Goal: Task Accomplishment & Management: Use online tool/utility

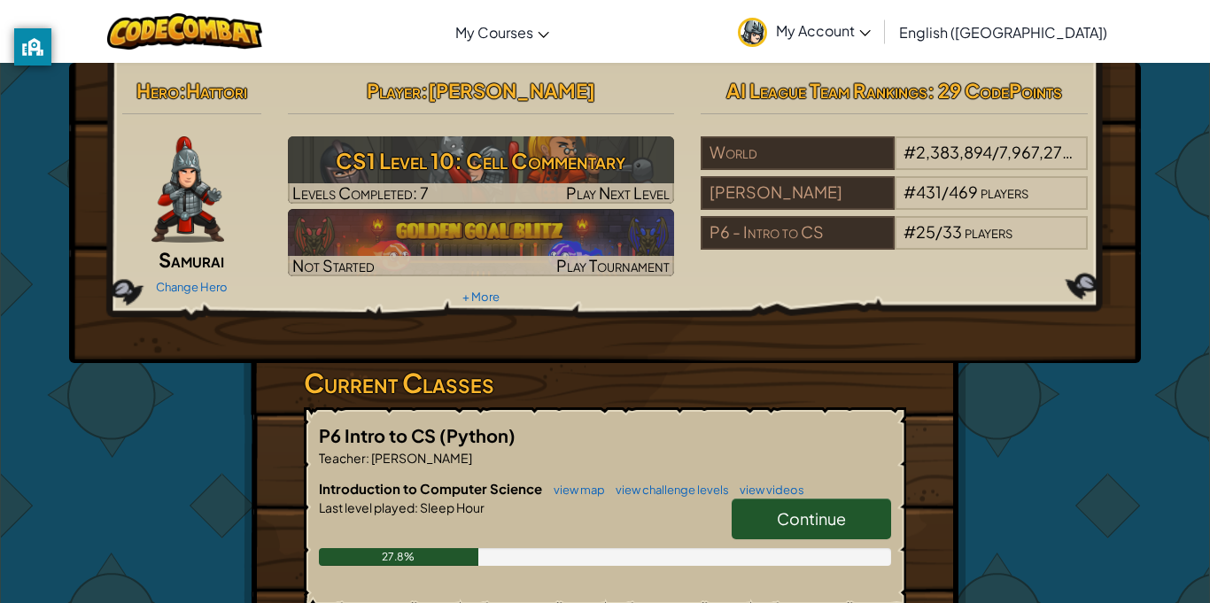
click at [805, 520] on span "Continue" at bounding box center [811, 519] width 69 height 20
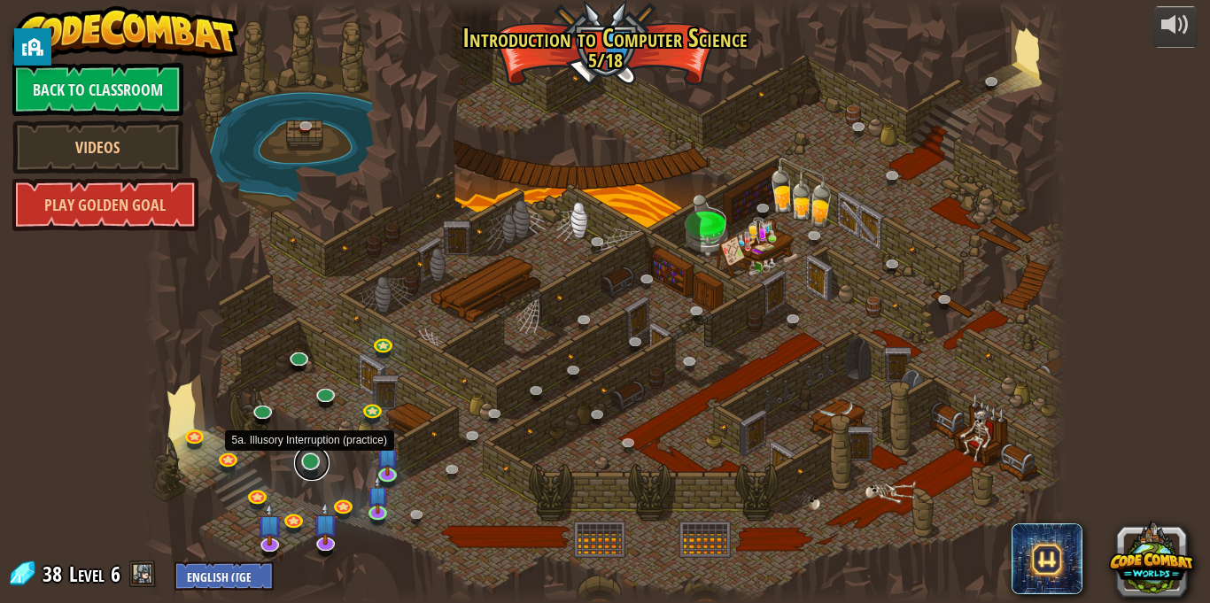
click at [320, 471] on link at bounding box center [311, 463] width 35 height 35
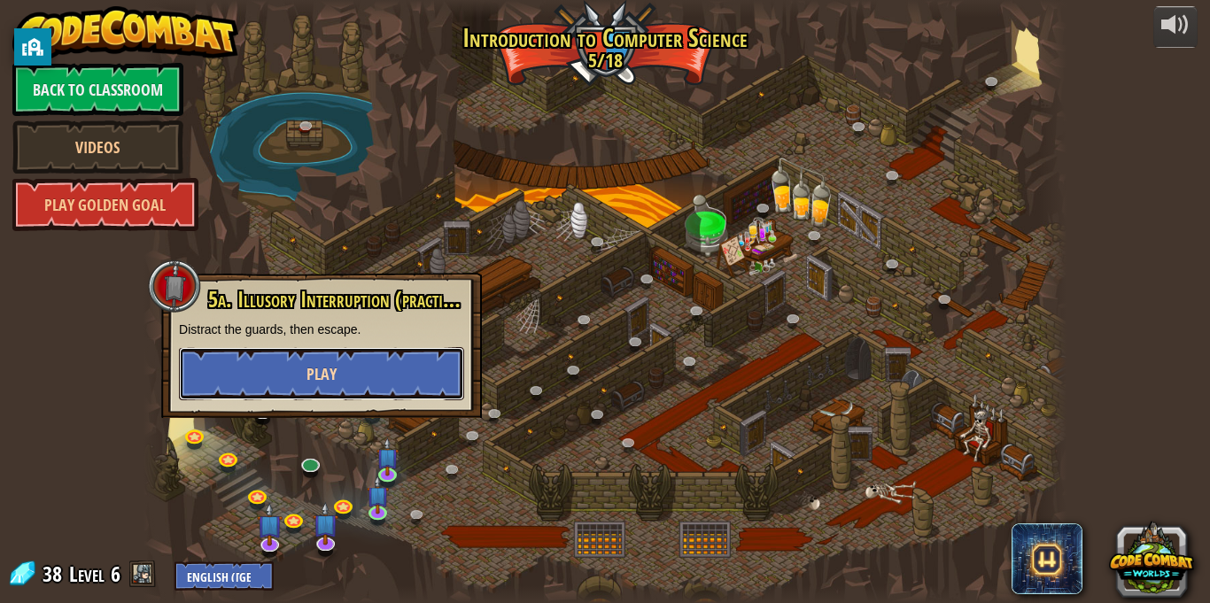
click at [228, 397] on button "Play" at bounding box center [321, 373] width 285 height 53
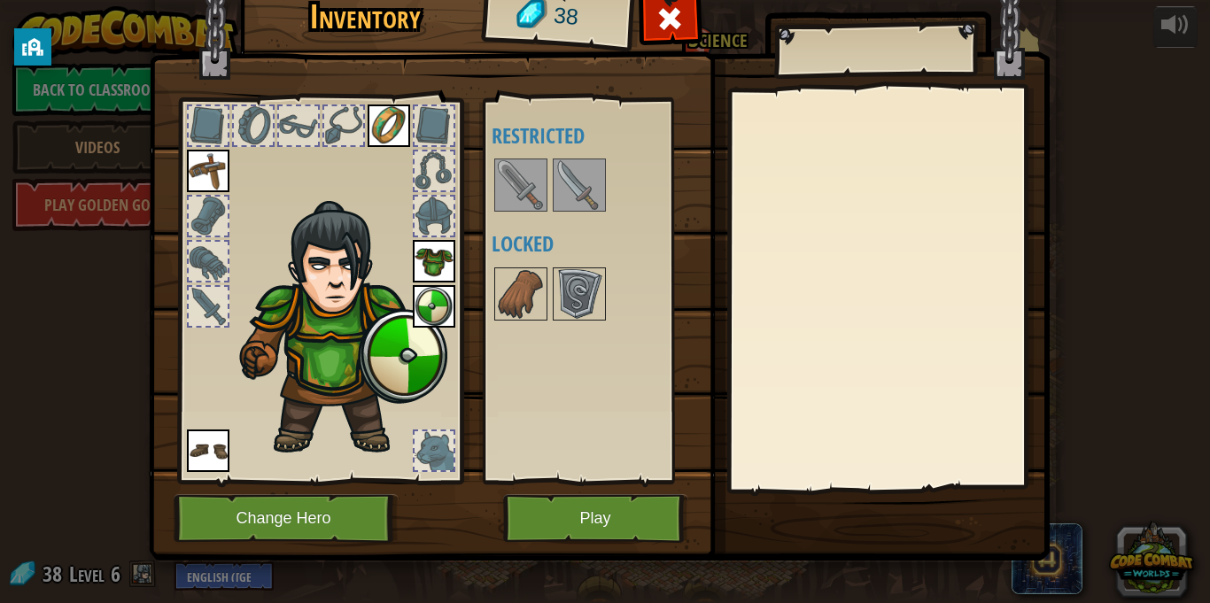
click at [529, 186] on img at bounding box center [521, 185] width 50 height 50
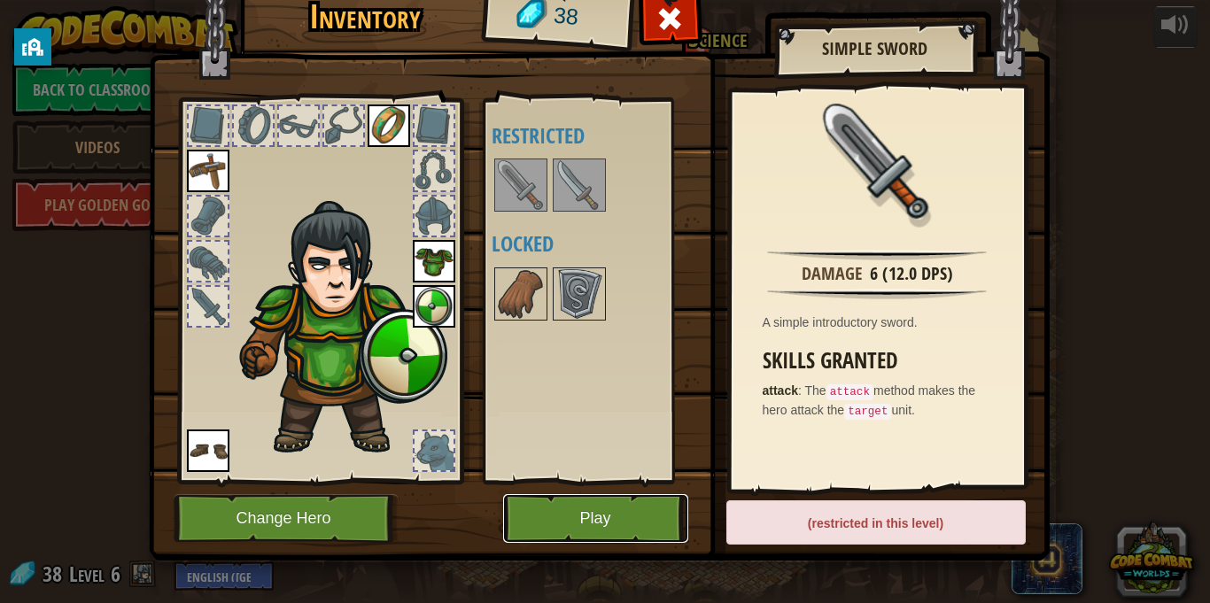
click at [592, 512] on button "Play" at bounding box center [595, 518] width 185 height 49
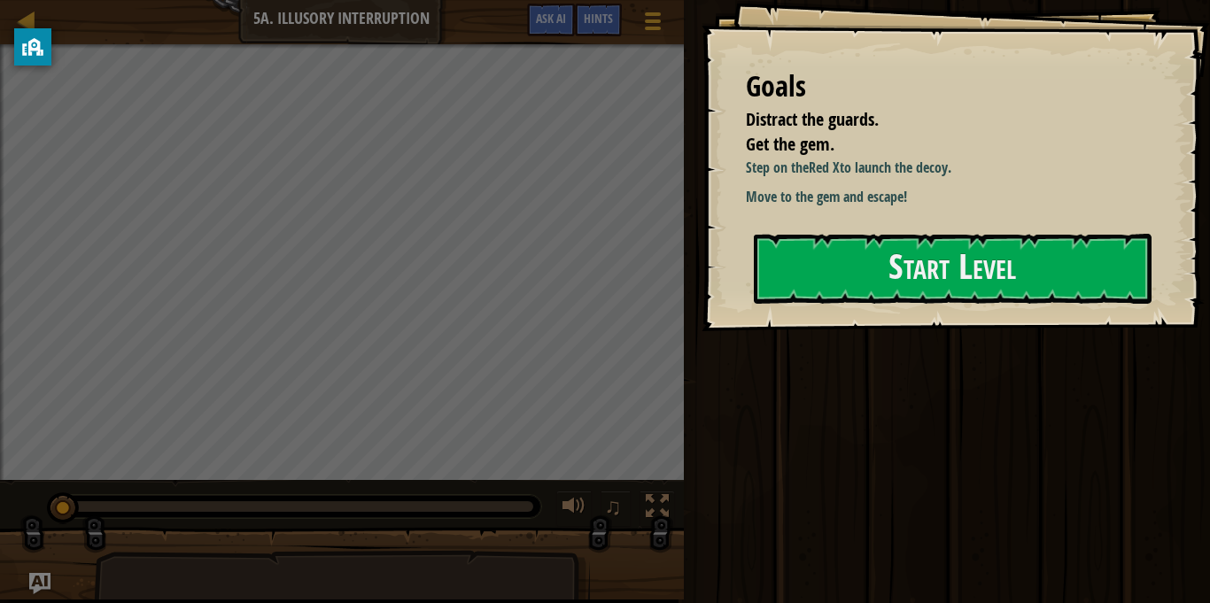
click at [1066, 230] on div "Goals Distract the guards. Get the gem. Step on the Red X to launch the decoy. …" at bounding box center [956, 165] width 509 height 331
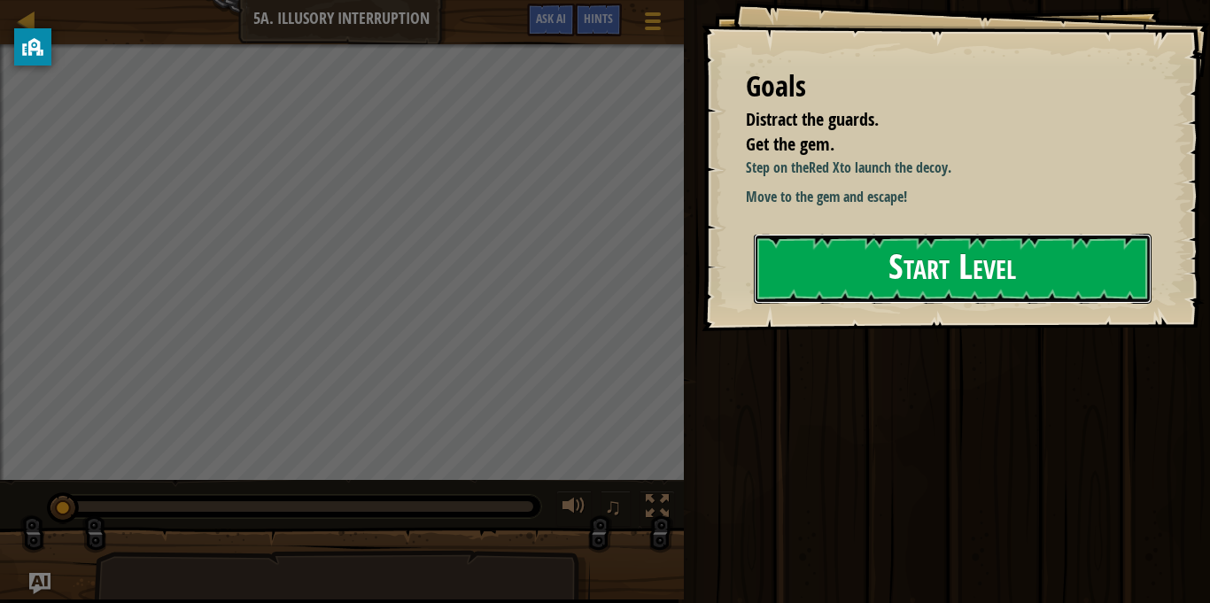
click at [1066, 253] on button "Start Level" at bounding box center [953, 269] width 398 height 70
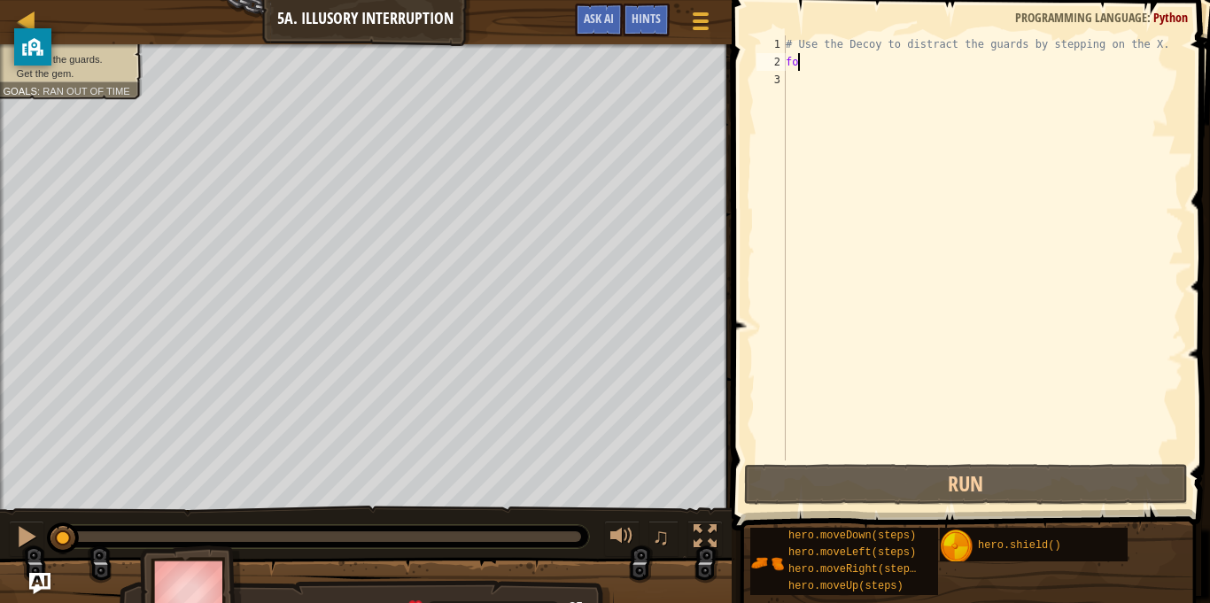
scroll to position [8, 1]
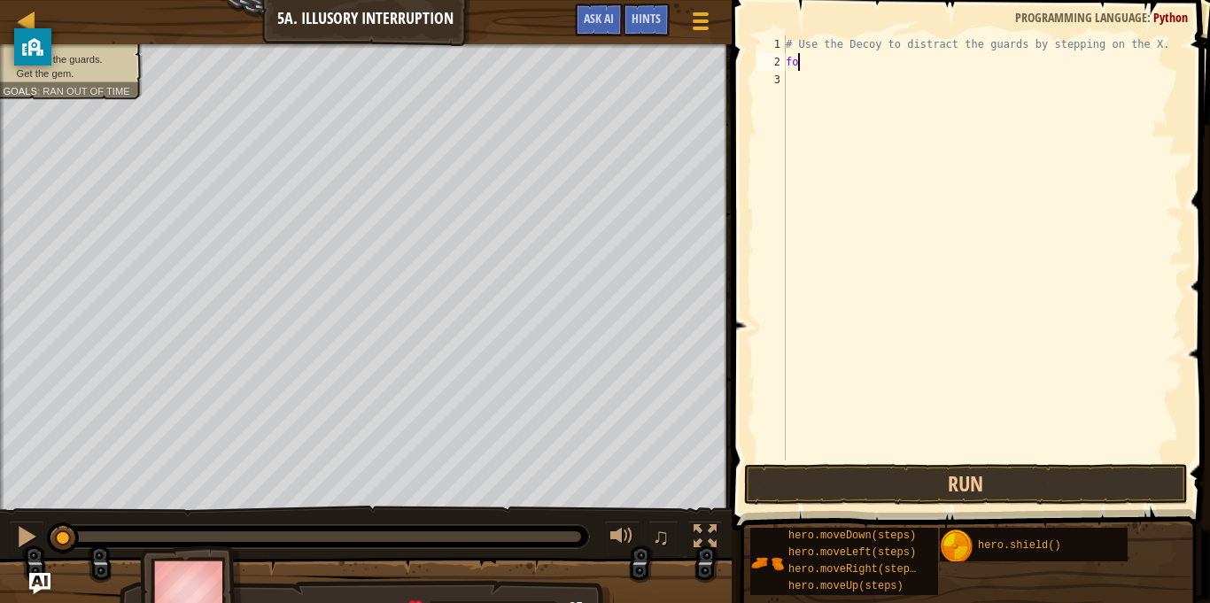
type textarea "f"
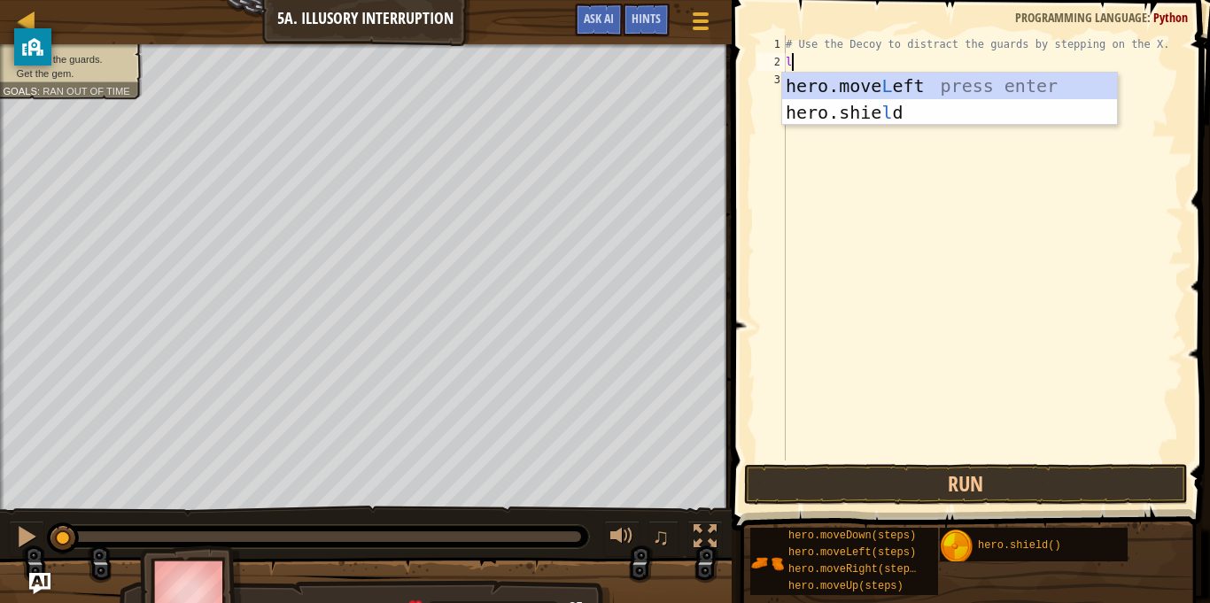
type textarea "le"
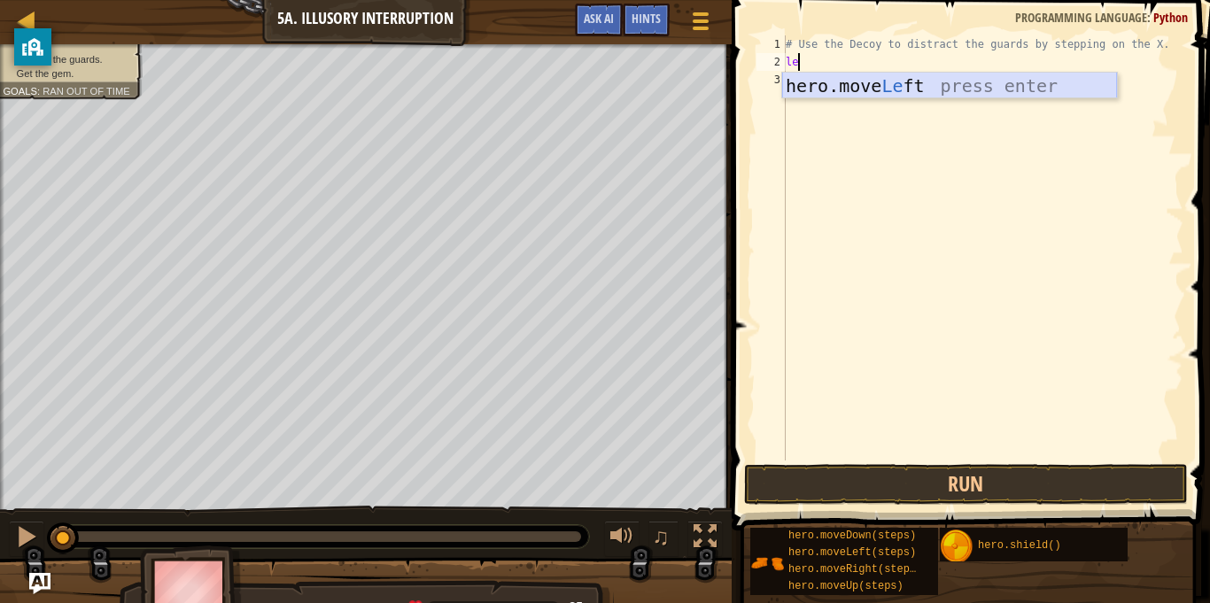
click at [863, 92] on div "hero.move Le ft press enter" at bounding box center [949, 113] width 335 height 80
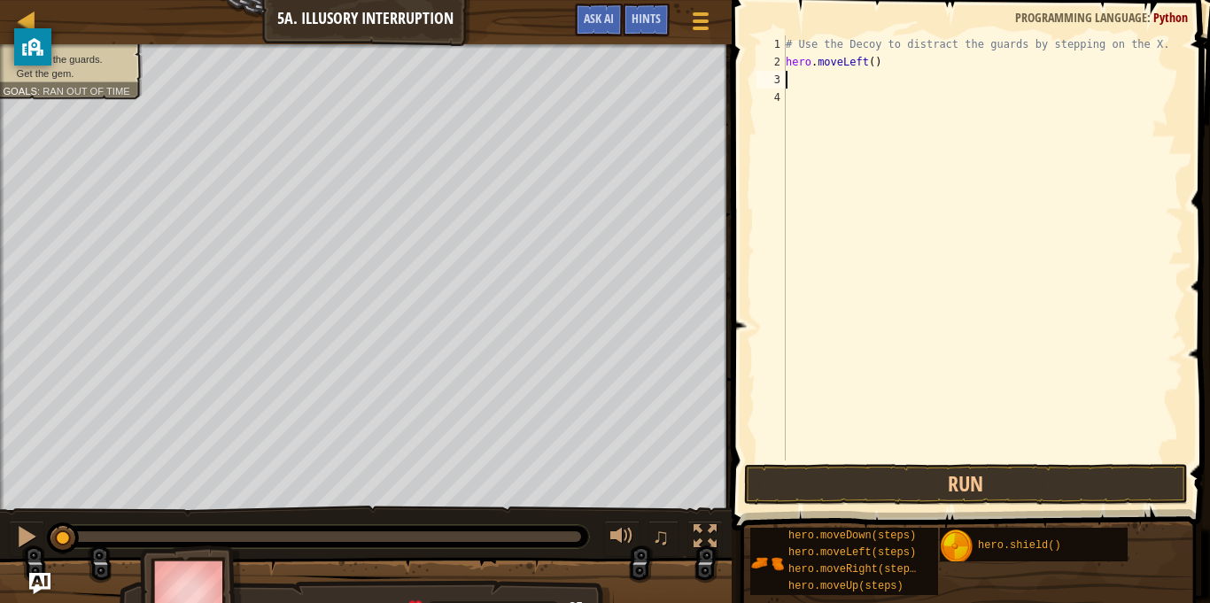
scroll to position [8, 0]
click at [871, 65] on div "# Use the Decoy to distract the guards by stepping on the X. hero . moveLeft ( )" at bounding box center [982, 265] width 401 height 461
click at [873, 65] on div "# Use the Decoy to distract the guards by stepping on the X. hero . moveLeft ( )" at bounding box center [982, 247] width 401 height 425
click at [873, 65] on div "# Use the Decoy to distract the guards by stepping on the X. hero . moveLeft ( )" at bounding box center [982, 265] width 401 height 461
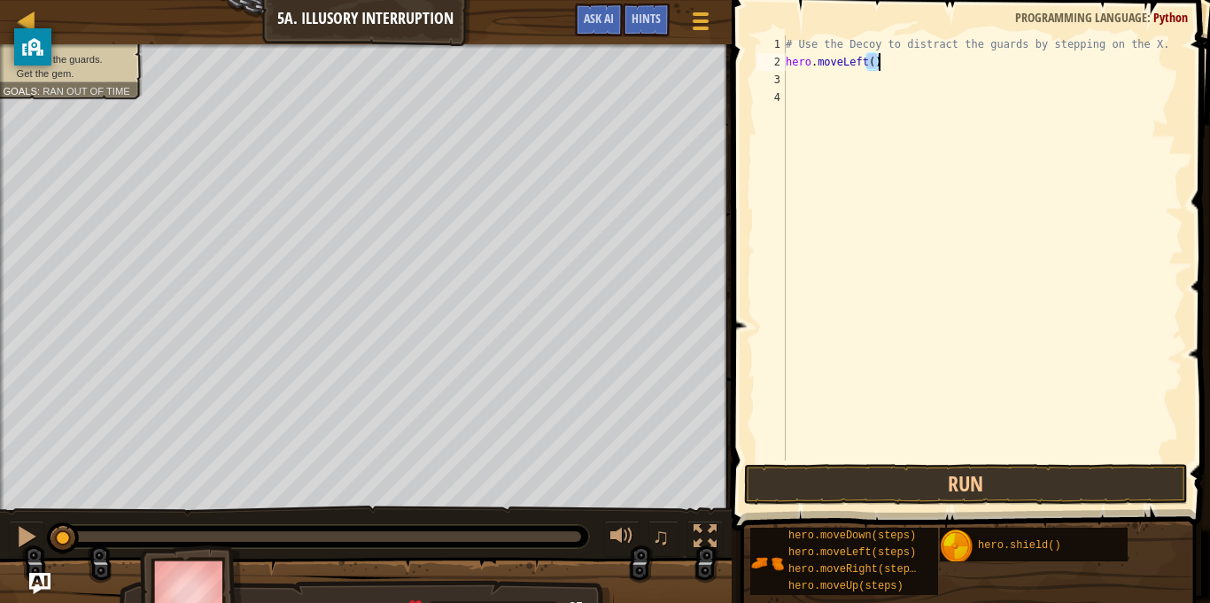
click at [873, 65] on div "# Use the Decoy to distract the guards by stepping on the X. hero . moveLeft ( )" at bounding box center [982, 265] width 401 height 461
type textarea "hero.moveLeft()"
type textarea "r"
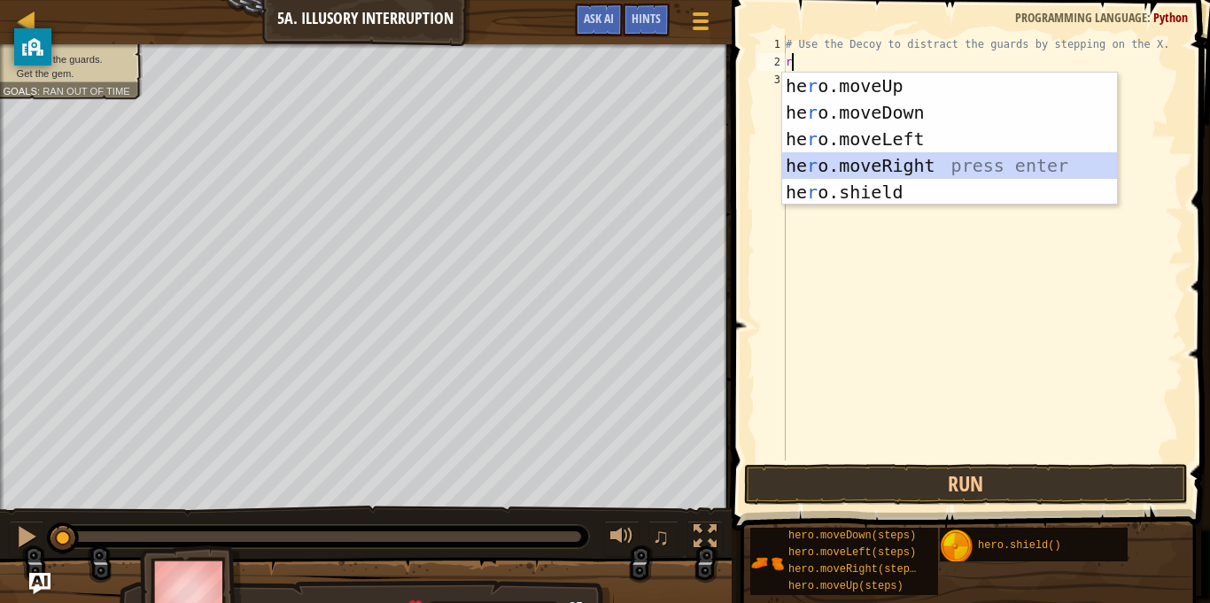
click at [898, 167] on div "he r o.moveUp press enter he r o.moveDown press enter he r o.moveLeft press ent…" at bounding box center [949, 166] width 335 height 186
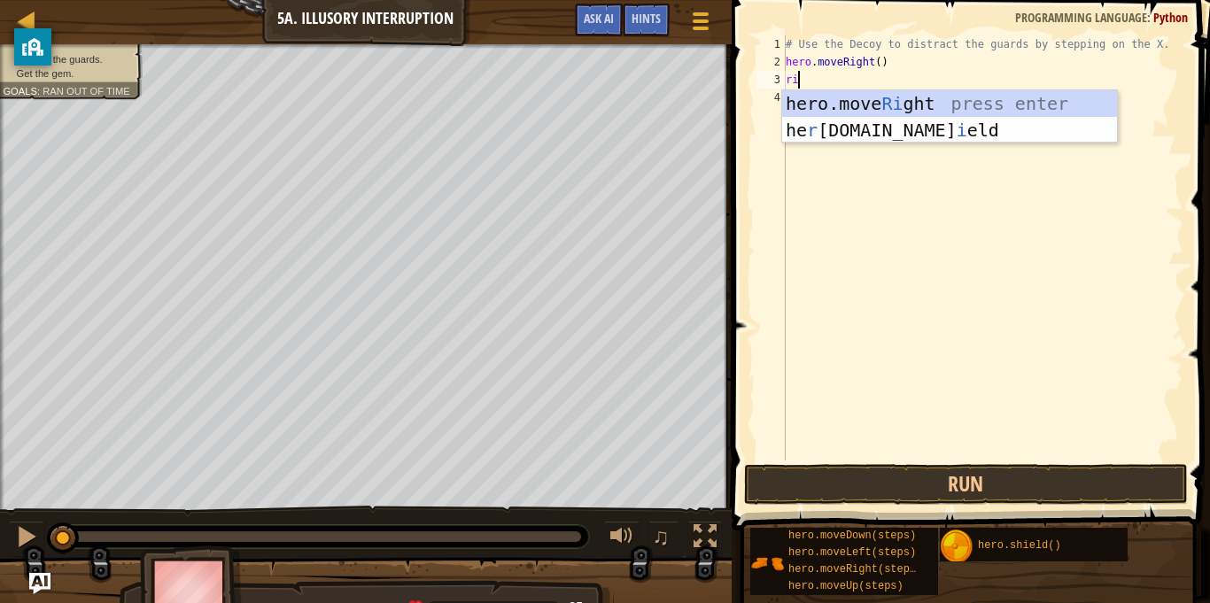
type textarea "righ"
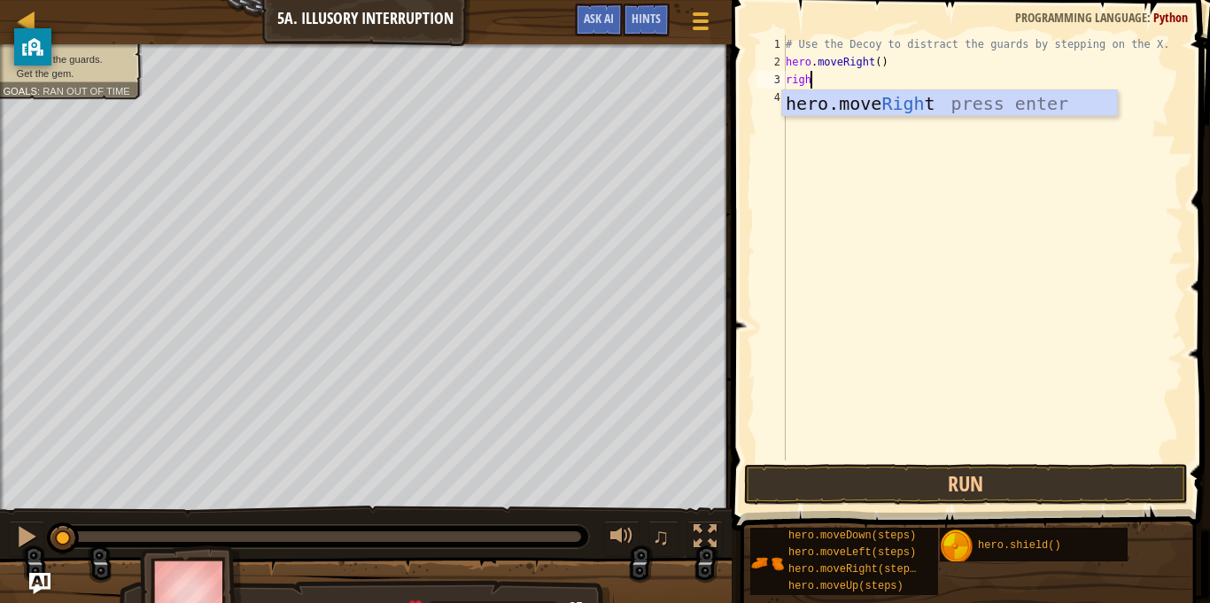
scroll to position [8, 3]
click at [944, 105] on div "hero.move Righ t press enter" at bounding box center [949, 130] width 335 height 80
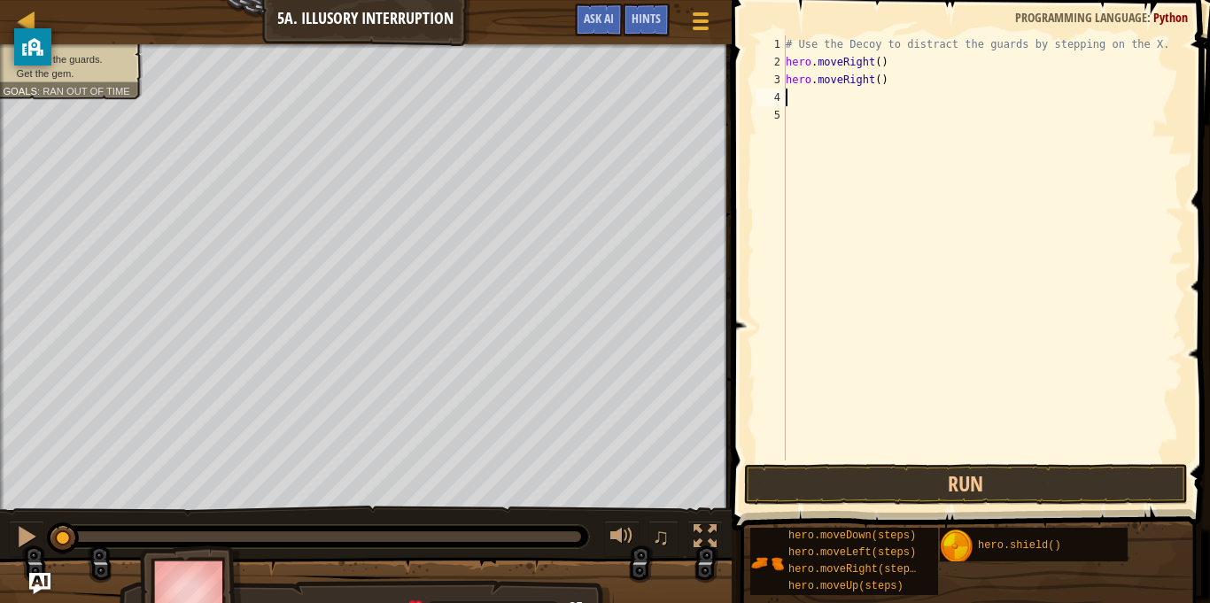
scroll to position [8, 0]
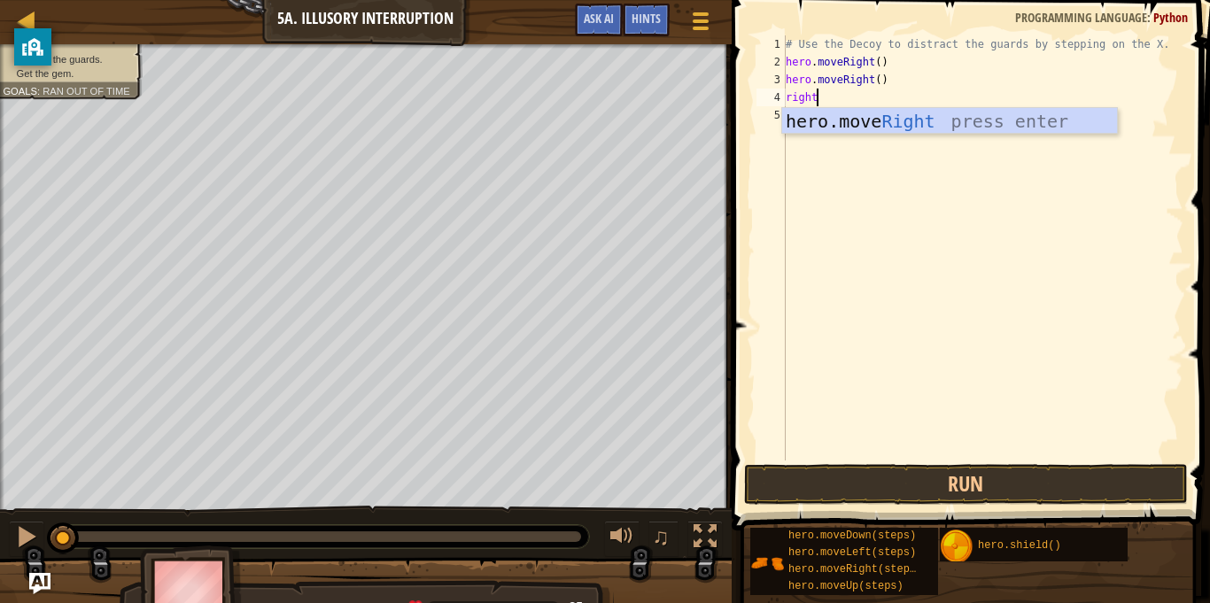
type textarea "right"
click at [952, 119] on div "hero.move Right press enter" at bounding box center [949, 148] width 335 height 80
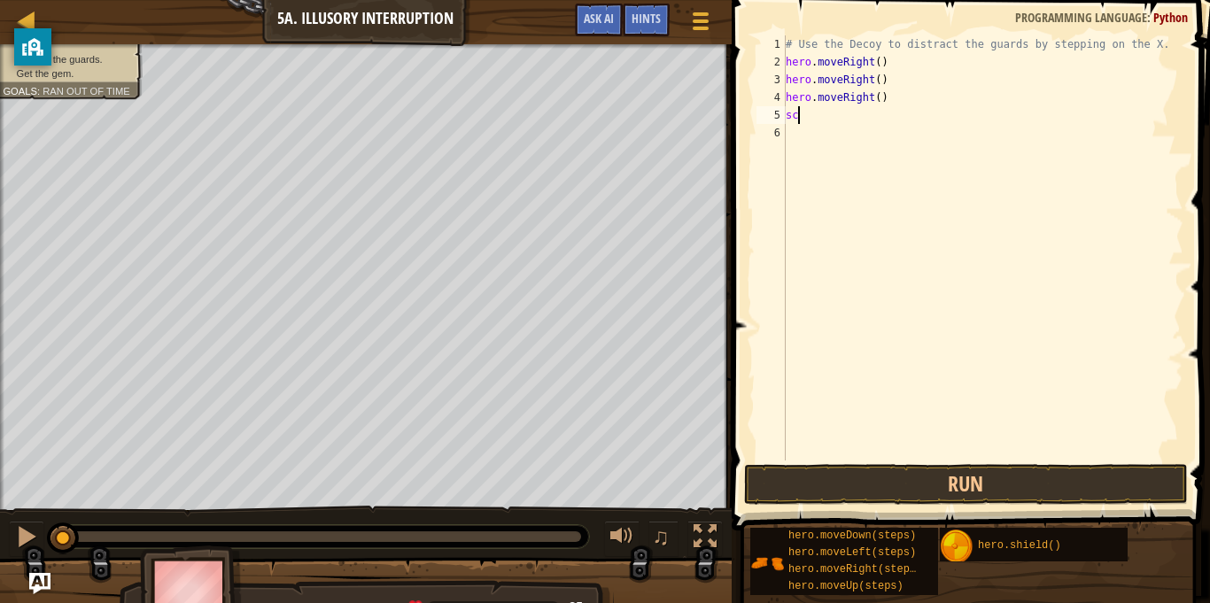
scroll to position [8, 1]
type textarea "s"
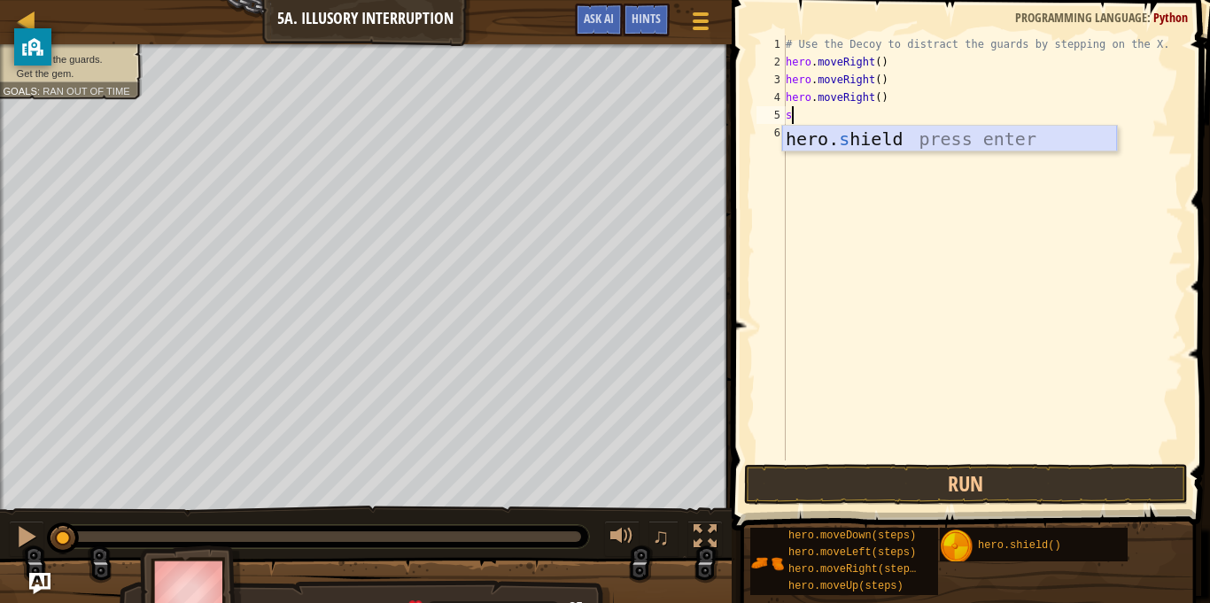
click at [908, 127] on div "hero. s hield press enter" at bounding box center [949, 166] width 335 height 80
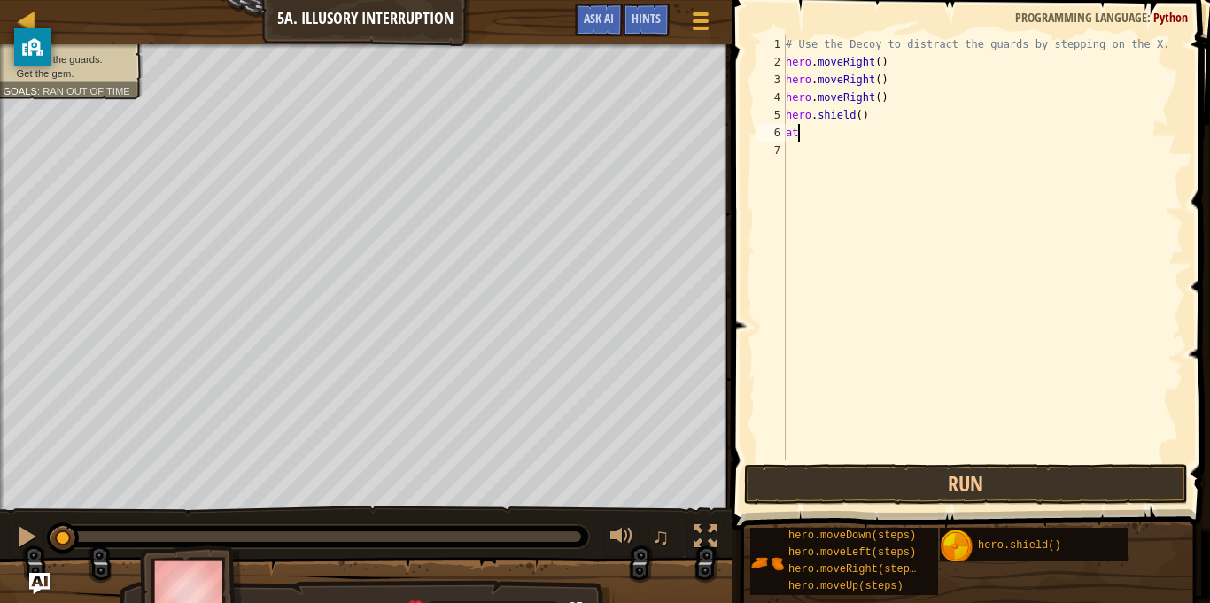
scroll to position [8, 1]
type textarea "a"
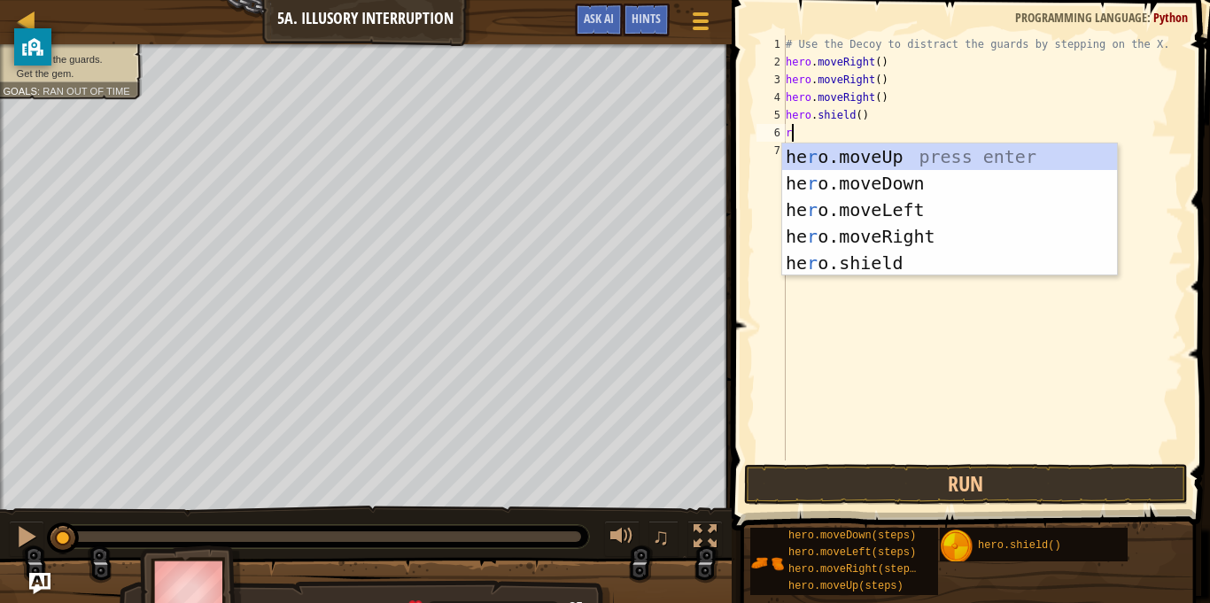
type textarea "ri"
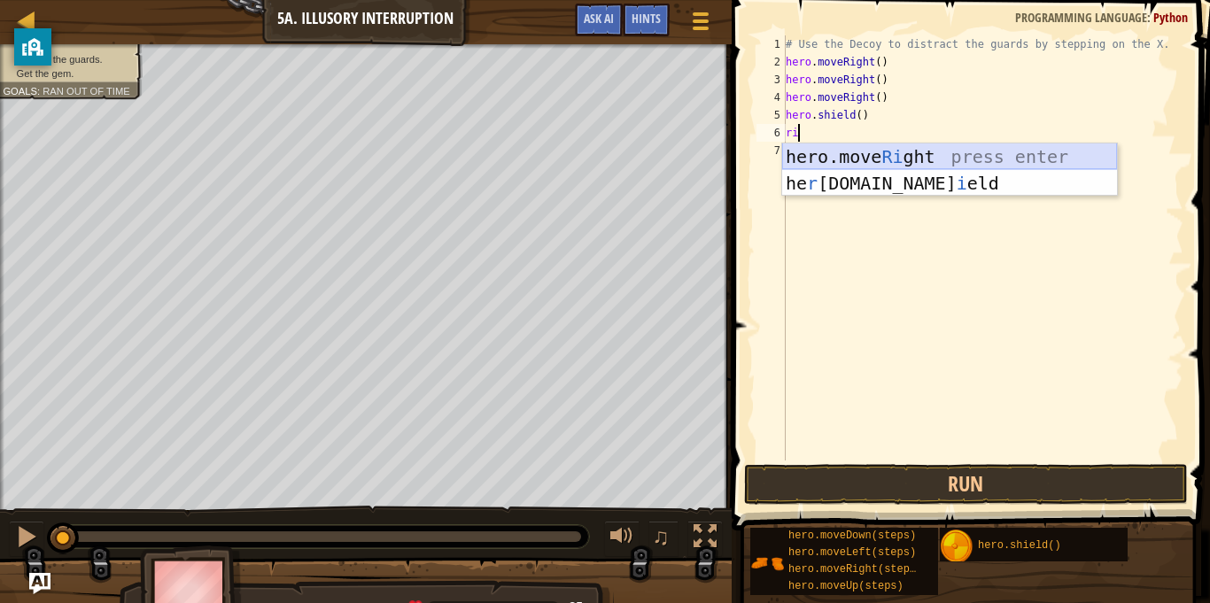
click at [950, 152] on div "hero.move Ri ght press enter he r [DOMAIN_NAME] i eld press enter" at bounding box center [949, 197] width 335 height 106
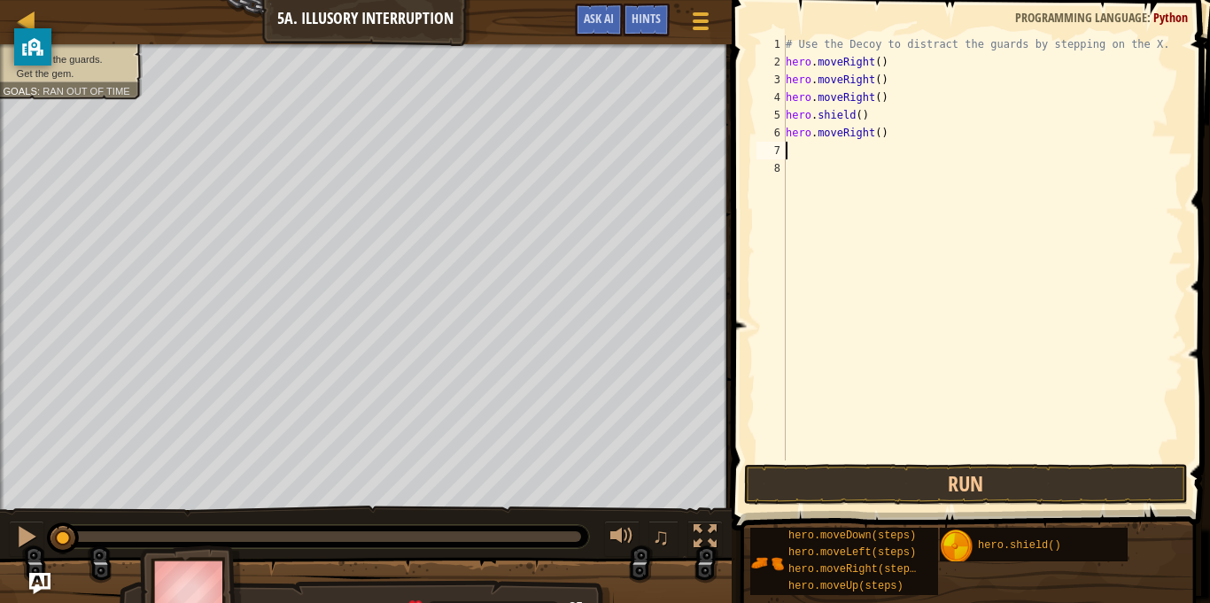
scroll to position [8, 0]
type textarea "s"
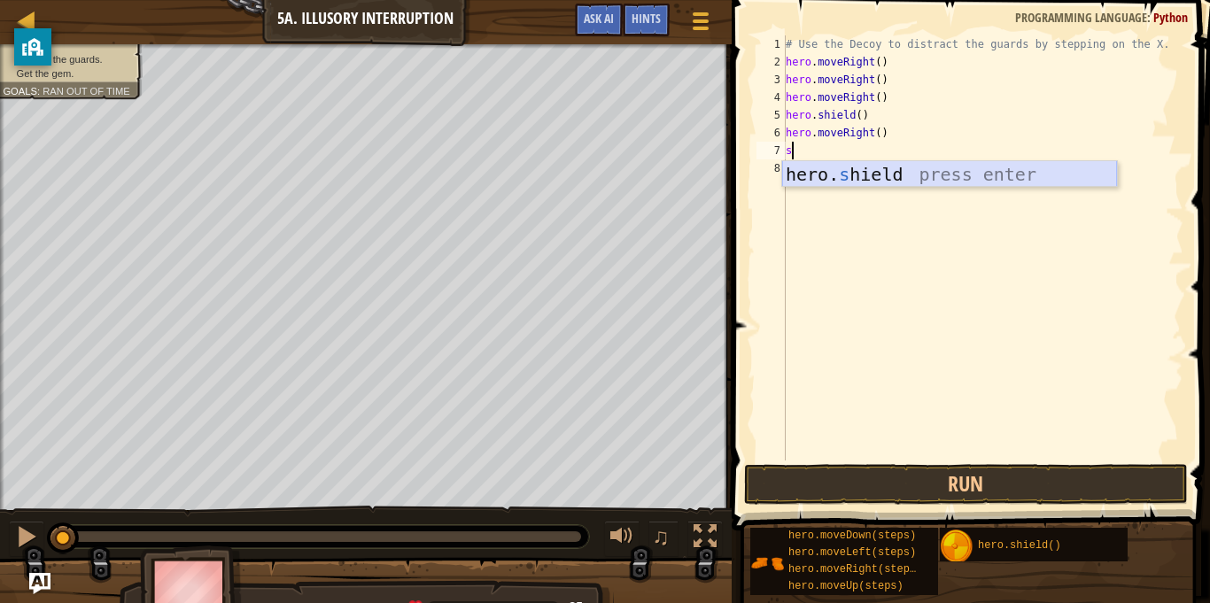
click at [959, 167] on div "hero. s hield press enter" at bounding box center [949, 201] width 335 height 80
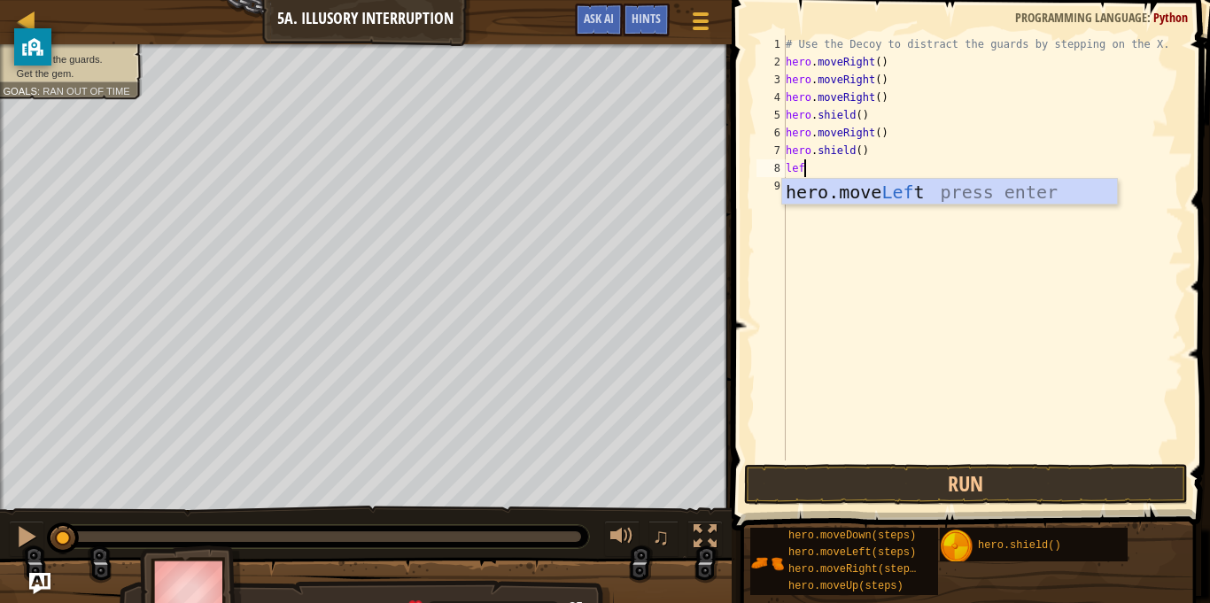
type textarea "left"
click at [955, 190] on div "hero.move Left press enter" at bounding box center [949, 219] width 335 height 80
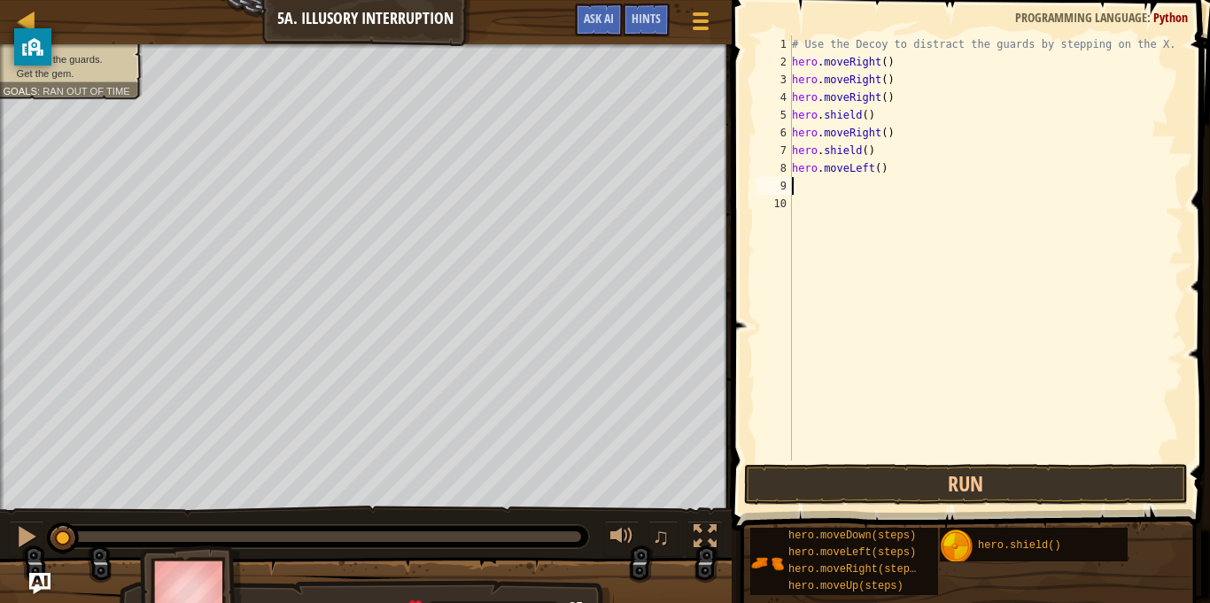
scroll to position [8, 0]
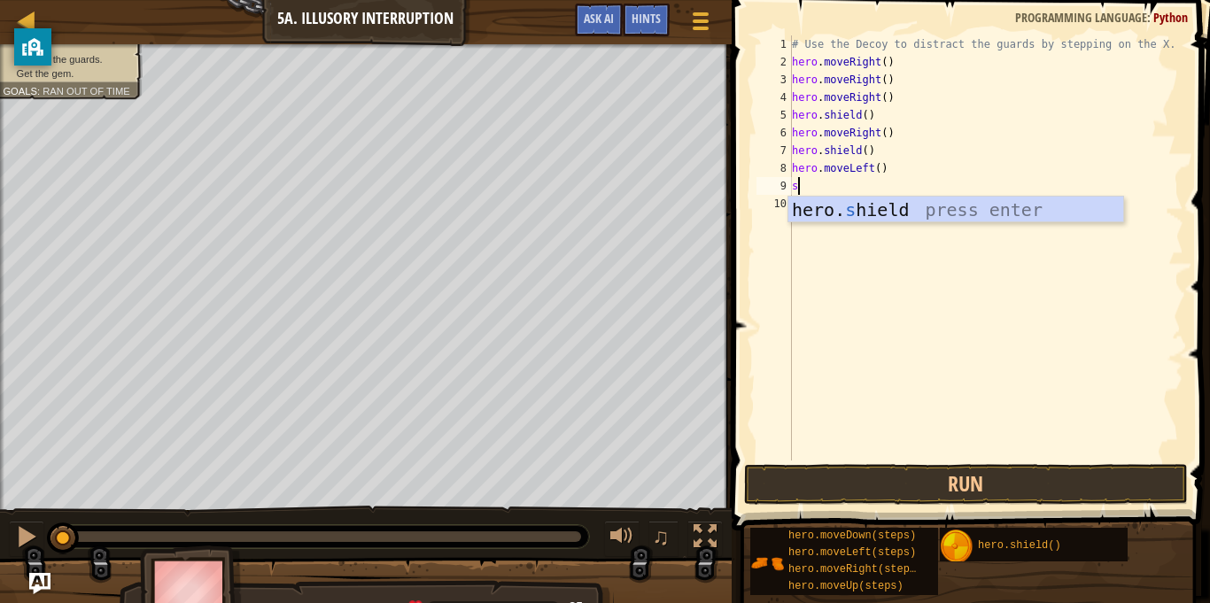
type textarea "sh"
click at [963, 202] on div "hero. sh ield press enter" at bounding box center [956, 237] width 335 height 80
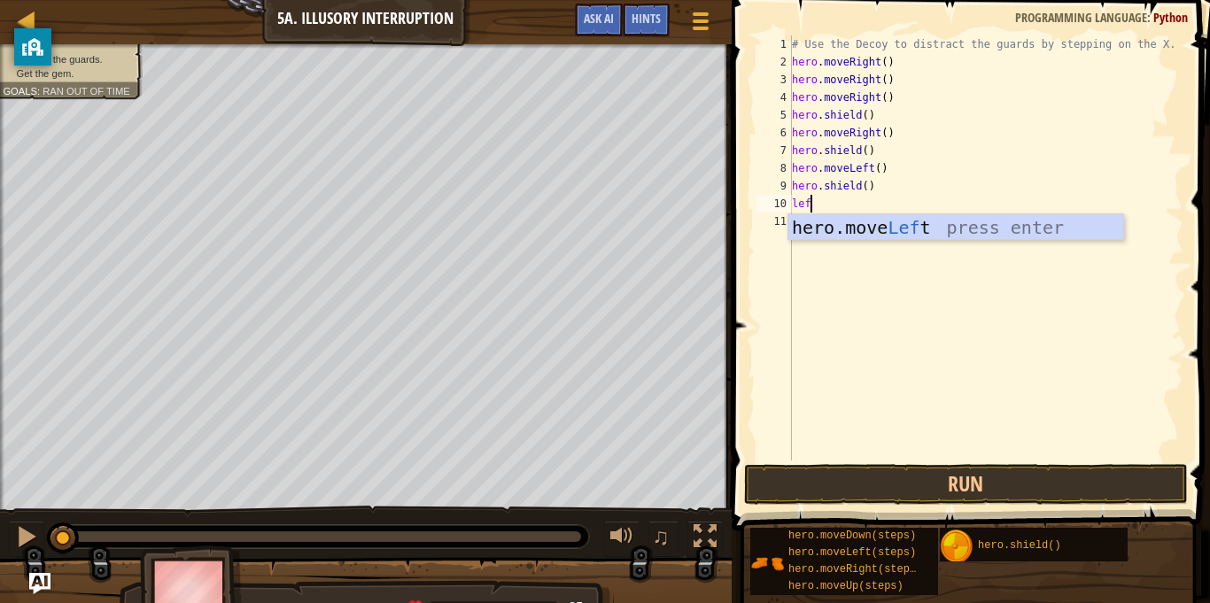
type textarea "left"
click at [973, 222] on div "hero.move Left press enter" at bounding box center [956, 254] width 335 height 80
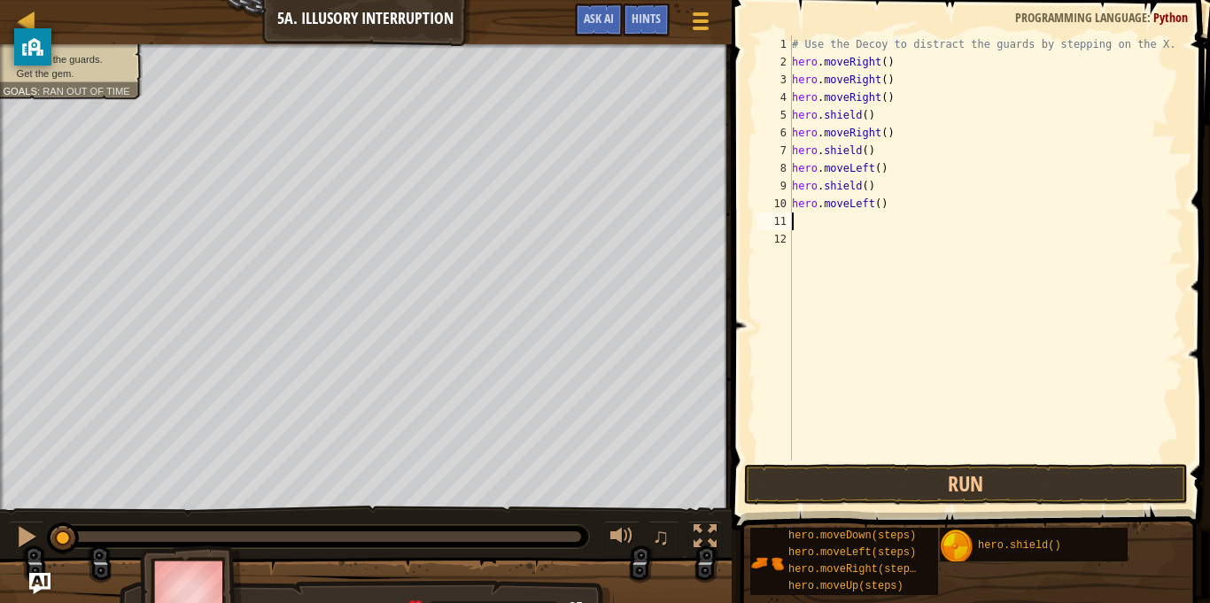
scroll to position [8, 0]
type textarea "l"
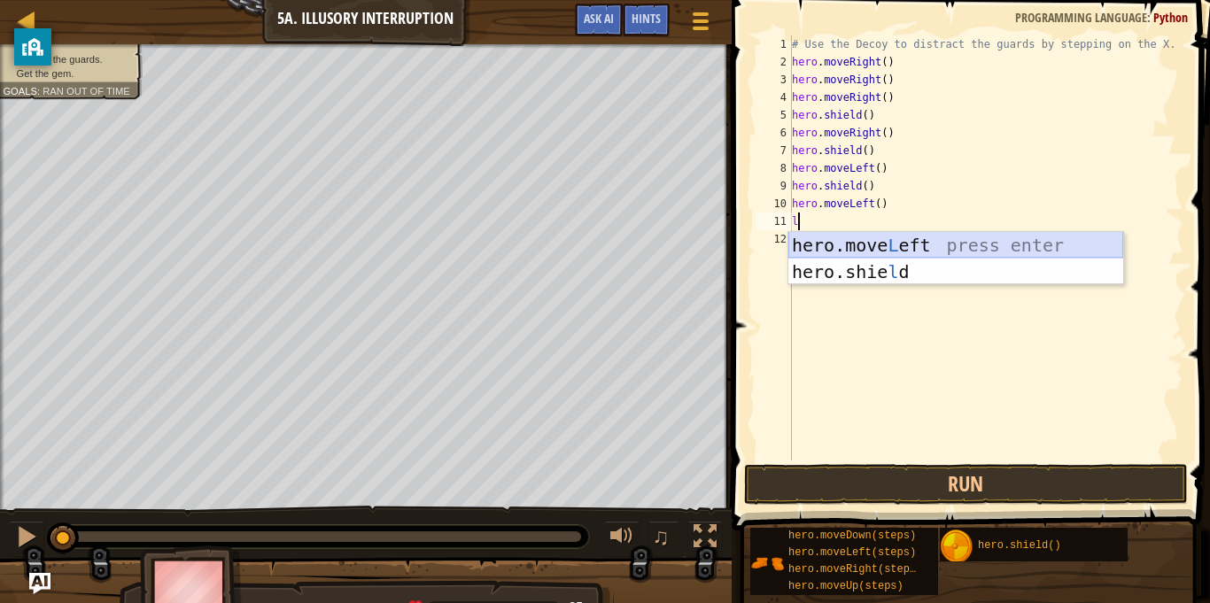
click at [898, 257] on div "hero.move L eft press enter hero.[PERSON_NAME] press enter" at bounding box center [956, 285] width 335 height 106
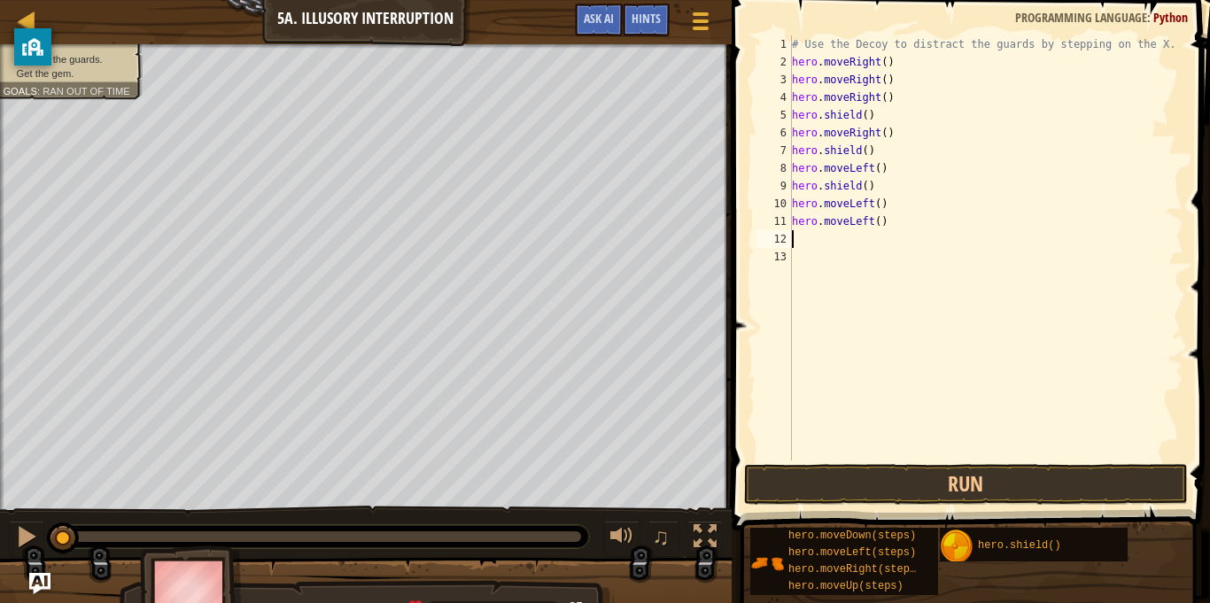
type textarea "sh"
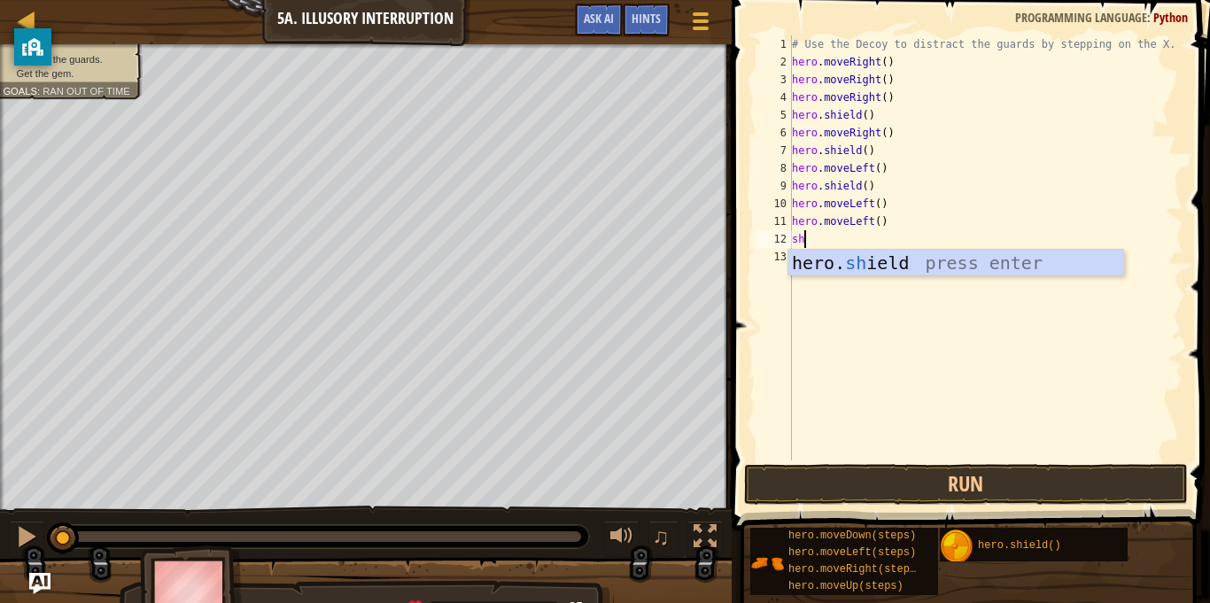
scroll to position [8, 1]
click at [909, 265] on div "hero. sh ield press enter" at bounding box center [956, 290] width 335 height 80
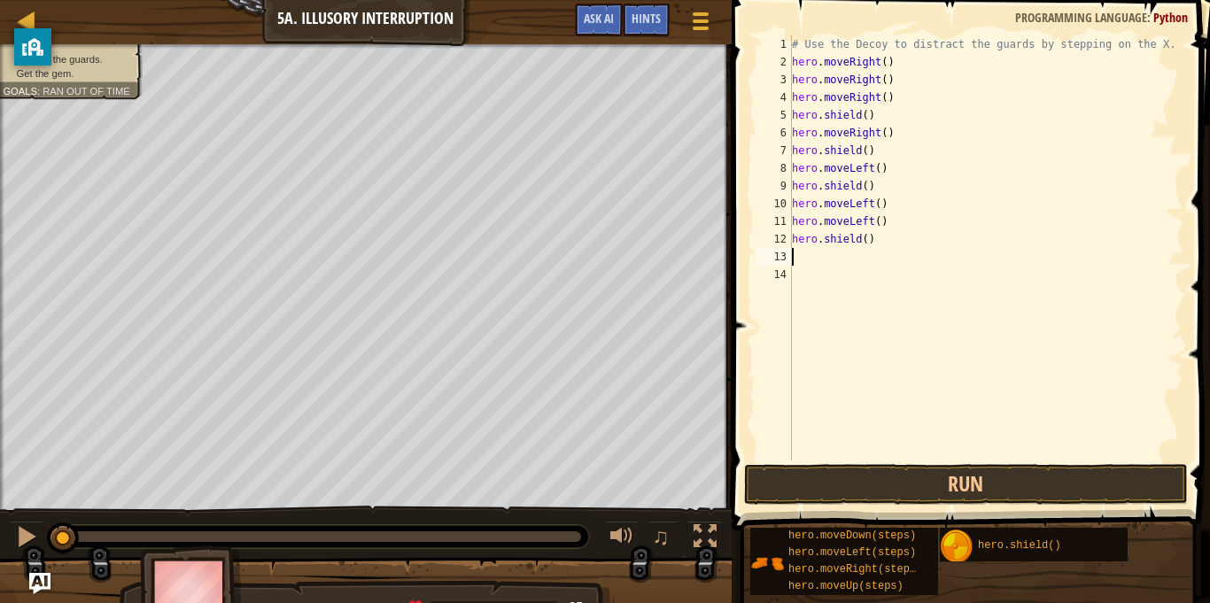
scroll to position [8, 0]
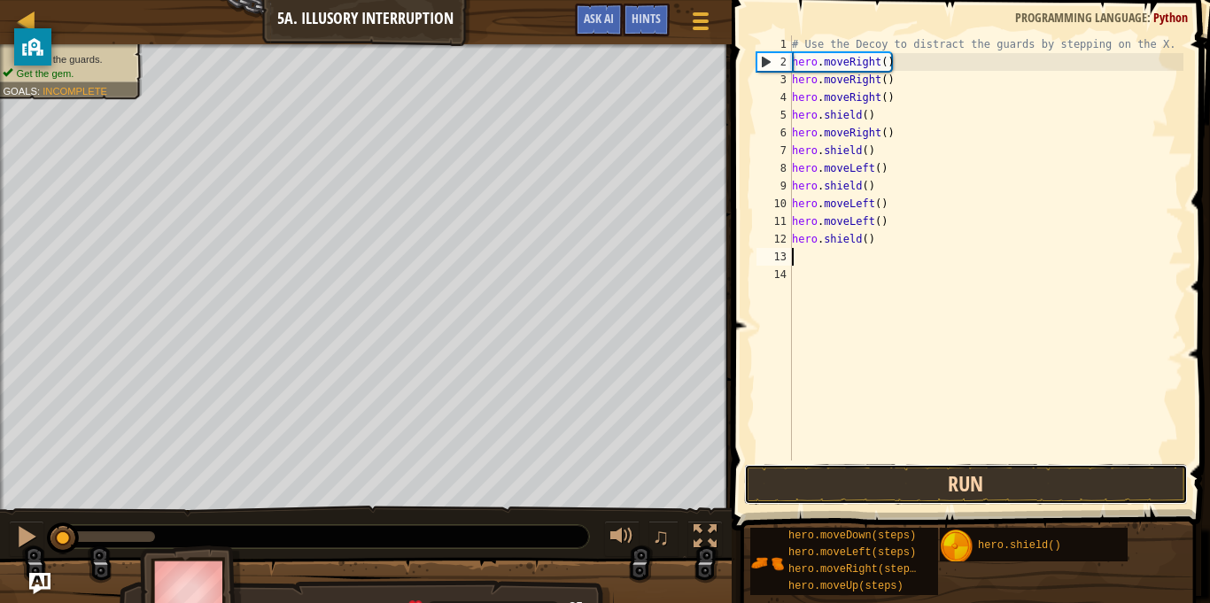
click at [873, 493] on button "Run" at bounding box center [966, 484] width 444 height 41
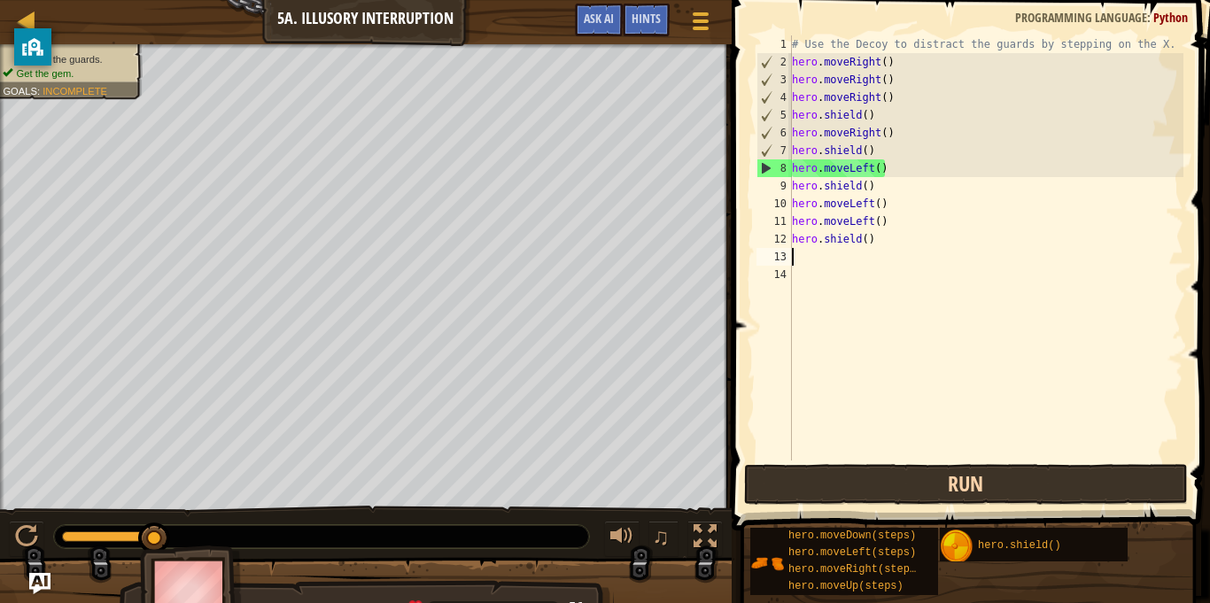
type textarea "le"
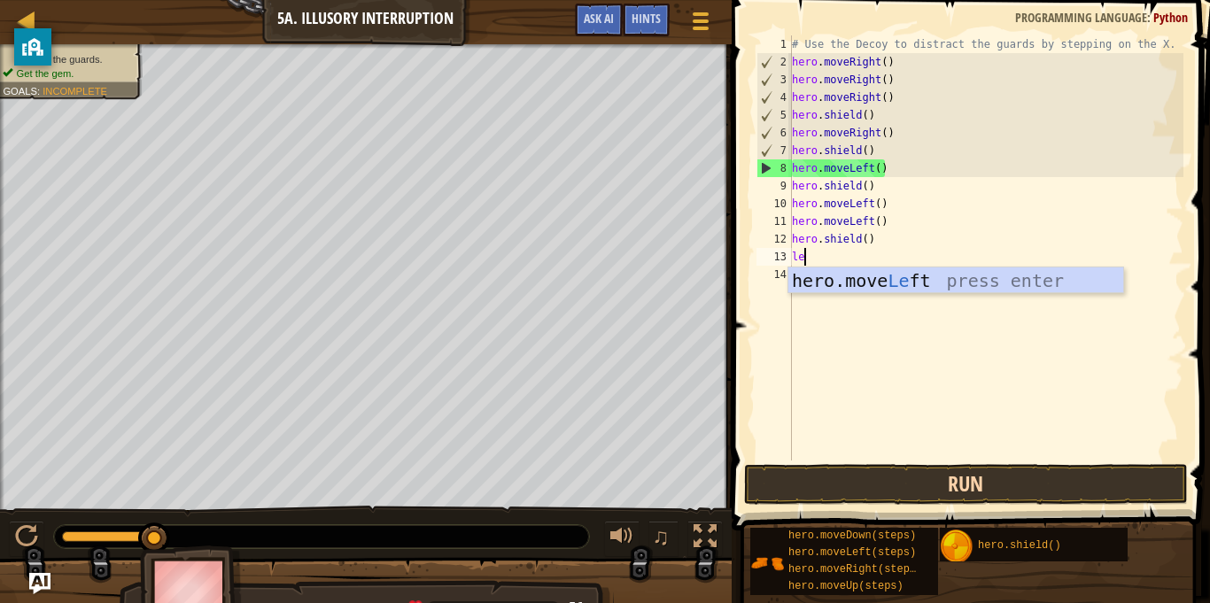
scroll to position [8, 1]
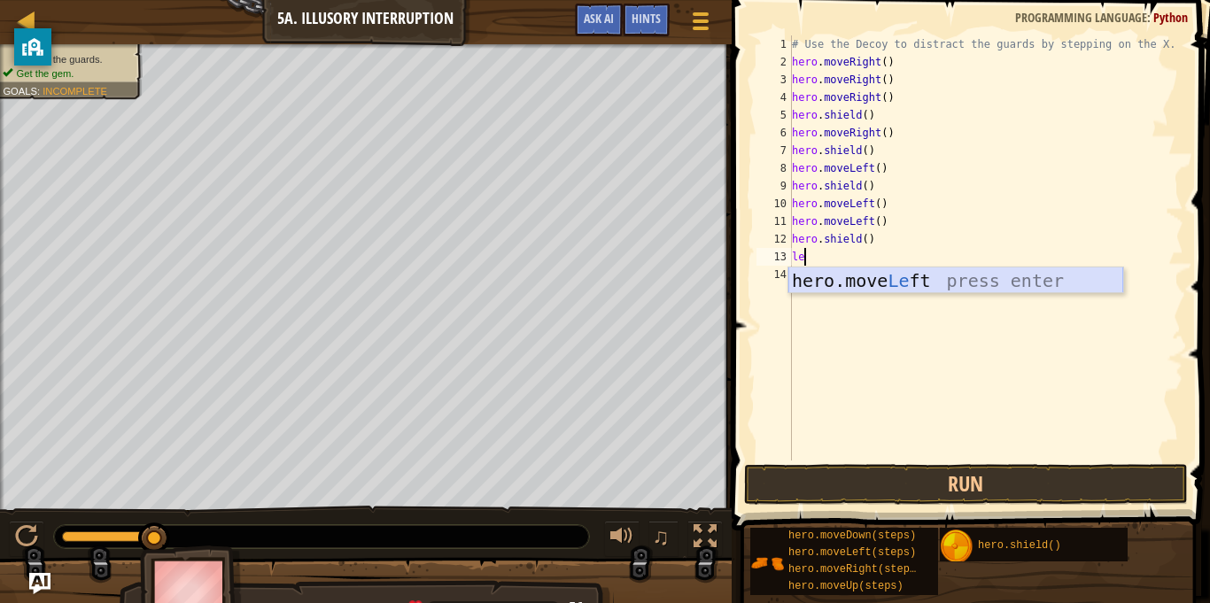
click at [868, 285] on div "hero.move Le ft press enter" at bounding box center [956, 308] width 335 height 80
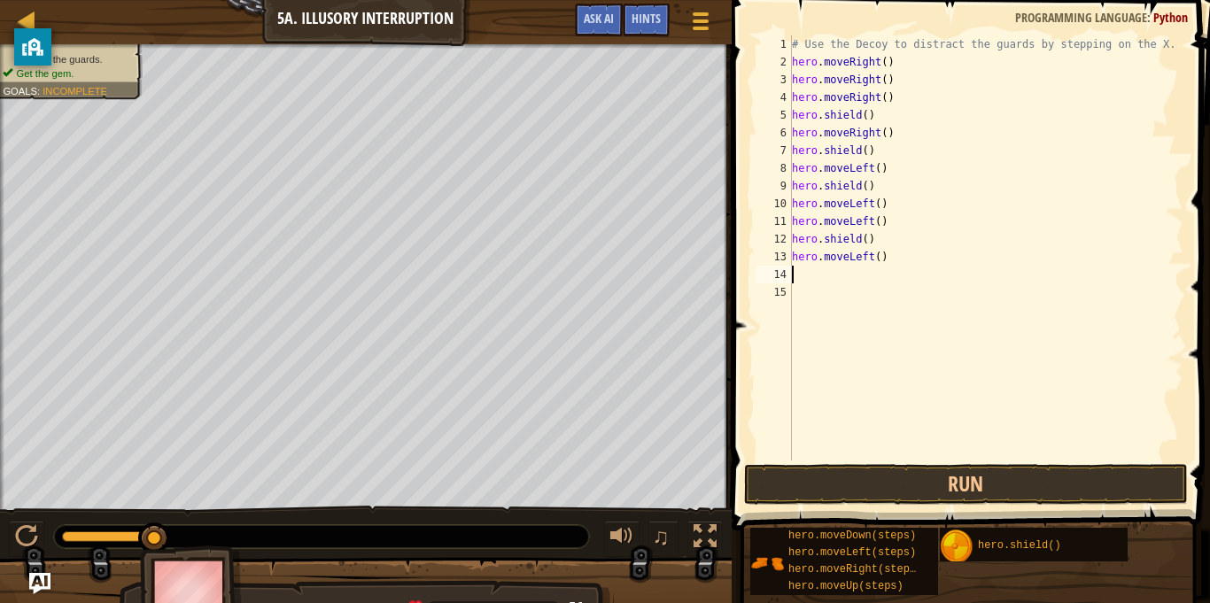
type textarea "s"
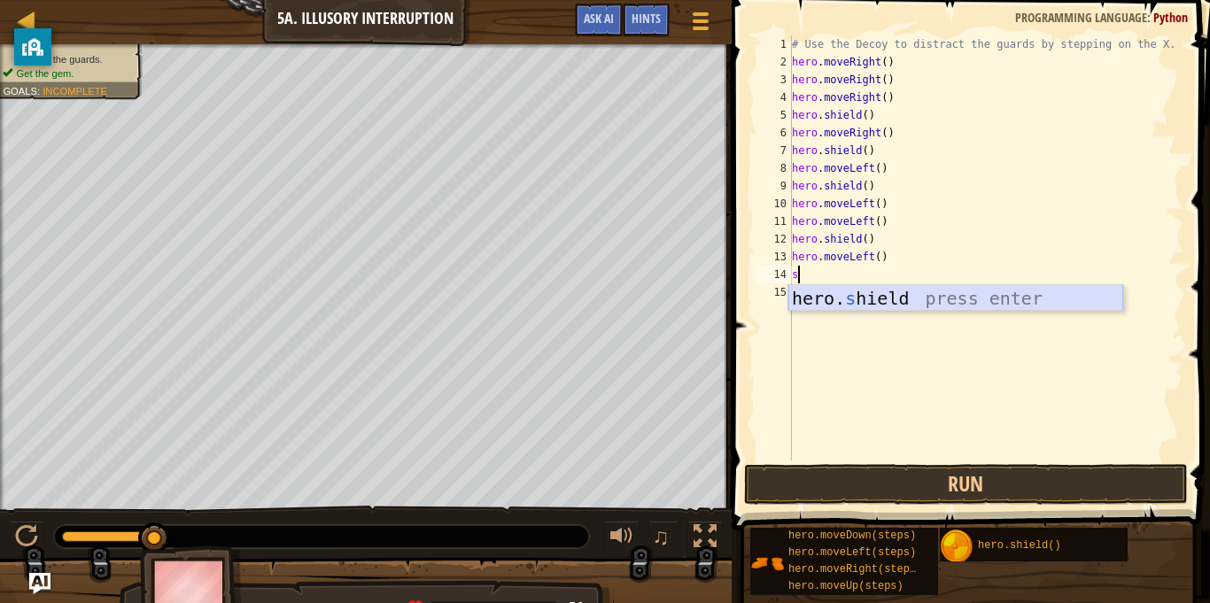
click at [876, 294] on div "hero. s hield press enter" at bounding box center [956, 325] width 335 height 80
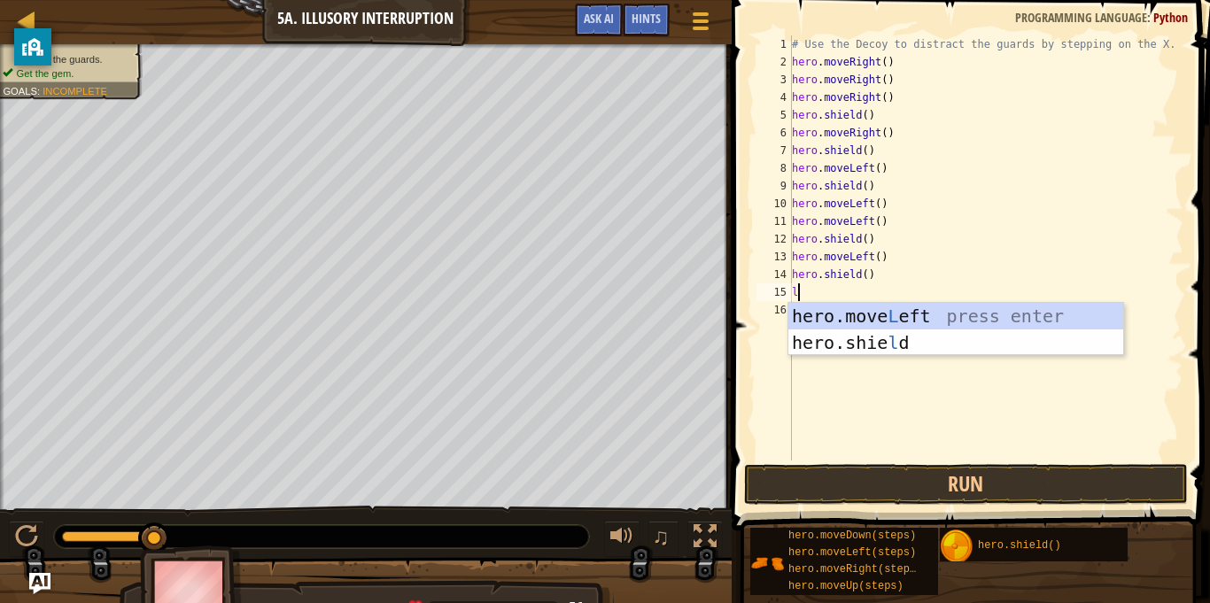
type textarea "le"
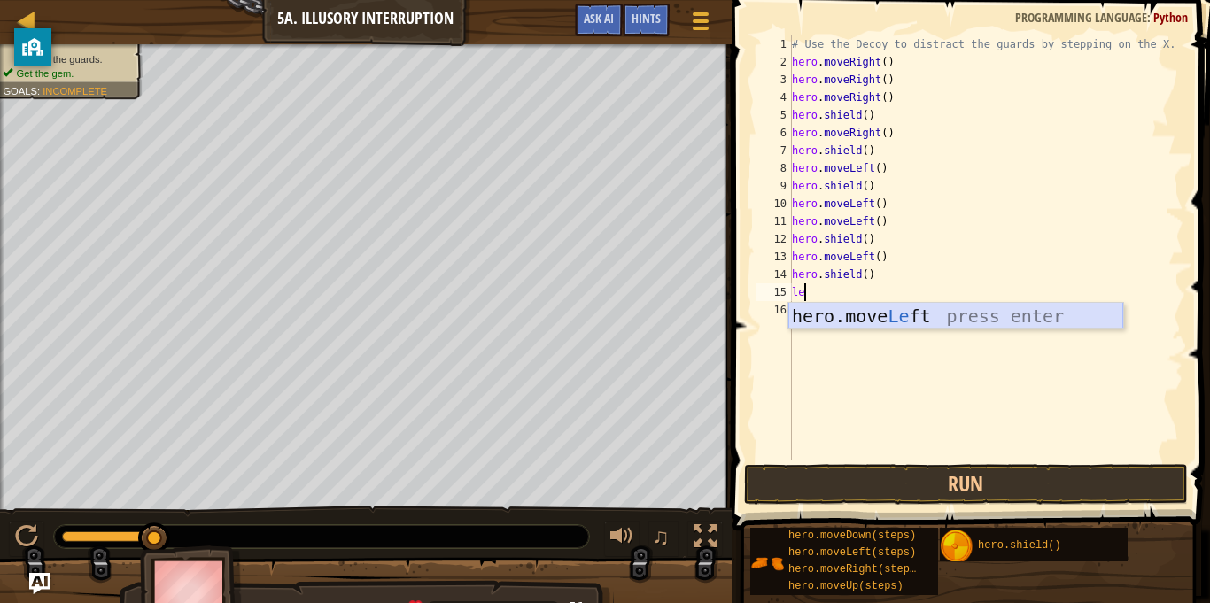
click at [879, 307] on div "hero.move Le ft press enter" at bounding box center [956, 343] width 335 height 80
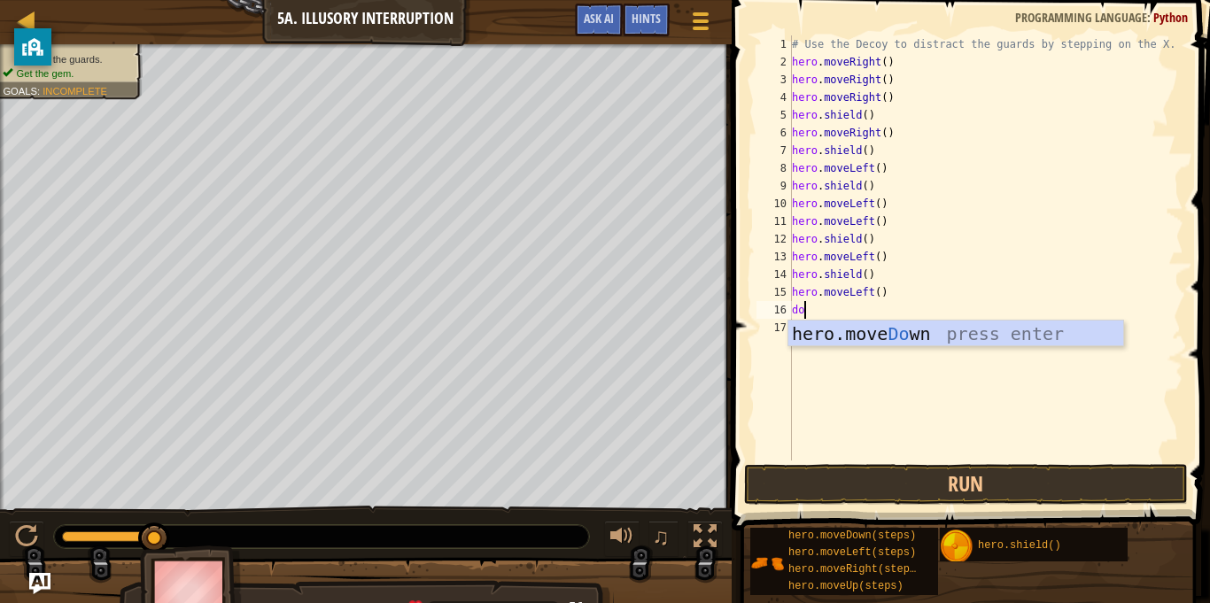
type textarea "dow"
click at [877, 331] on div "hero.move Dow n press enter" at bounding box center [956, 361] width 335 height 80
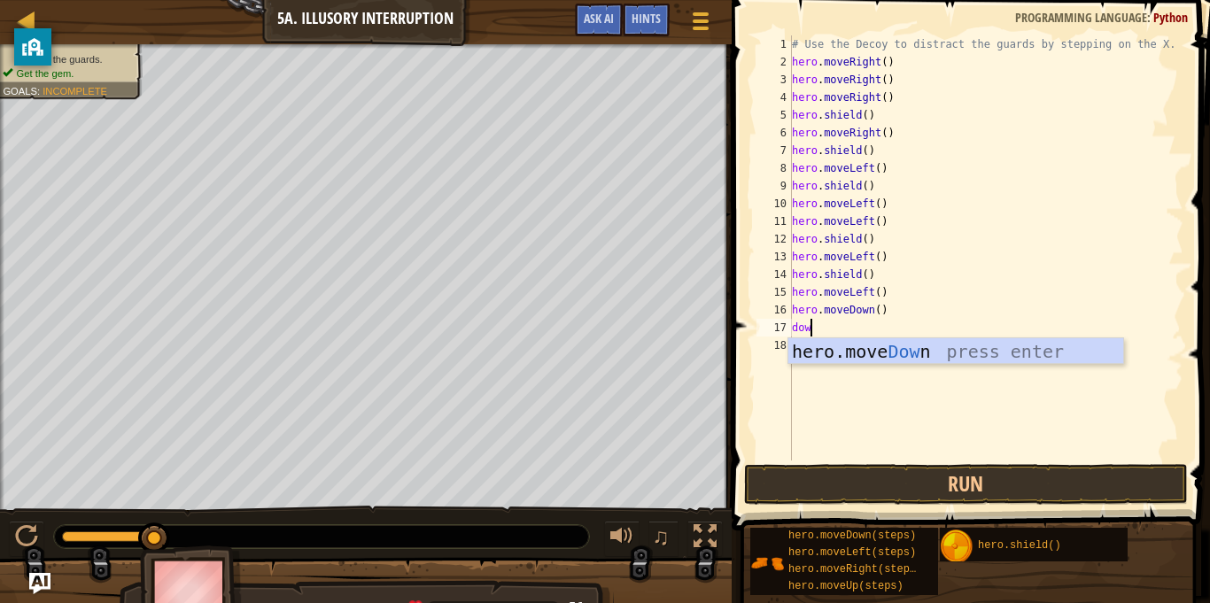
scroll to position [8, 3]
click at [942, 477] on button "Run" at bounding box center [966, 484] width 444 height 41
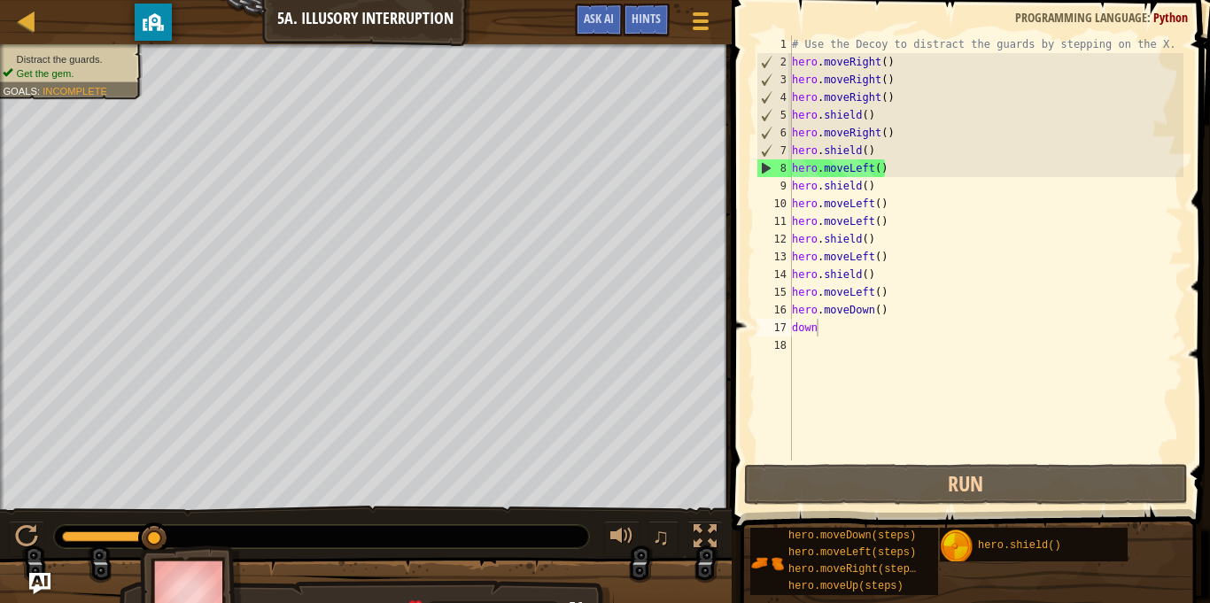
drag, startPoint x: 26, startPoint y: 34, endPoint x: 150, endPoint y: 8, distance: 126.7
click at [150, 8] on div "privacy banner" at bounding box center [153, 22] width 37 height 37
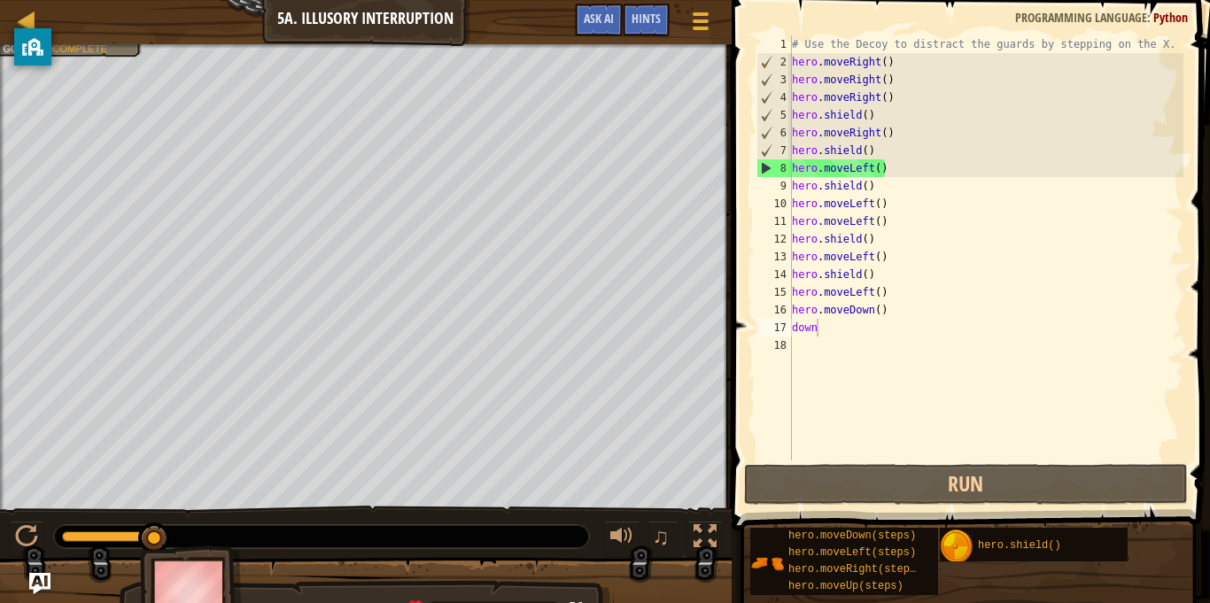
click at [918, 245] on div "# Use the Decoy to distract the guards by stepping on the X. hero . moveRight (…" at bounding box center [986, 265] width 395 height 461
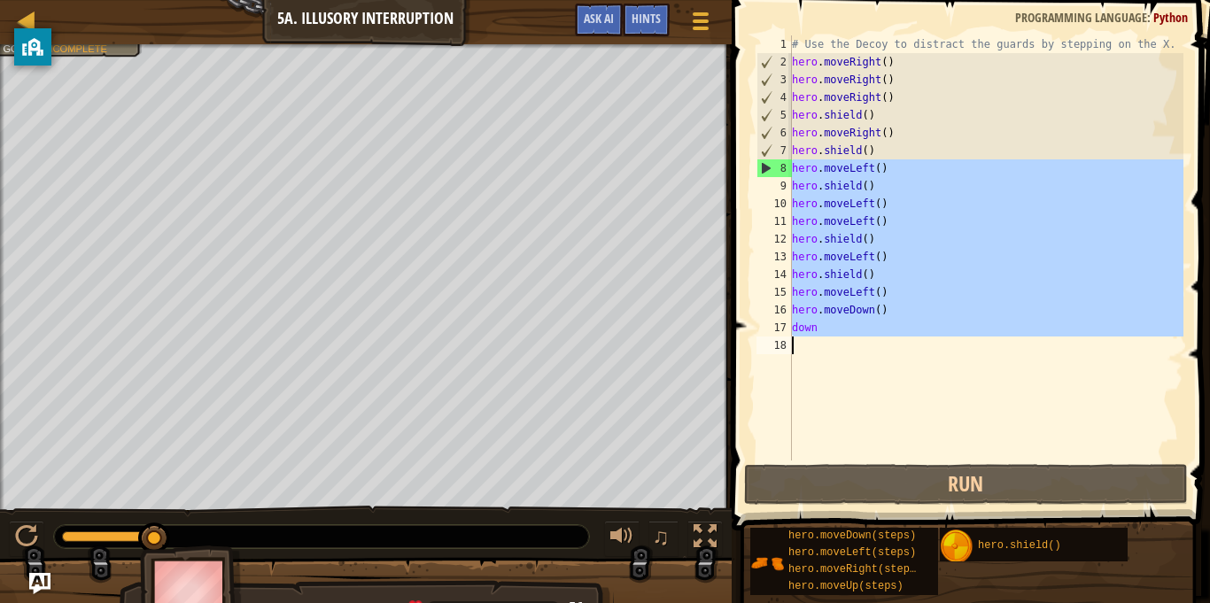
drag, startPoint x: 795, startPoint y: 172, endPoint x: 1041, endPoint y: 439, distance: 363.0
click at [1041, 439] on div "# Use the Decoy to distract the guards by stepping on the X. hero . moveRight (…" at bounding box center [986, 265] width 395 height 461
type textarea "down"
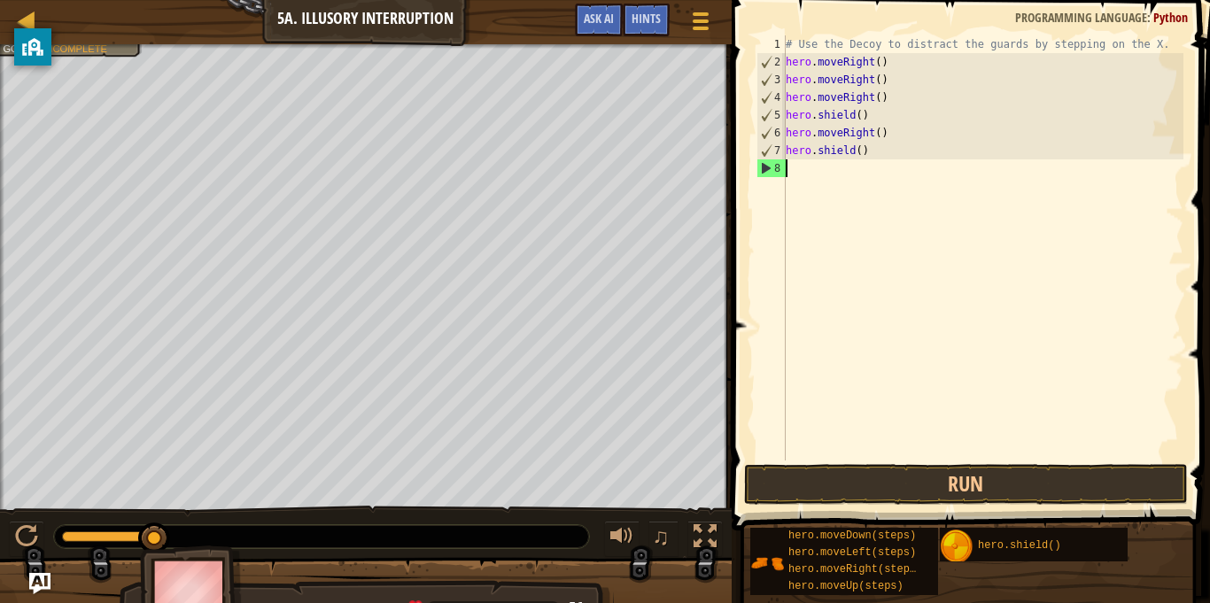
scroll to position [8, 0]
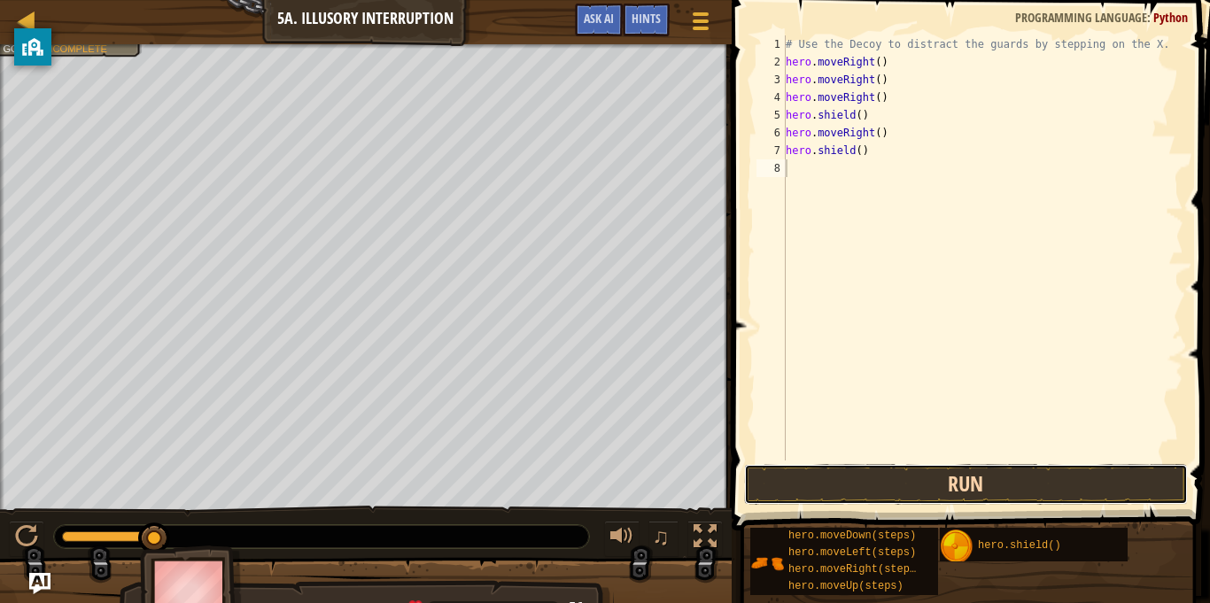
click at [789, 478] on button "Run" at bounding box center [966, 484] width 444 height 41
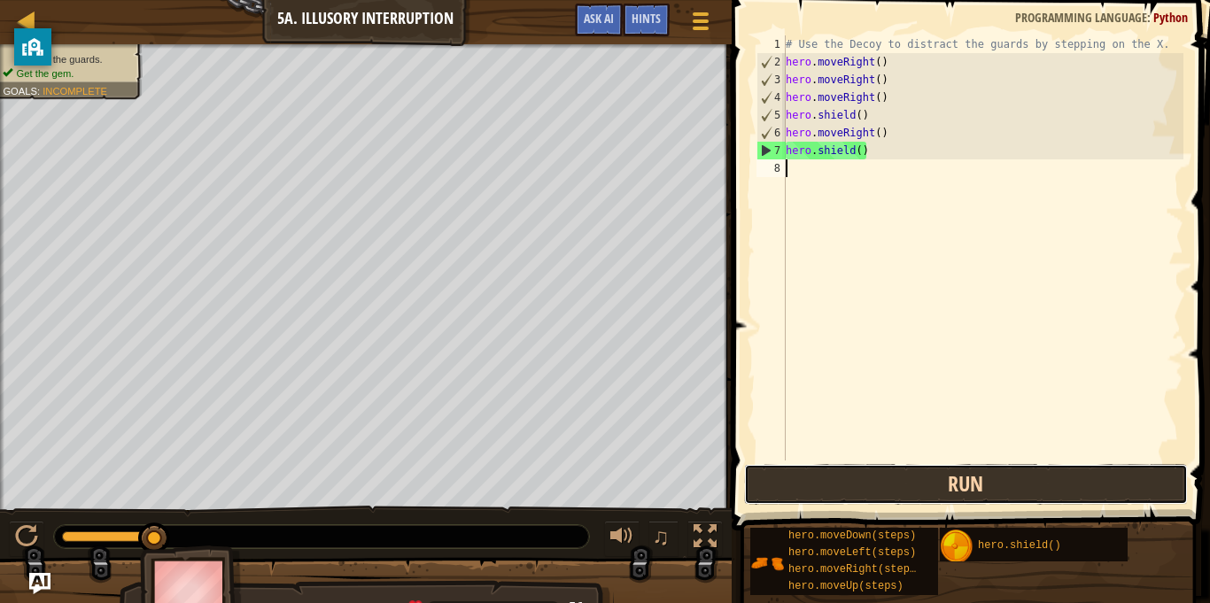
click at [890, 478] on button "Run" at bounding box center [966, 484] width 444 height 41
type textarea "l"
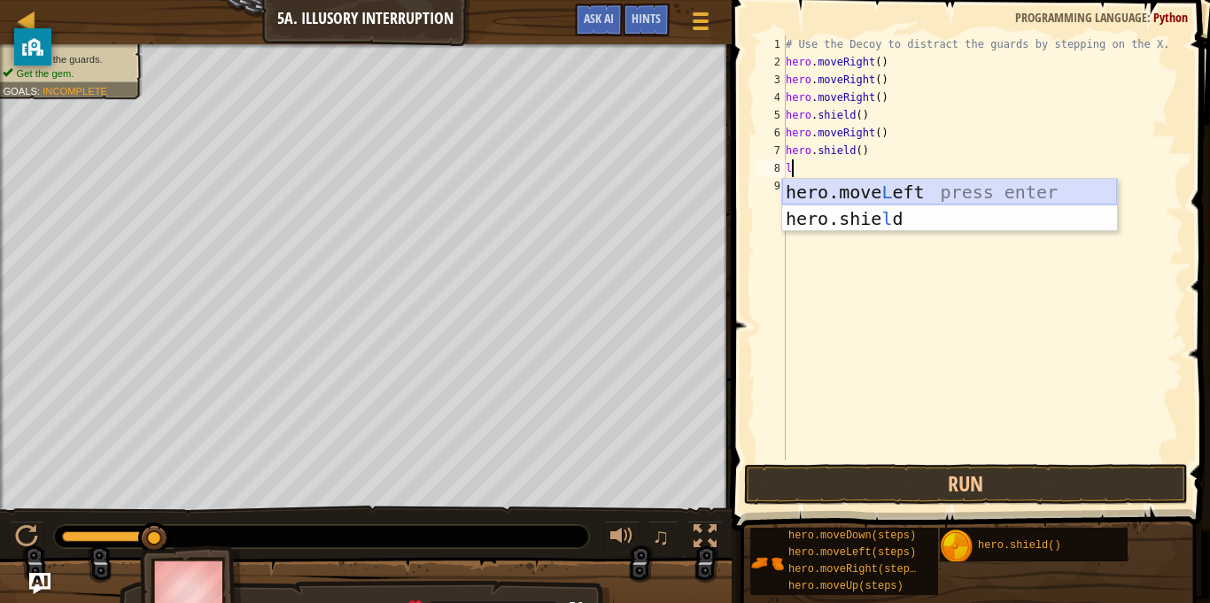
click at [941, 198] on div "hero.move L eft press enter hero.[PERSON_NAME] press enter" at bounding box center [949, 232] width 335 height 106
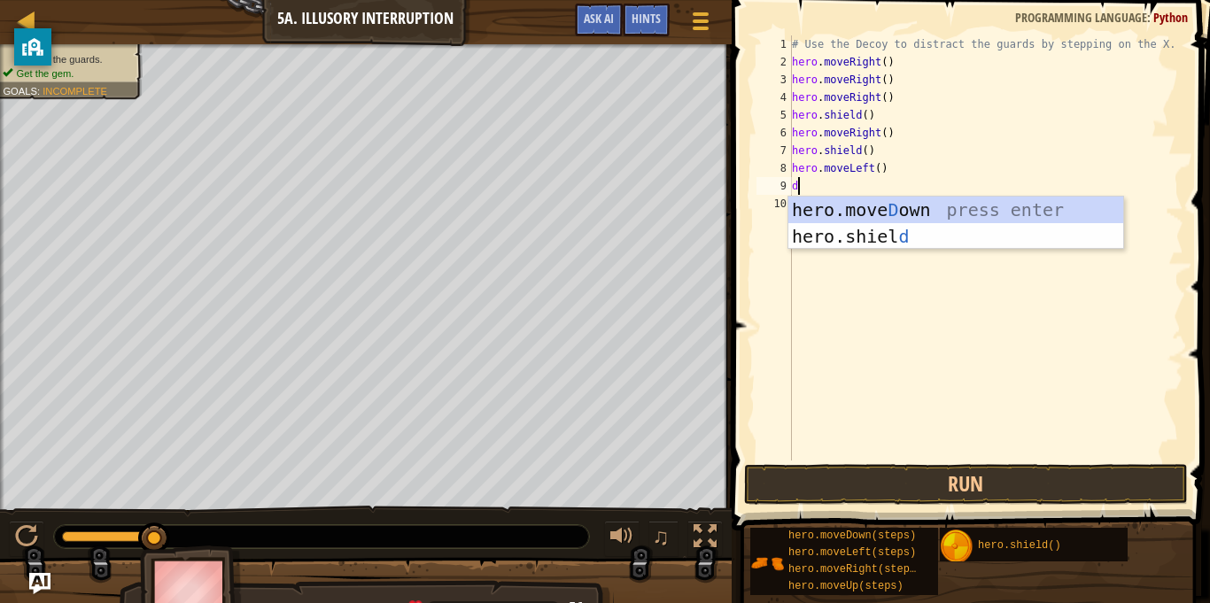
type textarea "do"
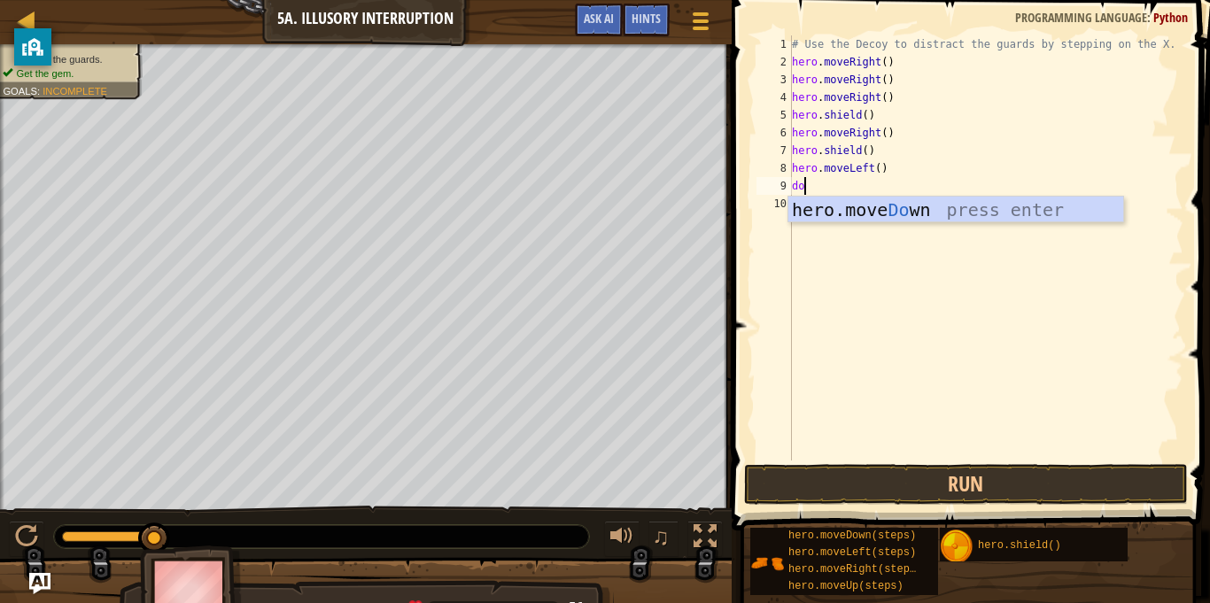
scroll to position [8, 1]
click at [891, 202] on div "hero.move Do wn press enter" at bounding box center [956, 237] width 335 height 80
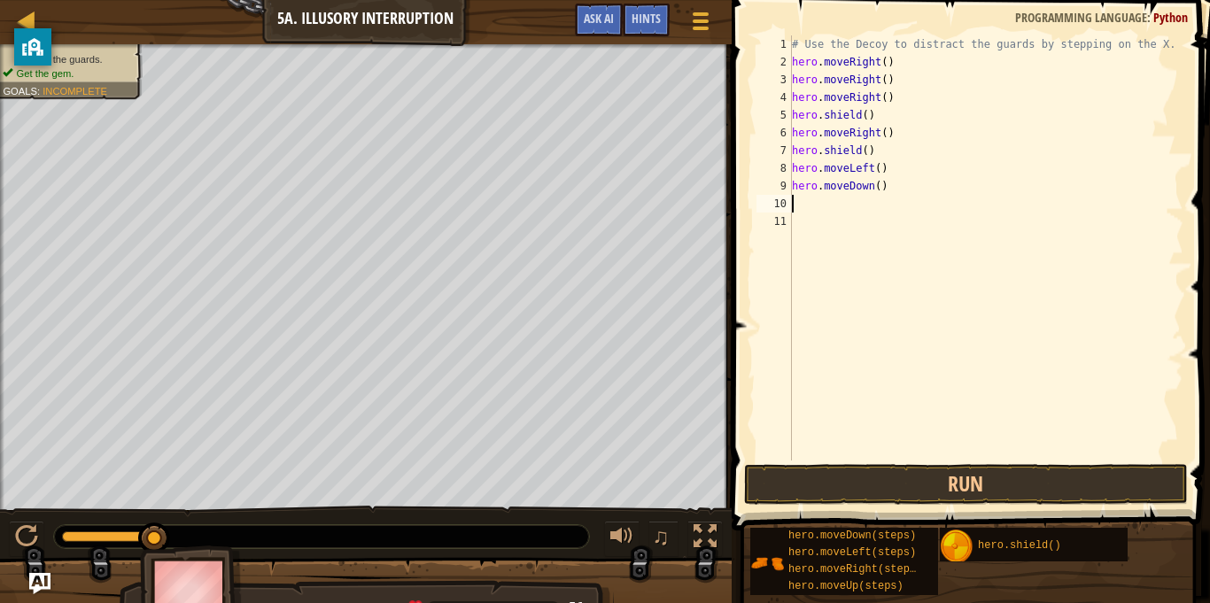
scroll to position [8, 0]
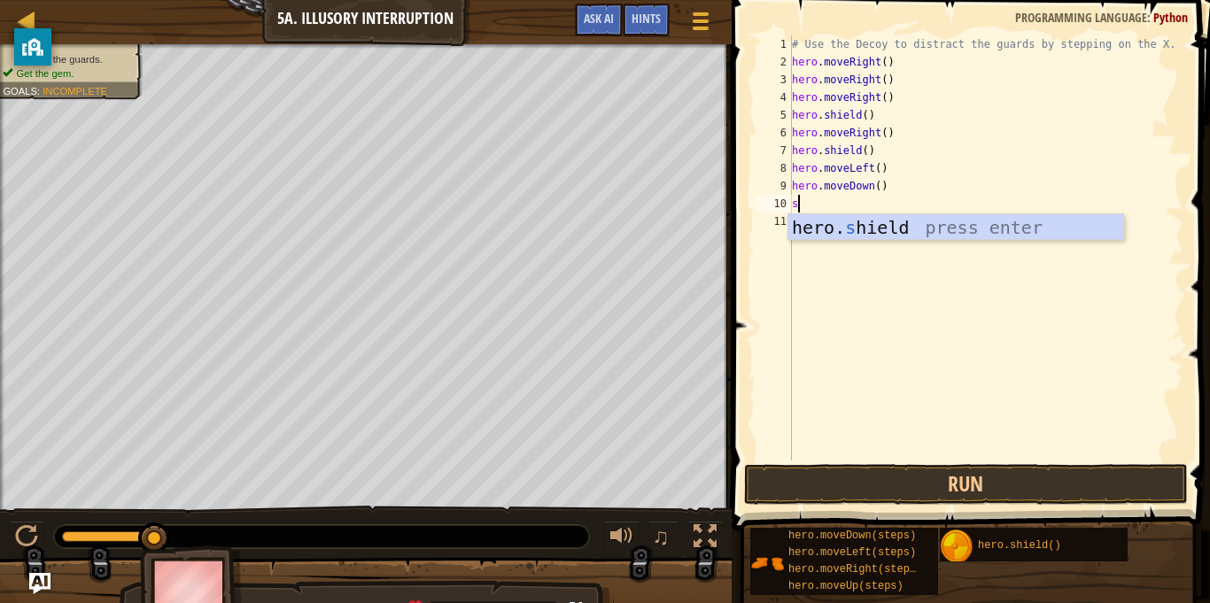
type textarea "sh"
click at [898, 219] on div "hero. sh ield press enter" at bounding box center [956, 254] width 335 height 80
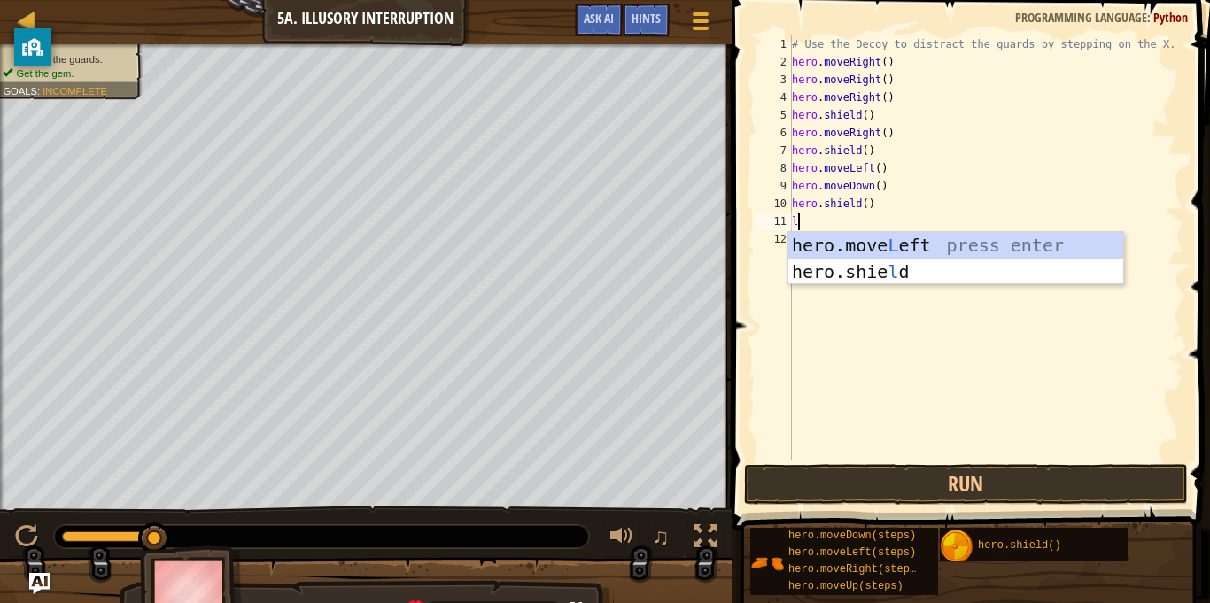
type textarea "le"
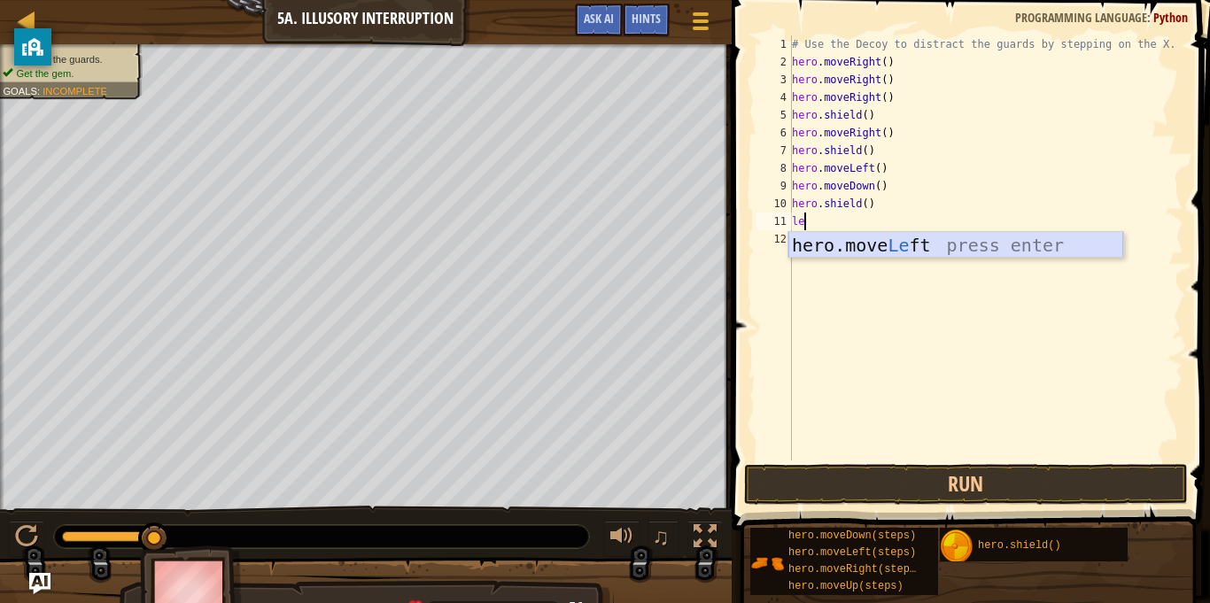
click at [908, 240] on div "hero.move Le ft press enter" at bounding box center [956, 272] width 335 height 80
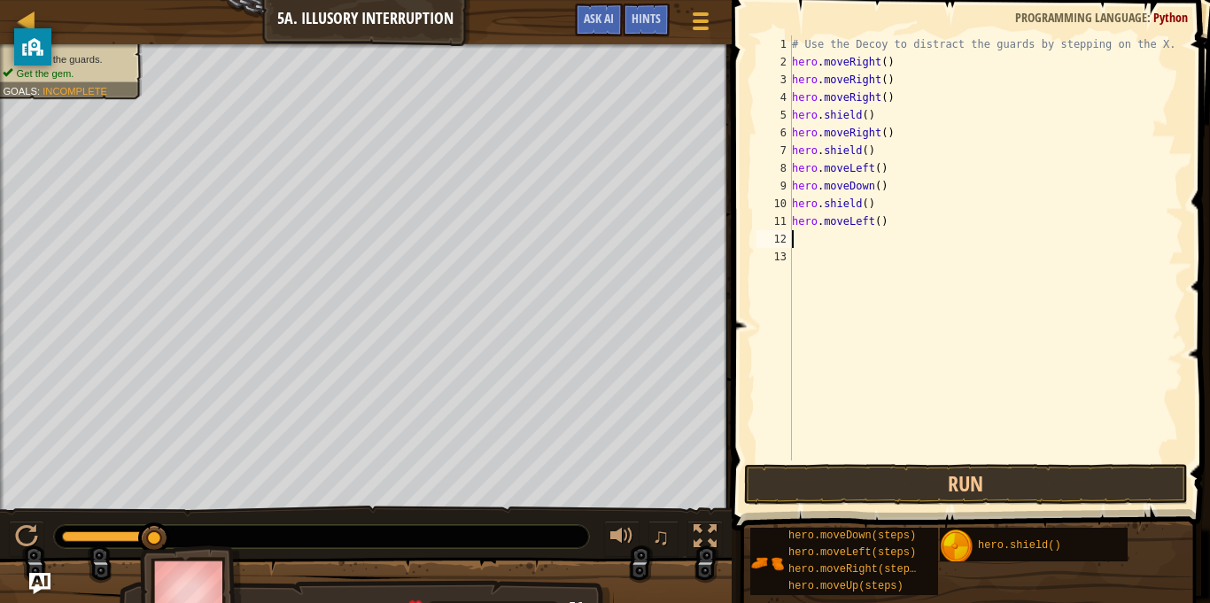
scroll to position [8, 0]
type textarea "a"
click at [1033, 475] on button "Run" at bounding box center [966, 484] width 444 height 41
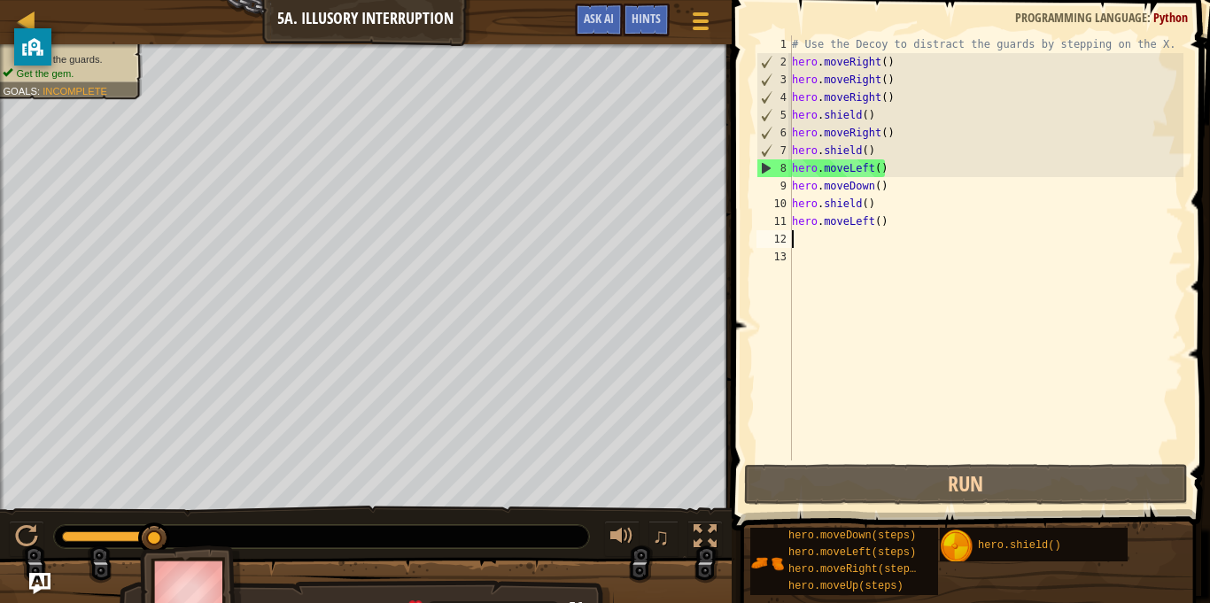
click at [940, 201] on div "# Use the Decoy to distract the guards by stepping on the X. hero . moveRight (…" at bounding box center [986, 265] width 395 height 461
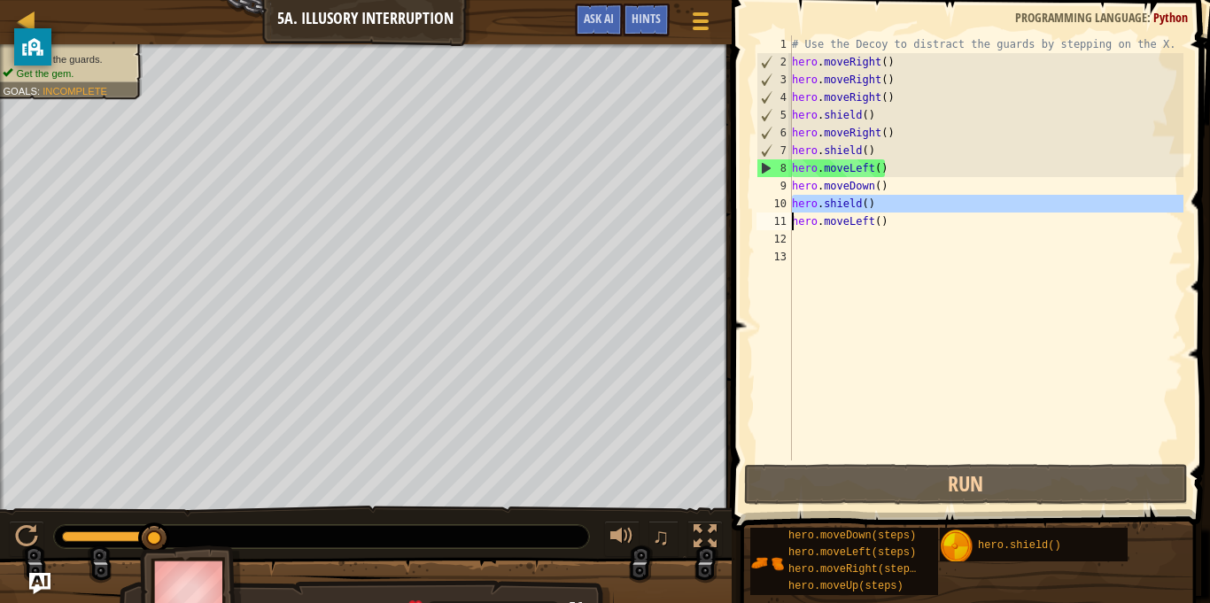
click at [937, 202] on div "# Use the Decoy to distract the guards by stepping on the X. hero . moveRight (…" at bounding box center [986, 247] width 395 height 425
click at [937, 202] on div "# Use the Decoy to distract the guards by stepping on the X. hero . moveRight (…" at bounding box center [986, 265] width 395 height 461
click at [800, 63] on div "# Use the Decoy to distract the guards by stepping on the X. hero . moveRight (…" at bounding box center [986, 265] width 395 height 461
click at [797, 62] on div "# Use the Decoy to distract the guards by stepping on the X. hero . moveRight (…" at bounding box center [986, 265] width 395 height 461
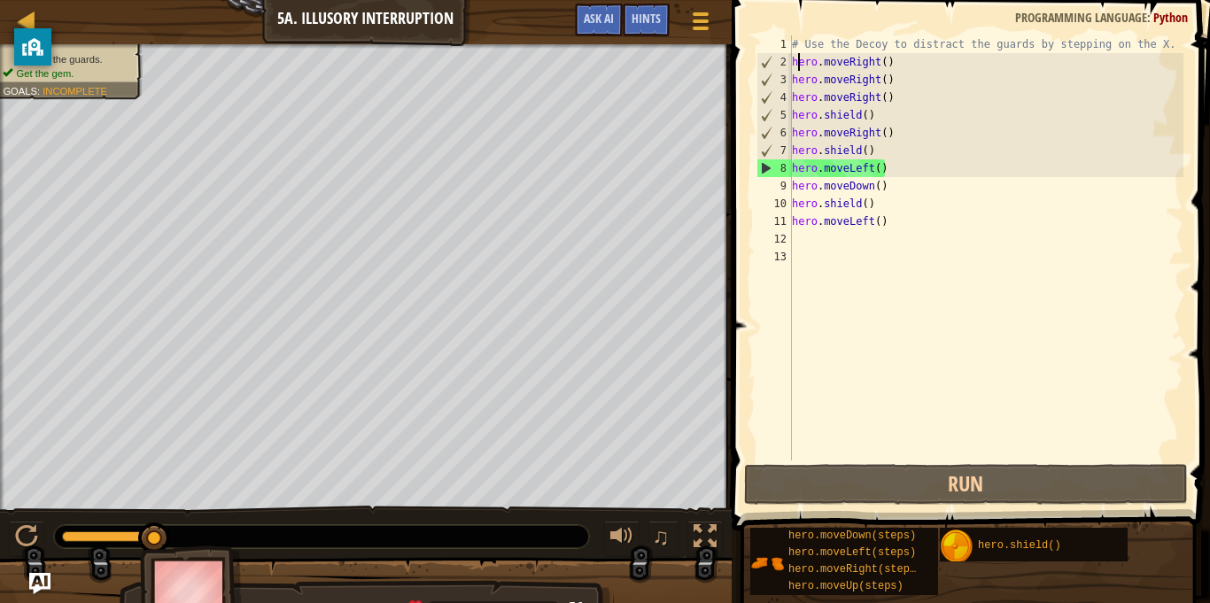
click at [784, 136] on div "6" at bounding box center [775, 133] width 35 height 18
click at [834, 88] on div "# Use the Decoy to distract the guards by stepping on the X. hero . moveRight (…" at bounding box center [986, 265] width 395 height 461
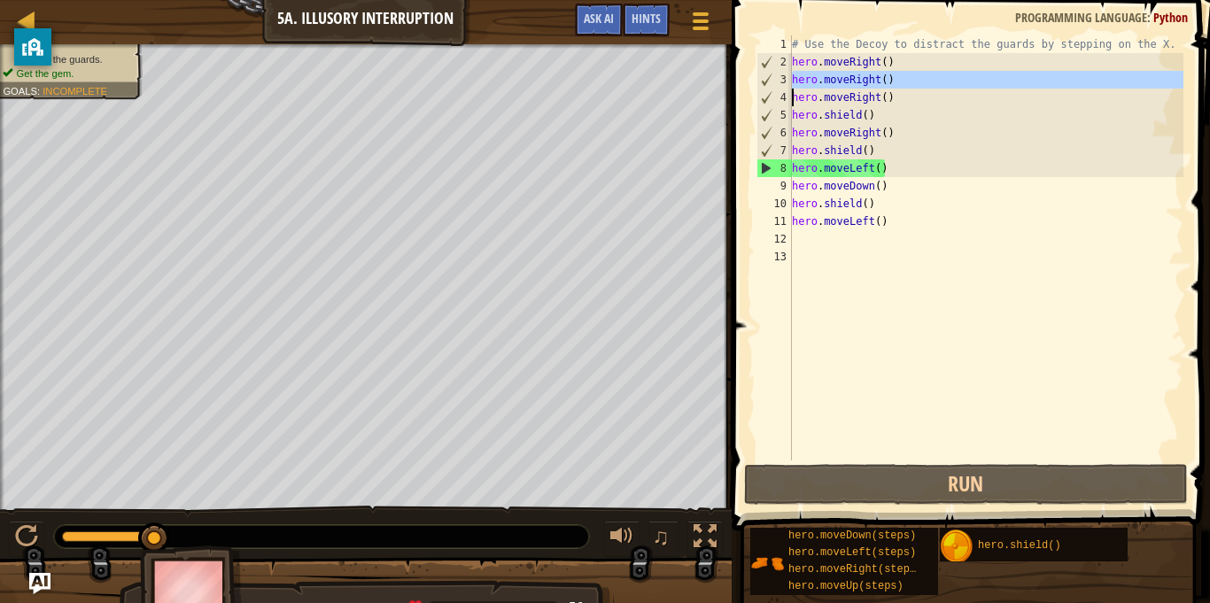
click at [834, 88] on div "# Use the Decoy to distract the guards by stepping on the X. hero . moveRight (…" at bounding box center [986, 247] width 395 height 425
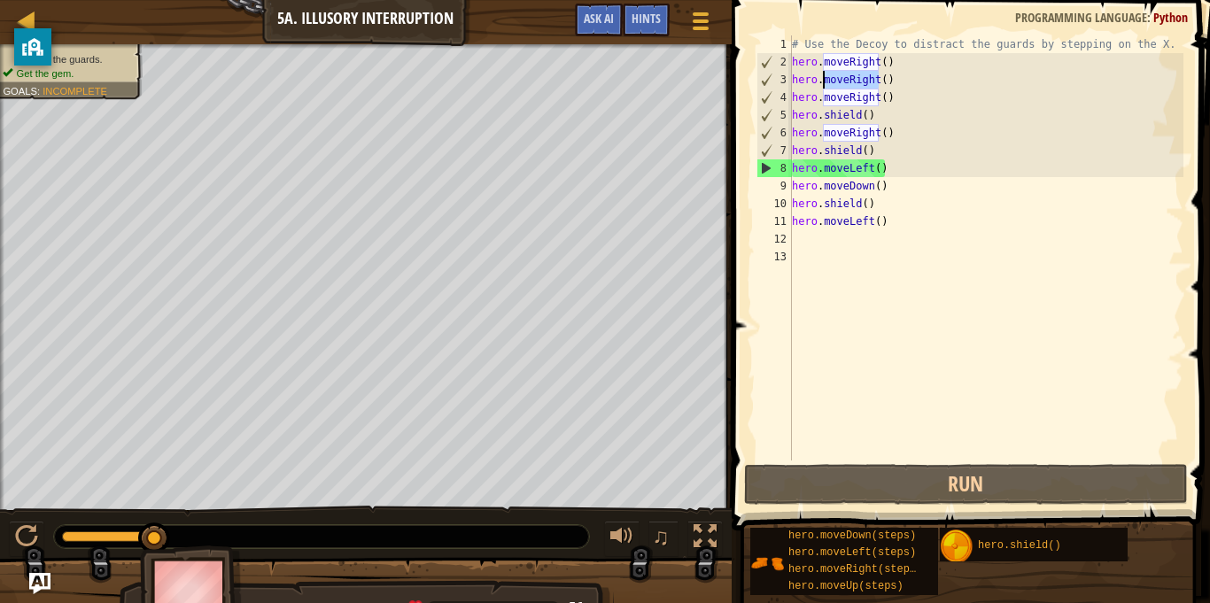
click at [834, 88] on div "# Use the Decoy to distract the guards by stepping on the X. hero . moveRight (…" at bounding box center [986, 265] width 395 height 461
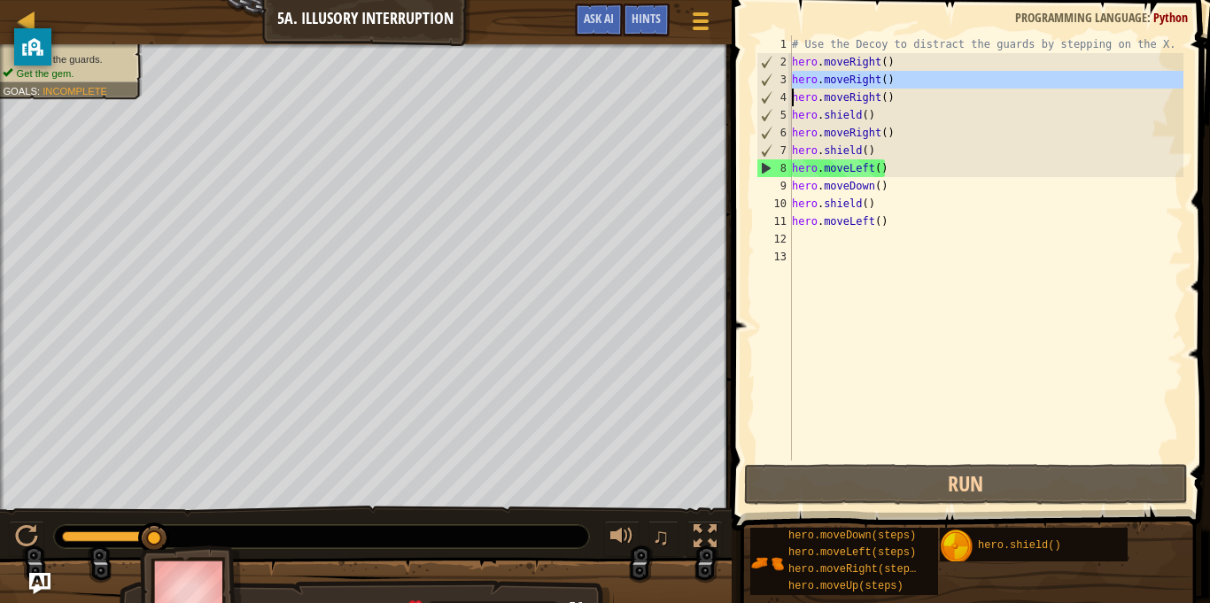
click at [834, 88] on div "# Use the Decoy to distract the guards by stepping on the X. hero . moveRight (…" at bounding box center [986, 247] width 395 height 425
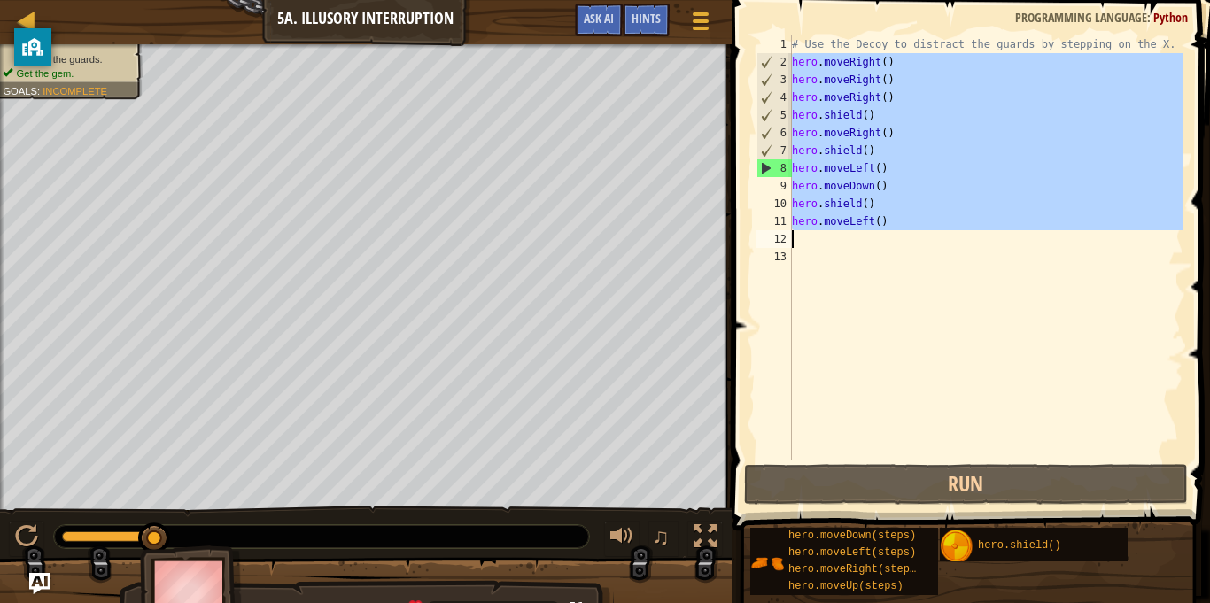
drag, startPoint x: 794, startPoint y: 63, endPoint x: 867, endPoint y: 239, distance: 191.0
click at [867, 239] on div "# Use the Decoy to distract the guards by stepping on the X. hero . moveRight (…" at bounding box center [986, 265] width 395 height 461
type textarea "hero.moveLeft()"
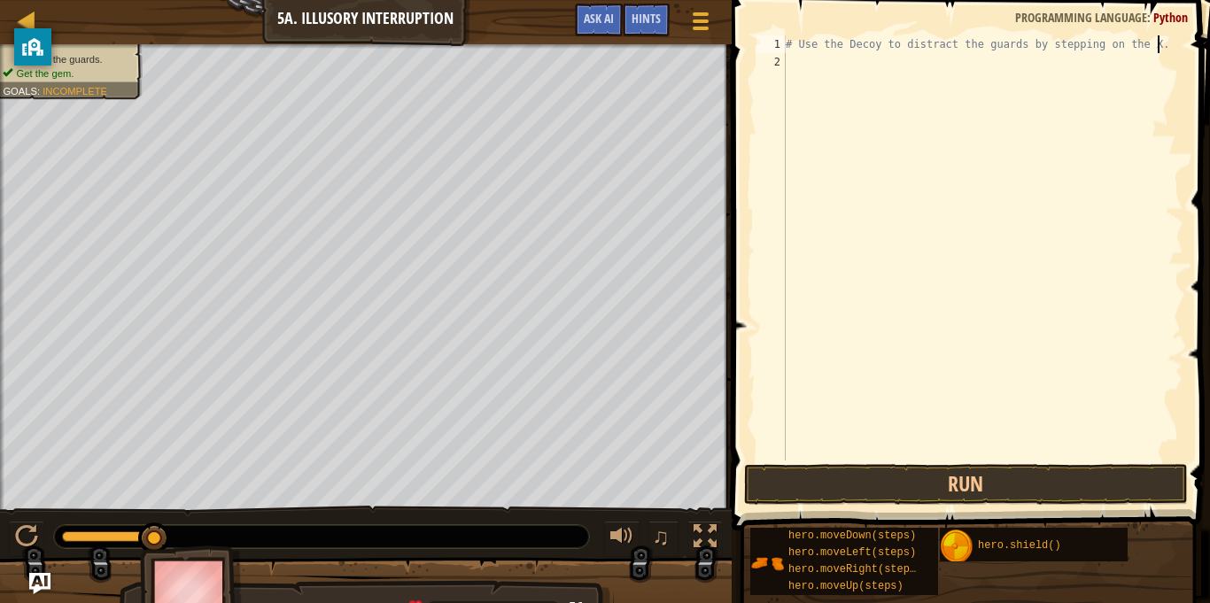
type textarea "# Use the Decoy to distract the guards by stepping on the X"
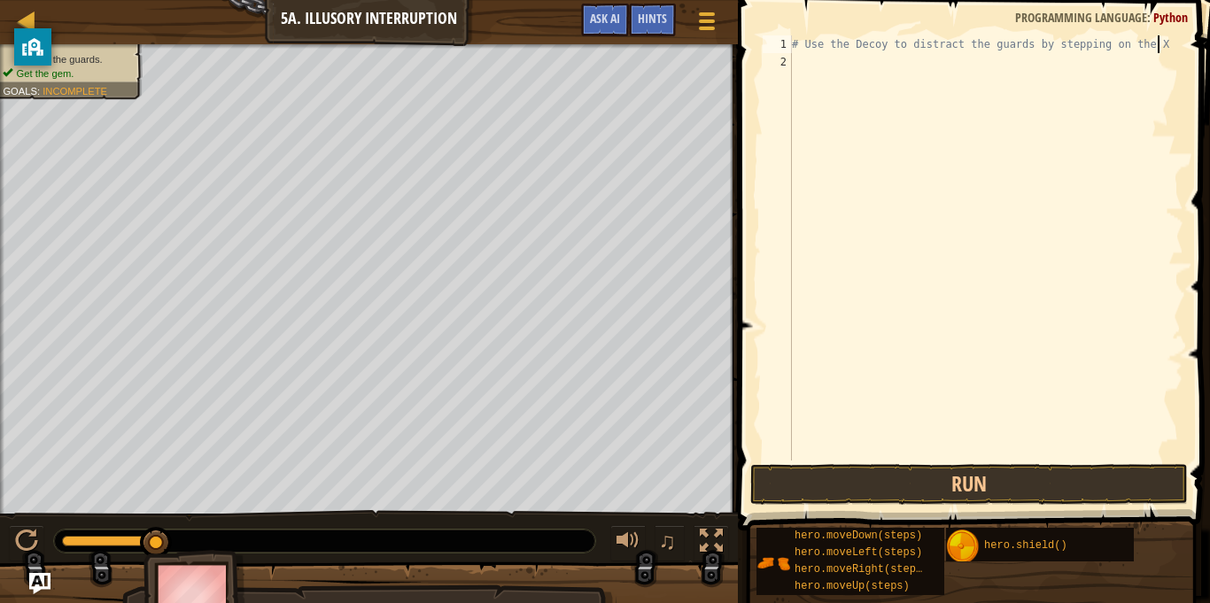
click at [865, 69] on div "# Use the Decoy to distract the guards by stepping on the X" at bounding box center [986, 265] width 395 height 461
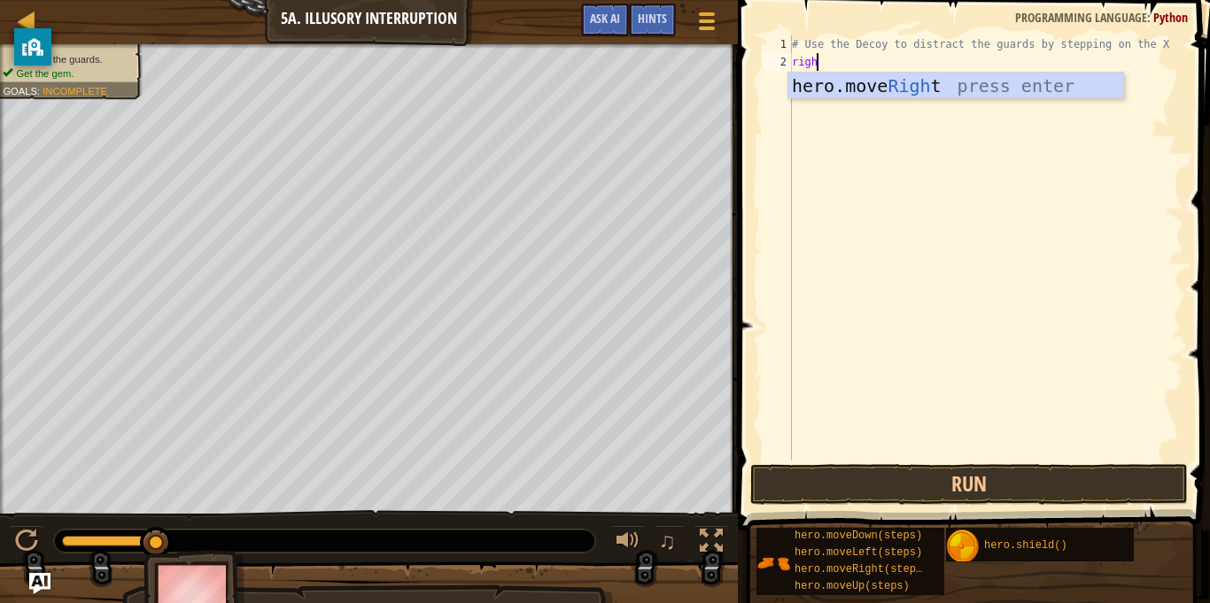
type textarea "right"
click at [878, 84] on div "hero.move Right press enter" at bounding box center [956, 113] width 335 height 80
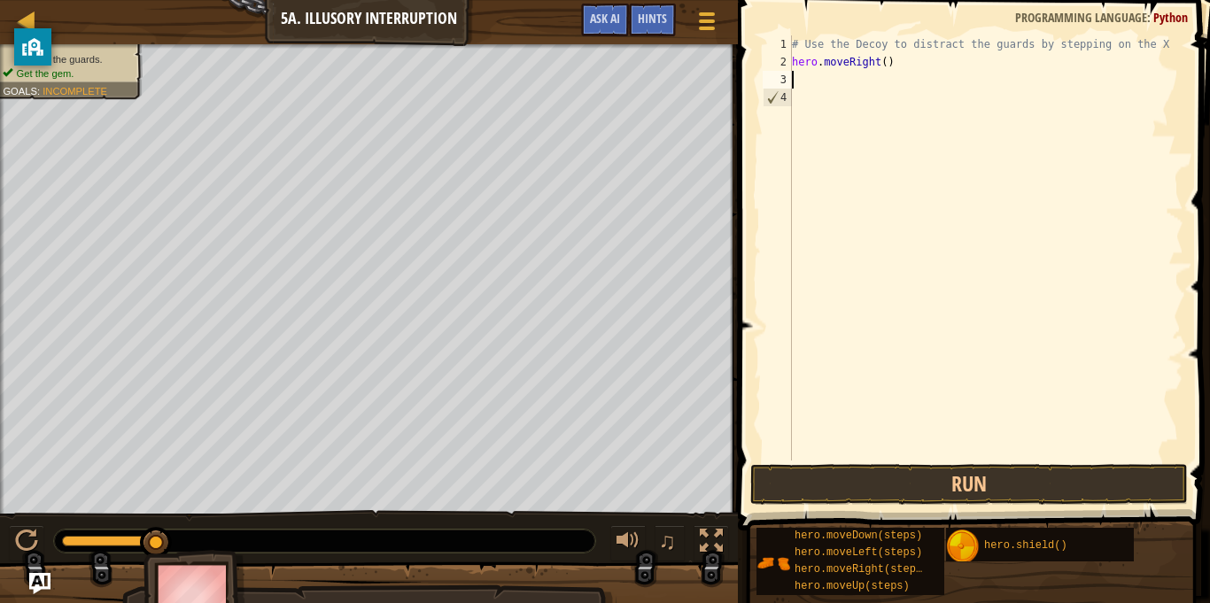
scroll to position [8, 0]
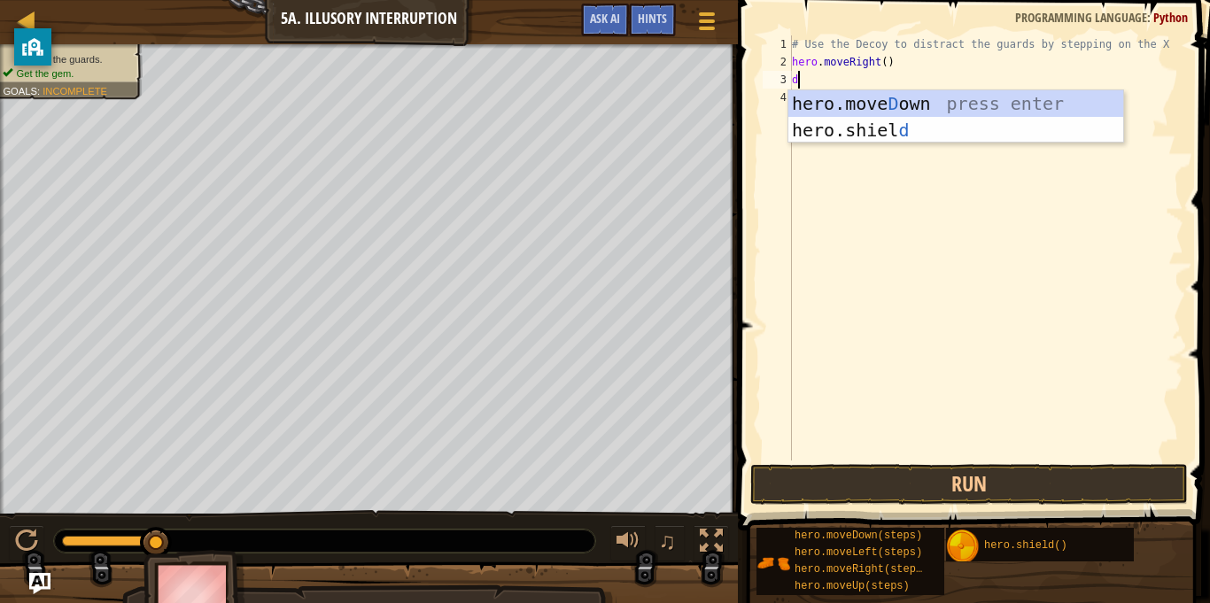
type textarea "do"
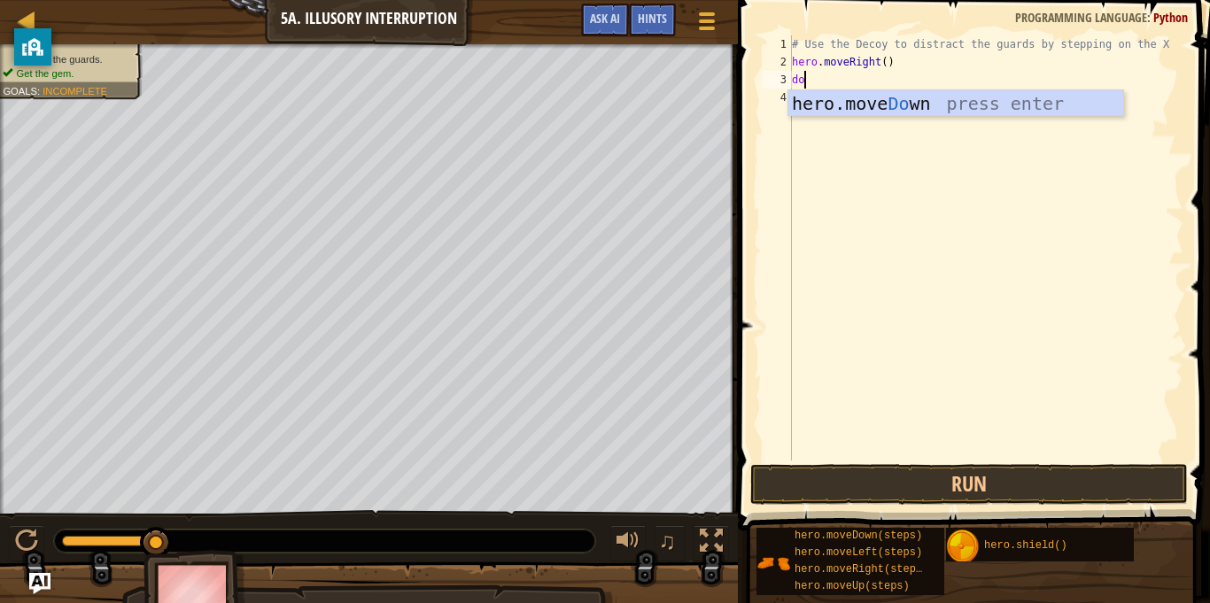
scroll to position [8, 1]
click at [896, 99] on div "hero.move Do wn press enter" at bounding box center [956, 130] width 335 height 80
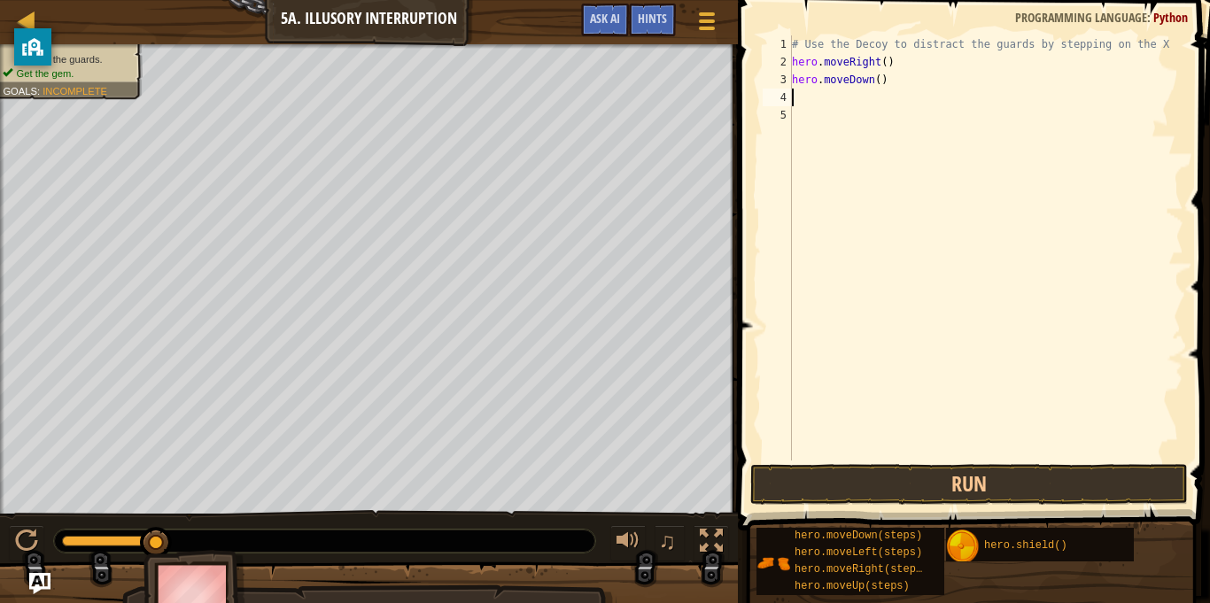
type textarea "w"
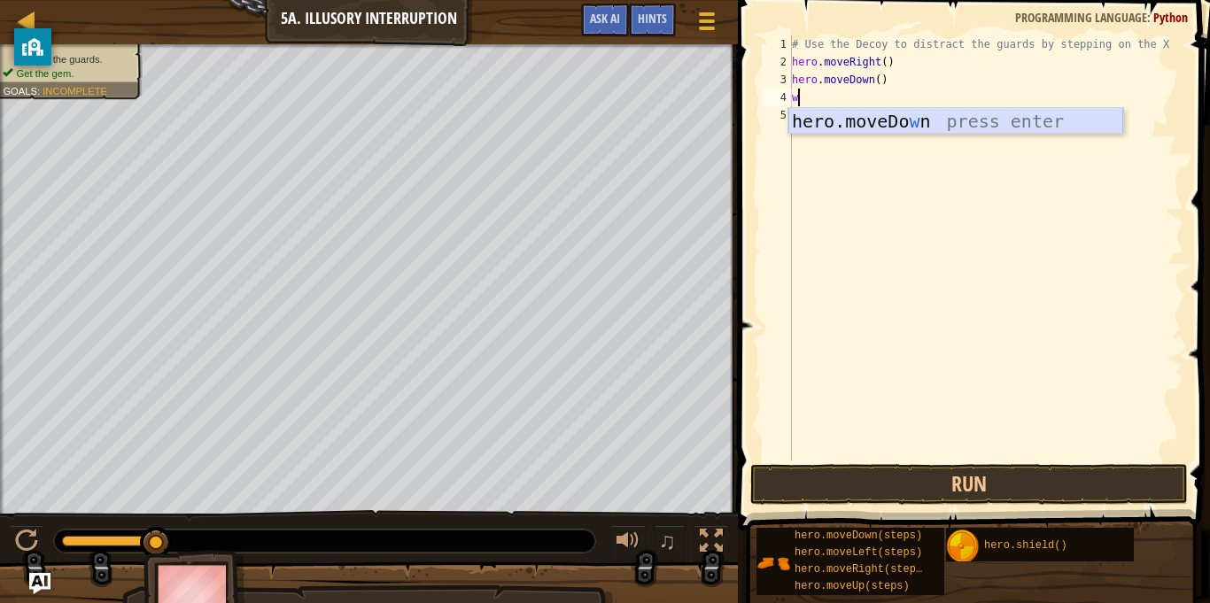
click at [911, 111] on div "hero.moveDo w n press enter" at bounding box center [956, 148] width 335 height 80
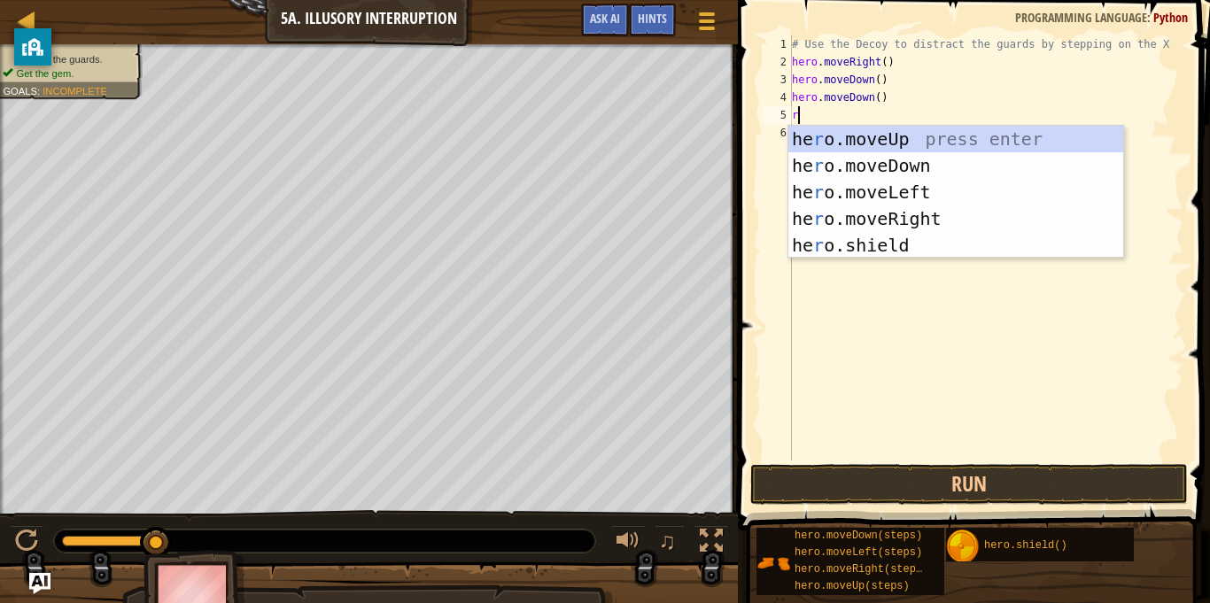
type textarea "ri"
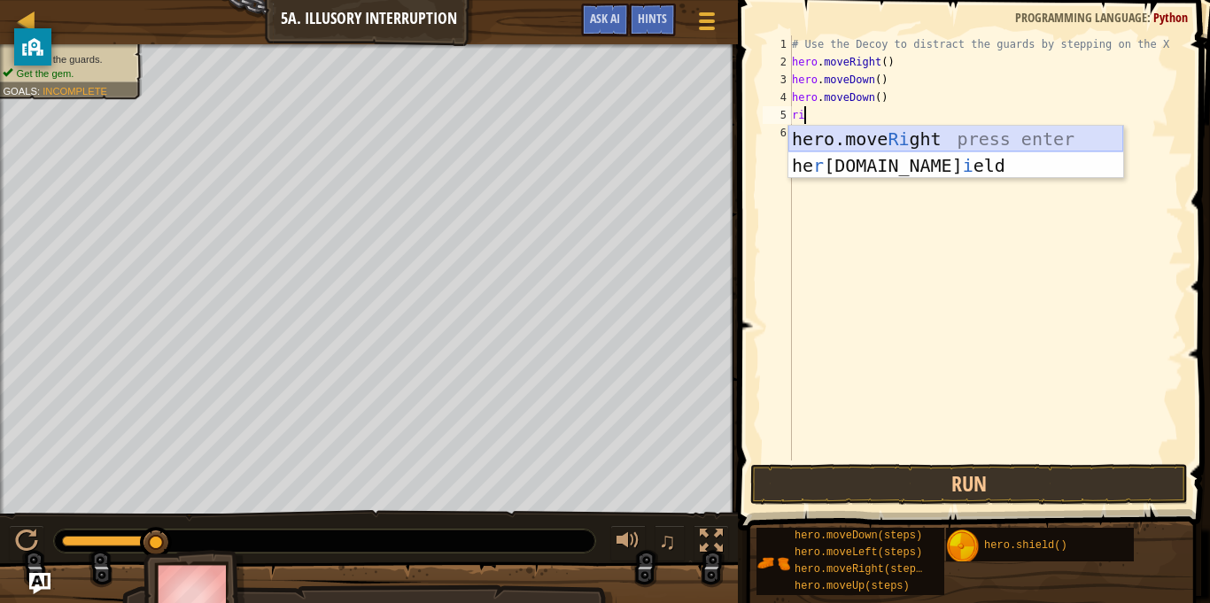
click at [917, 140] on div "hero.move Ri ght press enter he r [DOMAIN_NAME] i eld press enter" at bounding box center [956, 179] width 335 height 106
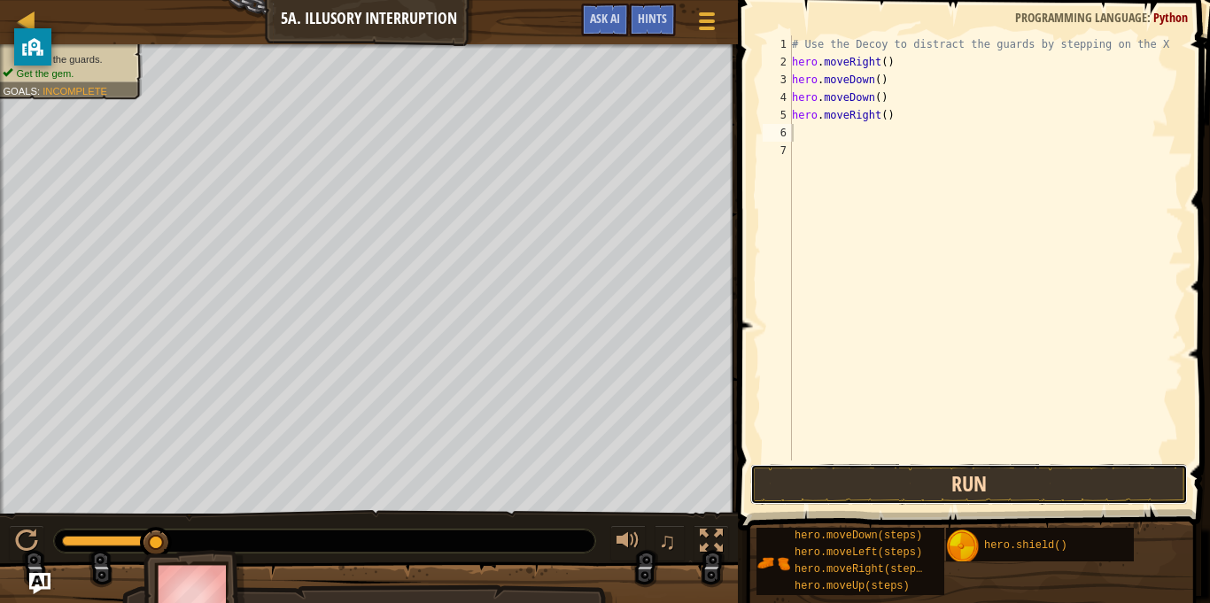
click at [939, 500] on button "Run" at bounding box center [969, 484] width 438 height 41
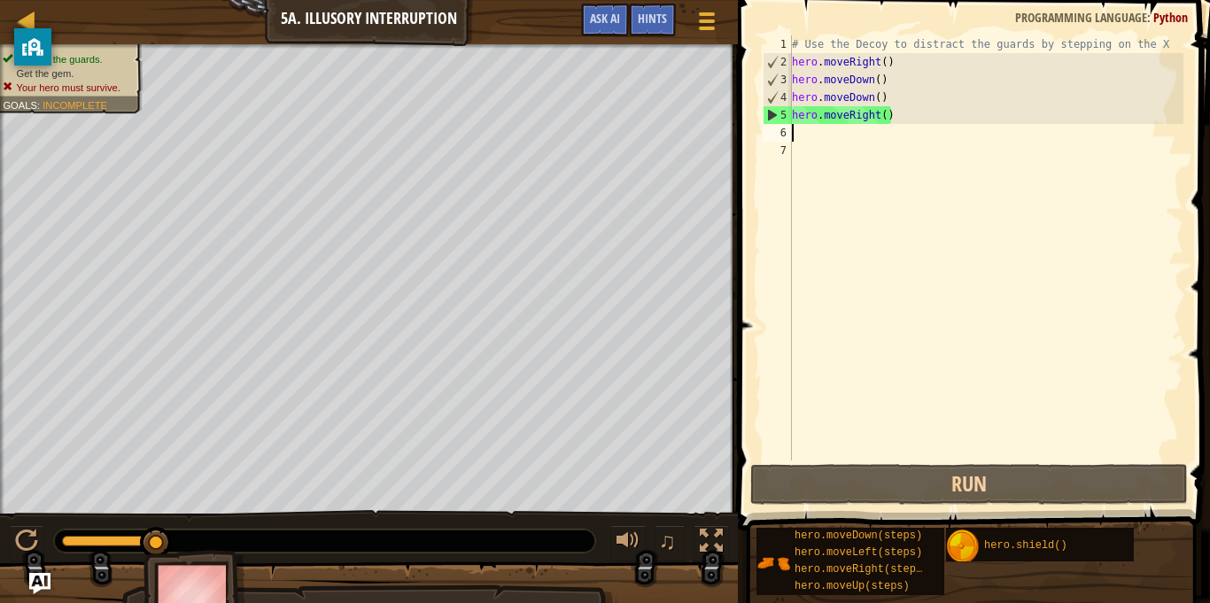
click at [819, 112] on div "# Use the Decoy to distract the guards by stepping on the X hero . moveRight ( …" at bounding box center [986, 265] width 395 height 461
type textarea "hero.moveRight()"
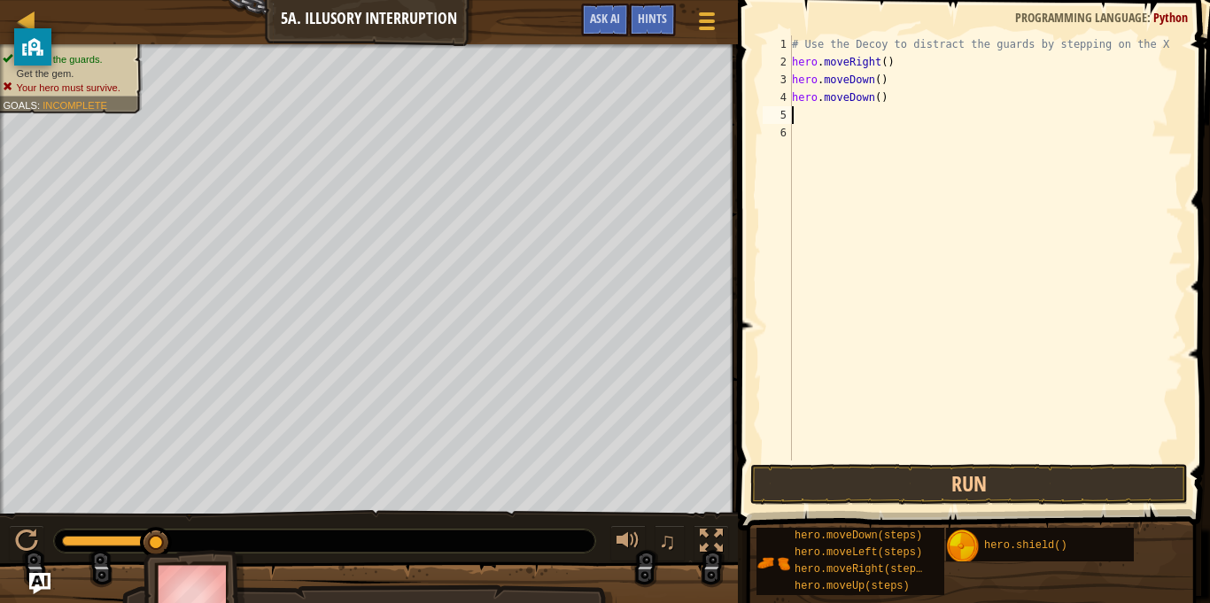
type textarea "i"
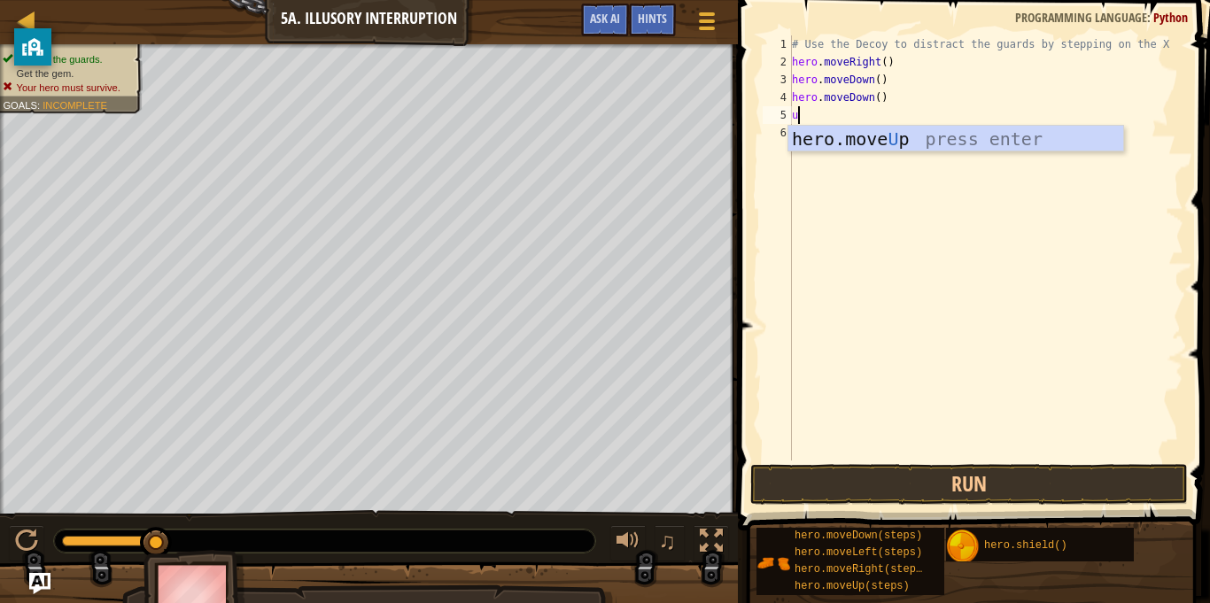
type textarea "up"
click at [852, 132] on div "hero.move Up press enter" at bounding box center [956, 166] width 335 height 80
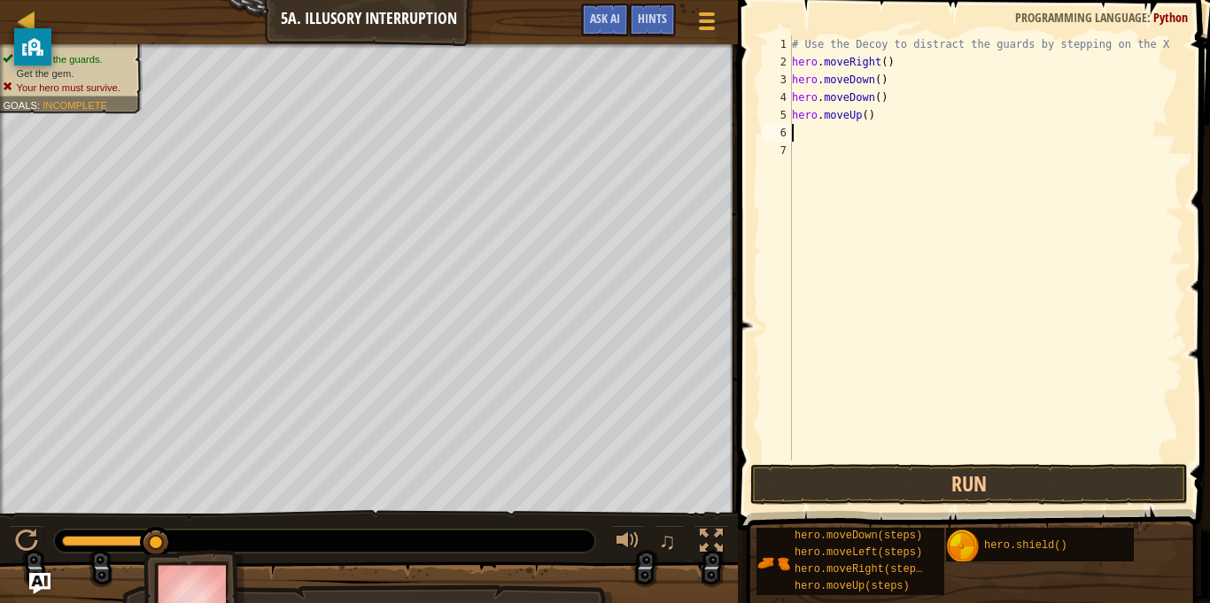
scroll to position [8, 0]
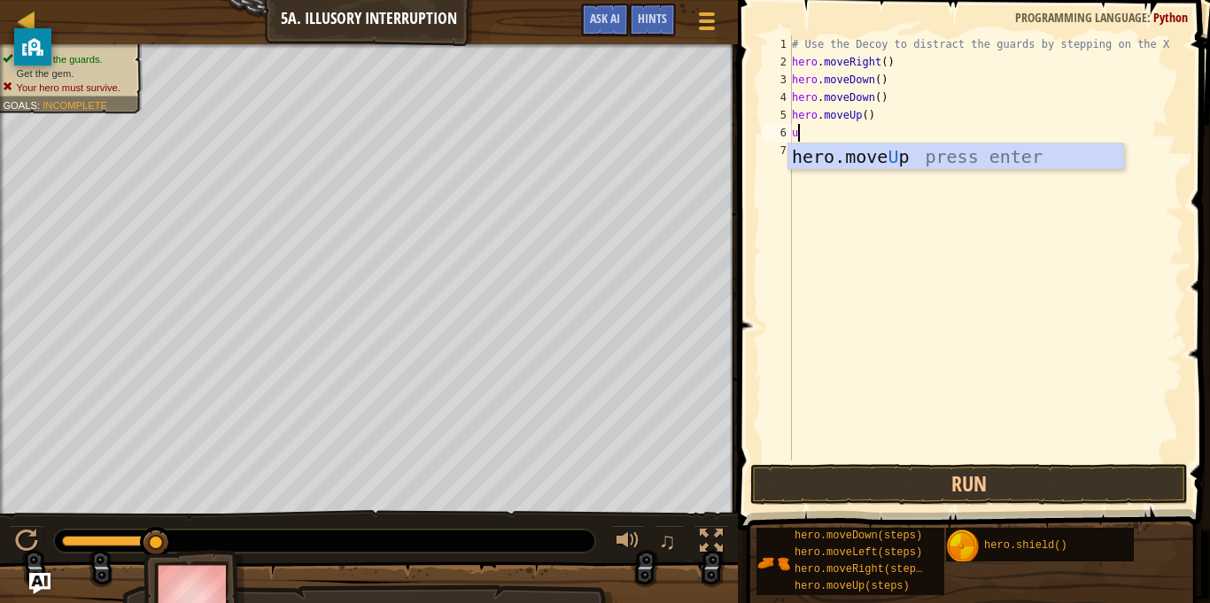
type textarea "up"
click at [876, 162] on div "hero.move Up press enter" at bounding box center [956, 184] width 335 height 80
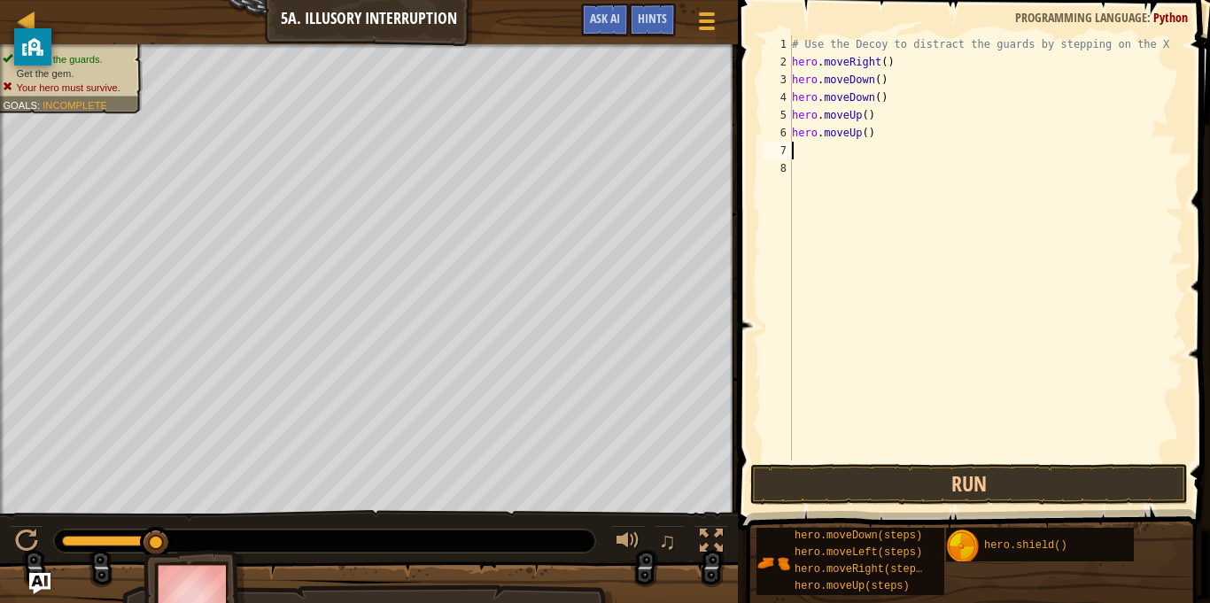
type textarea "r"
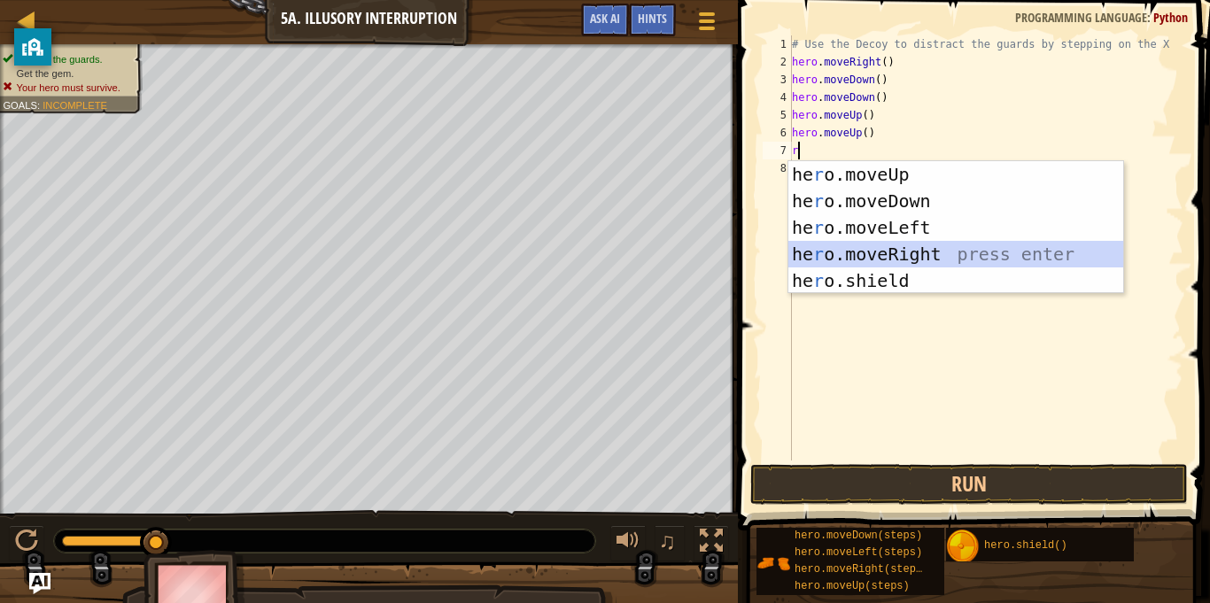
click at [906, 260] on div "he r o.moveUp press enter he r o.moveDown press enter he r o.moveLeft press ent…" at bounding box center [956, 254] width 335 height 186
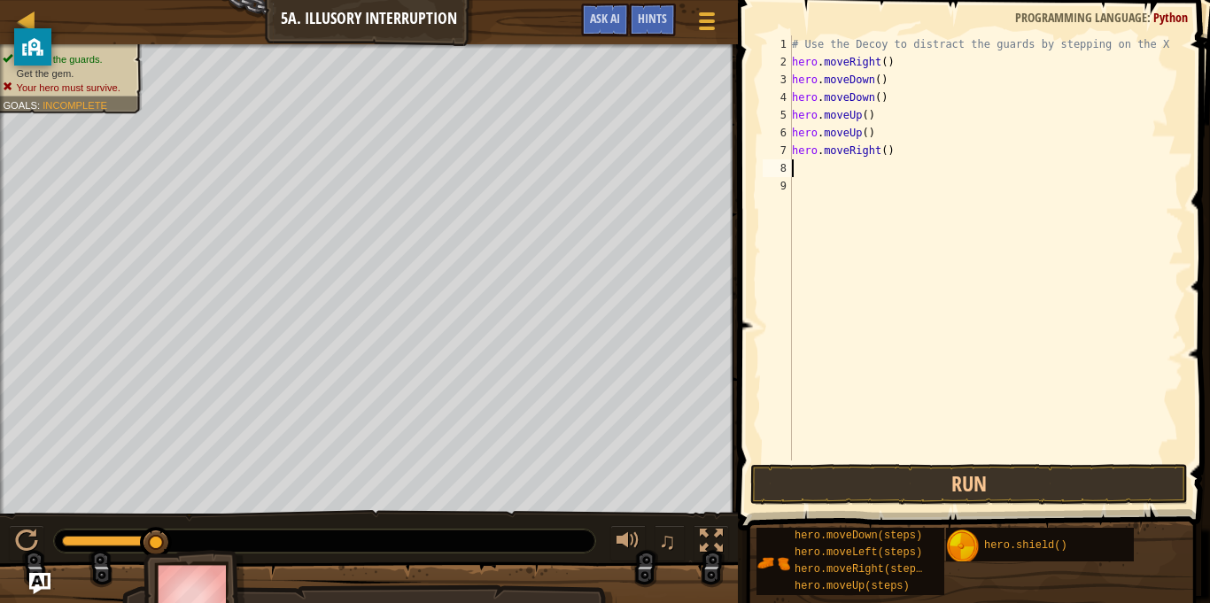
type textarea "r"
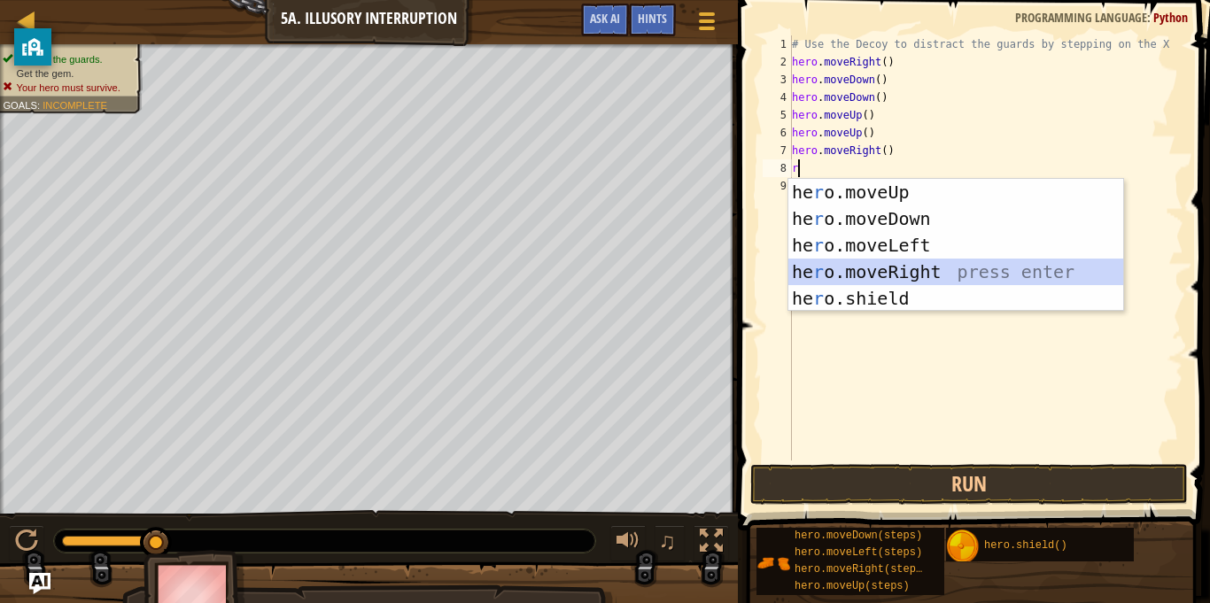
click at [901, 265] on div "he r o.moveUp press enter he r o.moveDown press enter he r o.moveLeft press ent…" at bounding box center [956, 272] width 335 height 186
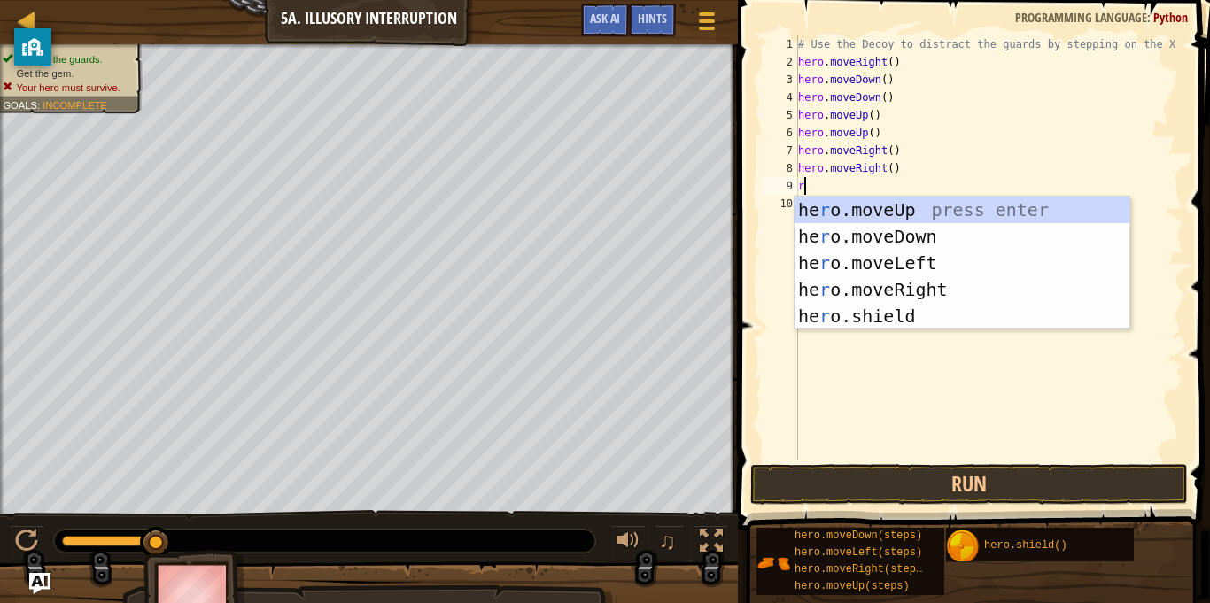
type textarea "ri"
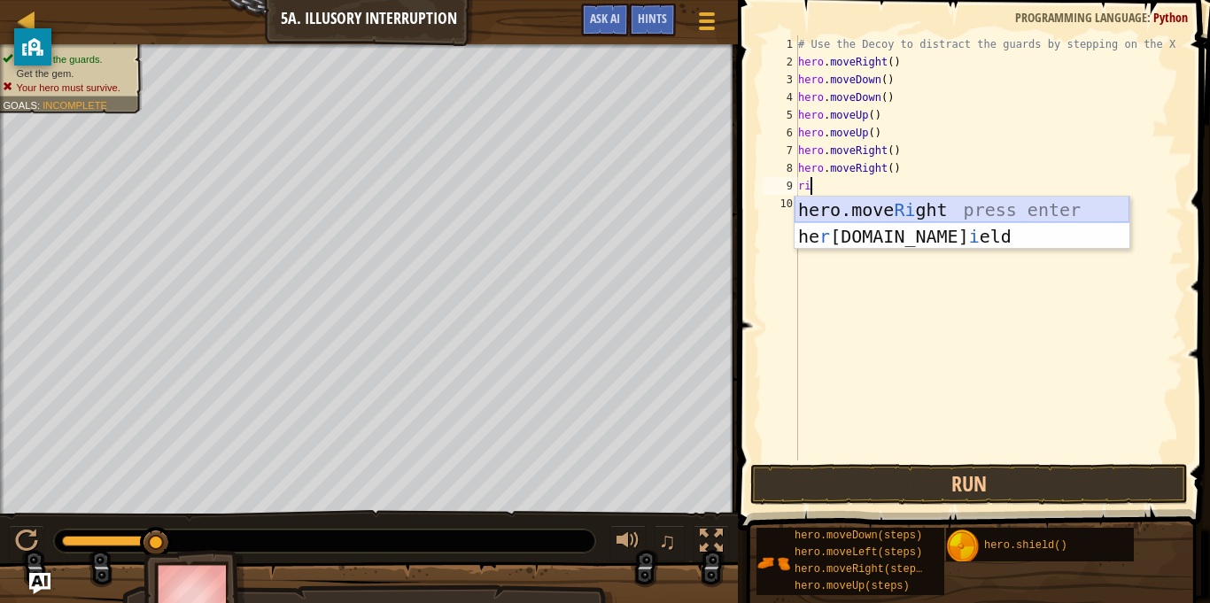
click at [850, 215] on div "hero.move Ri ght press enter he r [DOMAIN_NAME] i eld press enter" at bounding box center [962, 250] width 335 height 106
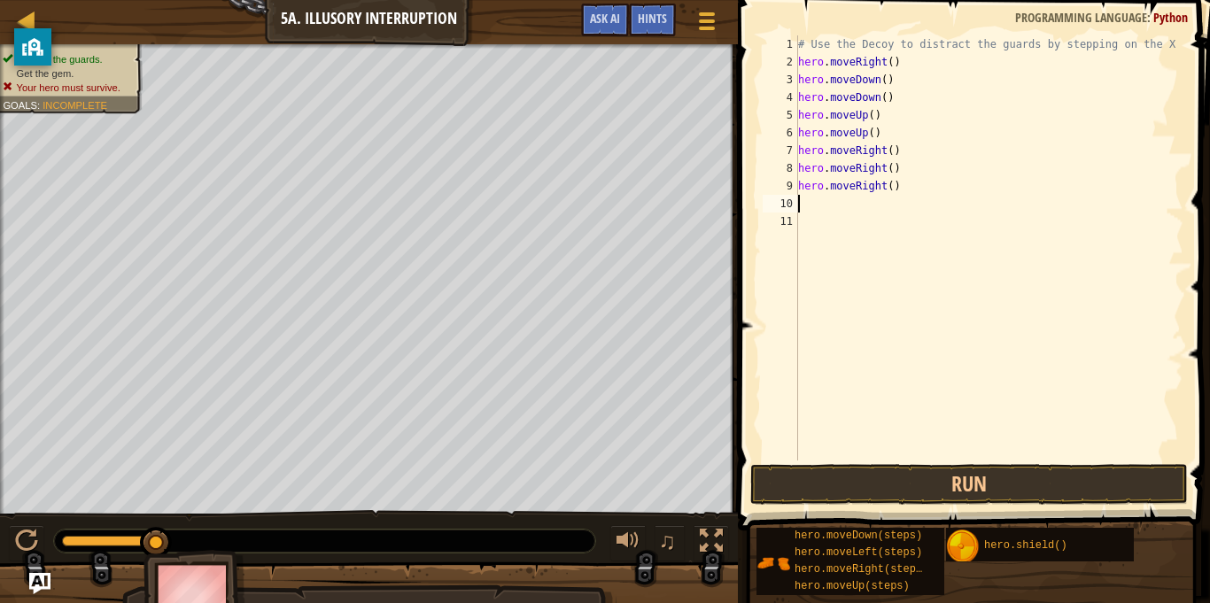
scroll to position [8, 0]
click at [977, 497] on button "Run" at bounding box center [969, 484] width 438 height 41
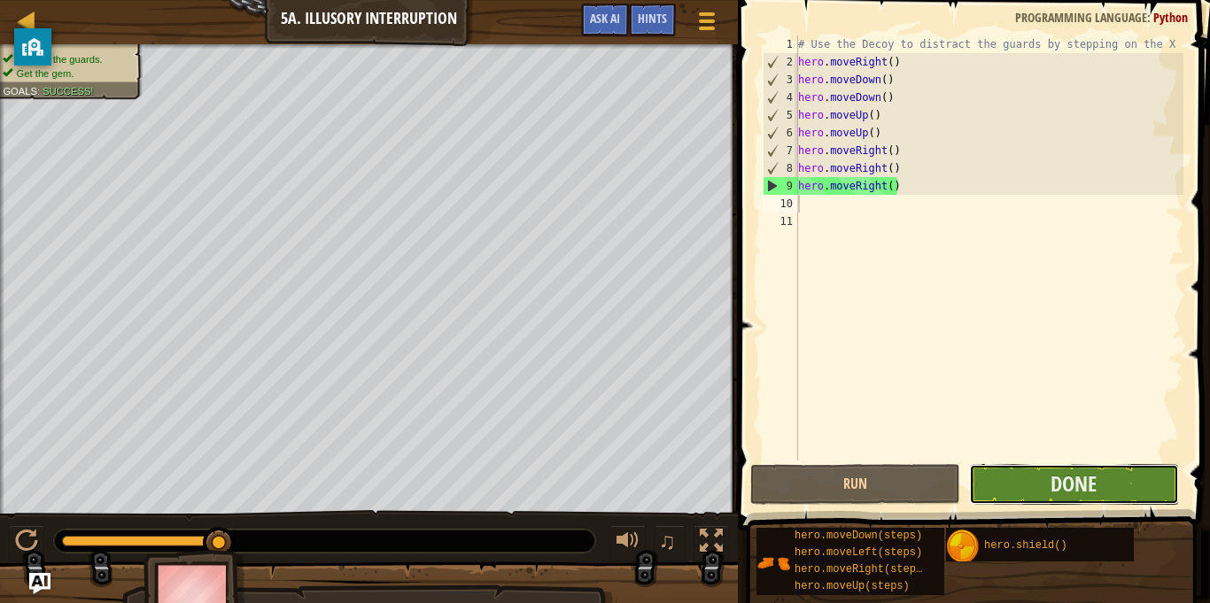
click at [981, 498] on button "Done" at bounding box center [1074, 484] width 210 height 41
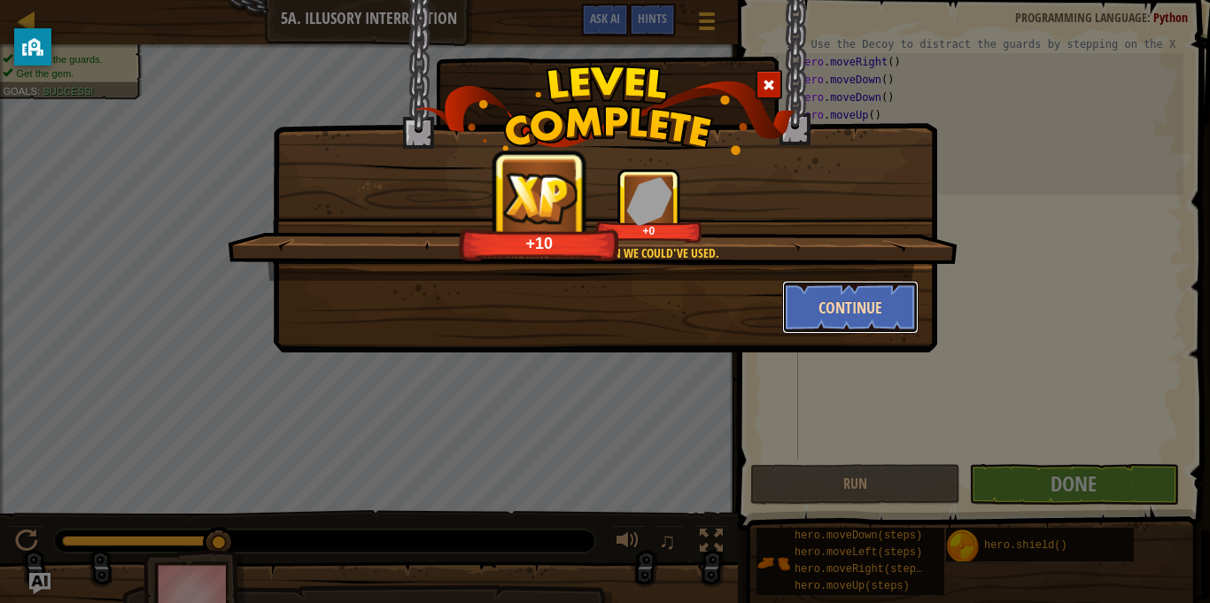
click at [848, 284] on button "Continue" at bounding box center [850, 307] width 137 height 53
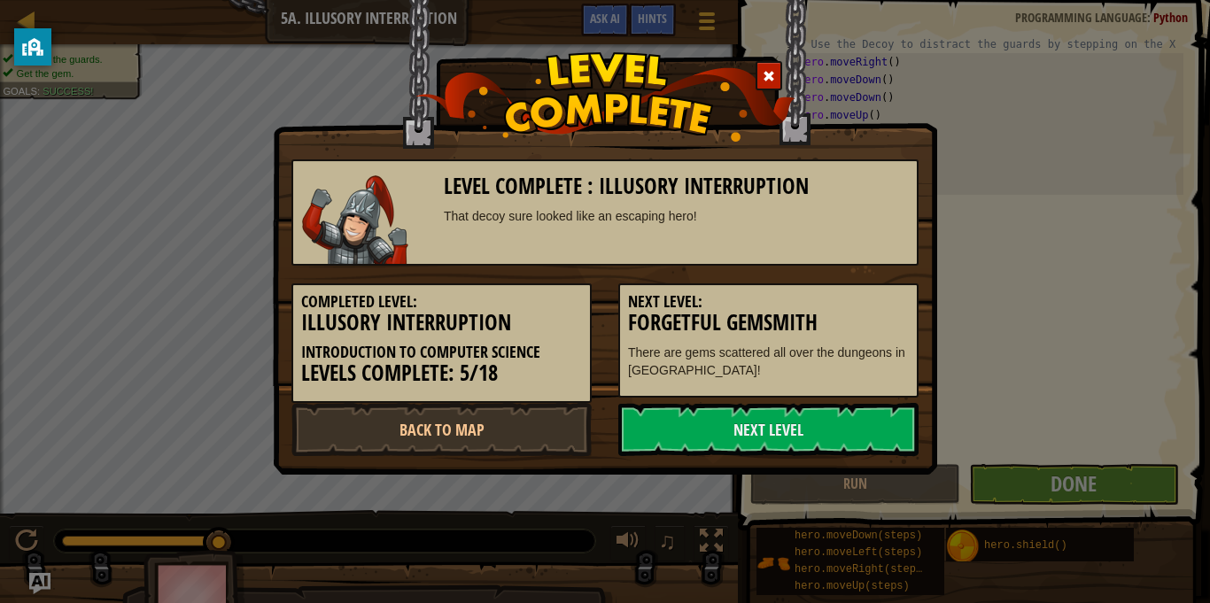
click at [804, 291] on div "Next Level: Forgetful Gemsmith There are gems scattered all over the dungeons i…" at bounding box center [768, 341] width 300 height 114
click at [463, 422] on link "Back to Map" at bounding box center [441, 429] width 300 height 53
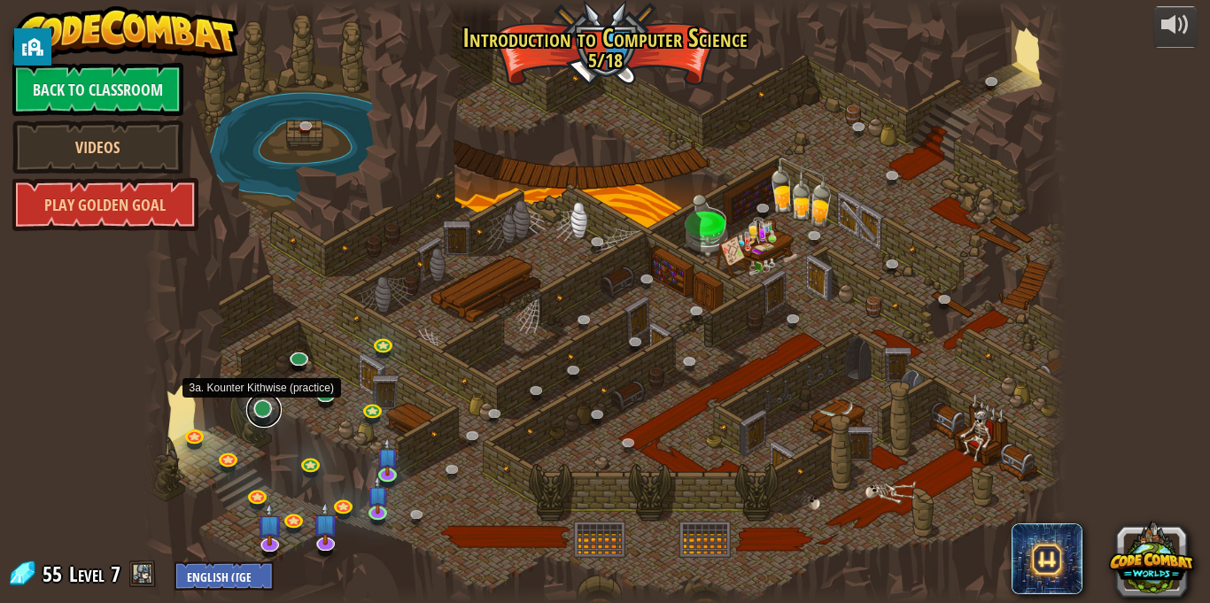
click at [255, 405] on link at bounding box center [263, 410] width 35 height 35
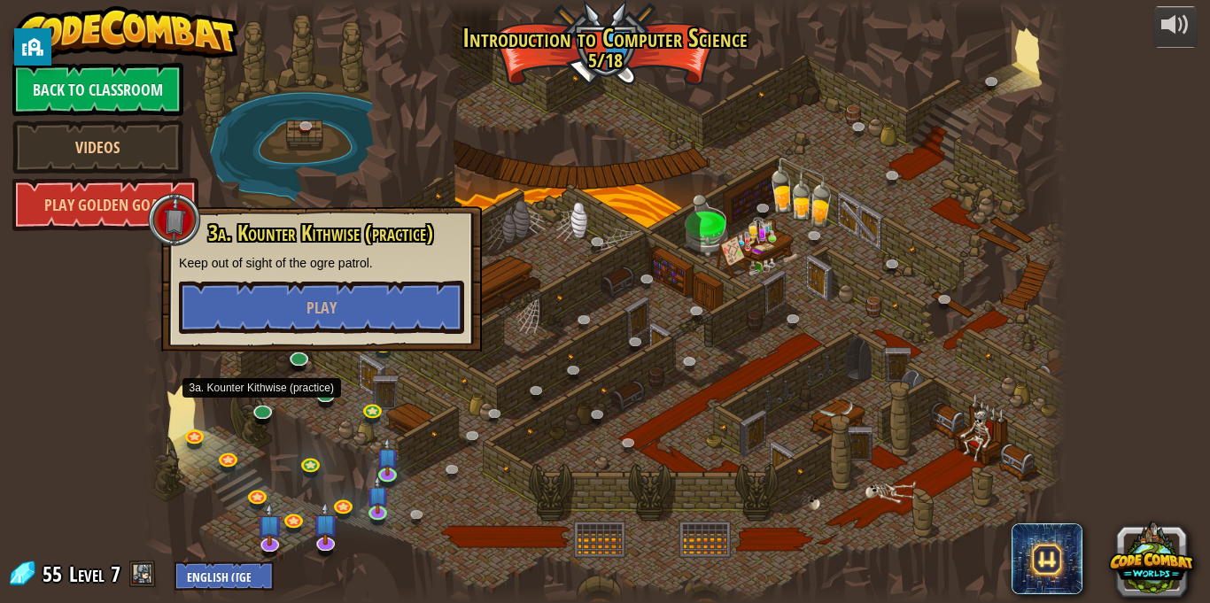
click at [354, 420] on div at bounding box center [605, 301] width 923 height 603
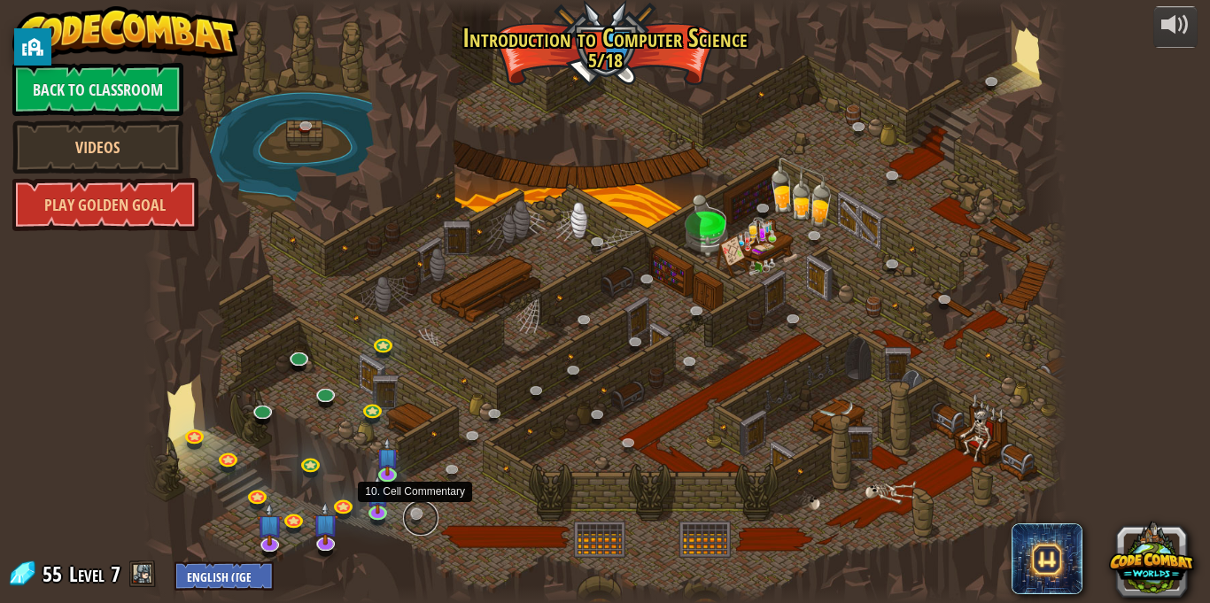
click at [412, 519] on link at bounding box center [420, 518] width 35 height 35
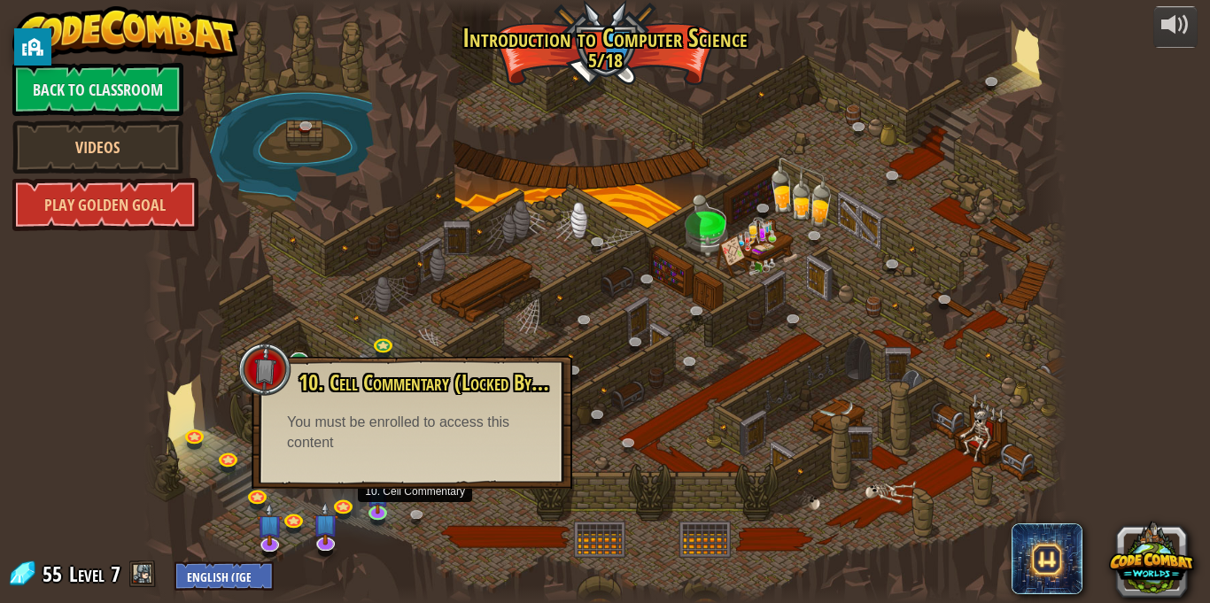
click at [399, 527] on div at bounding box center [605, 301] width 923 height 603
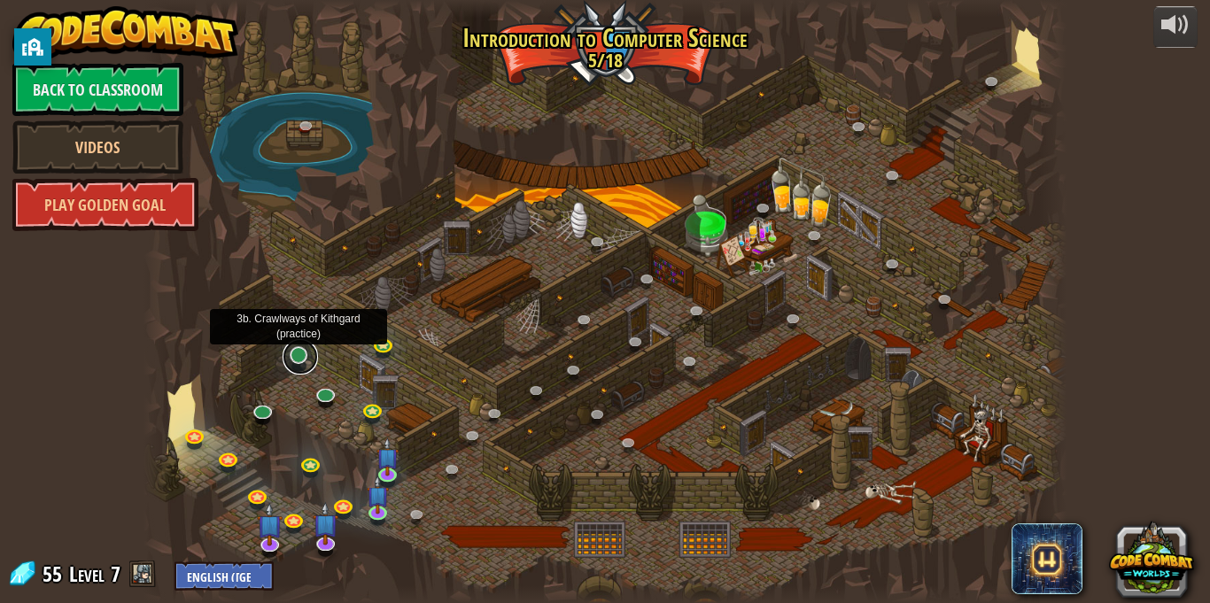
click at [291, 359] on link at bounding box center [300, 356] width 35 height 35
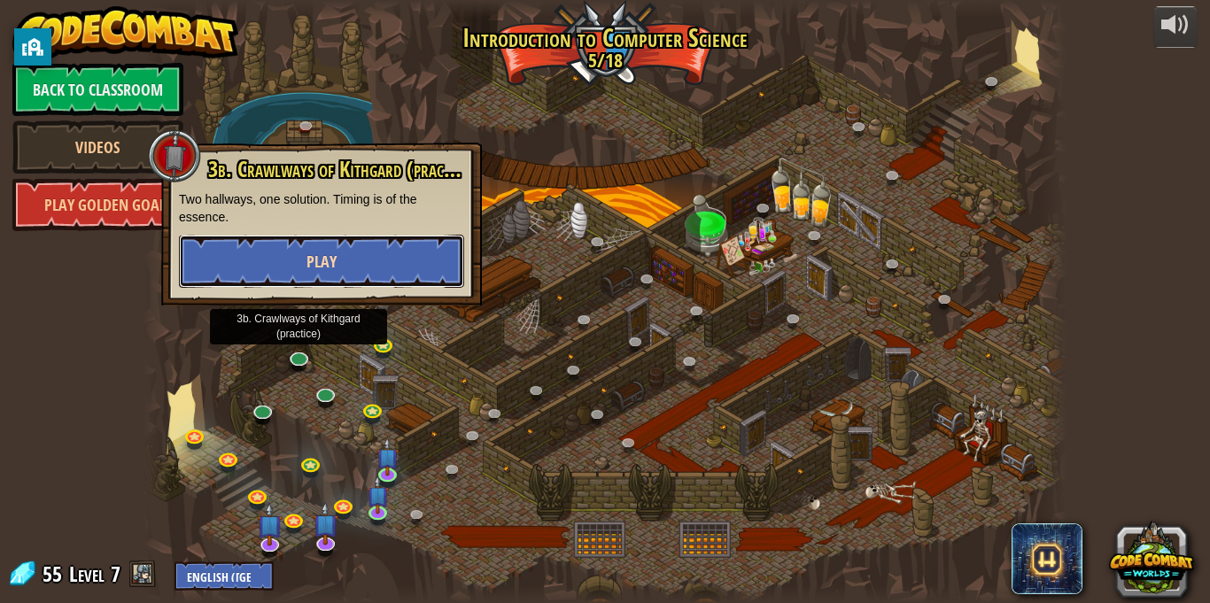
click at [183, 245] on button "Play" at bounding box center [321, 261] width 285 height 53
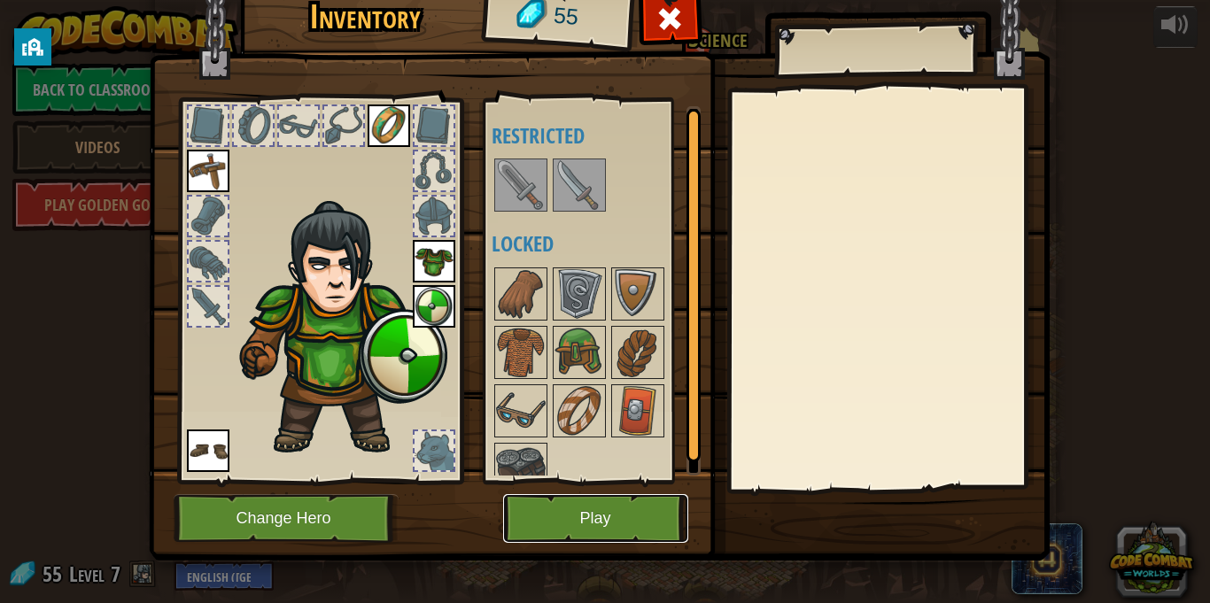
click at [609, 521] on button "Play" at bounding box center [595, 518] width 185 height 49
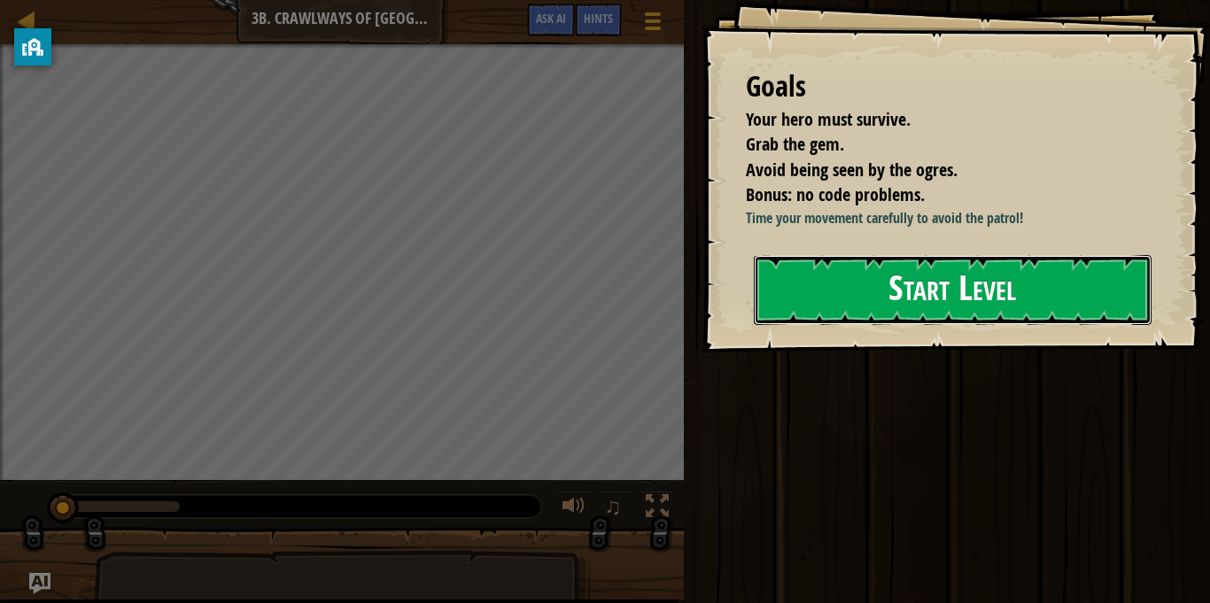
click at [958, 309] on button "Start Level" at bounding box center [953, 290] width 398 height 70
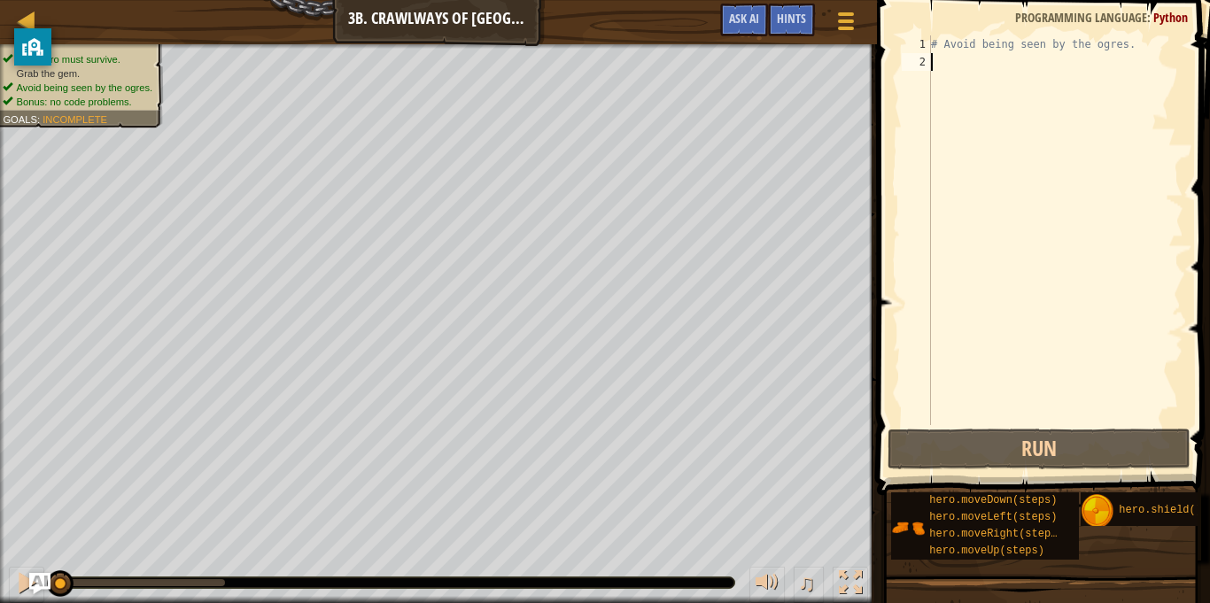
type textarea "r"
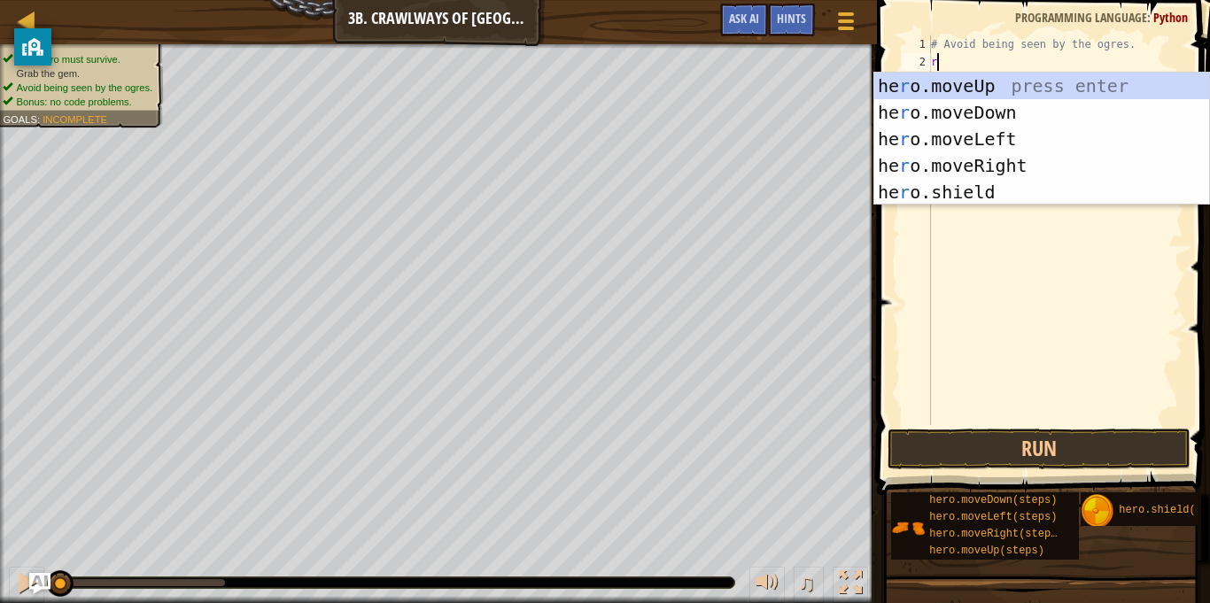
scroll to position [8, 0]
click at [967, 160] on div "he r o.moveUp press enter he r o.moveDown press enter he r o.moveLeft press ent…" at bounding box center [1041, 166] width 335 height 186
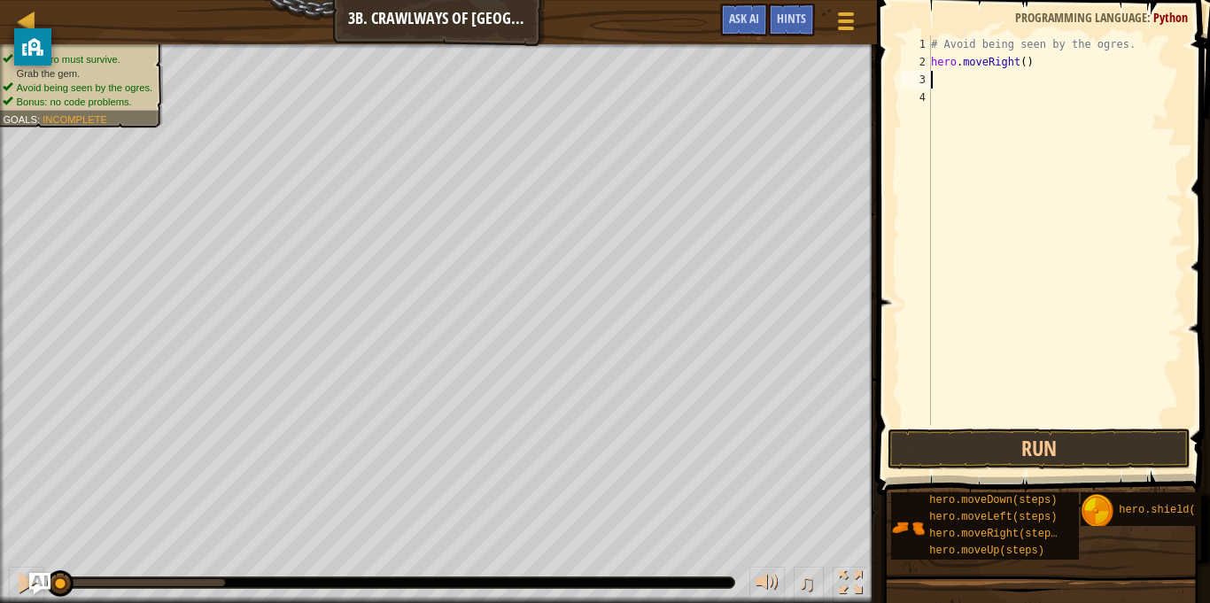
type textarea "r"
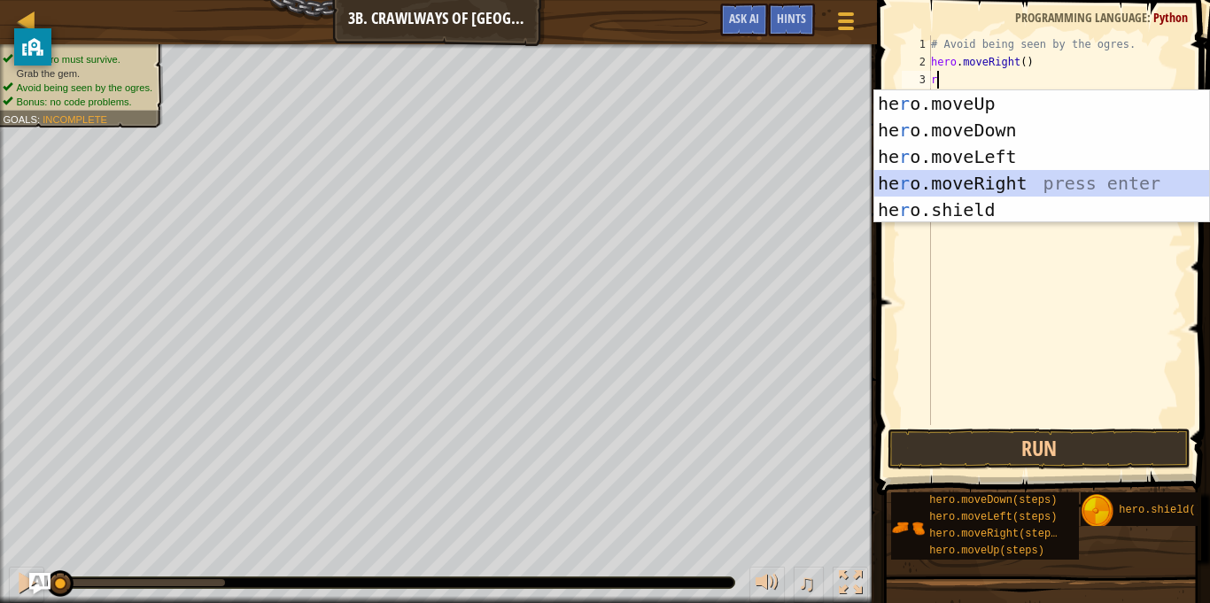
click at [980, 172] on div "he r o.moveUp press enter he r o.moveDown press enter he r o.moveLeft press ent…" at bounding box center [1041, 183] width 335 height 186
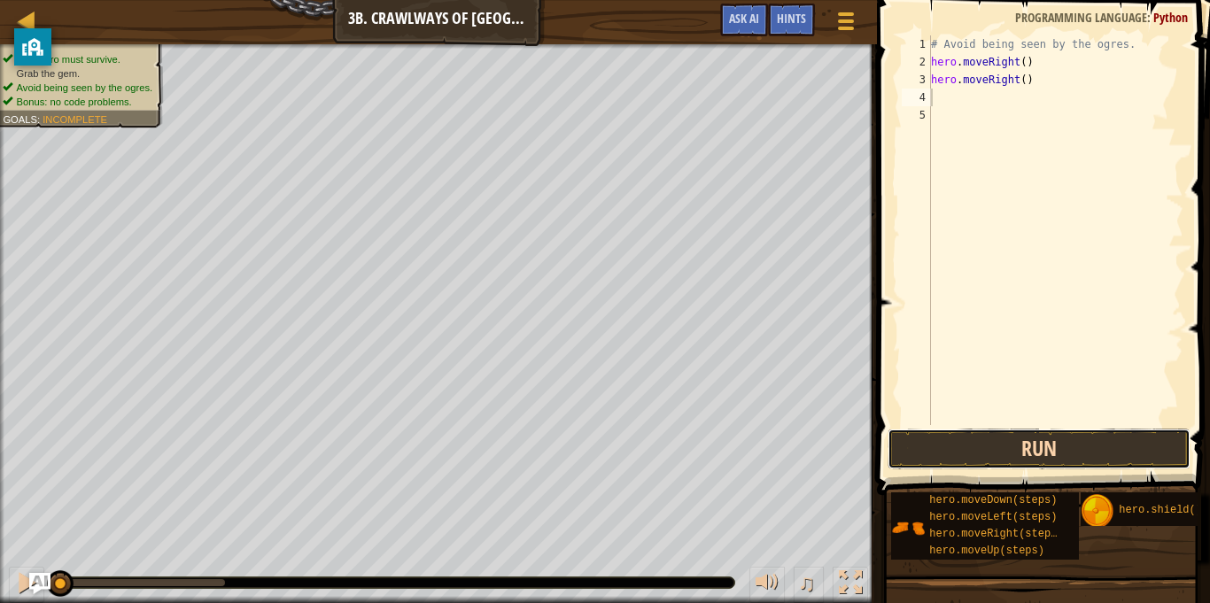
click at [1014, 456] on button "Run" at bounding box center [1039, 449] width 303 height 41
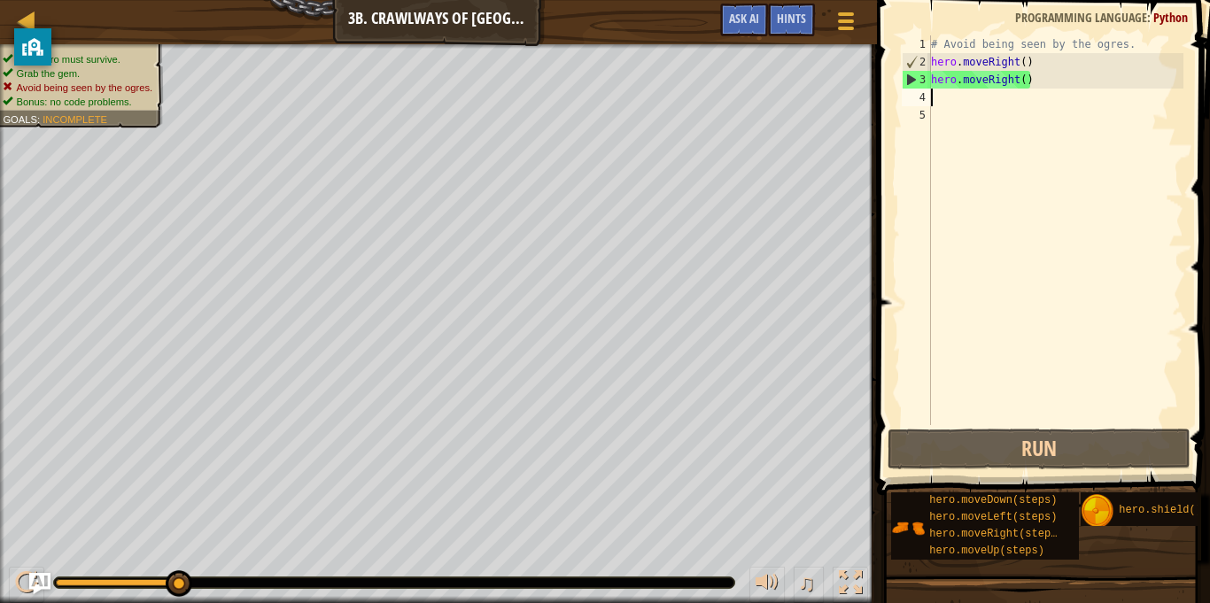
click at [942, 79] on div "# Avoid being seen by the ogres. hero . moveRight ( ) hero . moveRight ( )" at bounding box center [1056, 247] width 256 height 425
type textarea "hero.moveRight()"
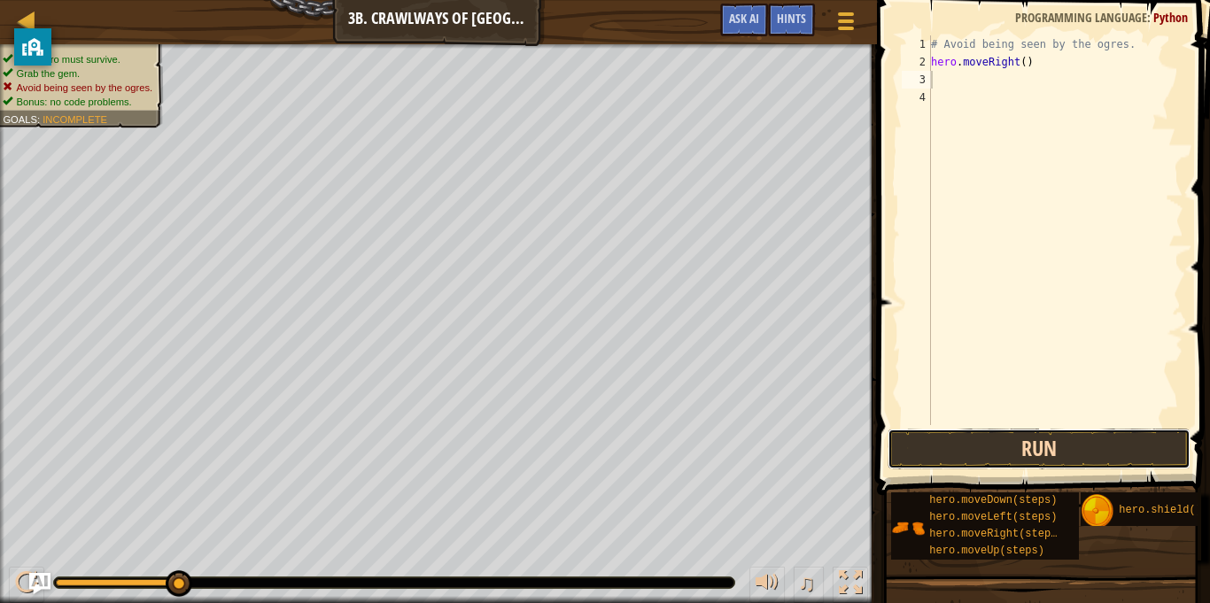
click at [947, 462] on button "Run" at bounding box center [1039, 449] width 303 height 41
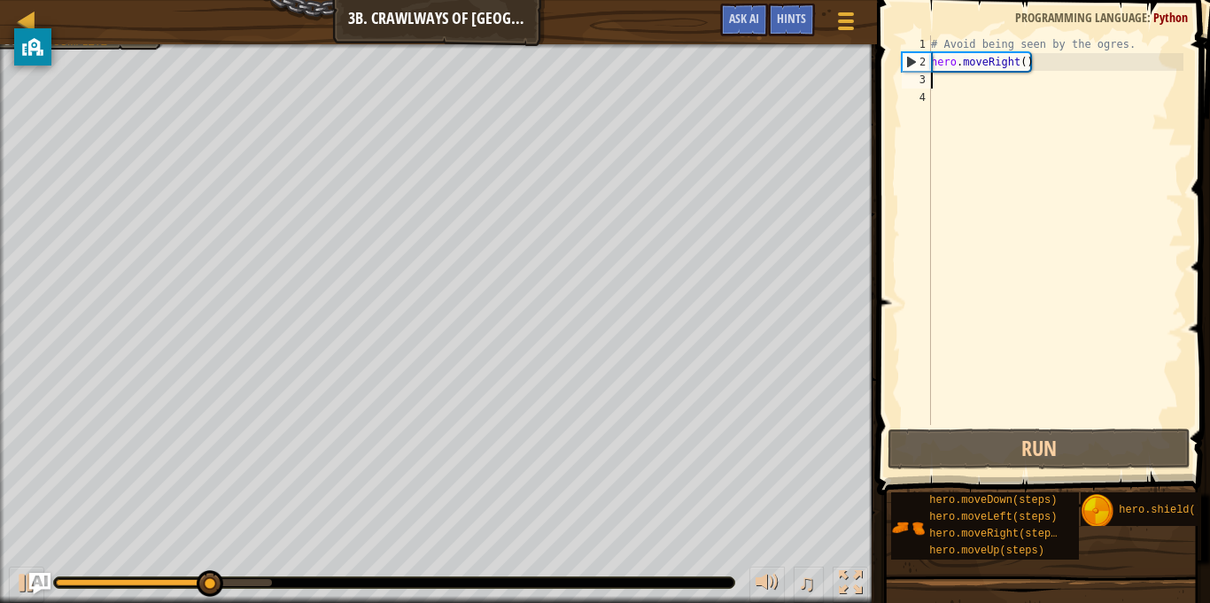
click at [944, 97] on div "# Avoid being seen by the ogres. hero . moveRight ( )" at bounding box center [1056, 247] width 256 height 425
type textarea "e"
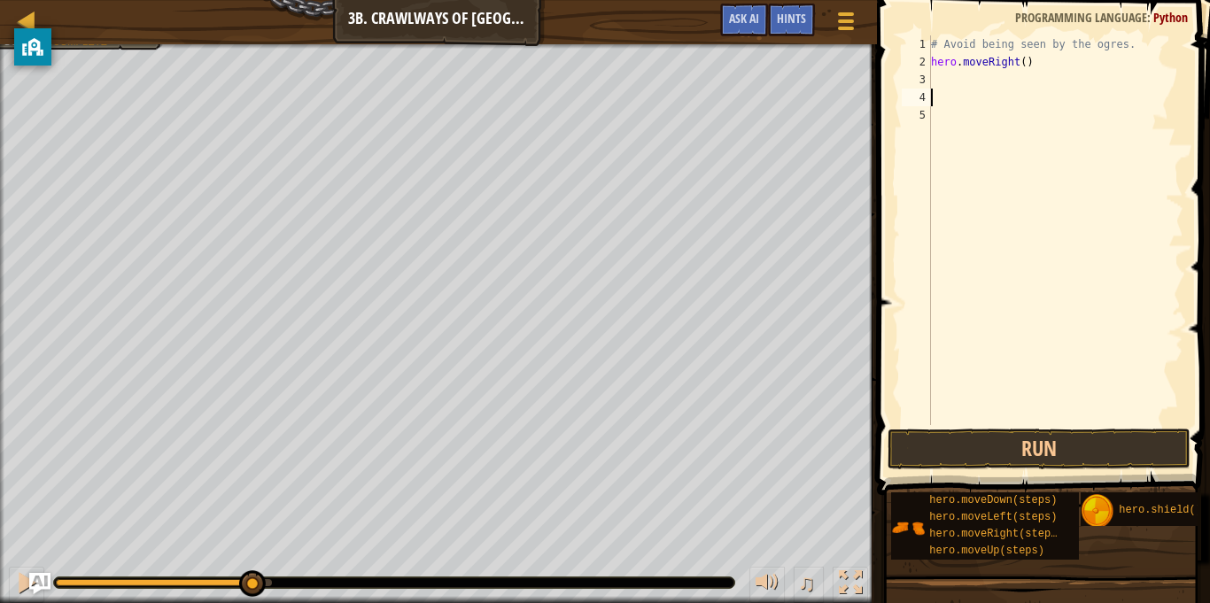
type textarea "r"
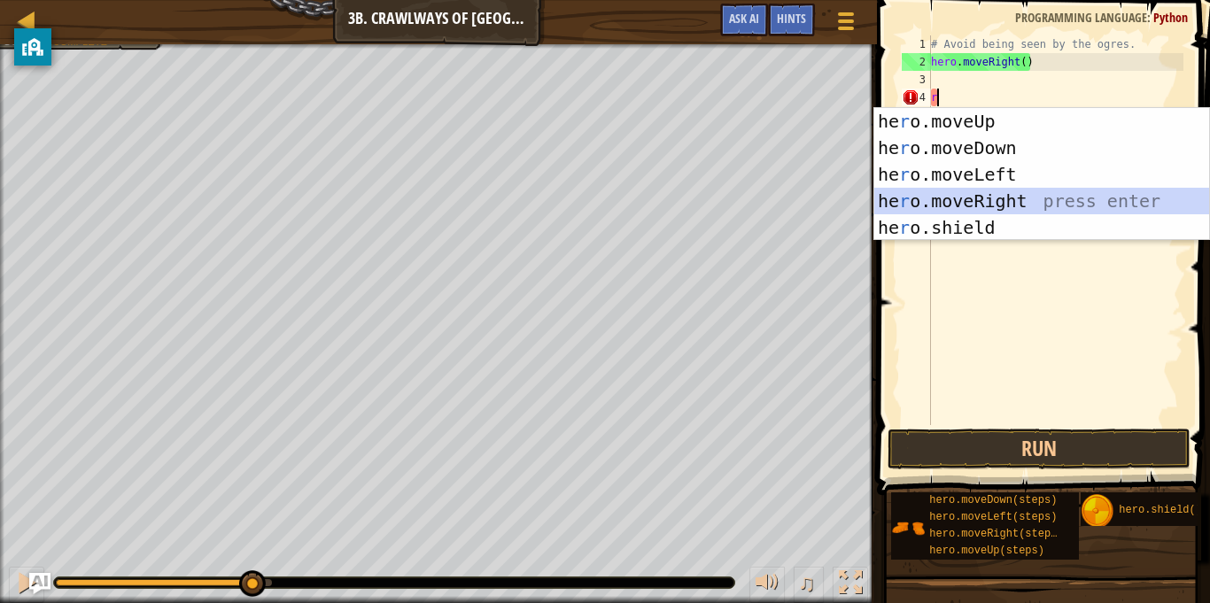
click at [1007, 199] on div "he r o.moveUp press enter he r o.moveDown press enter he r o.moveLeft press ent…" at bounding box center [1041, 201] width 335 height 186
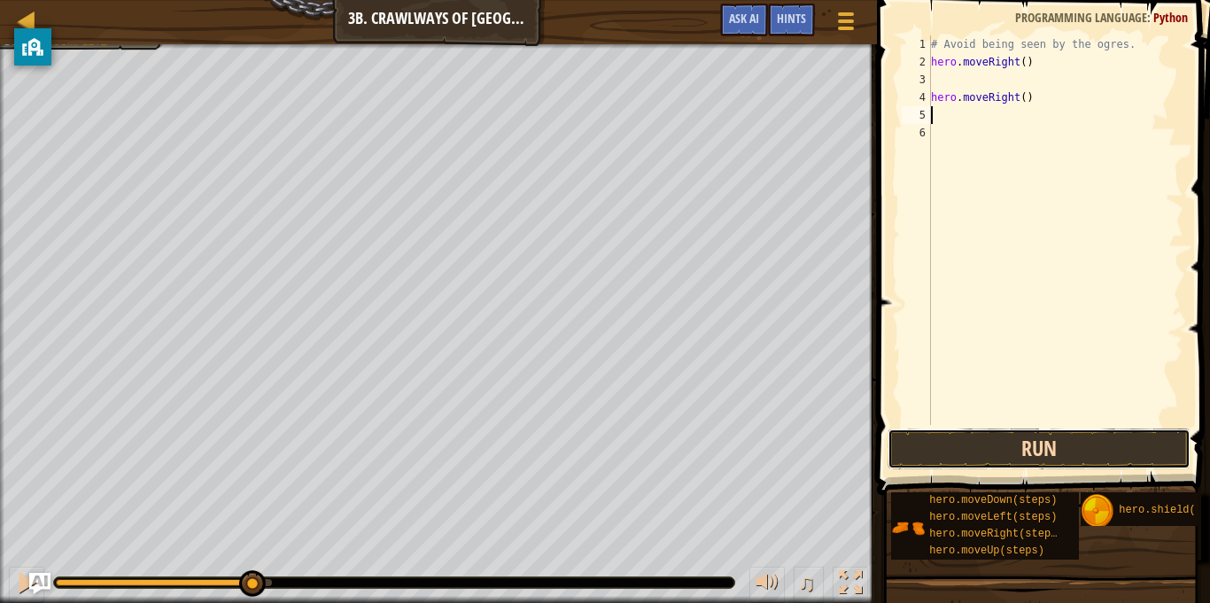
click at [991, 431] on button "Run" at bounding box center [1039, 449] width 303 height 41
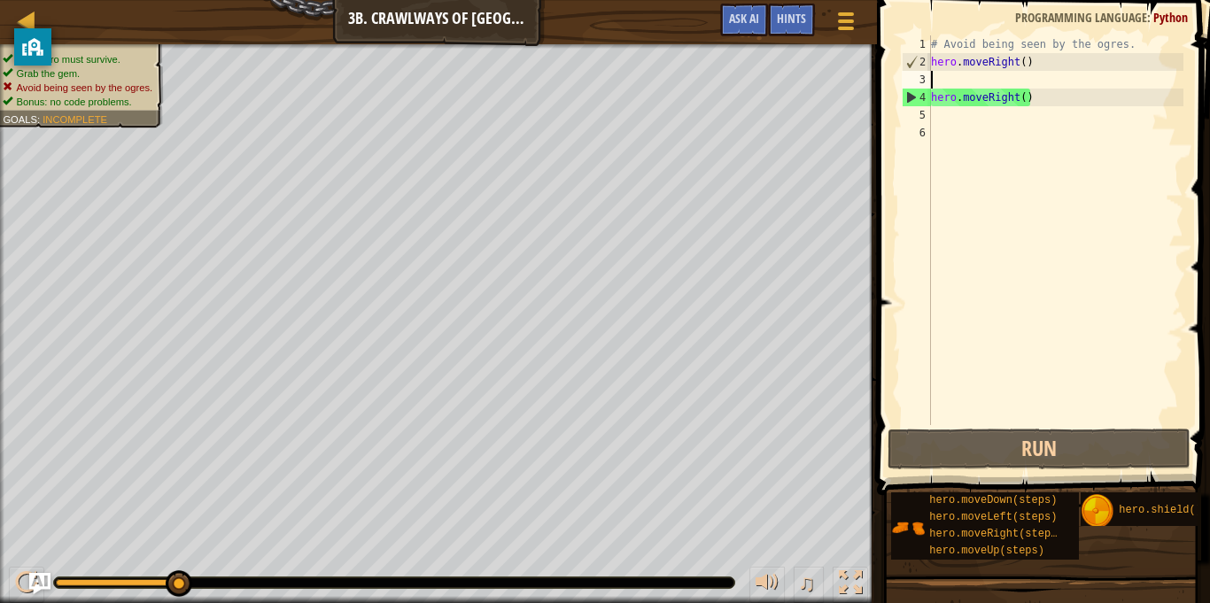
click at [953, 84] on div "# Avoid being seen by the ogres. hero . moveRight ( ) hero . moveRight ( )" at bounding box center [1056, 247] width 256 height 425
type textarea "l"
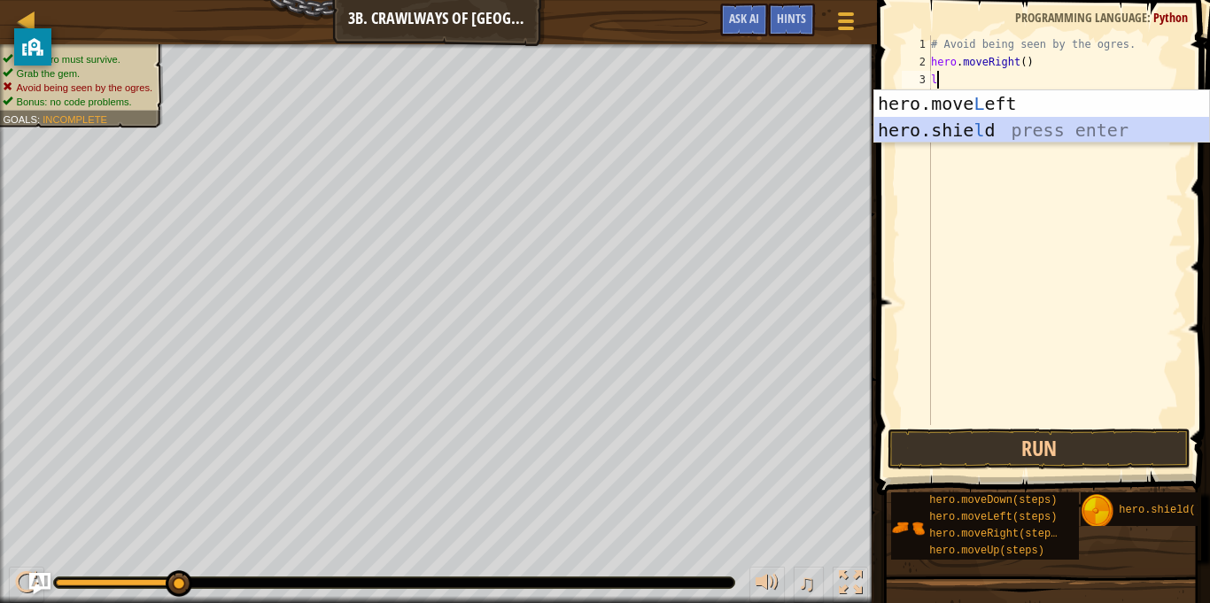
click at [976, 130] on div "hero.move L eft press enter hero.[PERSON_NAME] press enter" at bounding box center [1041, 143] width 335 height 106
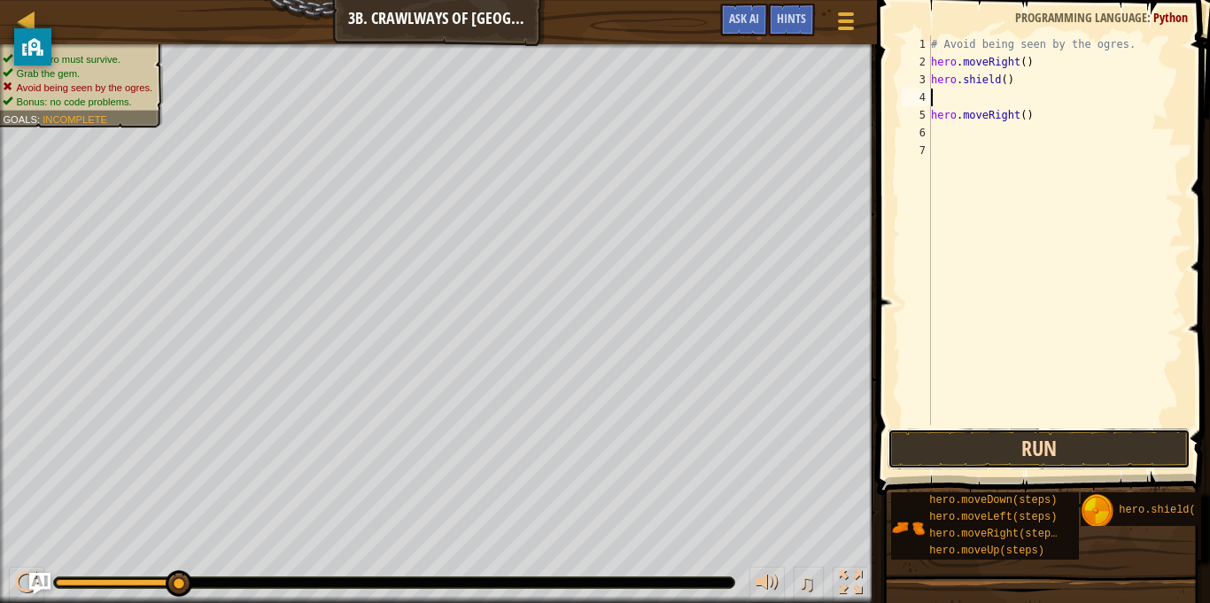
click at [995, 457] on button "Run" at bounding box center [1039, 449] width 303 height 41
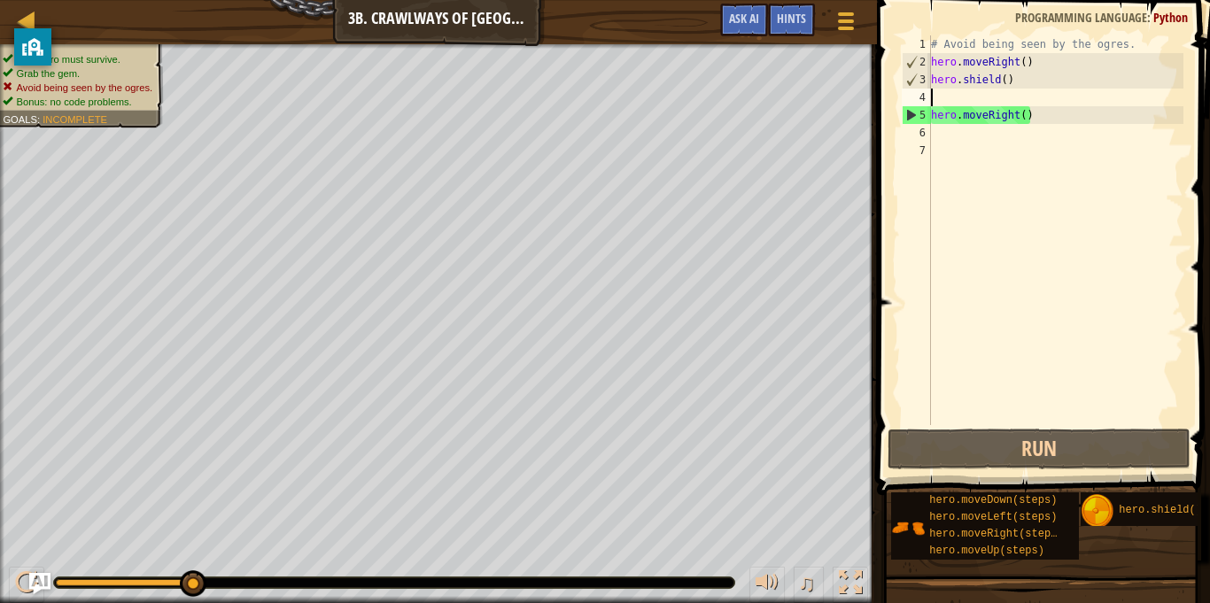
click at [994, 82] on div "# Avoid being seen by the ogres. hero . moveRight ( ) hero . shield ( ) hero . …" at bounding box center [1056, 247] width 256 height 425
type textarea "hero.shield()"
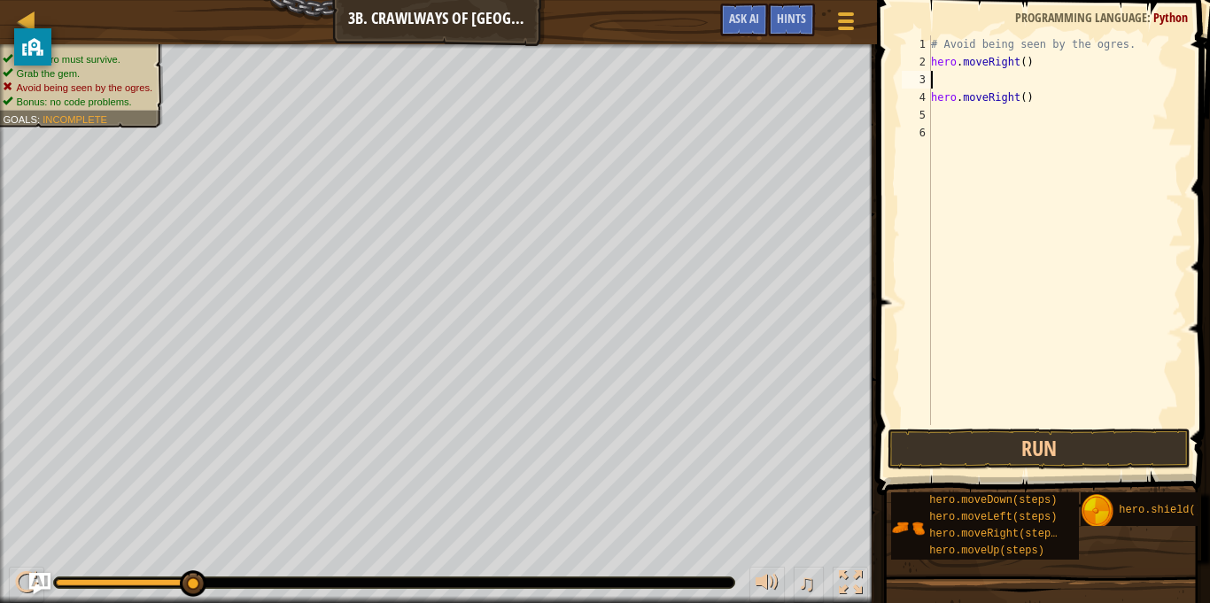
type textarea "l"
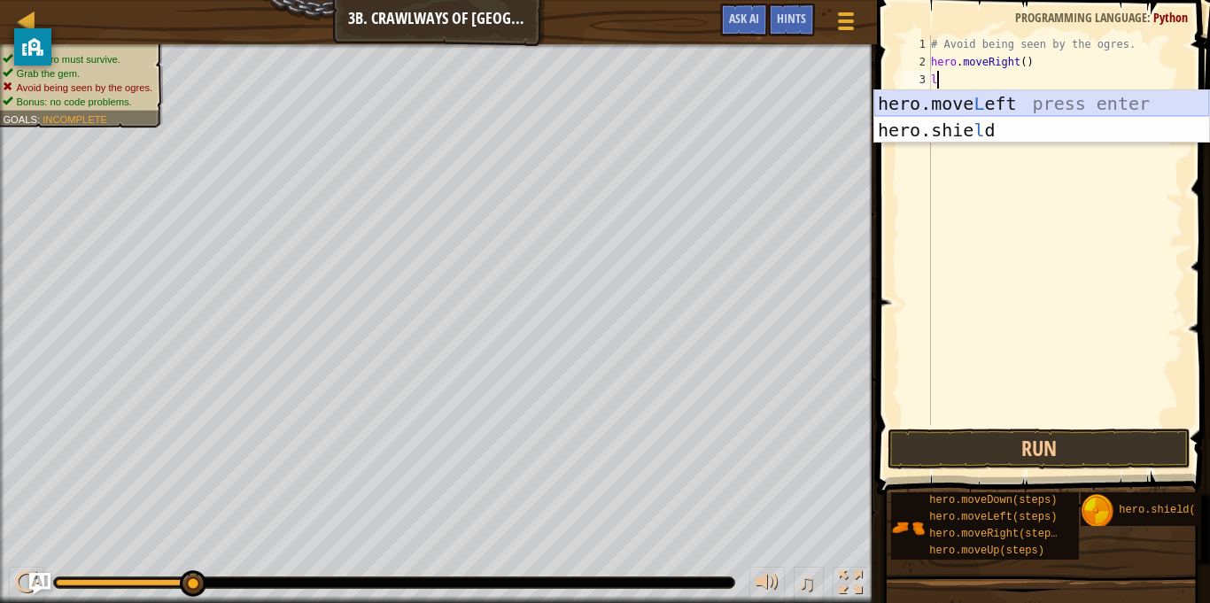
click at [1009, 103] on div "hero.move L eft press enter hero.[PERSON_NAME] press enter" at bounding box center [1041, 143] width 335 height 106
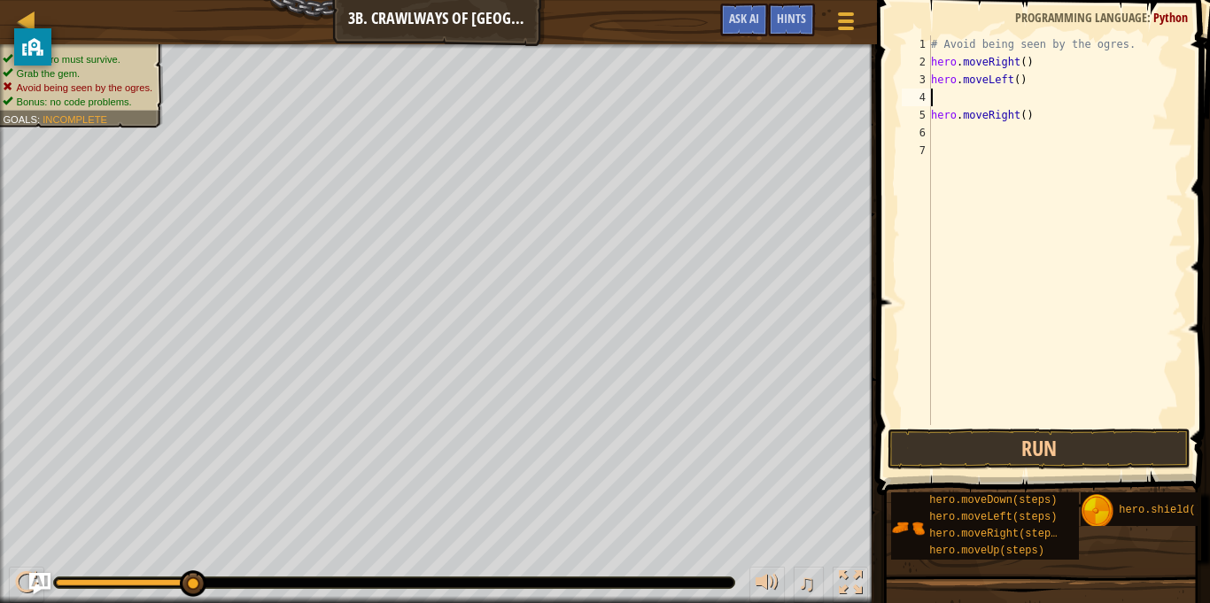
type textarea "r"
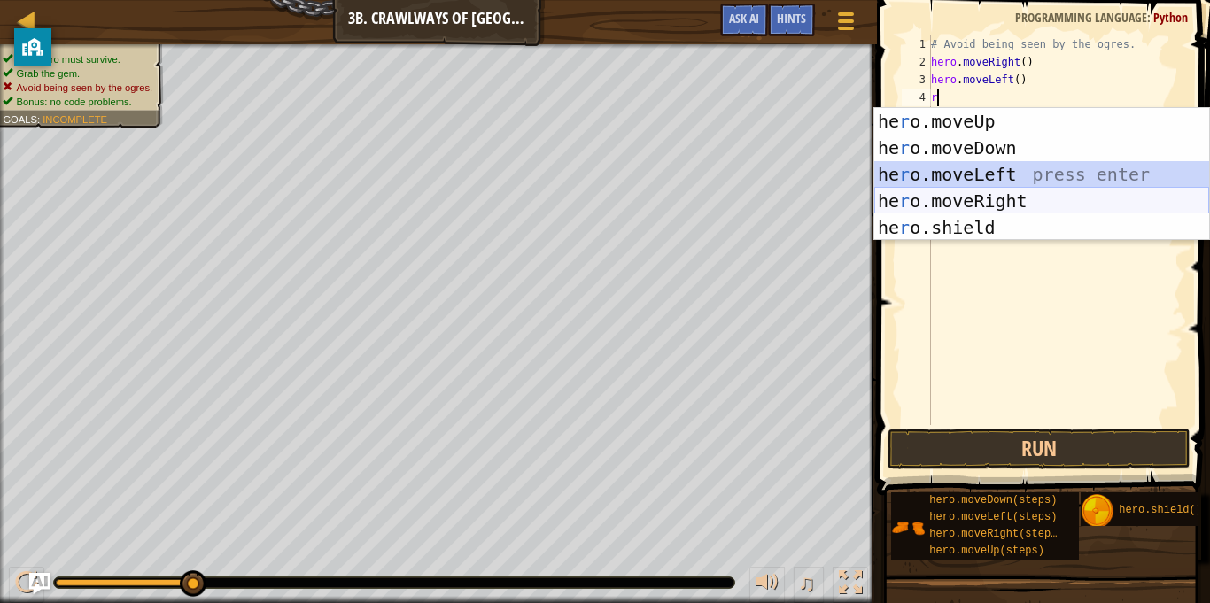
drag, startPoint x: 1023, startPoint y: 183, endPoint x: 1023, endPoint y: 206, distance: 23.0
click at [1023, 206] on div "he r o.moveUp press enter he r o.moveDown press enter he r o.moveLeft press ent…" at bounding box center [1041, 201] width 335 height 186
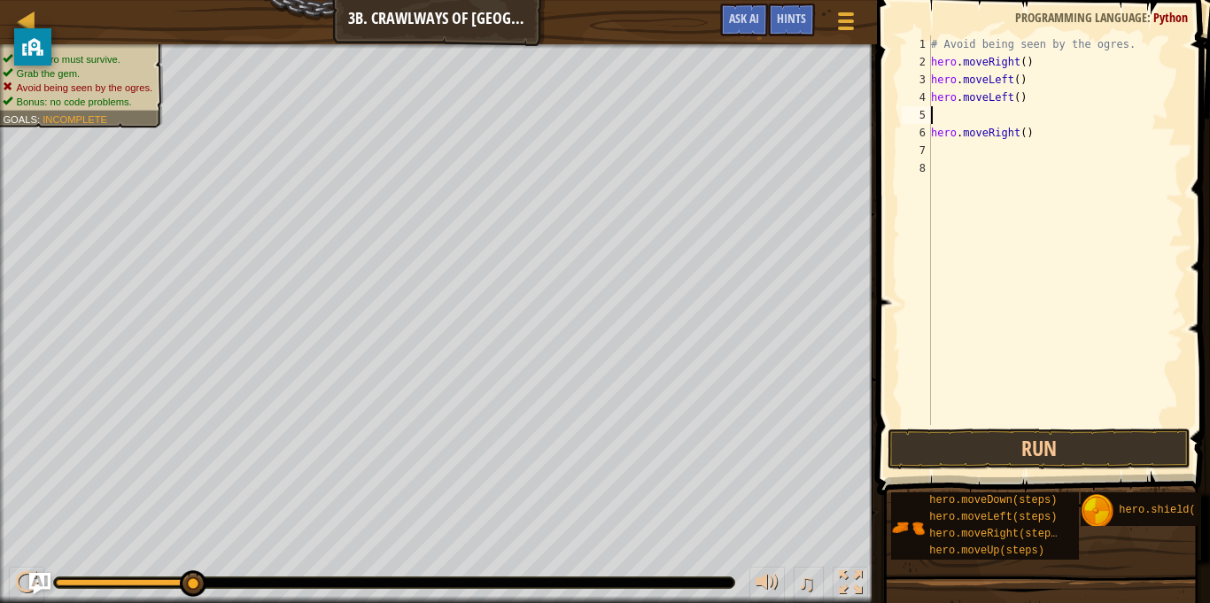
click at [994, 93] on div "# Avoid being seen by the ogres. hero . moveRight ( ) hero . moveLeft ( ) hero …" at bounding box center [1056, 247] width 256 height 425
type textarea "hero.moveLeft()"
type textarea "r"
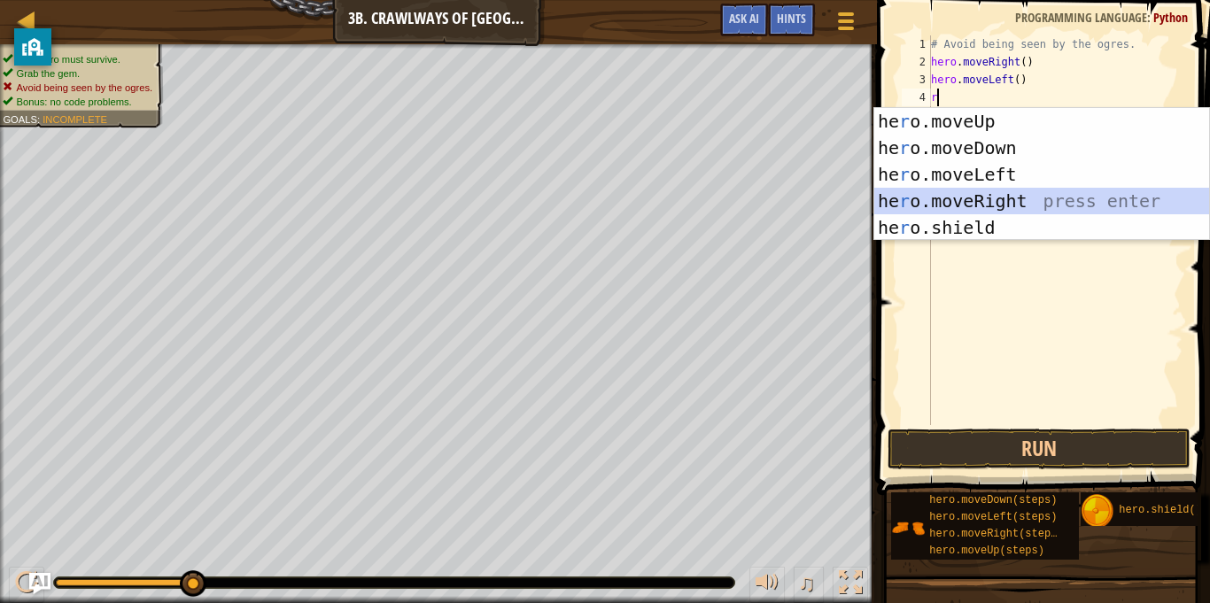
click at [1010, 200] on div "he r o.moveUp press enter he r o.moveDown press enter he r o.moveLeft press ent…" at bounding box center [1041, 201] width 335 height 186
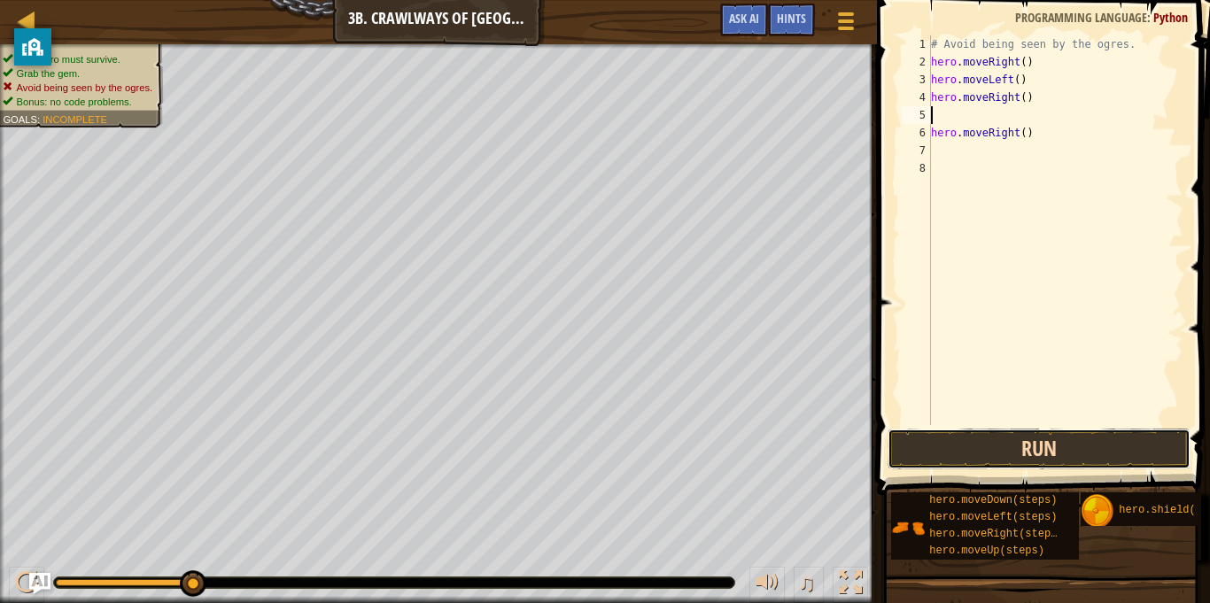
click at [946, 446] on button "Run" at bounding box center [1039, 449] width 303 height 41
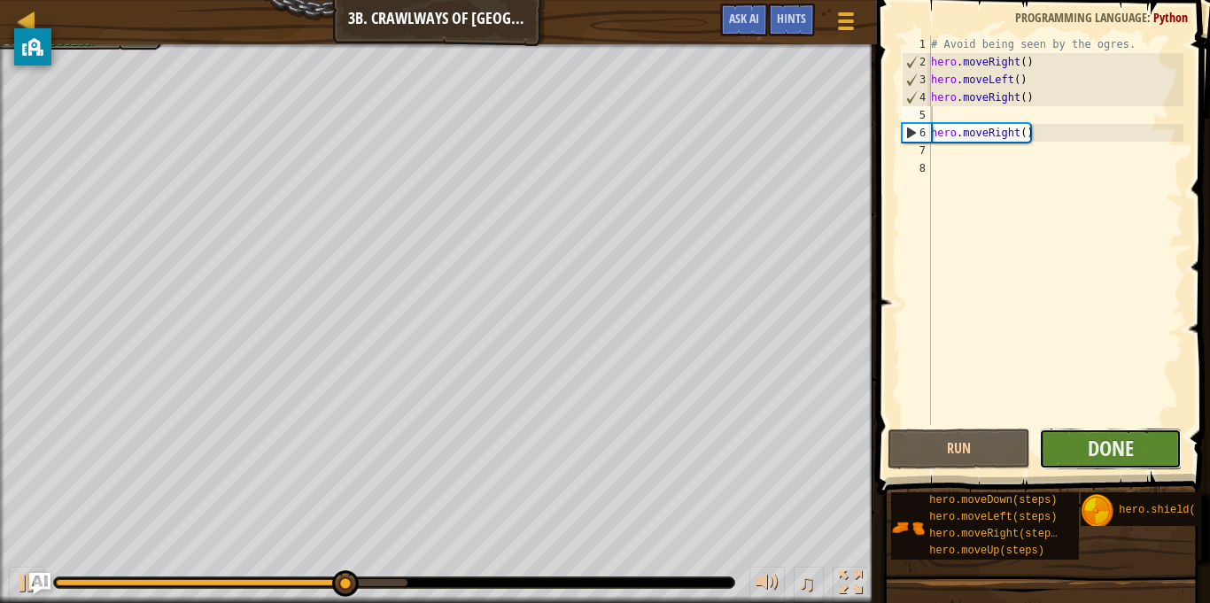
click at [1076, 453] on button "Done" at bounding box center [1110, 449] width 143 height 41
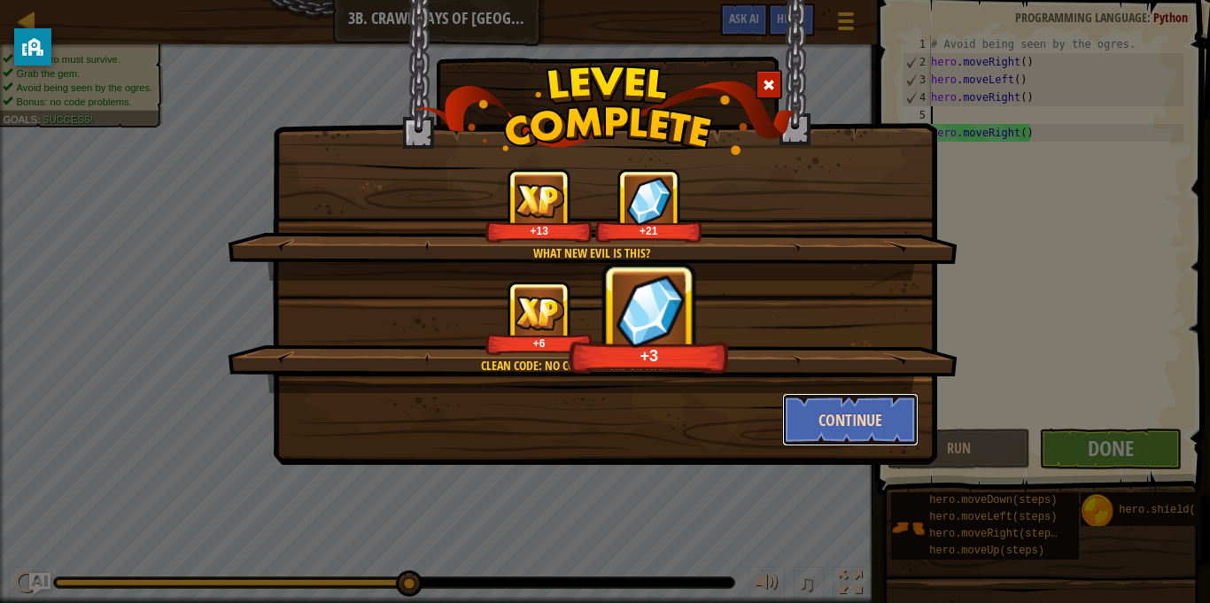
click at [843, 408] on button "Continue" at bounding box center [850, 419] width 137 height 53
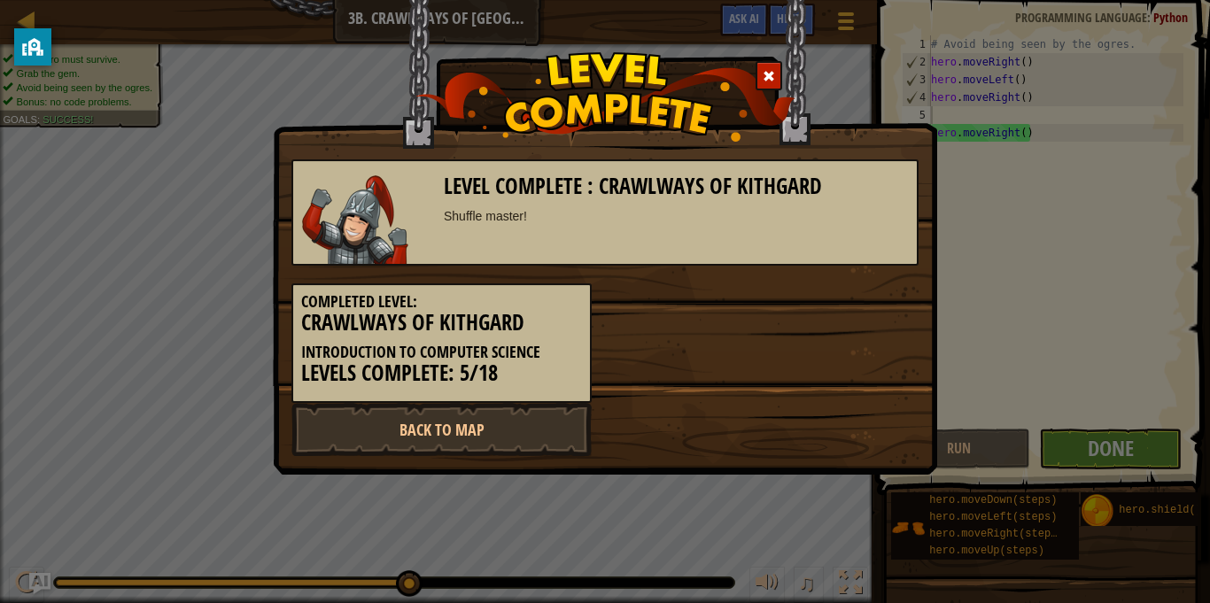
click at [843, 408] on div "Back to Map" at bounding box center [605, 429] width 654 height 53
click at [355, 432] on link "Back to Map" at bounding box center [441, 429] width 300 height 53
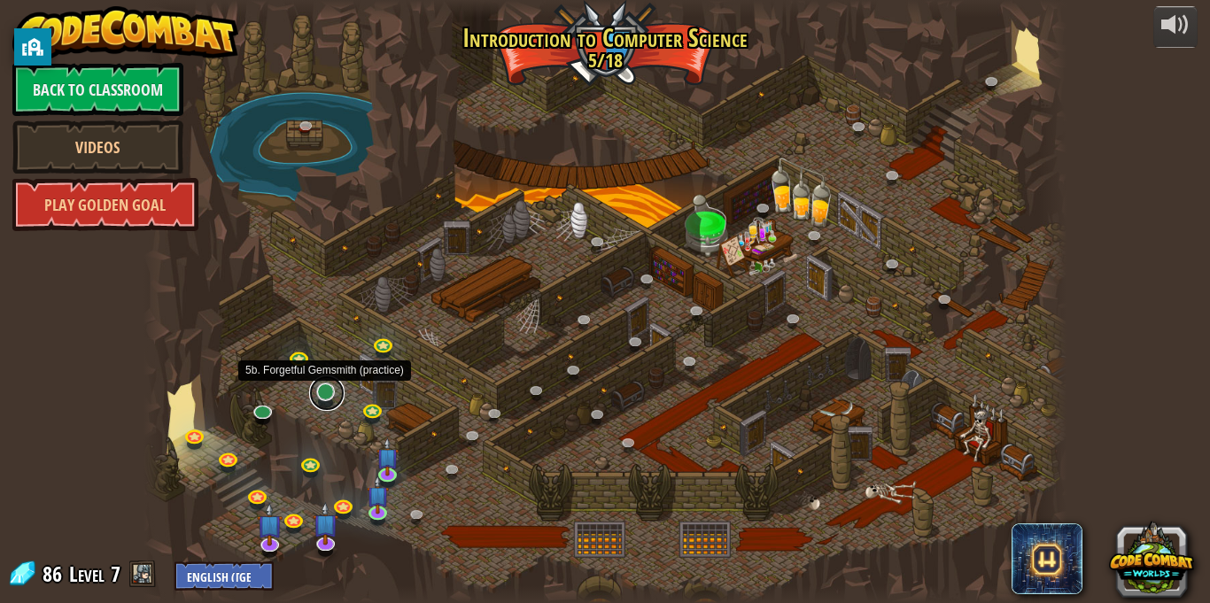
click at [317, 400] on link at bounding box center [326, 393] width 35 height 35
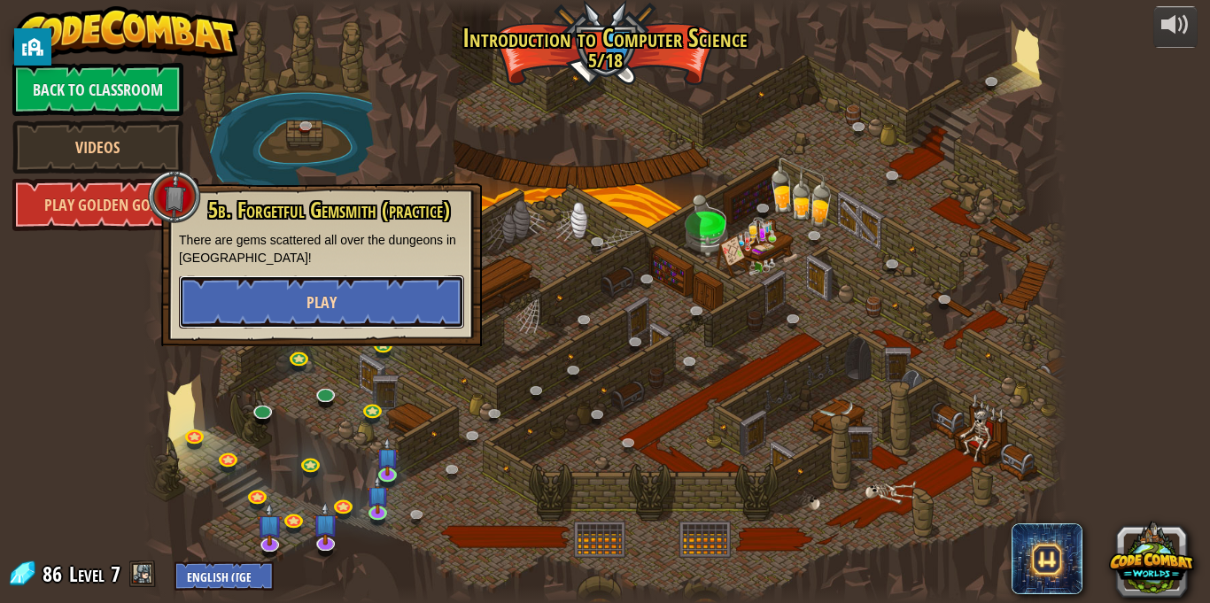
click at [320, 307] on span "Play" at bounding box center [322, 302] width 30 height 22
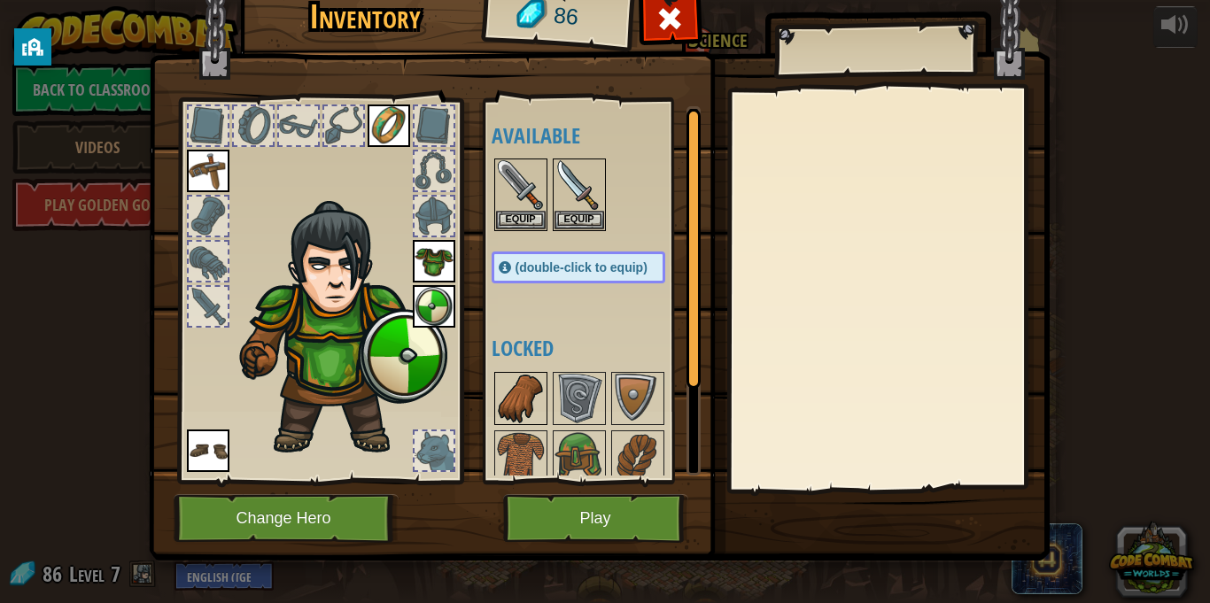
click at [505, 372] on div at bounding box center [520, 398] width 53 height 53
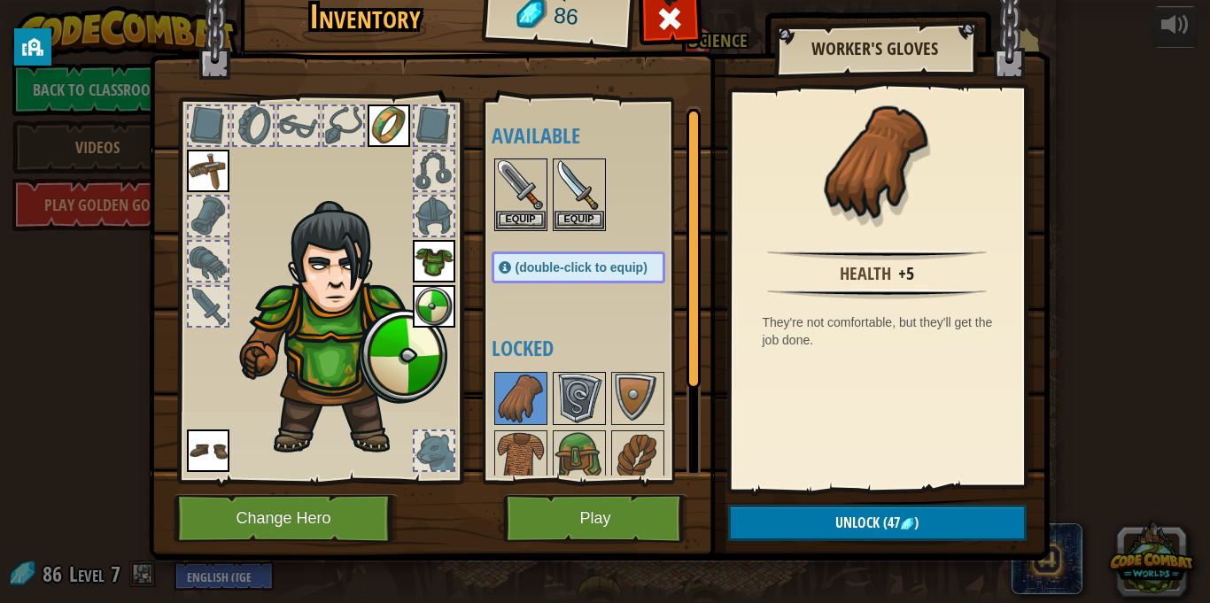
click at [594, 410] on img at bounding box center [580, 399] width 50 height 50
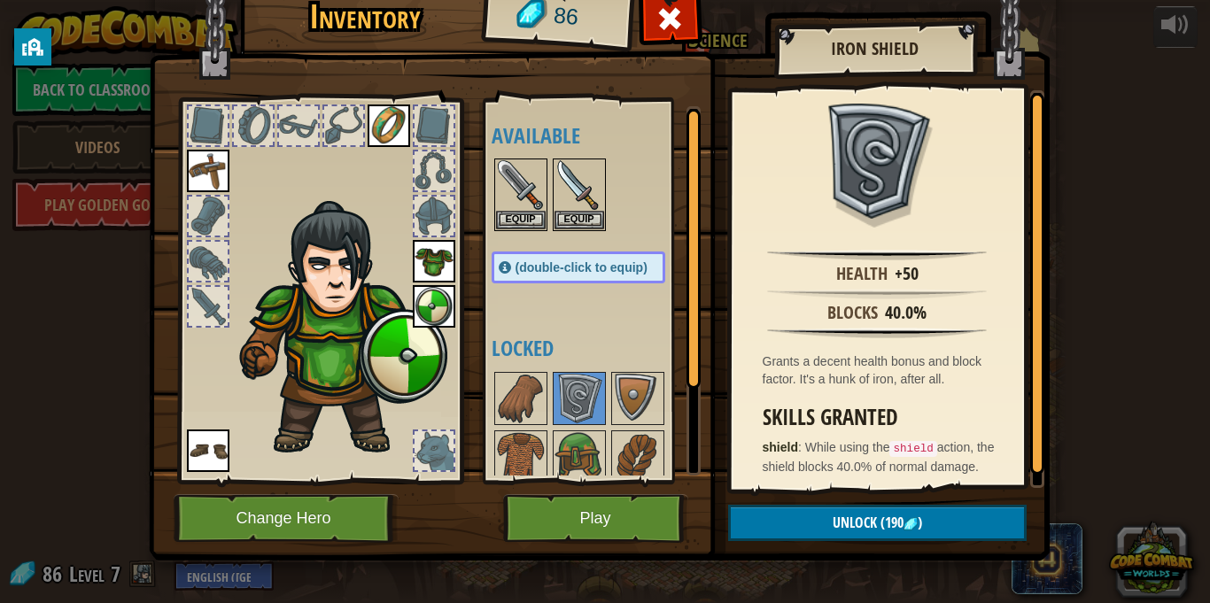
click at [394, 358] on img at bounding box center [339, 329] width 217 height 258
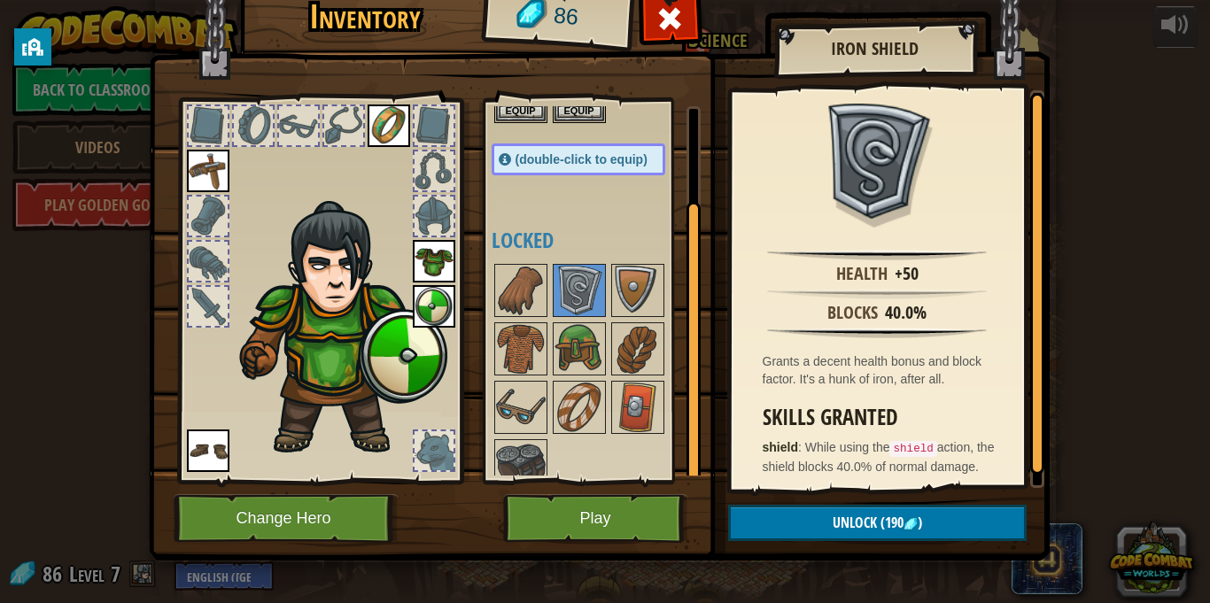
scroll to position [128, 0]
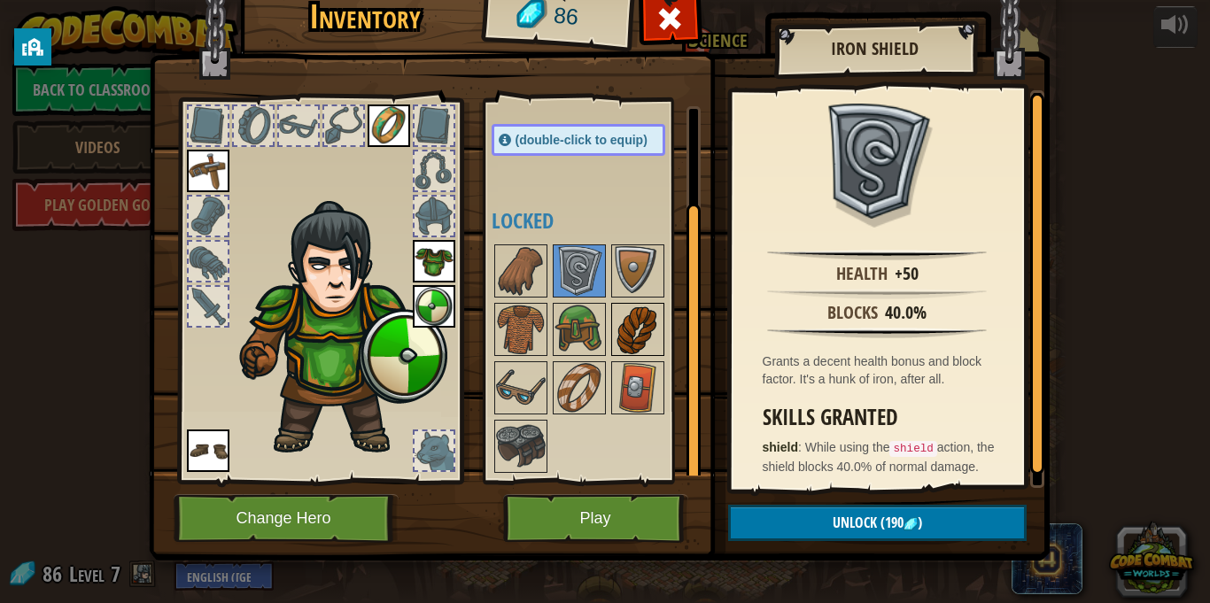
click at [627, 342] on img at bounding box center [638, 330] width 50 height 50
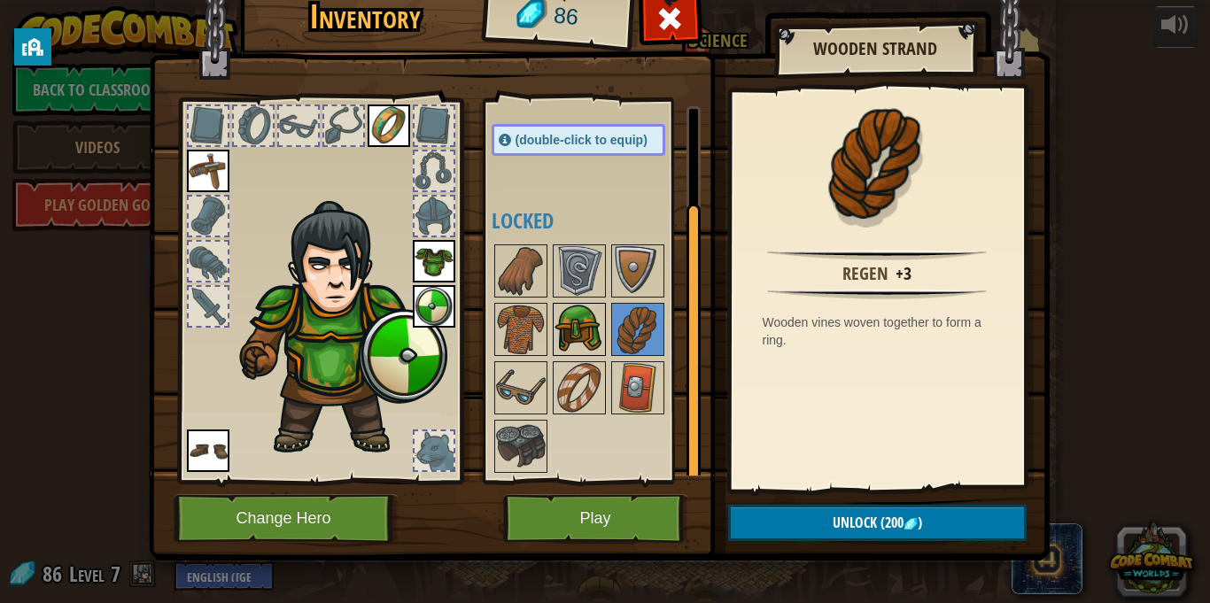
click at [571, 337] on img at bounding box center [580, 330] width 50 height 50
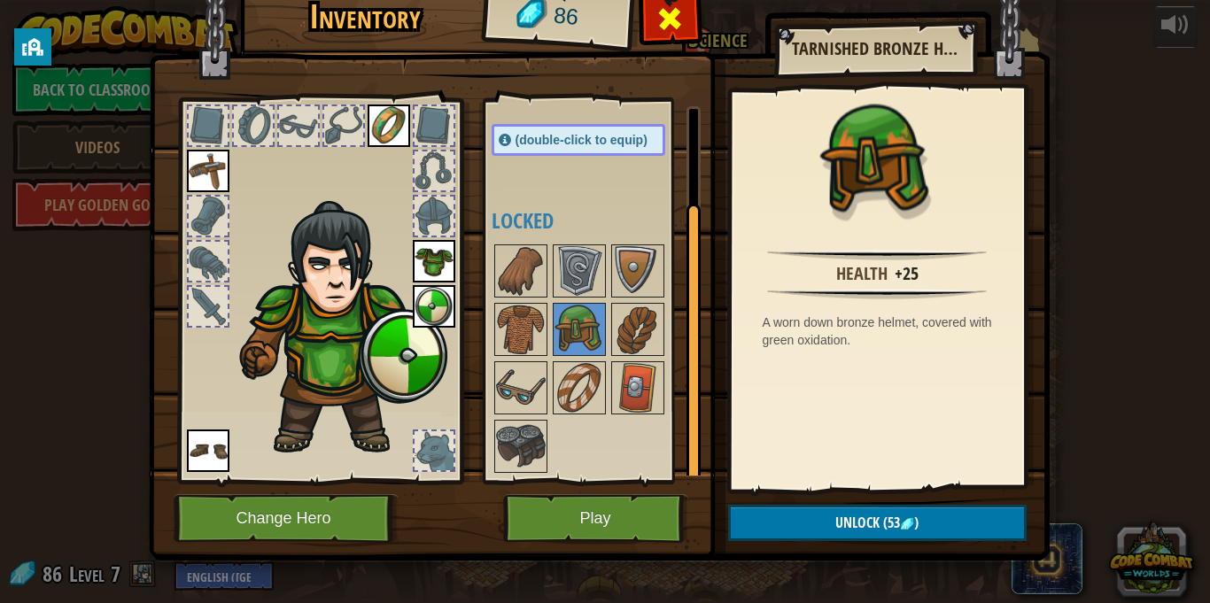
click at [666, 12] on span at bounding box center [670, 18] width 28 height 28
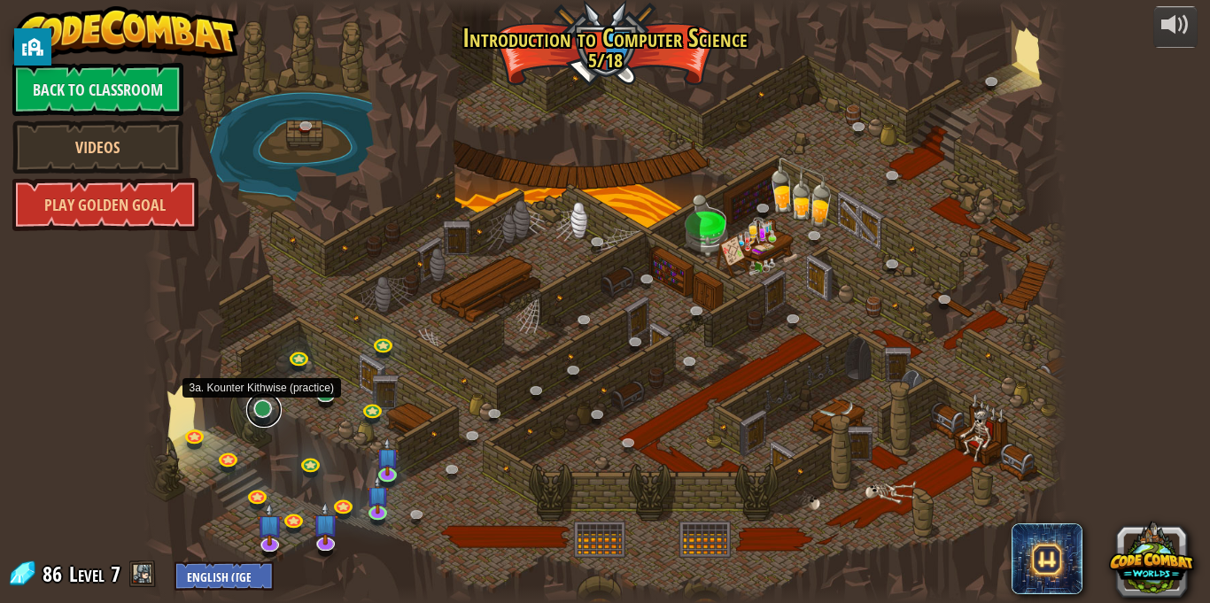
click at [268, 408] on link at bounding box center [263, 410] width 35 height 35
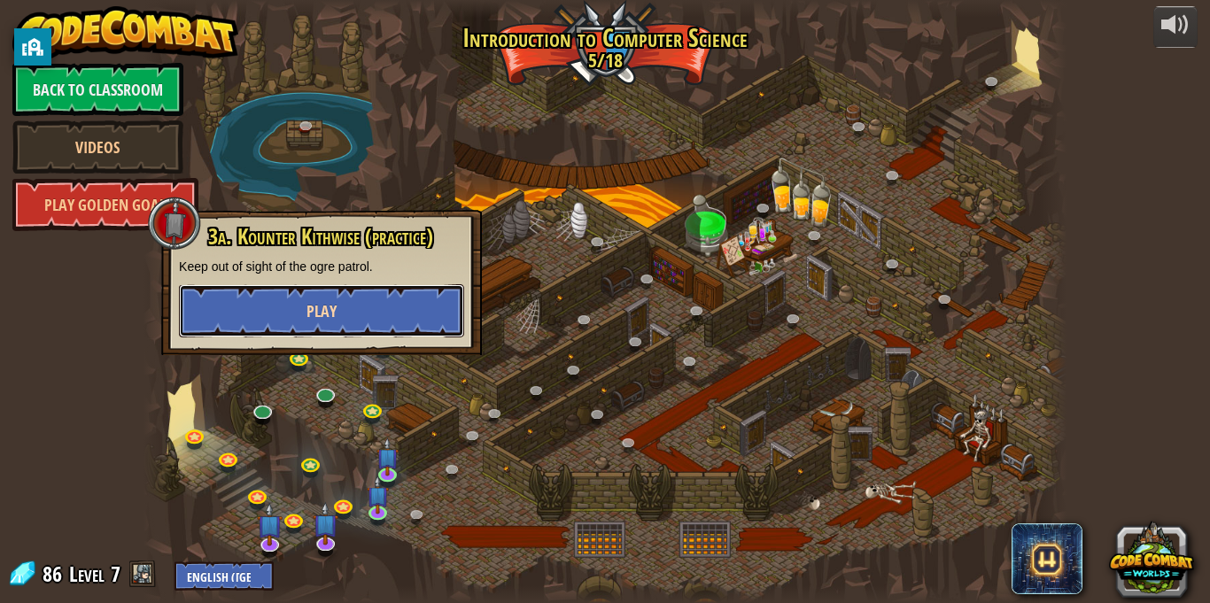
click at [338, 309] on button "Play" at bounding box center [321, 310] width 285 height 53
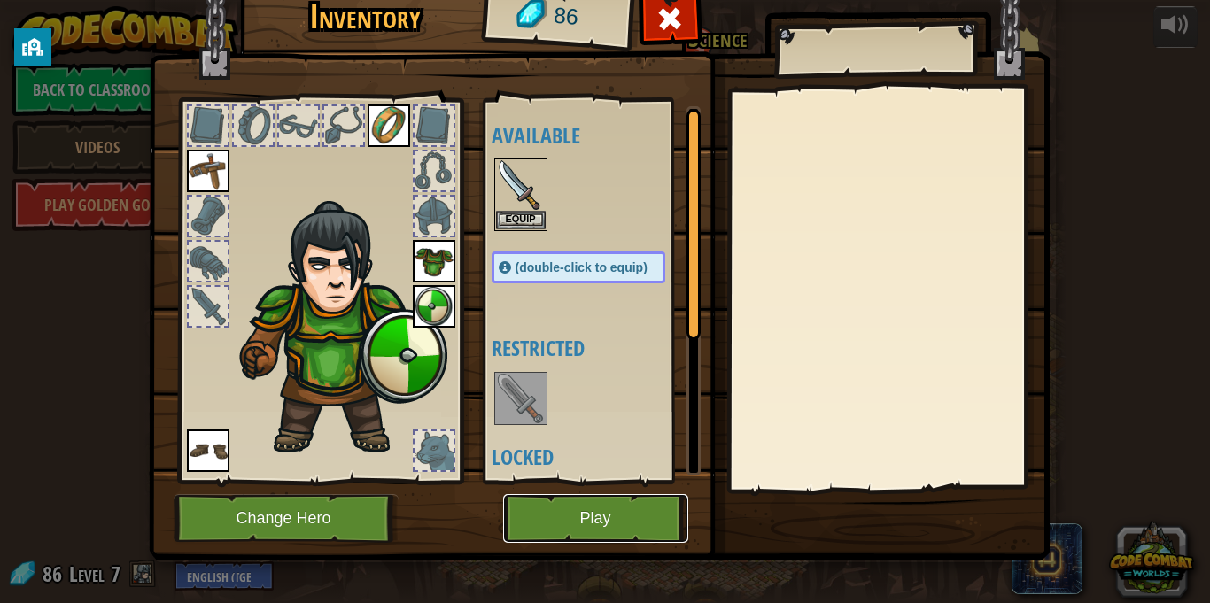
click at [569, 507] on button "Play" at bounding box center [595, 518] width 185 height 49
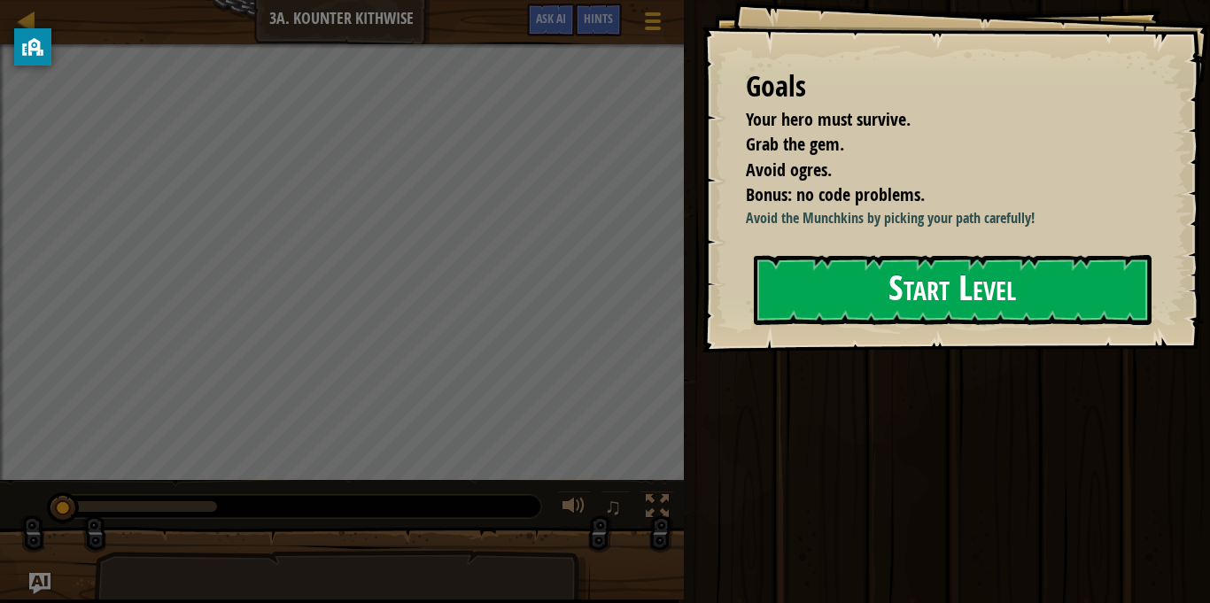
click at [804, 341] on div "Goals Your hero must survive. Grab the gem. Avoid ogres. Bonus: no code problem…" at bounding box center [956, 176] width 509 height 353
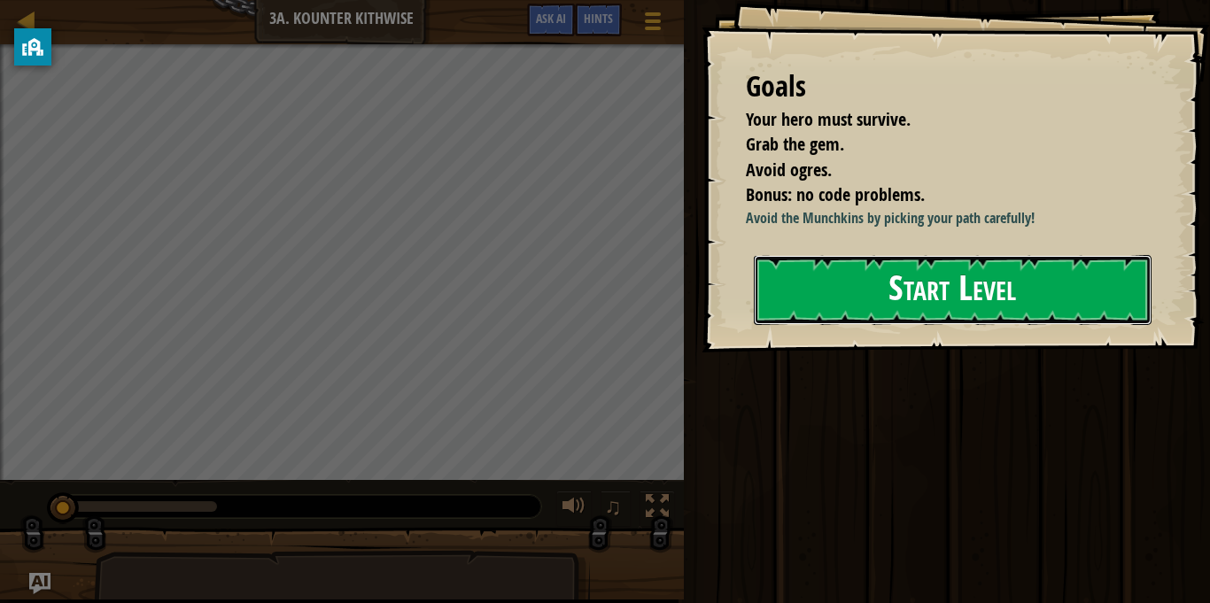
click at [809, 255] on button "Start Level" at bounding box center [953, 290] width 398 height 70
click at [807, 271] on button "Start Level" at bounding box center [953, 290] width 398 height 70
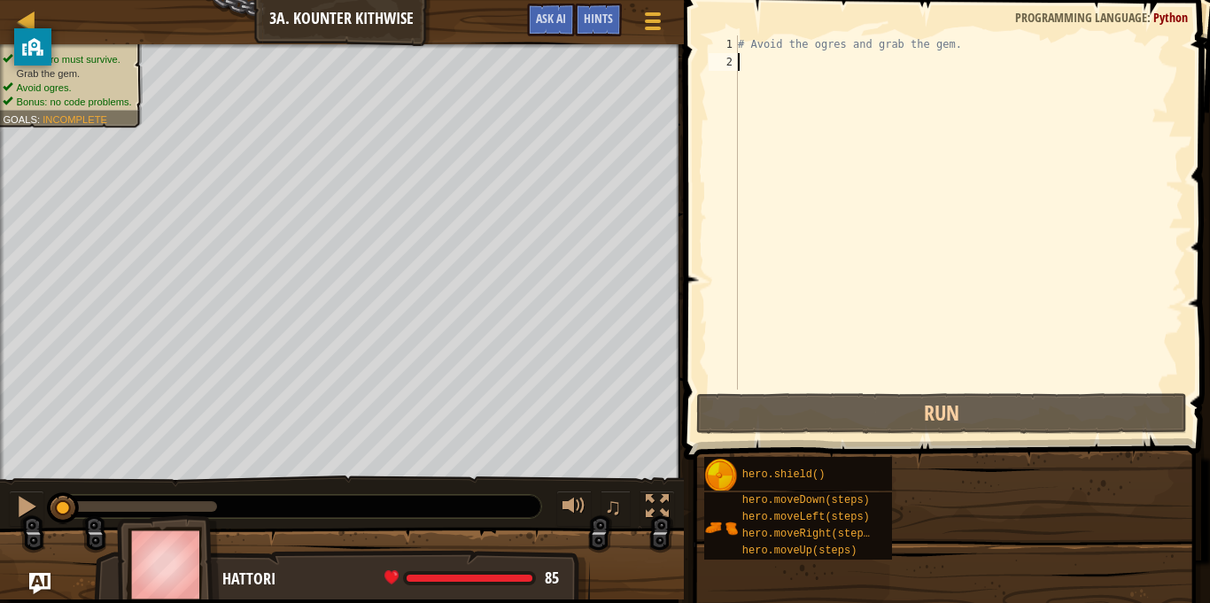
click at [807, 271] on div "# Avoid the ogres and grab the gem." at bounding box center [959, 230] width 449 height 390
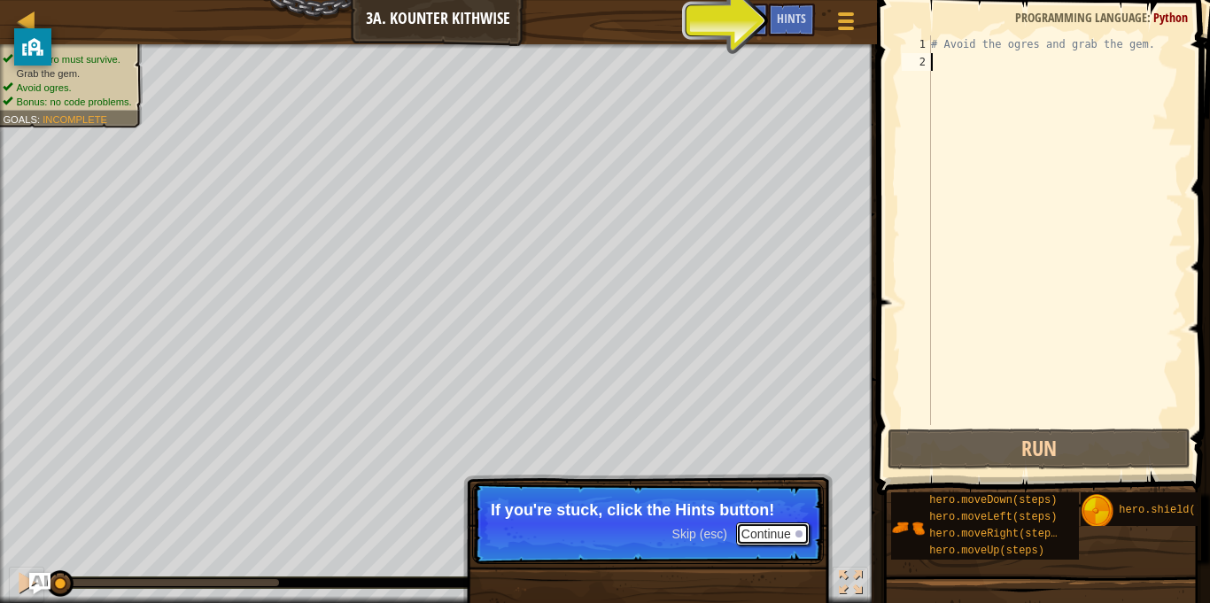
click at [776, 538] on button "Continue" at bounding box center [773, 534] width 74 height 23
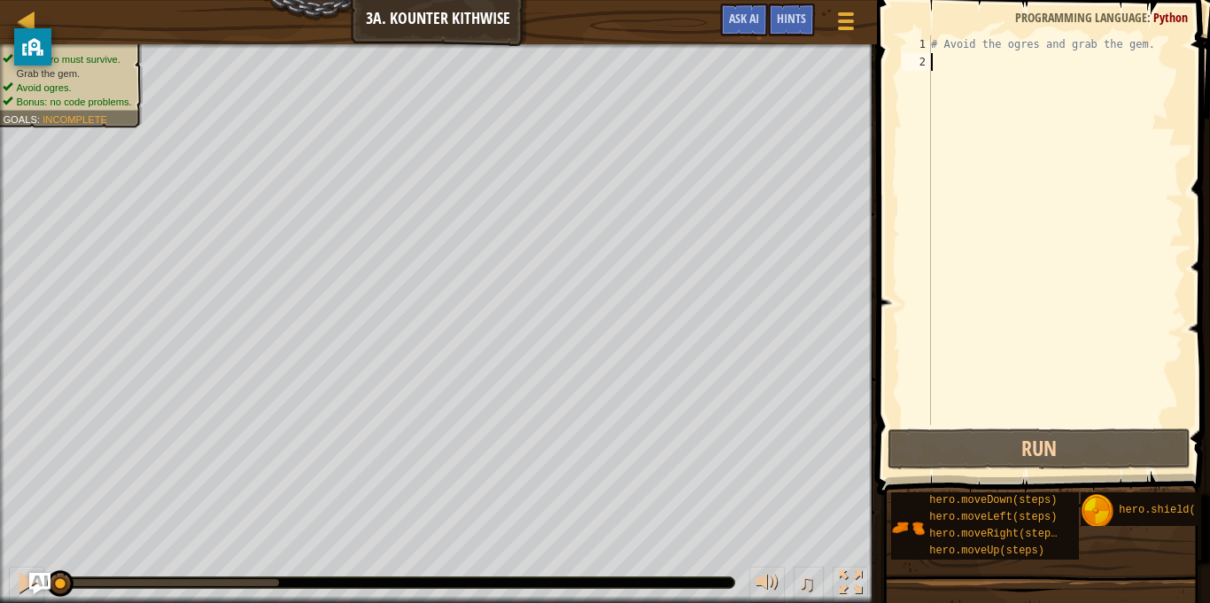
type textarea "do"
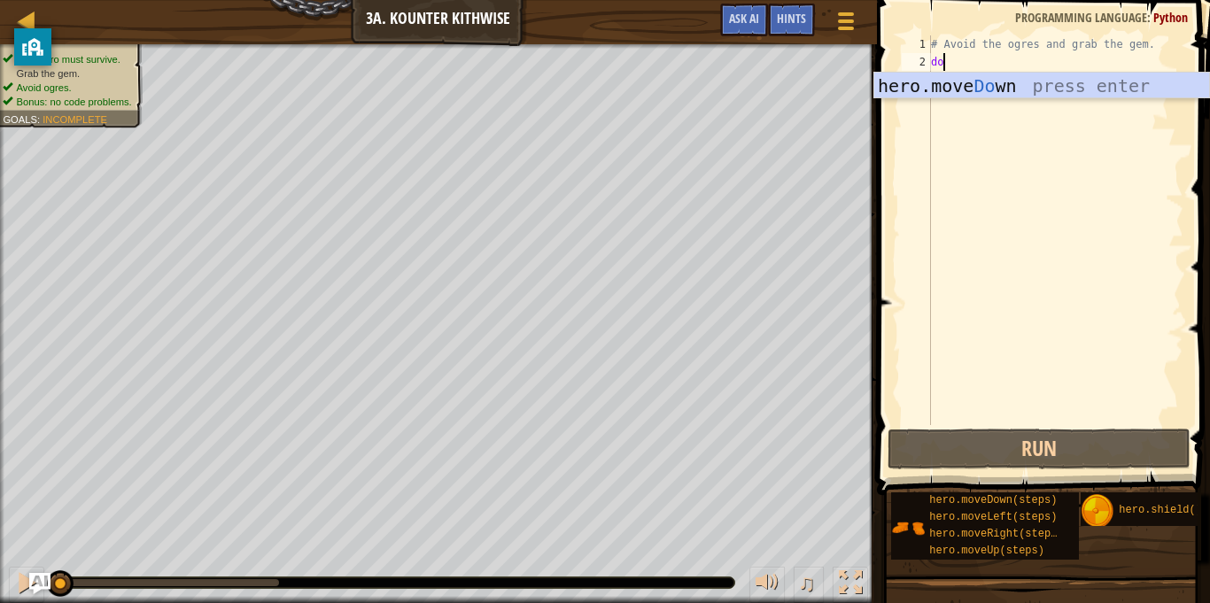
scroll to position [8, 1]
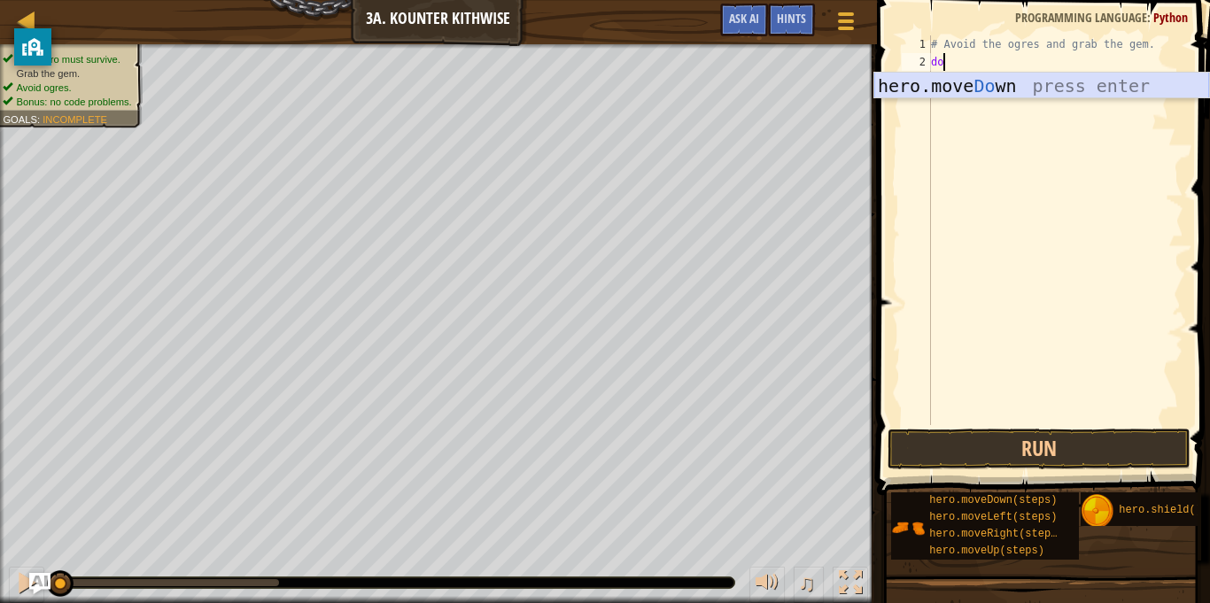
click at [1142, 89] on div "hero.move Do wn press enter" at bounding box center [1041, 113] width 335 height 80
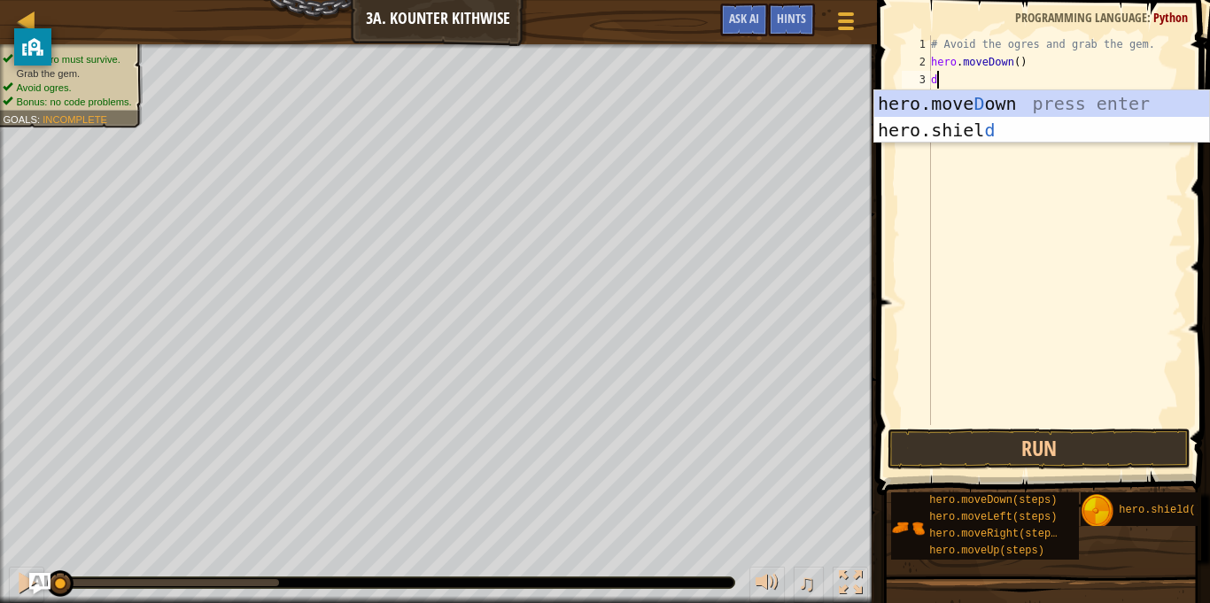
type textarea "do"
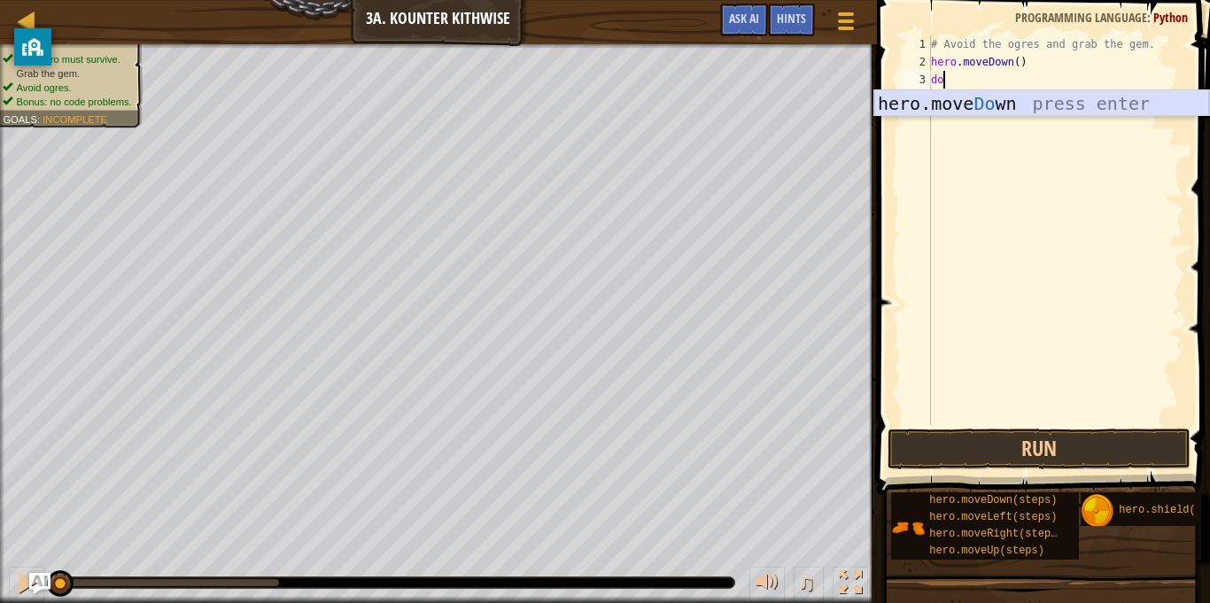
click at [1149, 105] on div "hero.move Do wn press enter" at bounding box center [1041, 130] width 335 height 80
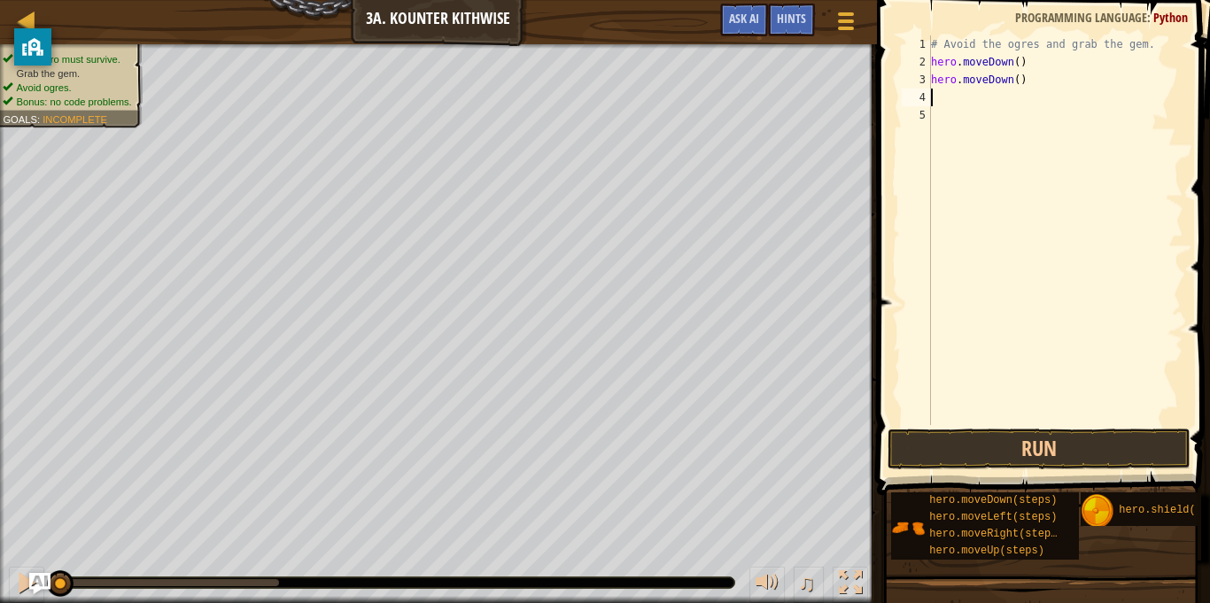
type textarea "a"
type textarea "h"
type textarea "hero.moveDown()"
click at [1141, 113] on div "# Avoid the ogres and grab the gem. hero . moveDown ( )" at bounding box center [1056, 247] width 256 height 425
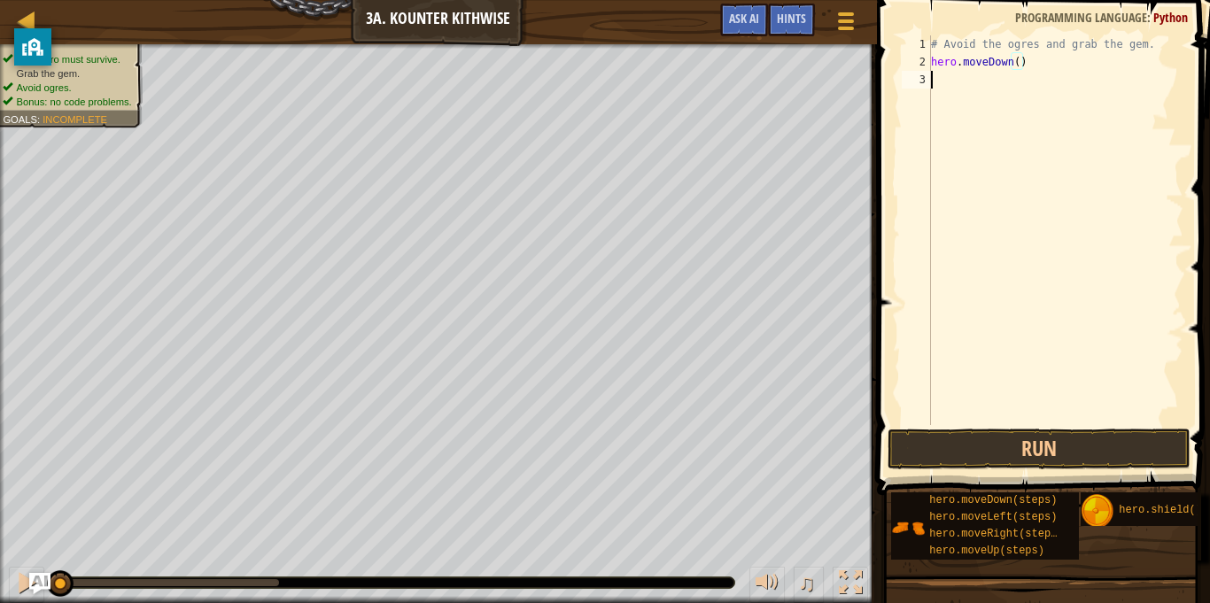
scroll to position [8, 0]
click at [1121, 459] on button "Run" at bounding box center [1039, 449] width 303 height 41
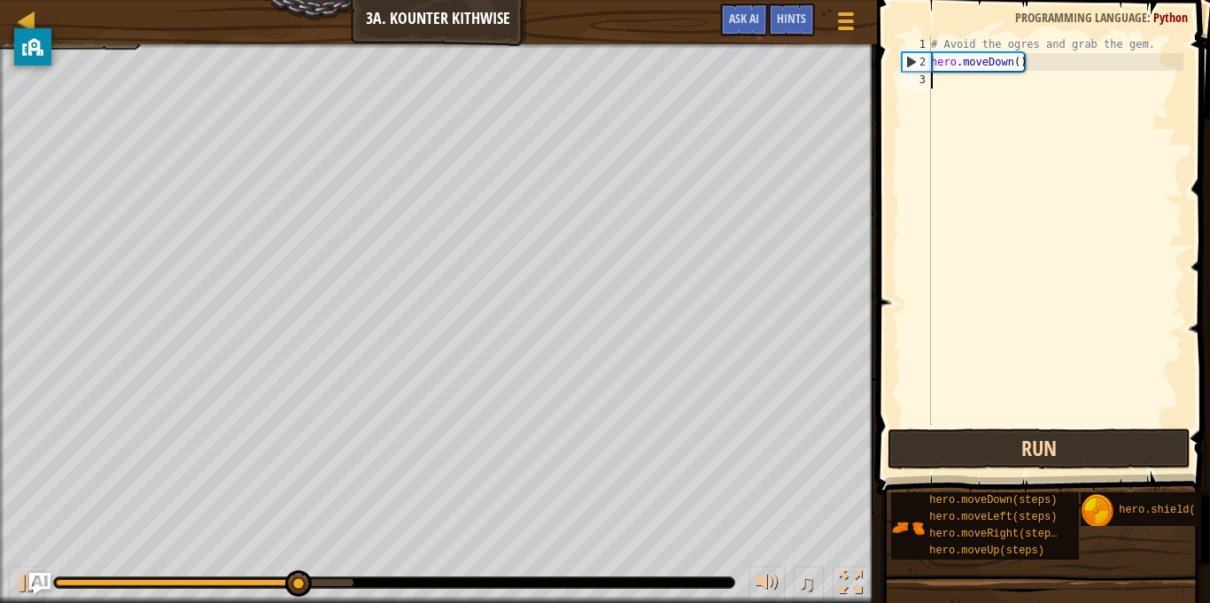
type textarea "d"
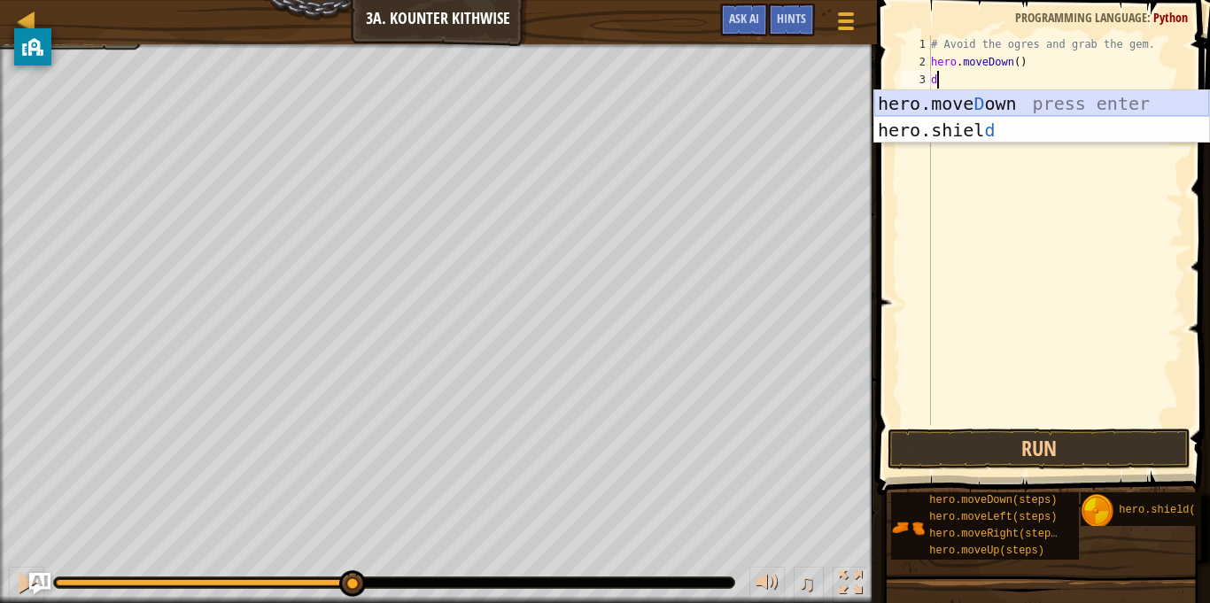
click at [1145, 113] on div "hero.[PERSON_NAME] own press enter hero.[PERSON_NAME] d press enter" at bounding box center [1041, 143] width 335 height 106
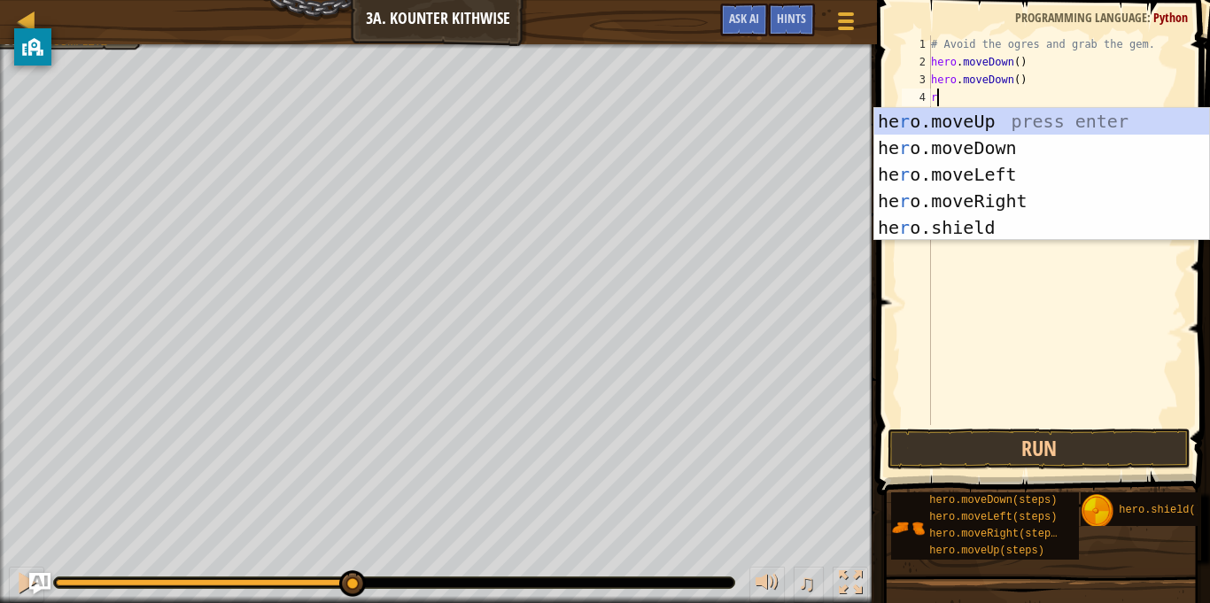
type textarea "ri"
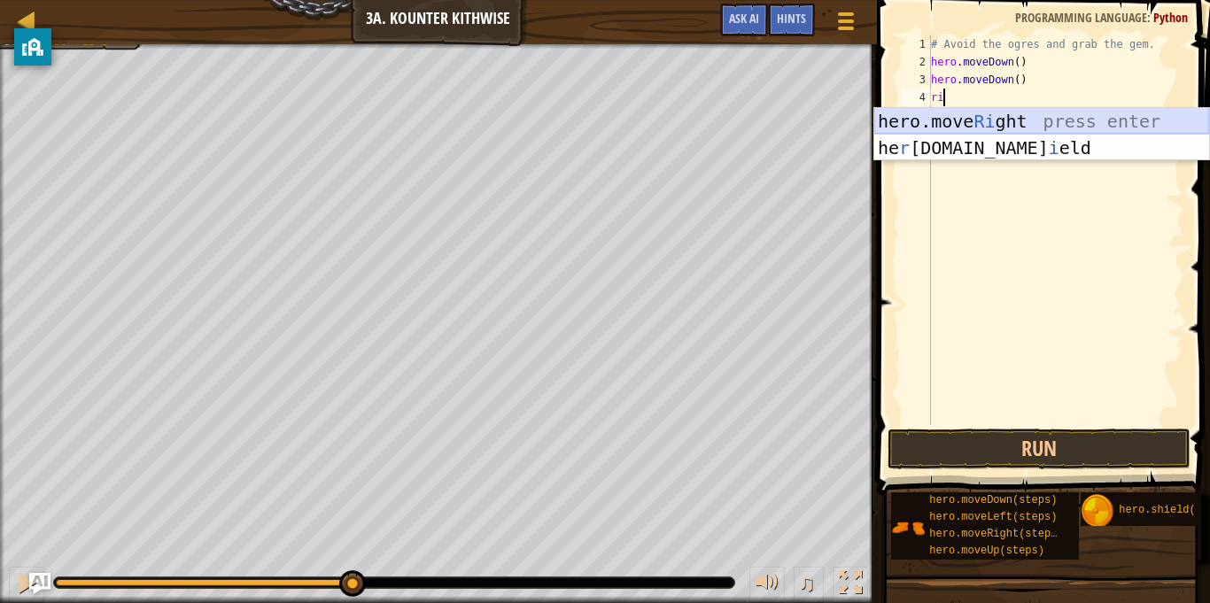
click at [1145, 124] on div "hero.move Ri ght press enter he r [DOMAIN_NAME] i eld press enter" at bounding box center [1041, 161] width 335 height 106
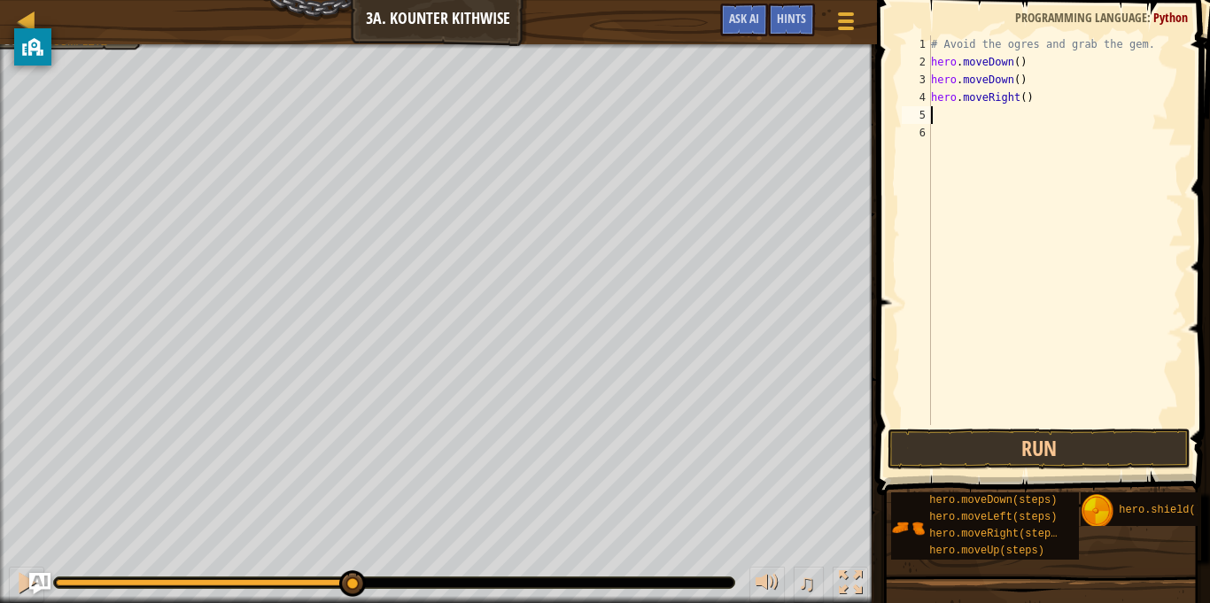
scroll to position [8, 0]
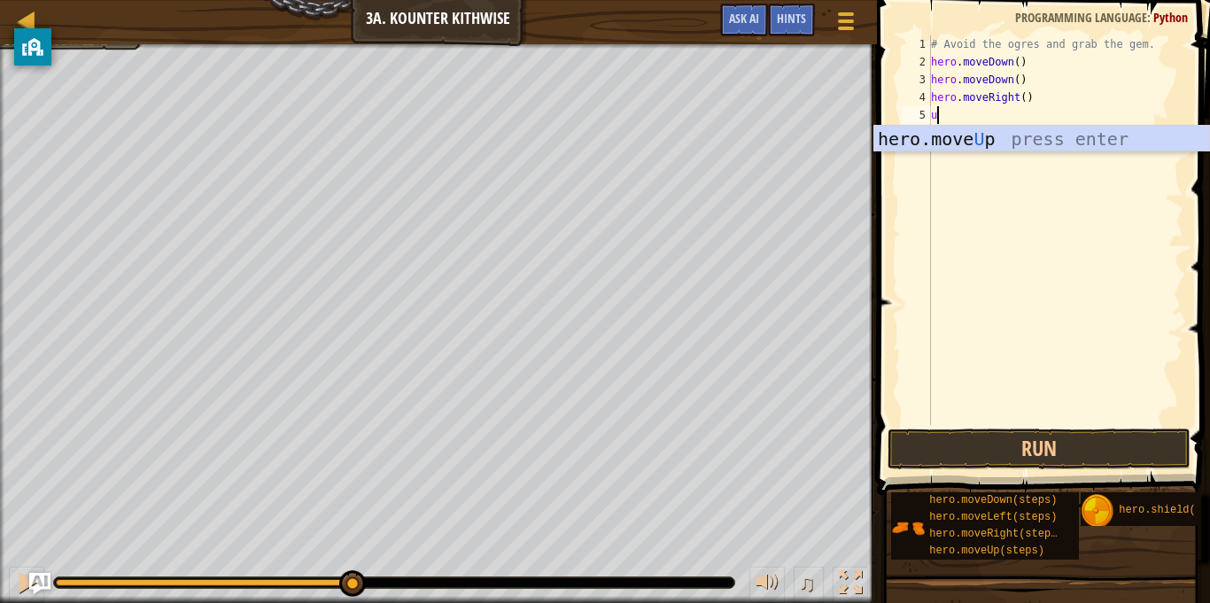
type textarea "up"
click at [1155, 143] on div "hero.move Up press enter" at bounding box center [1041, 166] width 335 height 80
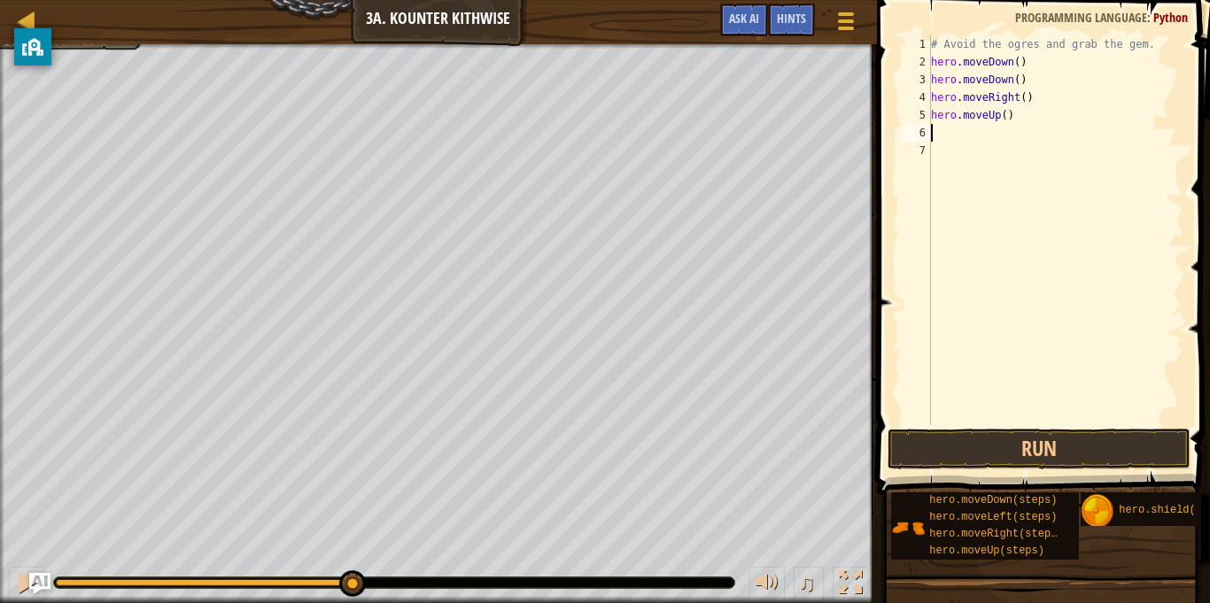
type textarea "r"
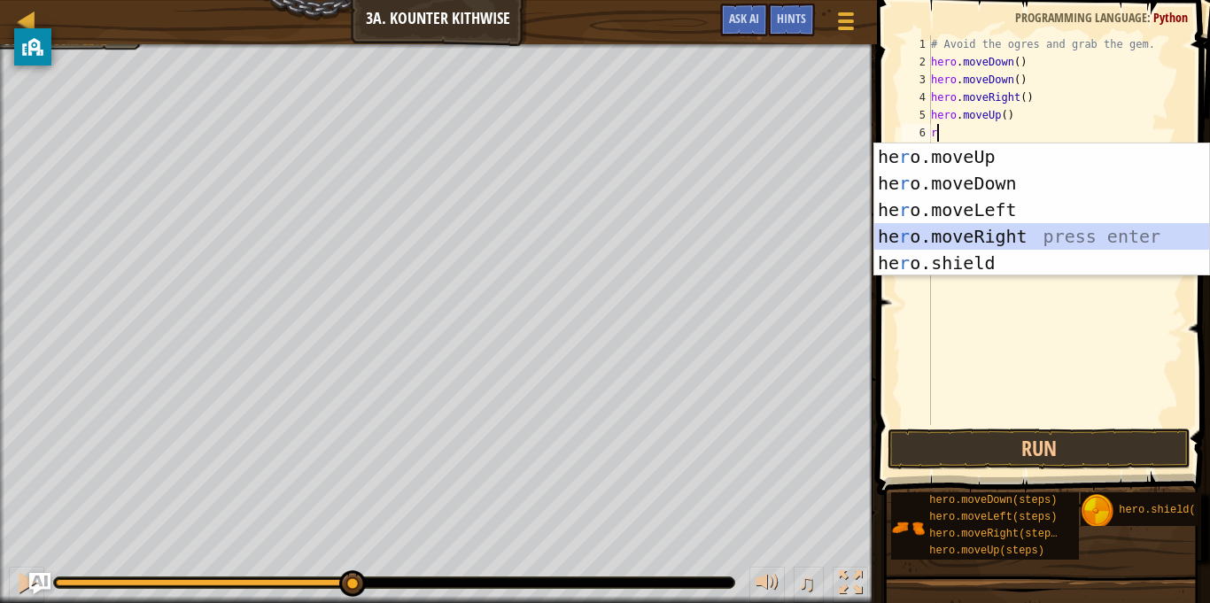
click at [1144, 228] on div "he r o.moveUp press enter he r o.moveDown press enter he r o.moveLeft press ent…" at bounding box center [1041, 237] width 335 height 186
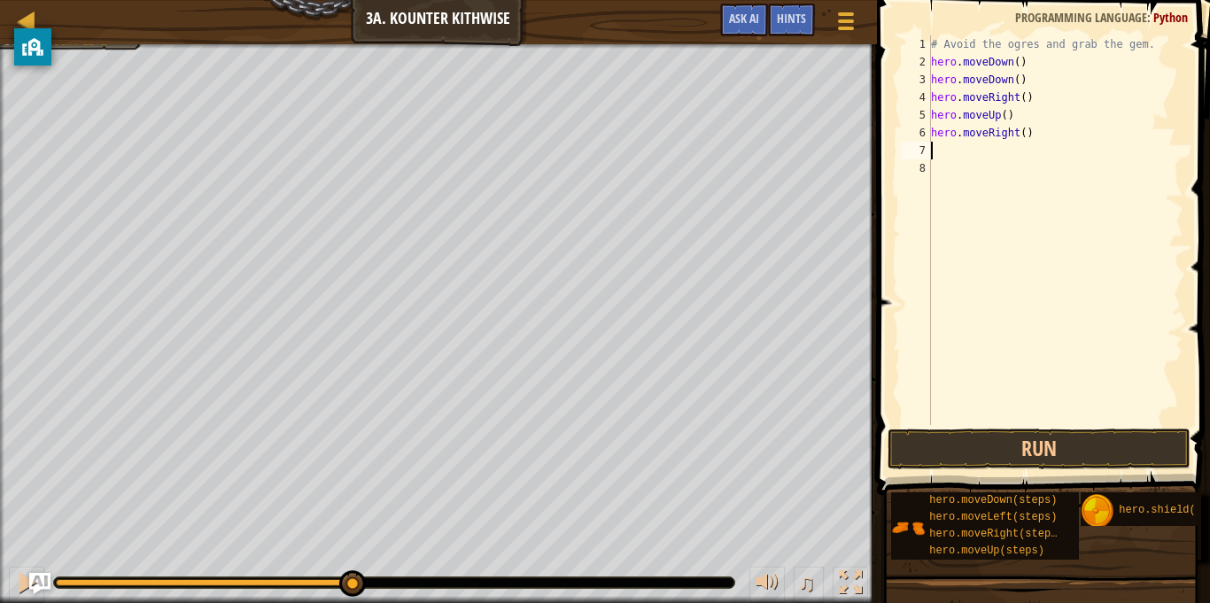
click at [1127, 423] on div "# Avoid the ogres and grab the gem. hero . moveDown ( ) hero . moveDown ( ) her…" at bounding box center [1056, 247] width 256 height 425
click at [1133, 434] on button "Run" at bounding box center [1039, 449] width 303 height 41
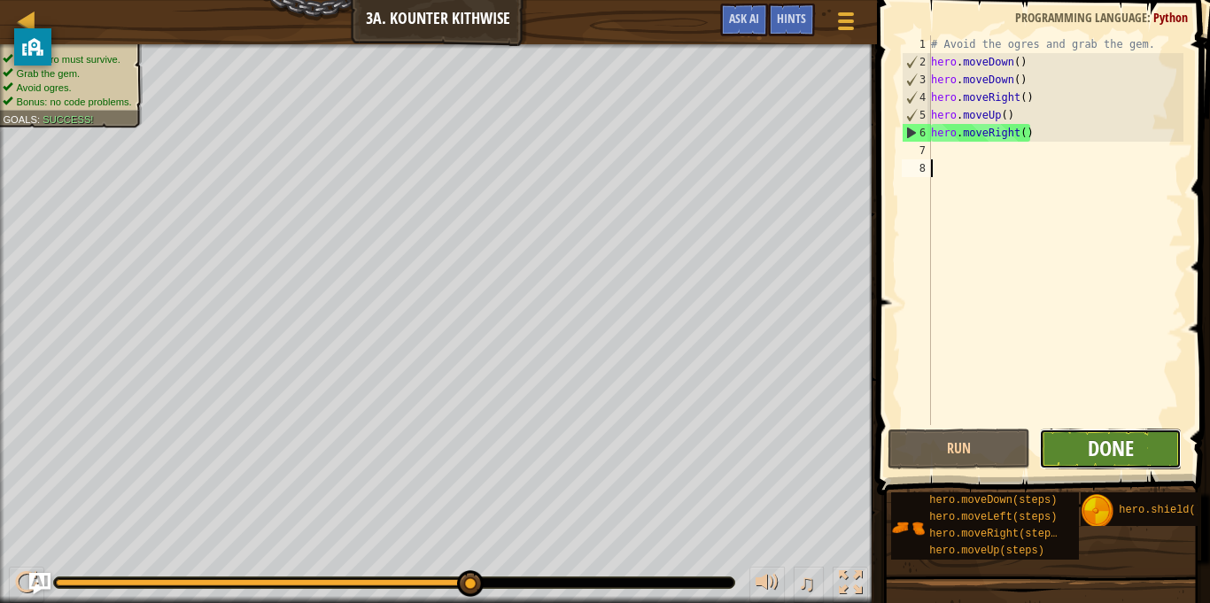
click at [1130, 438] on span "Done" at bounding box center [1111, 448] width 46 height 28
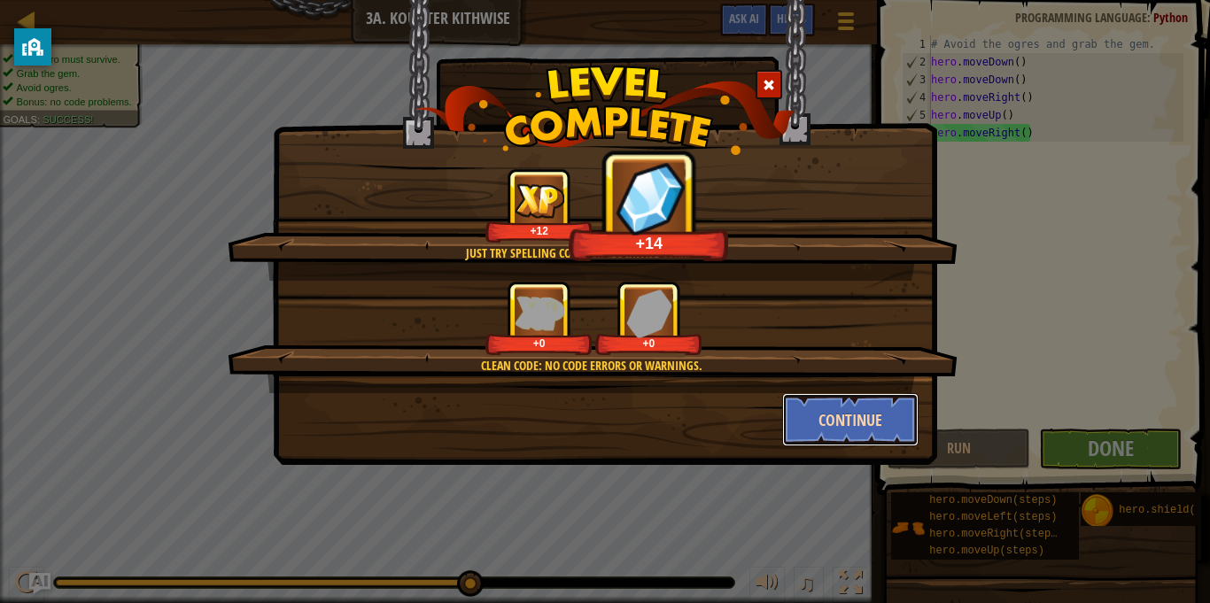
click at [869, 428] on button "Continue" at bounding box center [850, 419] width 137 height 53
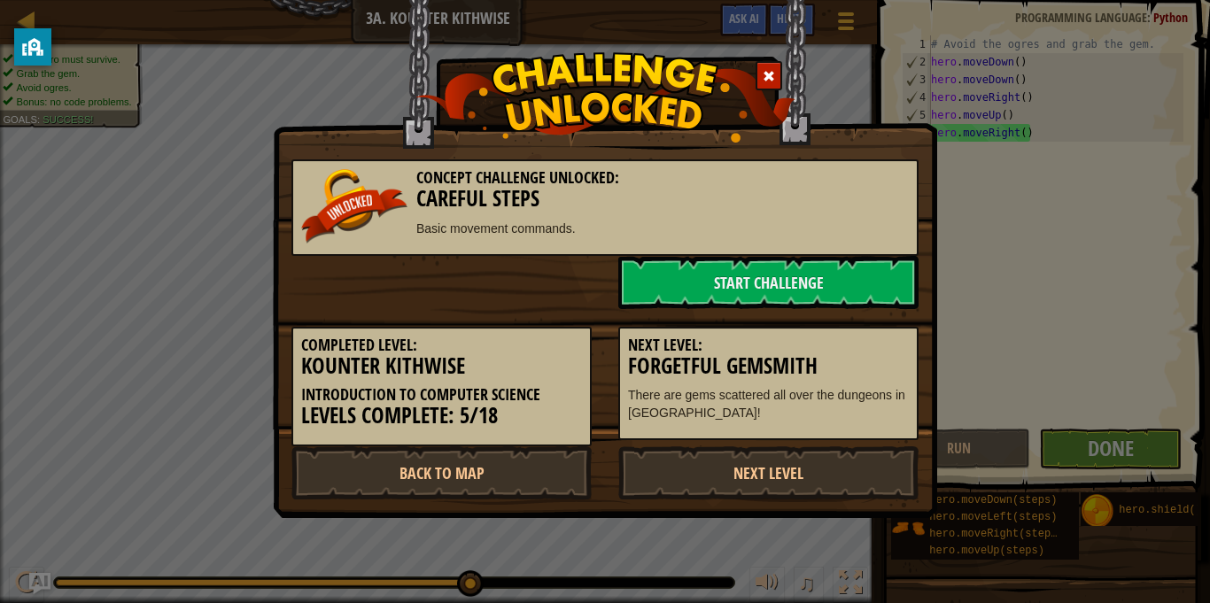
click at [858, 429] on div "Next Level: Forgetful Gemsmith There are gems scattered all over the dungeons i…" at bounding box center [768, 384] width 300 height 114
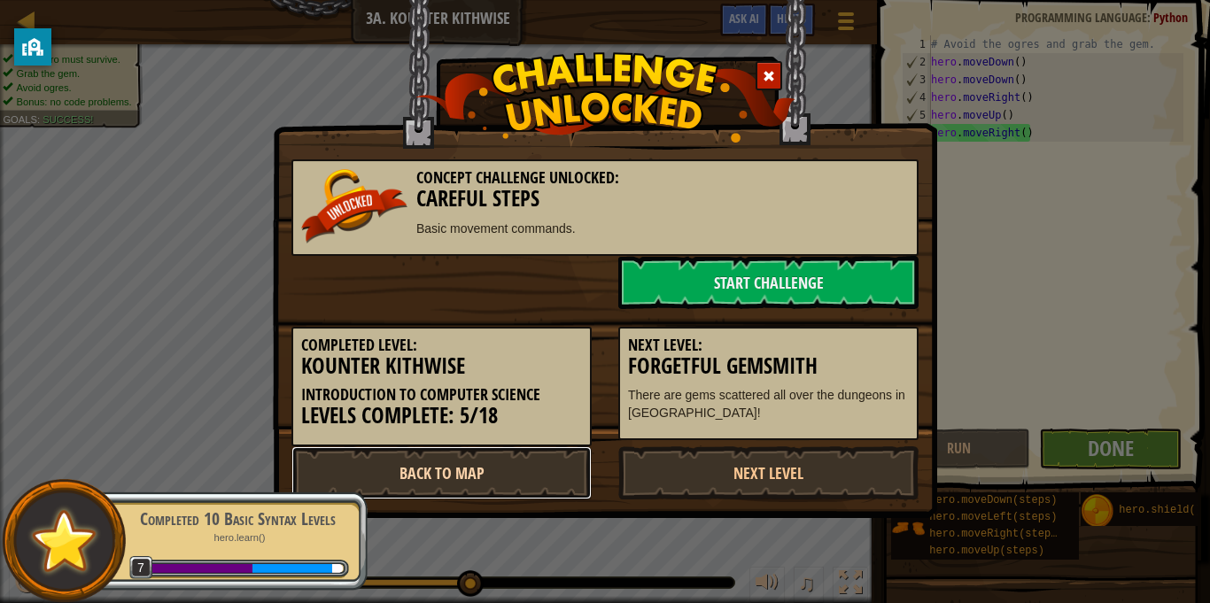
click at [509, 475] on link "Back to Map" at bounding box center [441, 473] width 300 height 53
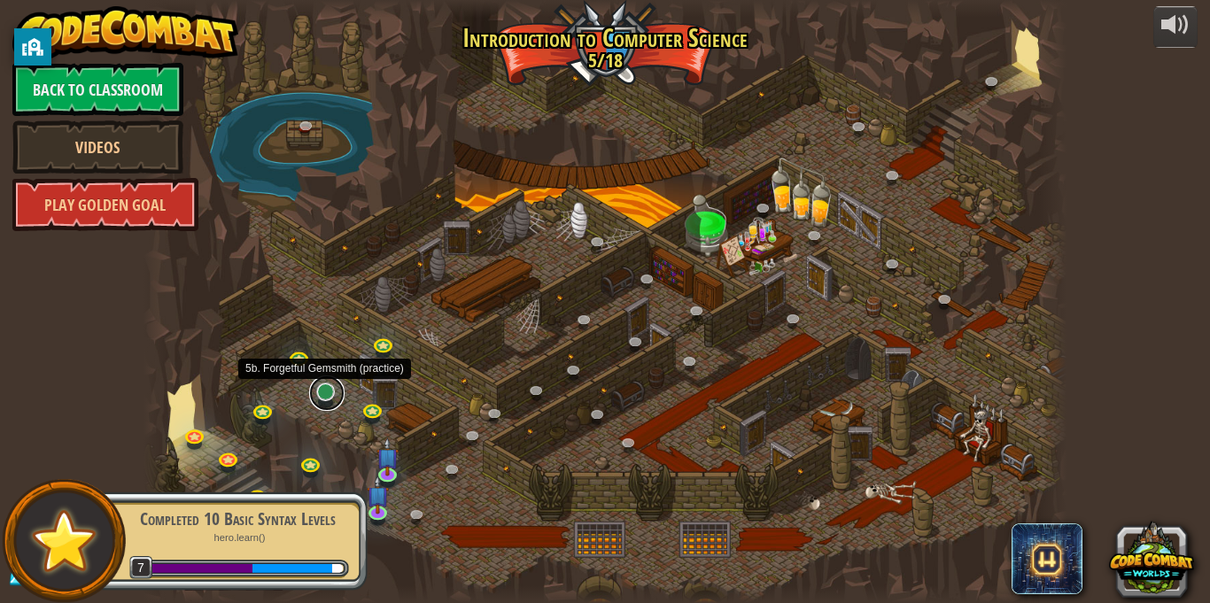
click at [319, 393] on link at bounding box center [326, 393] width 35 height 35
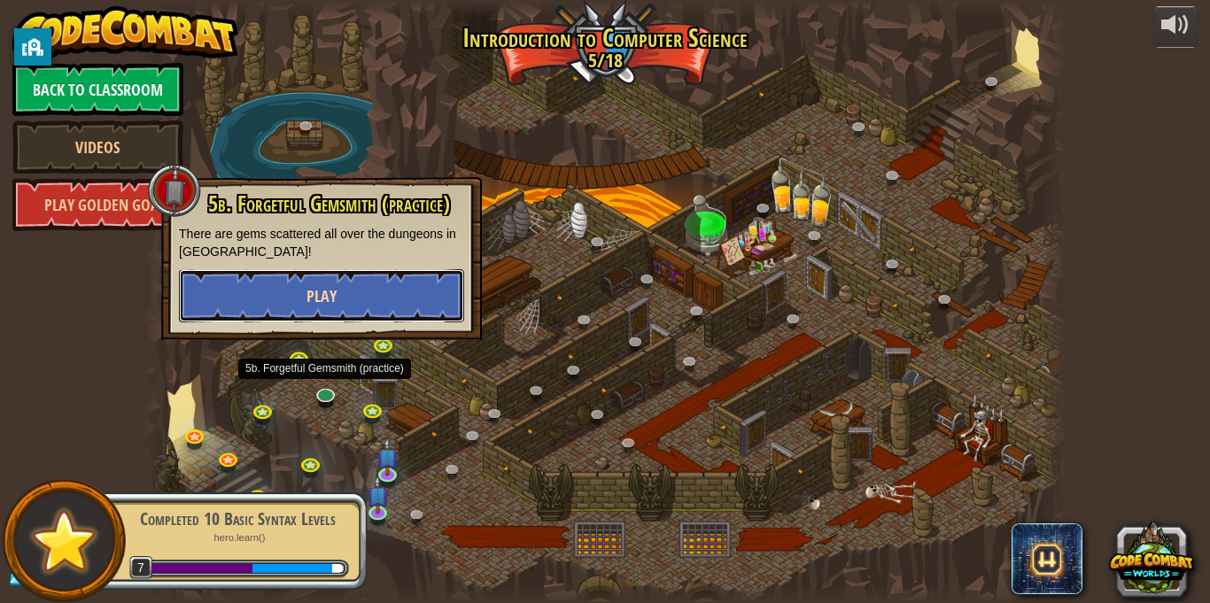
click at [339, 296] on button "Play" at bounding box center [321, 295] width 285 height 53
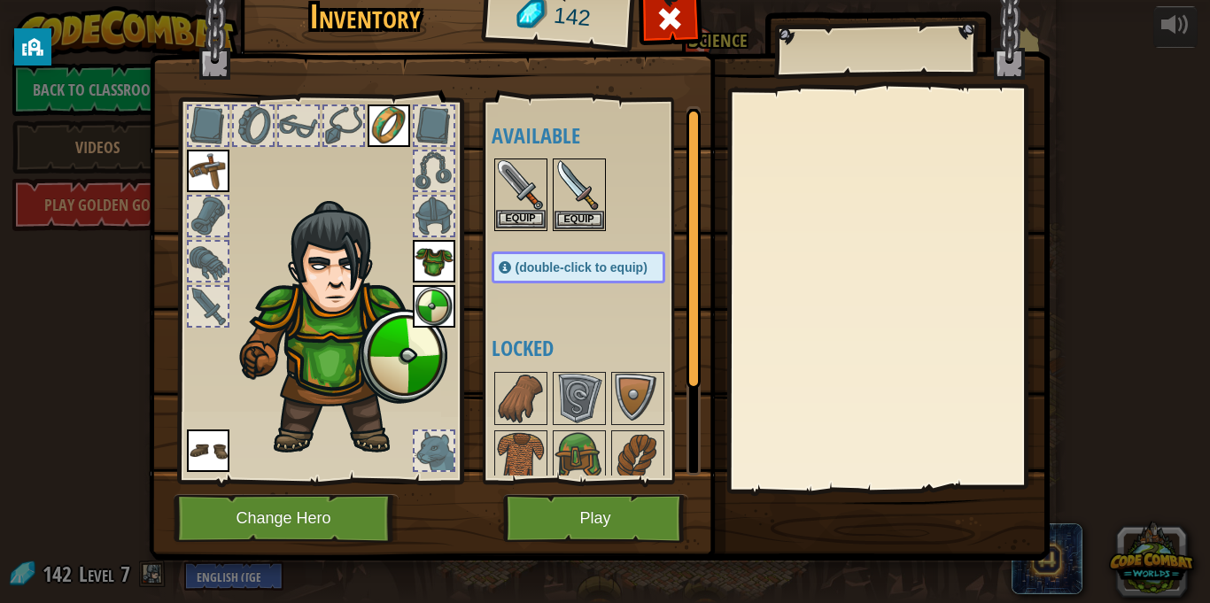
click at [529, 198] on img at bounding box center [521, 185] width 50 height 50
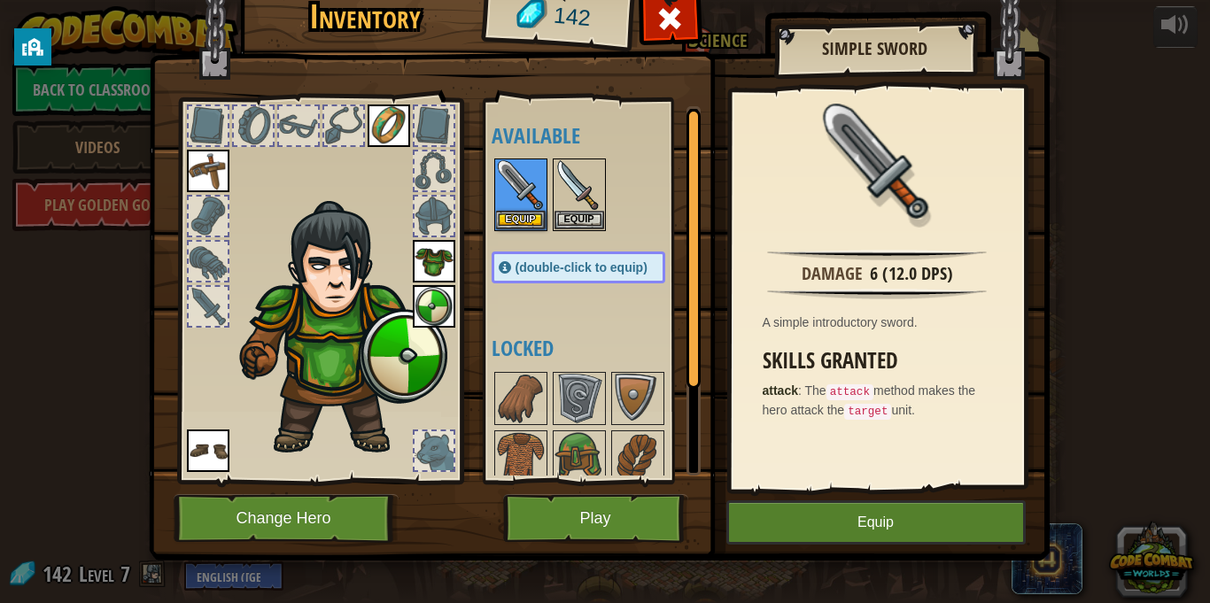
scroll to position [8, 0]
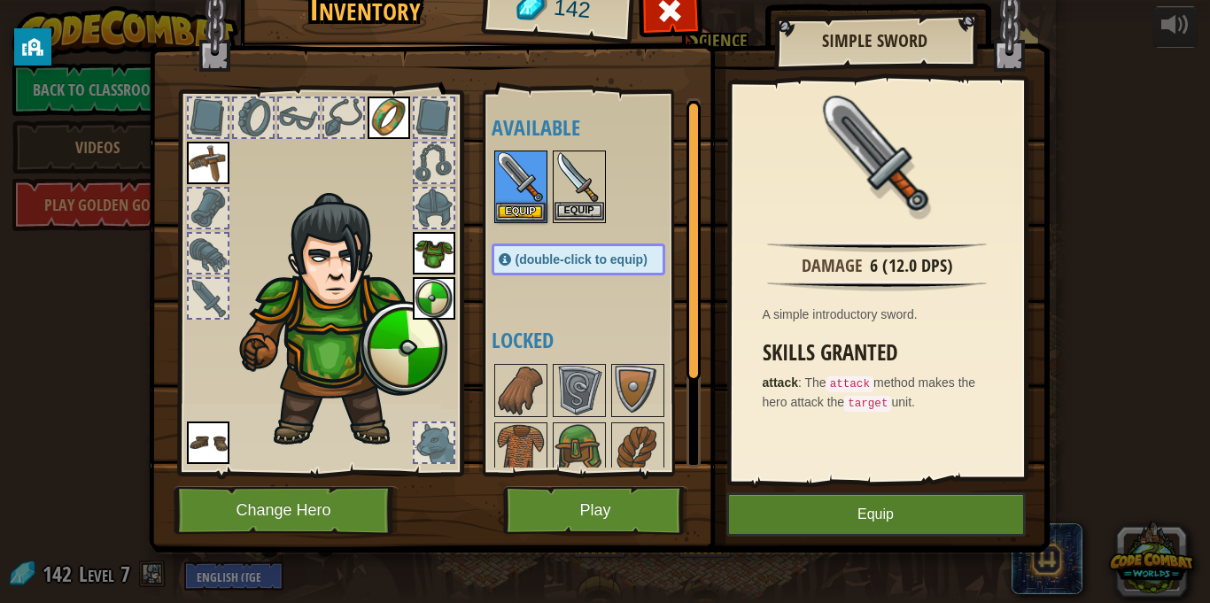
click at [569, 167] on img at bounding box center [580, 177] width 50 height 50
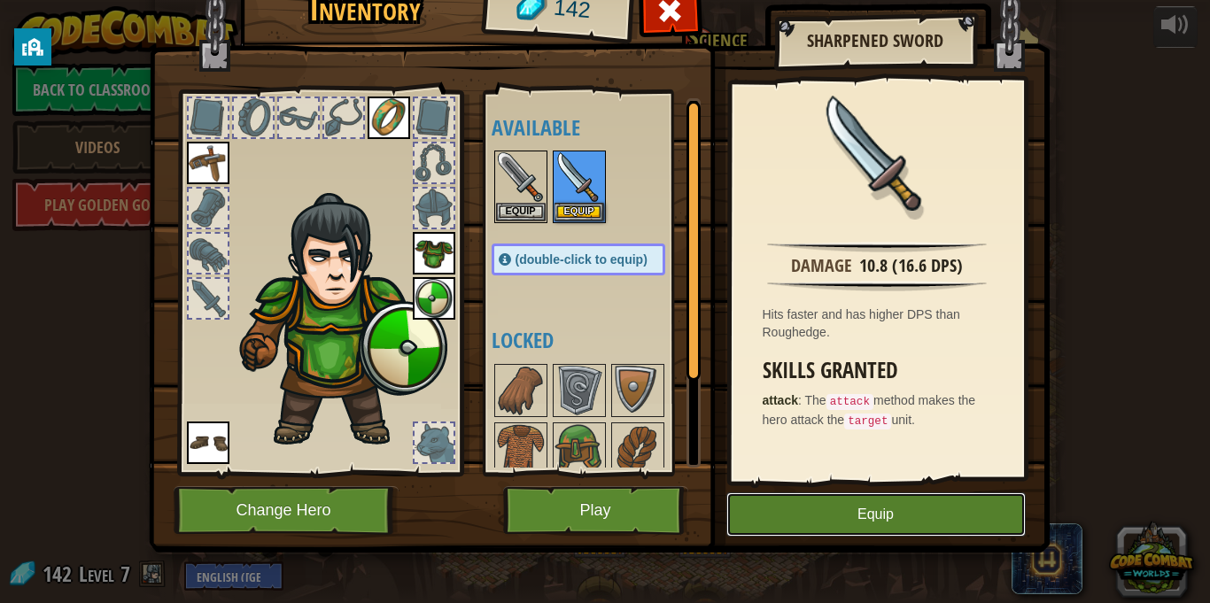
click at [840, 513] on button "Equip" at bounding box center [876, 515] width 299 height 44
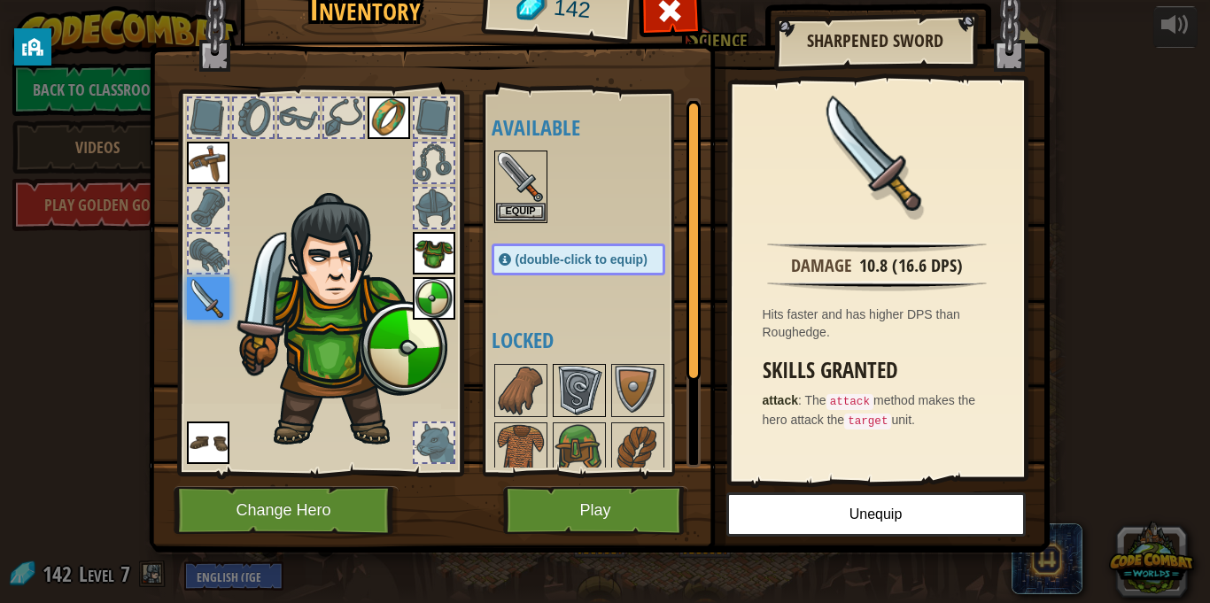
click at [556, 387] on img at bounding box center [580, 391] width 50 height 50
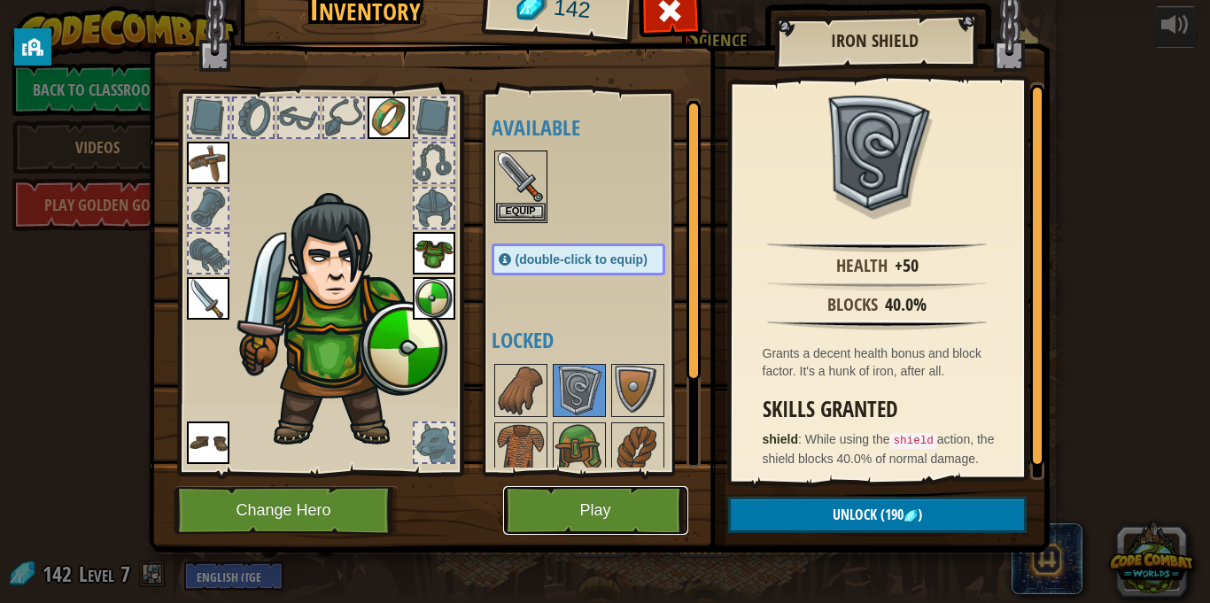
click at [607, 506] on button "Play" at bounding box center [595, 510] width 185 height 49
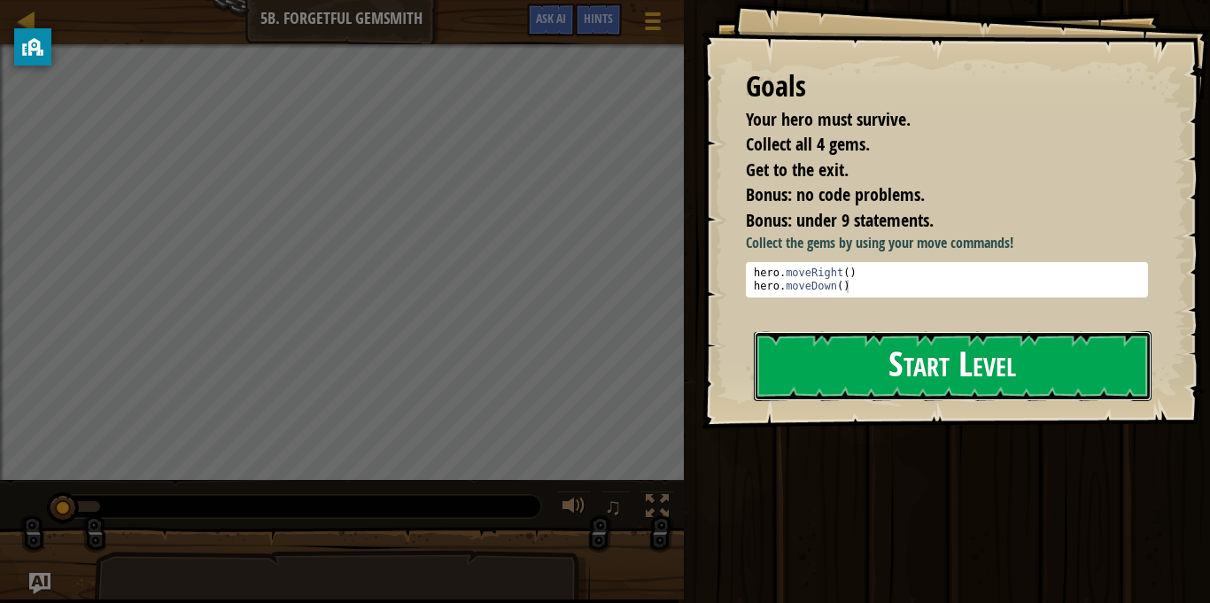
click at [869, 381] on button "Start Level" at bounding box center [953, 366] width 398 height 70
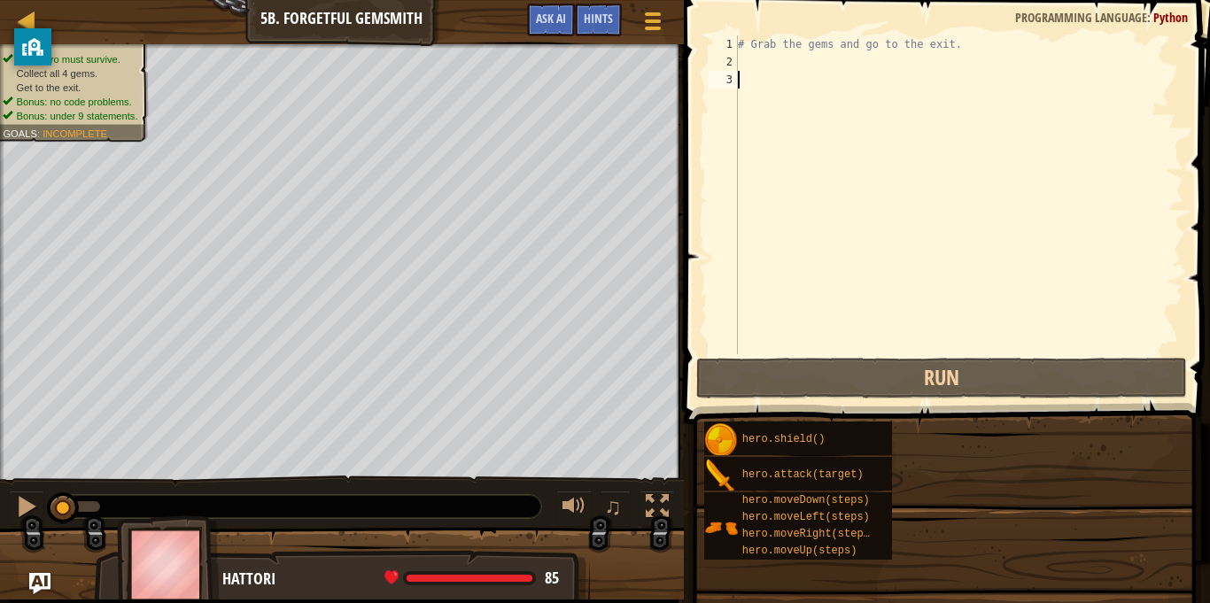
click at [679, 381] on div at bounding box center [677, 301] width 3 height 603
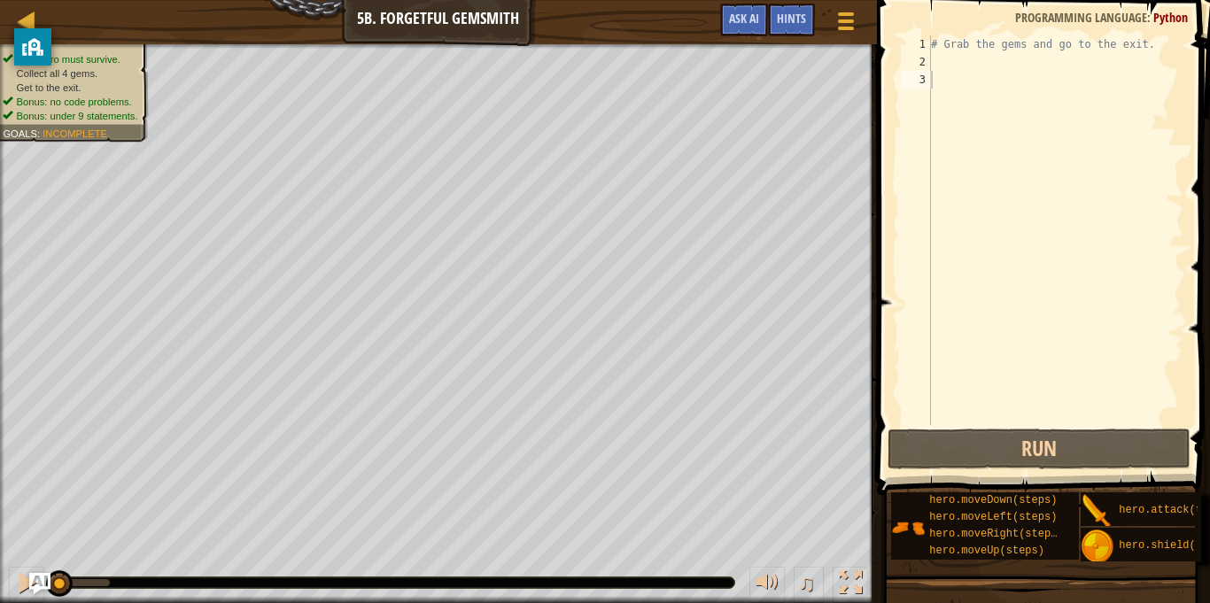
click at [941, 66] on div "# Grab the gems and go to the exit." at bounding box center [1056, 247] width 256 height 425
type textarea "r"
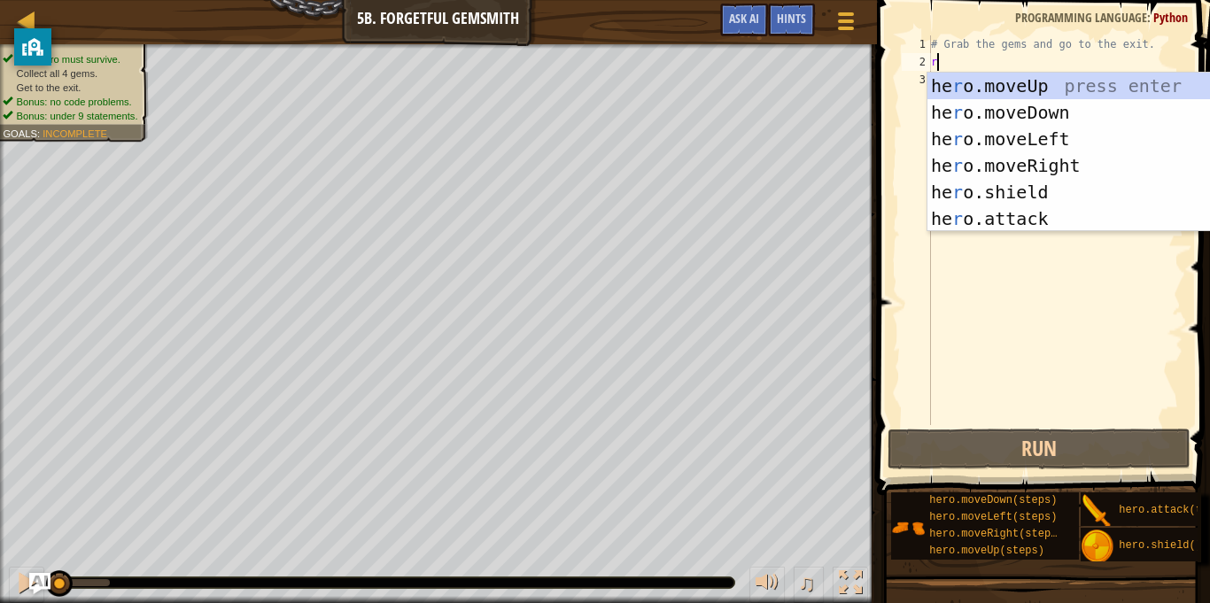
scroll to position [8, 0]
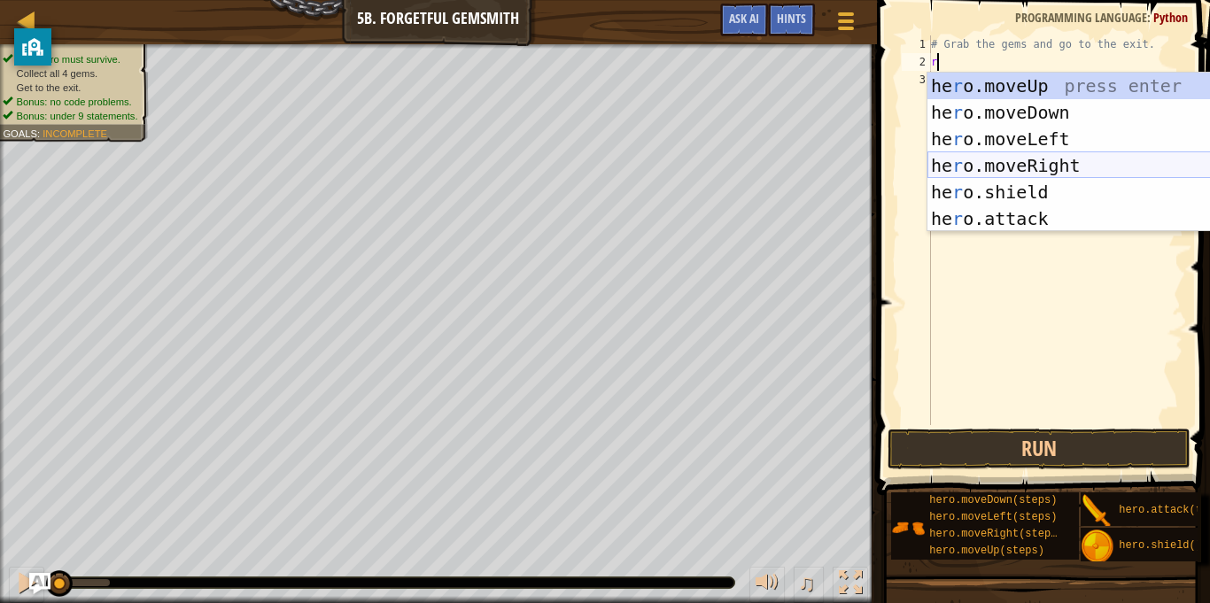
click at [1023, 160] on div "he r o.moveUp press enter he r o.moveDown press enter he r o.moveLeft press ent…" at bounding box center [1095, 179] width 335 height 213
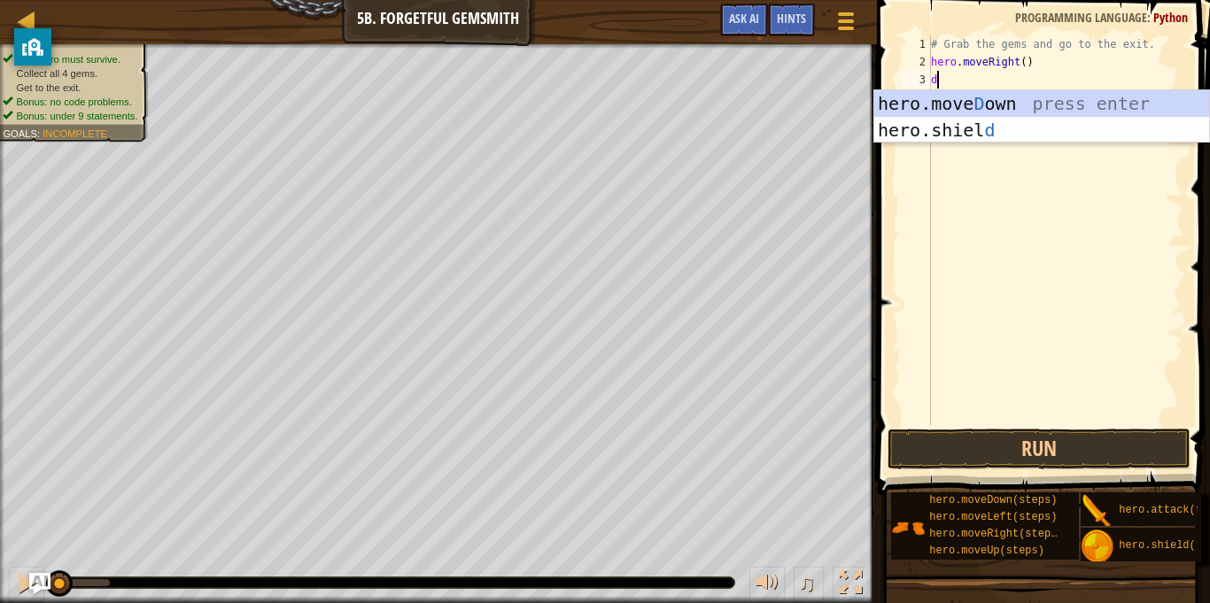
type textarea "do"
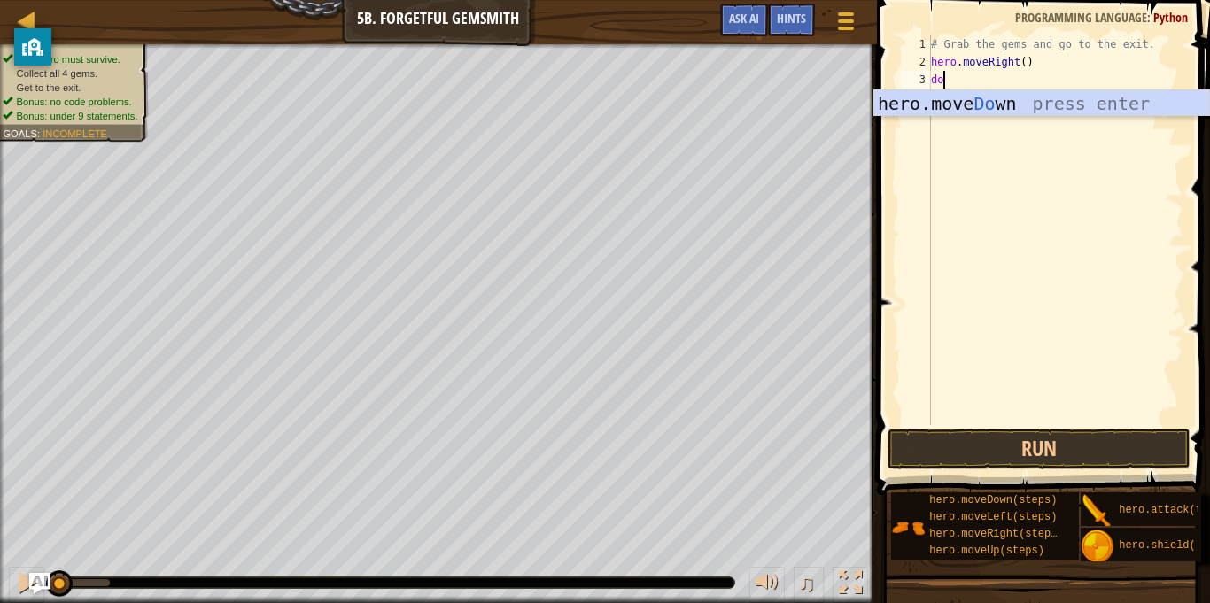
scroll to position [8, 1]
click at [1002, 98] on div "hero.move Do wn press enter" at bounding box center [1041, 130] width 335 height 80
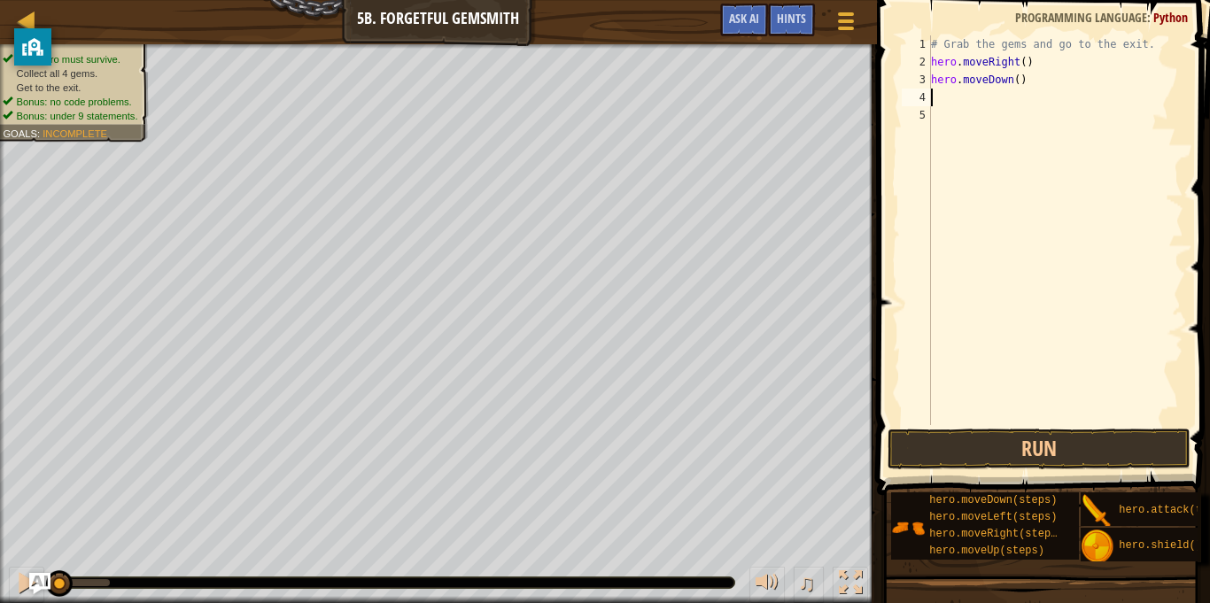
scroll to position [8, 0]
type textarea "r"
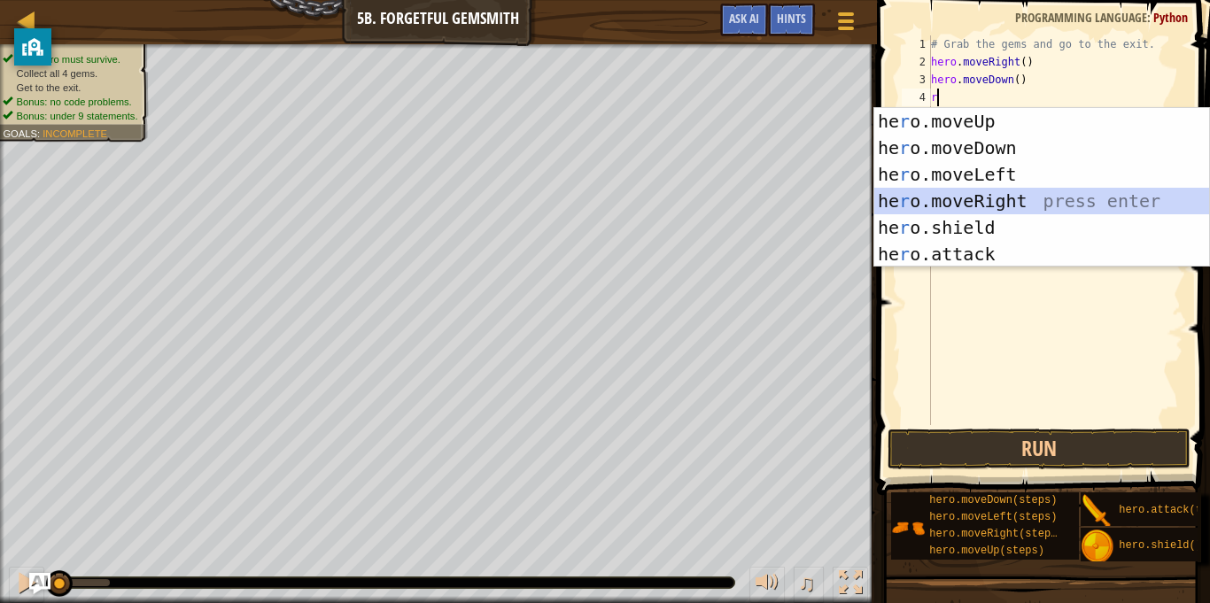
click at [959, 205] on div "he r o.moveUp press enter he r o.moveDown press enter he r o.moveLeft press ent…" at bounding box center [1041, 214] width 335 height 213
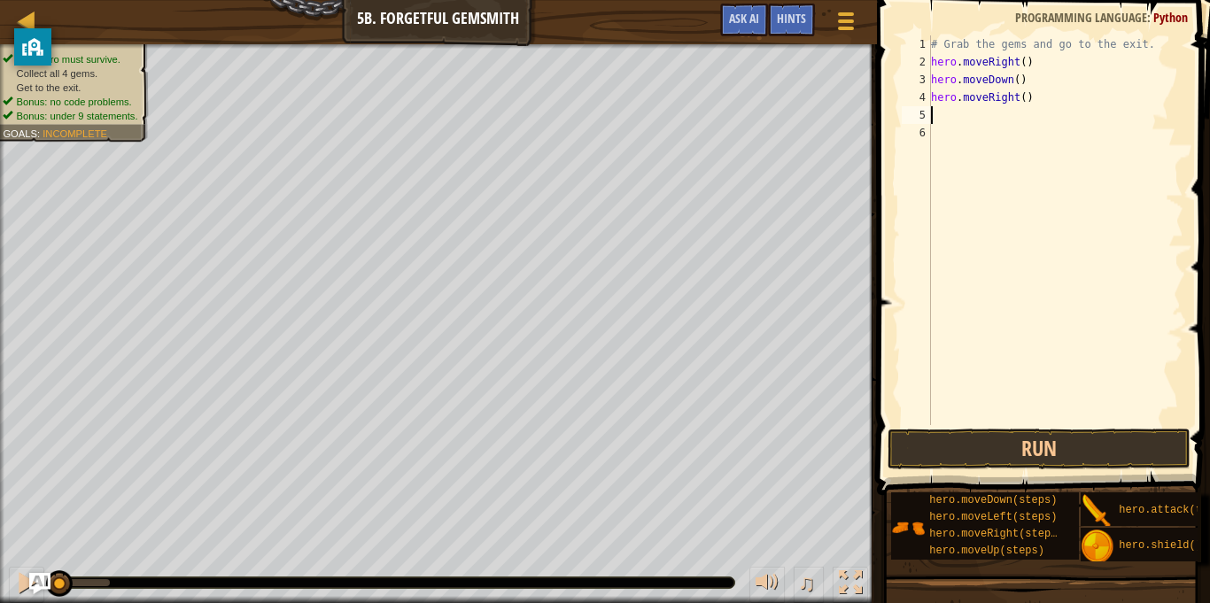
type textarea "r"
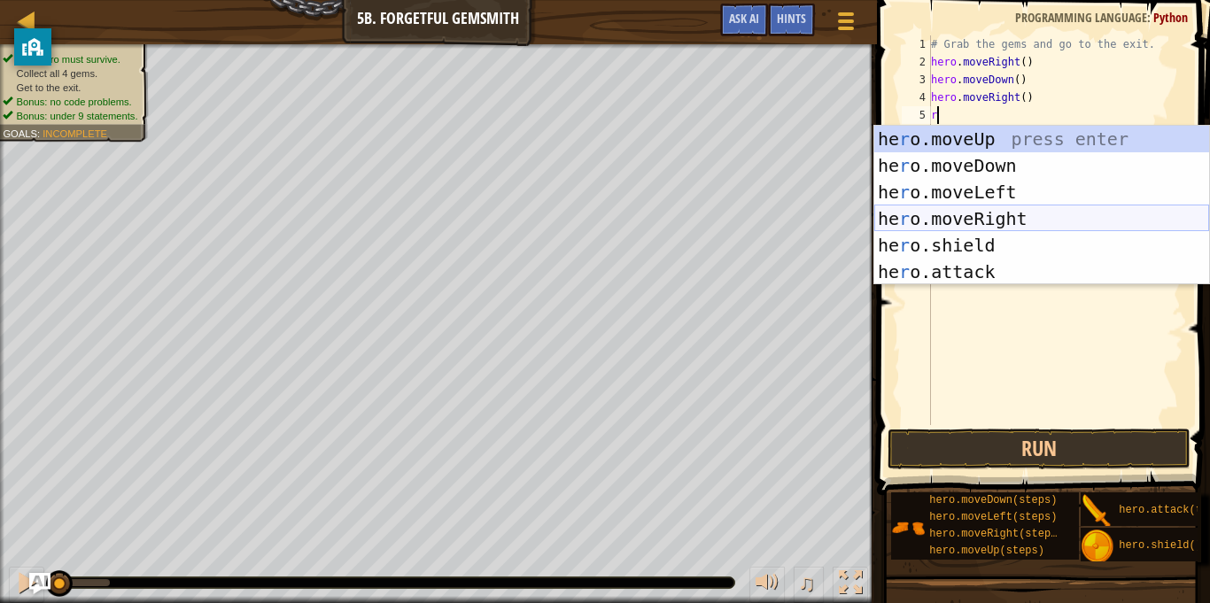
click at [934, 210] on div "he r o.moveUp press enter he r o.moveDown press enter he r o.moveLeft press ent…" at bounding box center [1041, 232] width 335 height 213
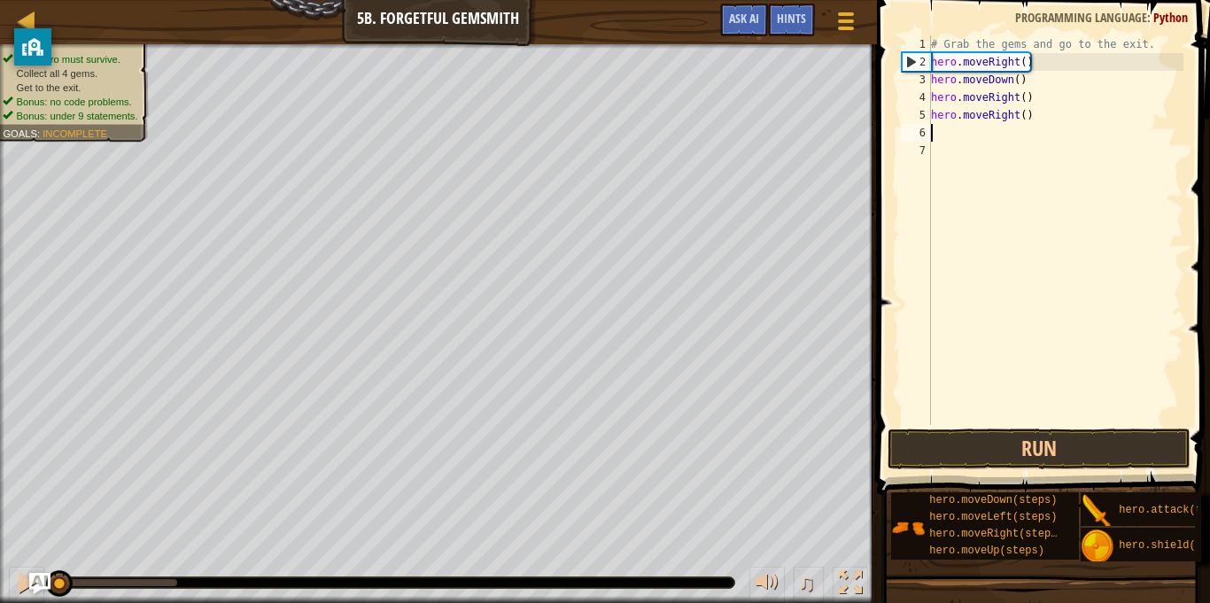
type textarea "u"
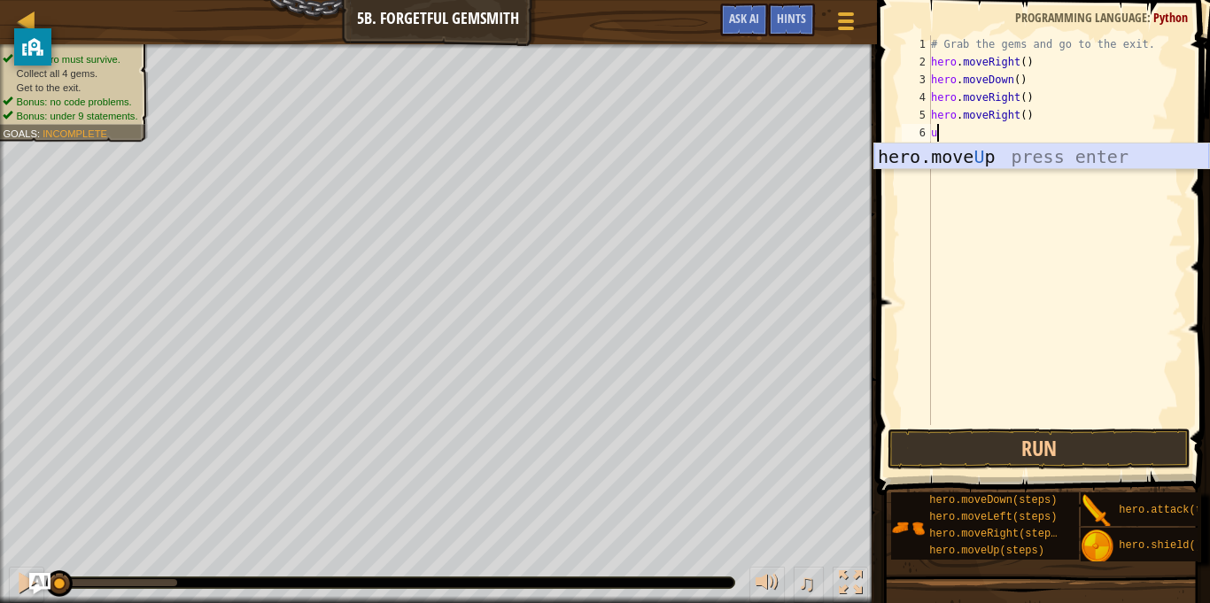
click at [976, 158] on div "hero.move U p press enter" at bounding box center [1041, 184] width 335 height 80
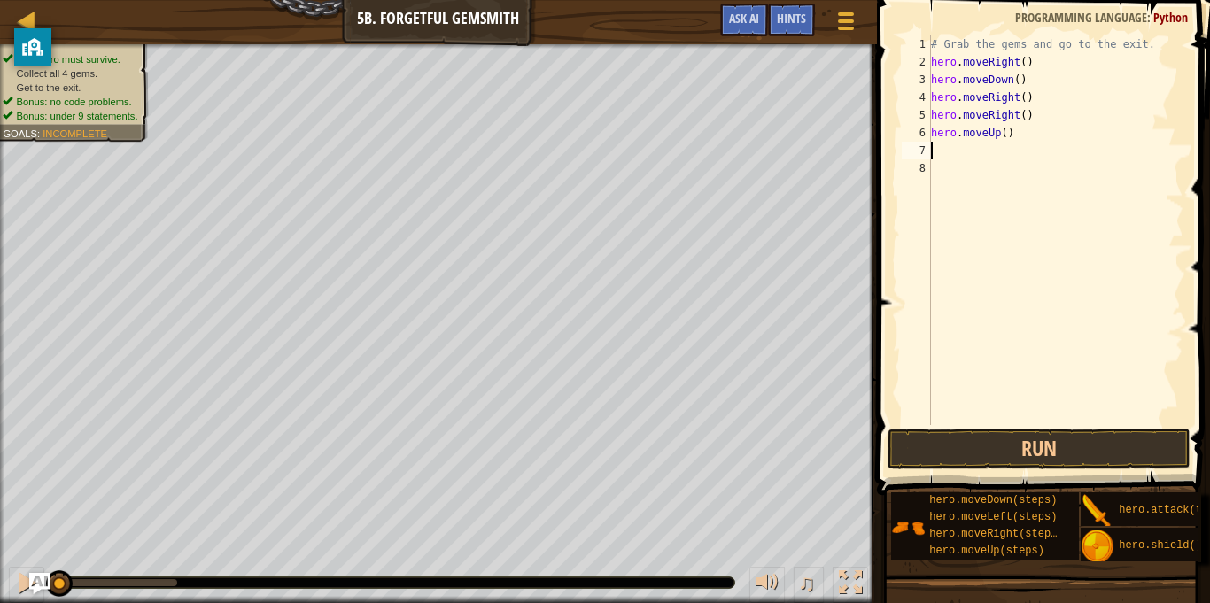
type textarea "u"
type textarea "r"
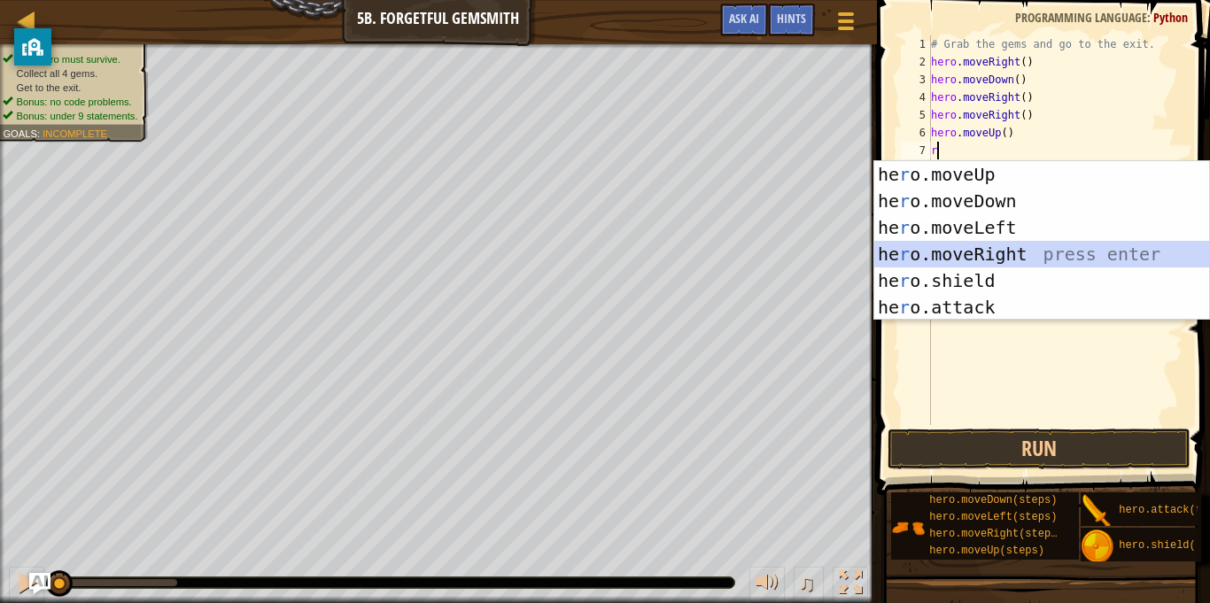
click at [1033, 245] on div "he r o.moveUp press enter he r o.moveDown press enter he r o.moveLeft press ent…" at bounding box center [1041, 267] width 335 height 213
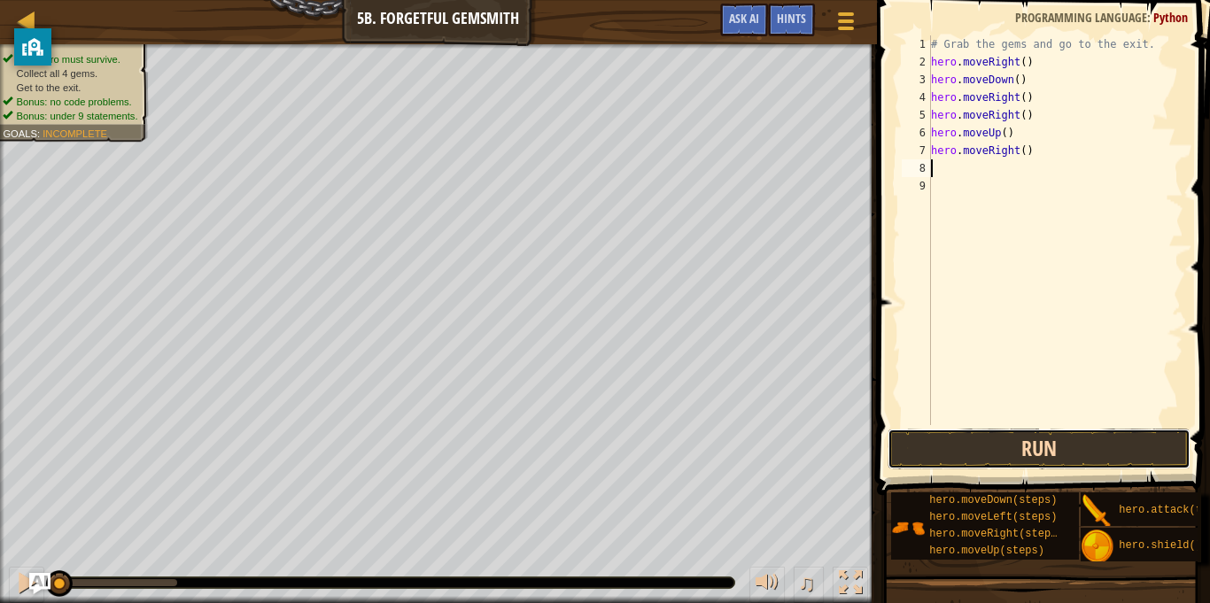
click at [1082, 444] on button "Run" at bounding box center [1039, 449] width 303 height 41
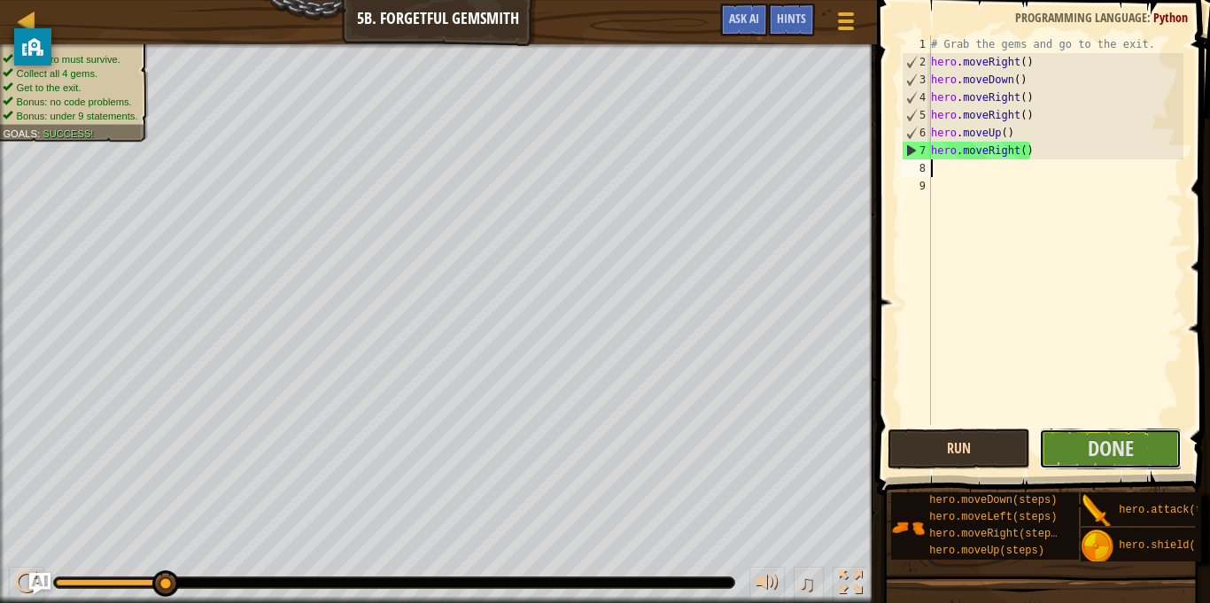
click at [1082, 444] on button "Done" at bounding box center [1110, 449] width 143 height 41
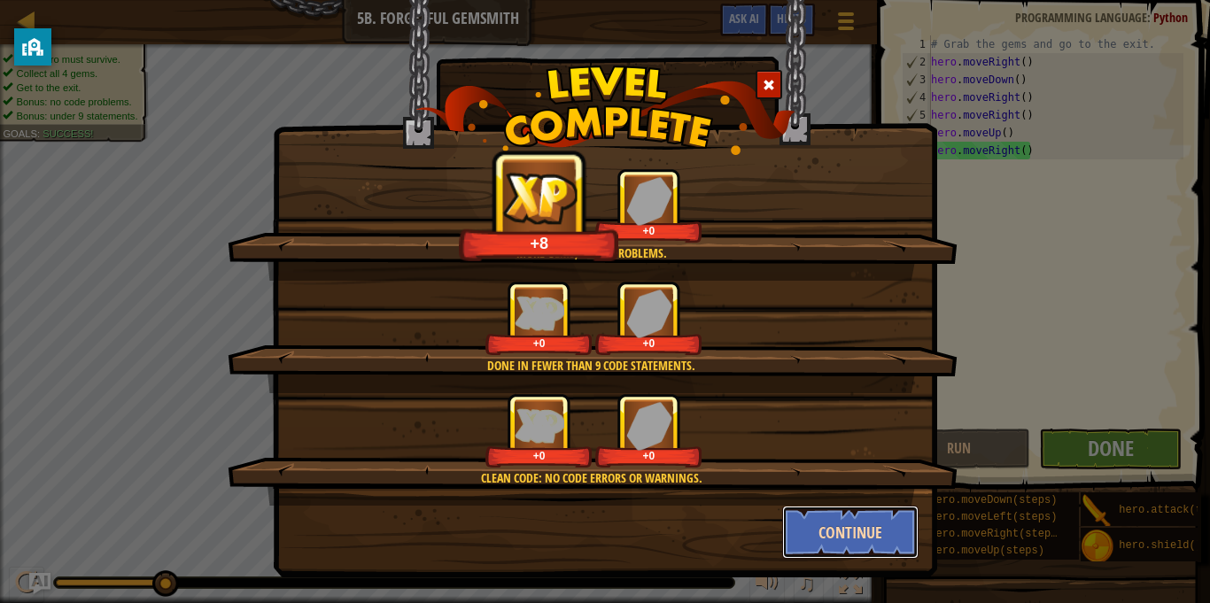
click at [823, 540] on button "Continue" at bounding box center [850, 532] width 137 height 53
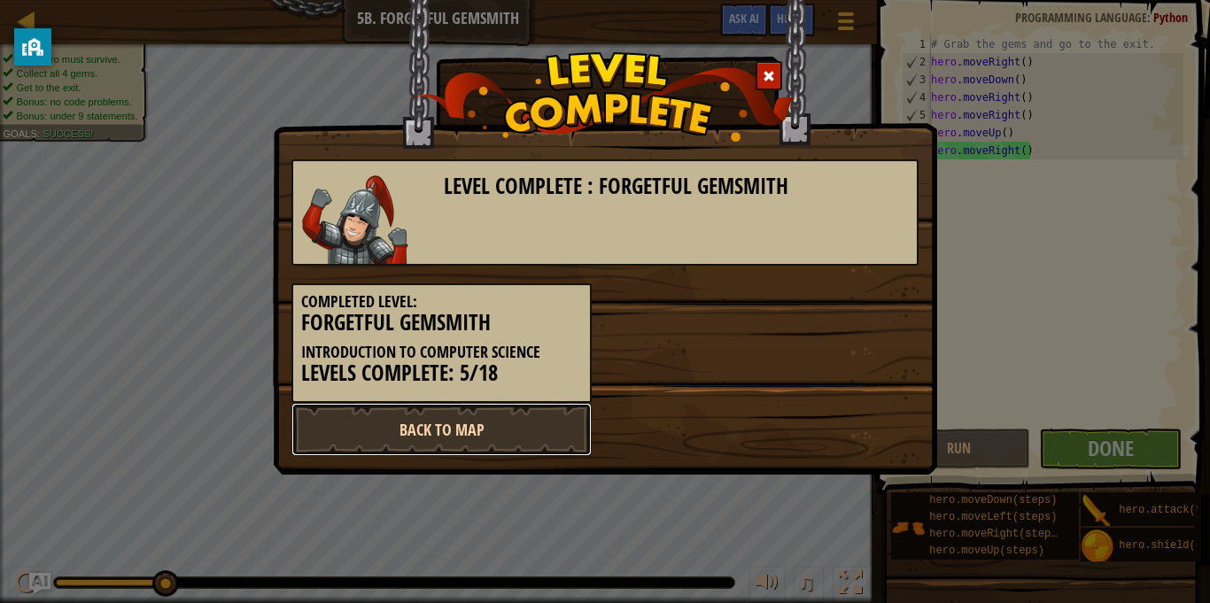
click at [497, 436] on link "Back to Map" at bounding box center [441, 429] width 300 height 53
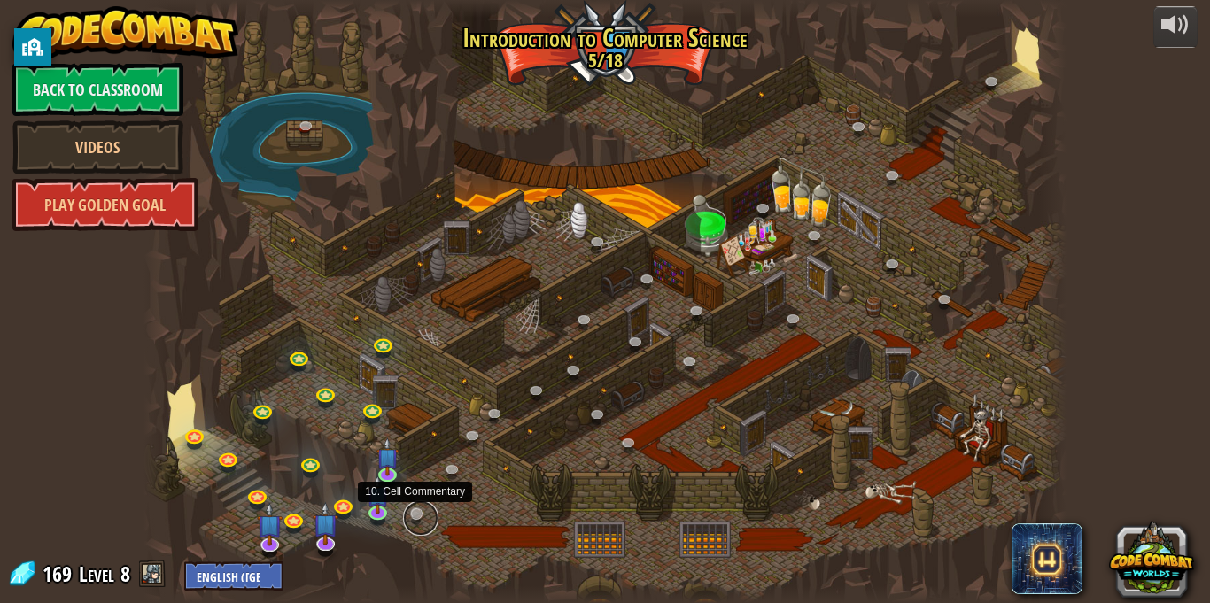
click at [410, 517] on link at bounding box center [420, 518] width 35 height 35
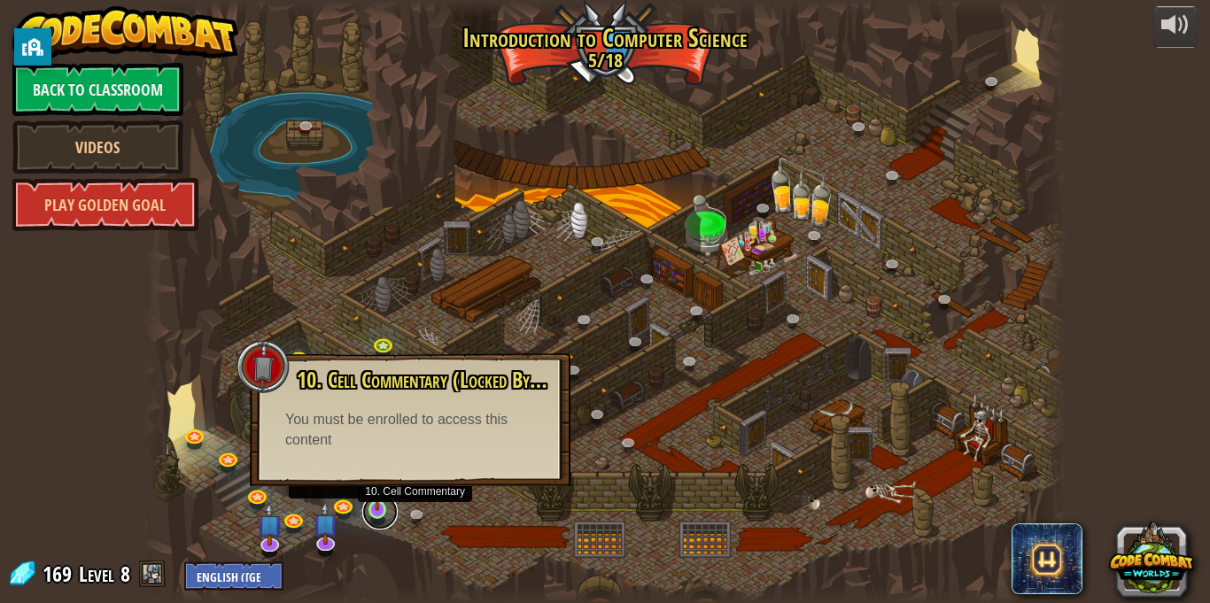
click at [392, 518] on link at bounding box center [379, 511] width 35 height 35
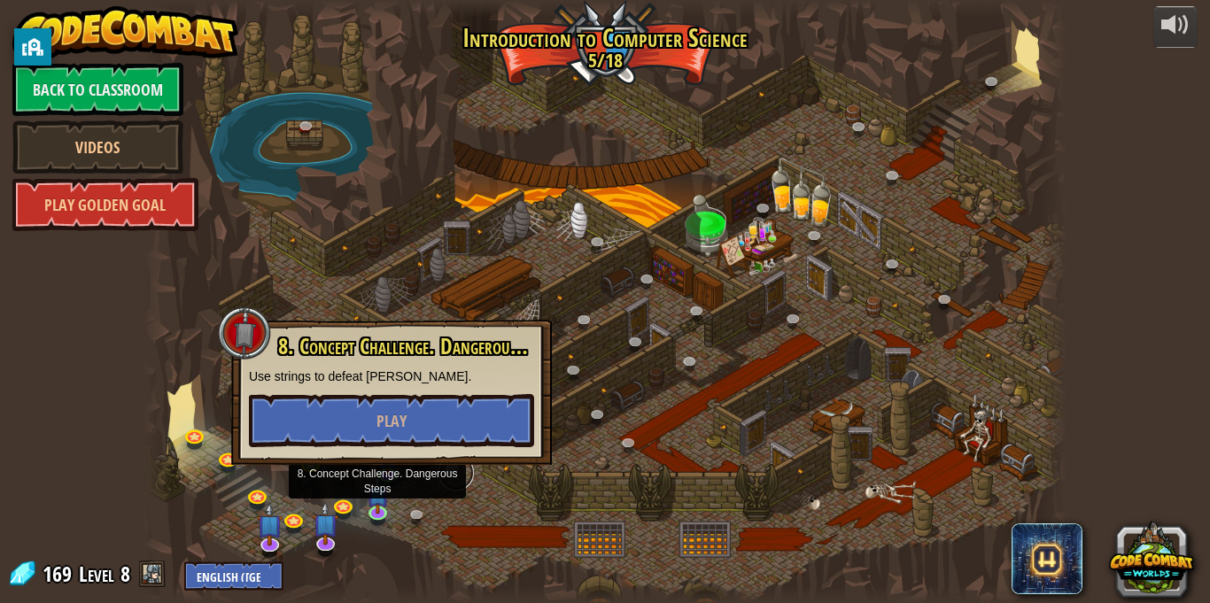
click at [465, 470] on link at bounding box center [456, 472] width 35 height 35
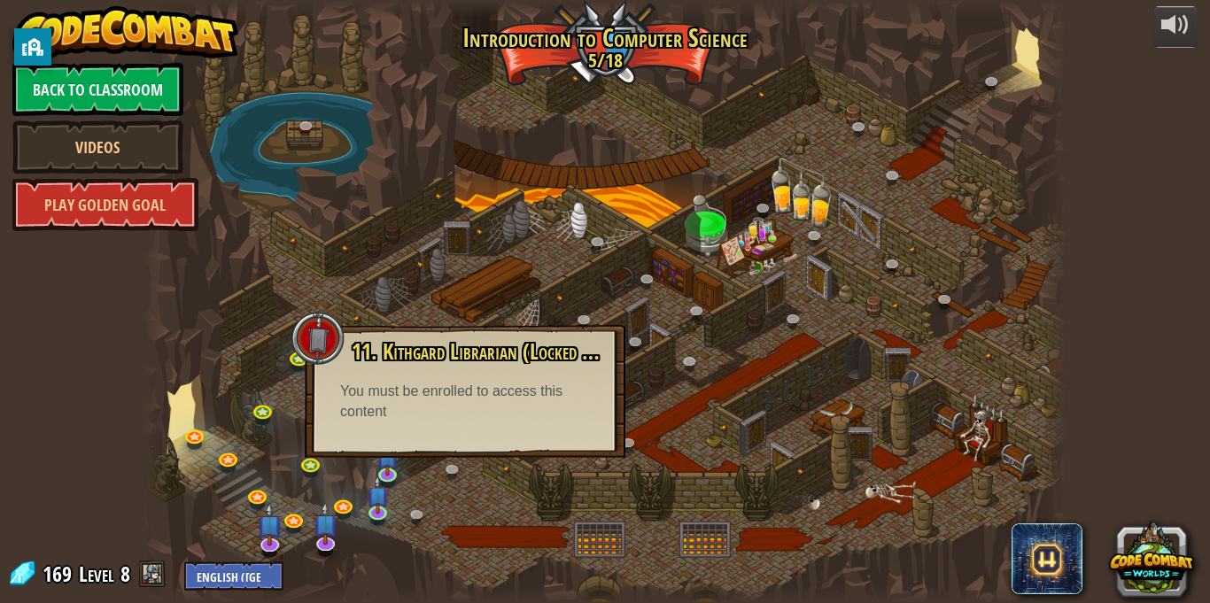
click at [282, 488] on div at bounding box center [605, 301] width 923 height 603
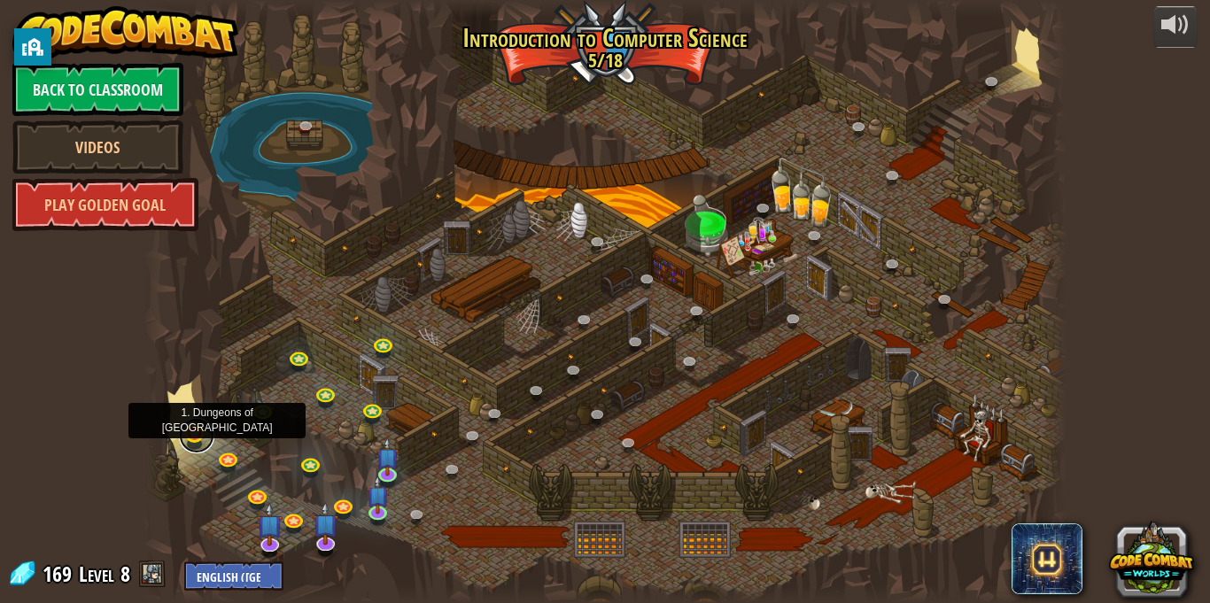
click at [188, 436] on link at bounding box center [196, 435] width 35 height 35
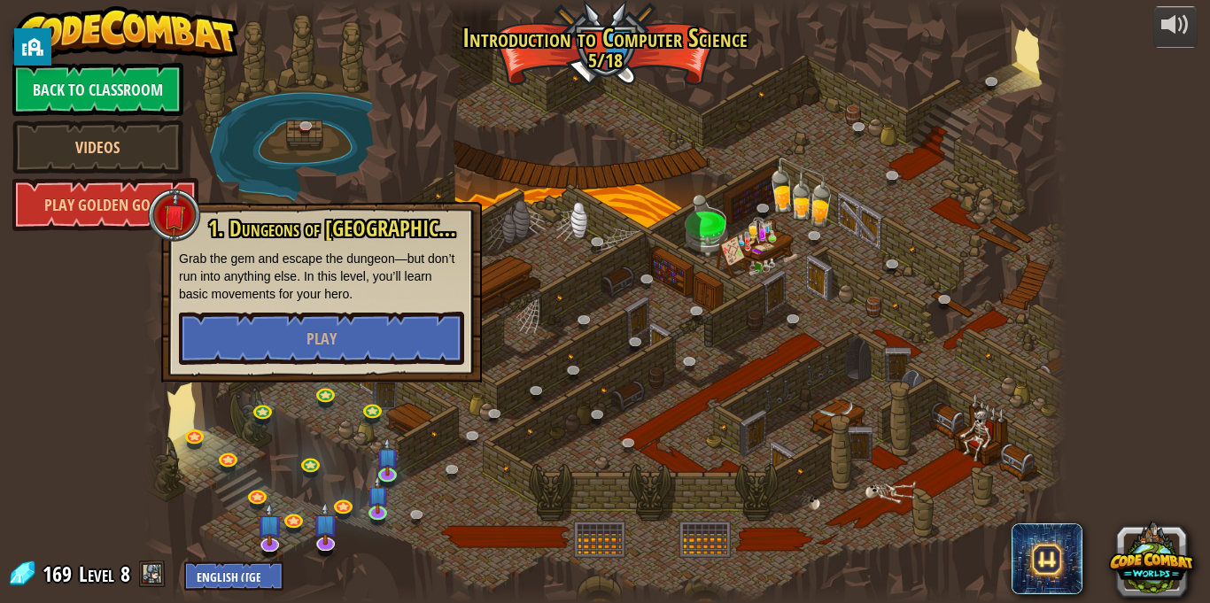
click at [348, 443] on div at bounding box center [605, 301] width 923 height 603
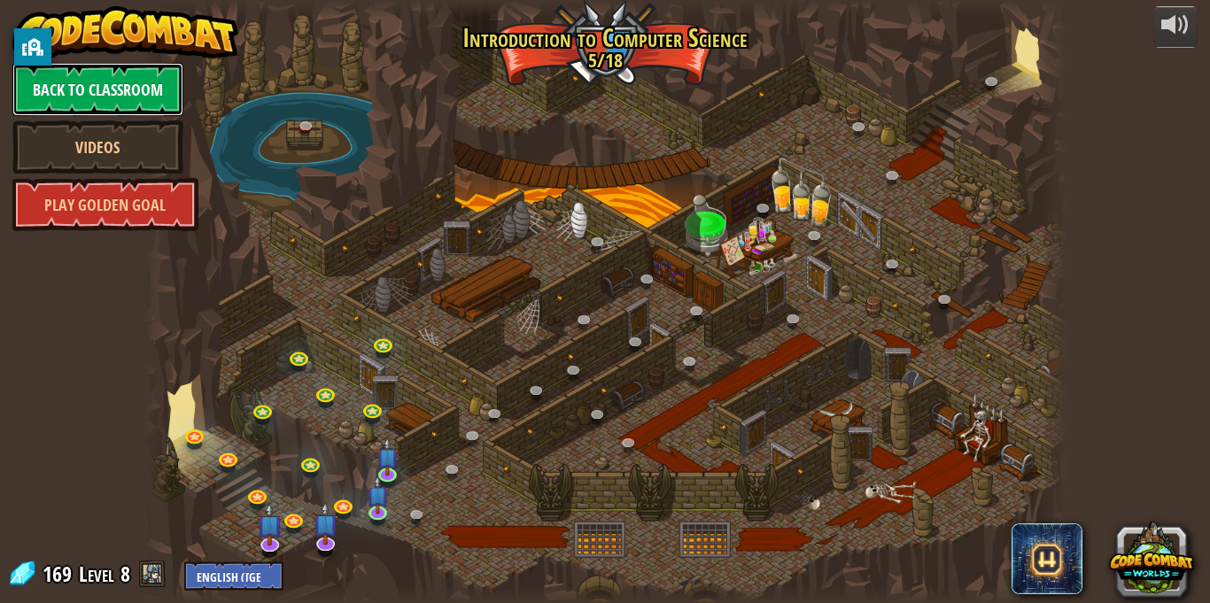
click at [138, 109] on link "Back to Classroom" at bounding box center [97, 89] width 171 height 53
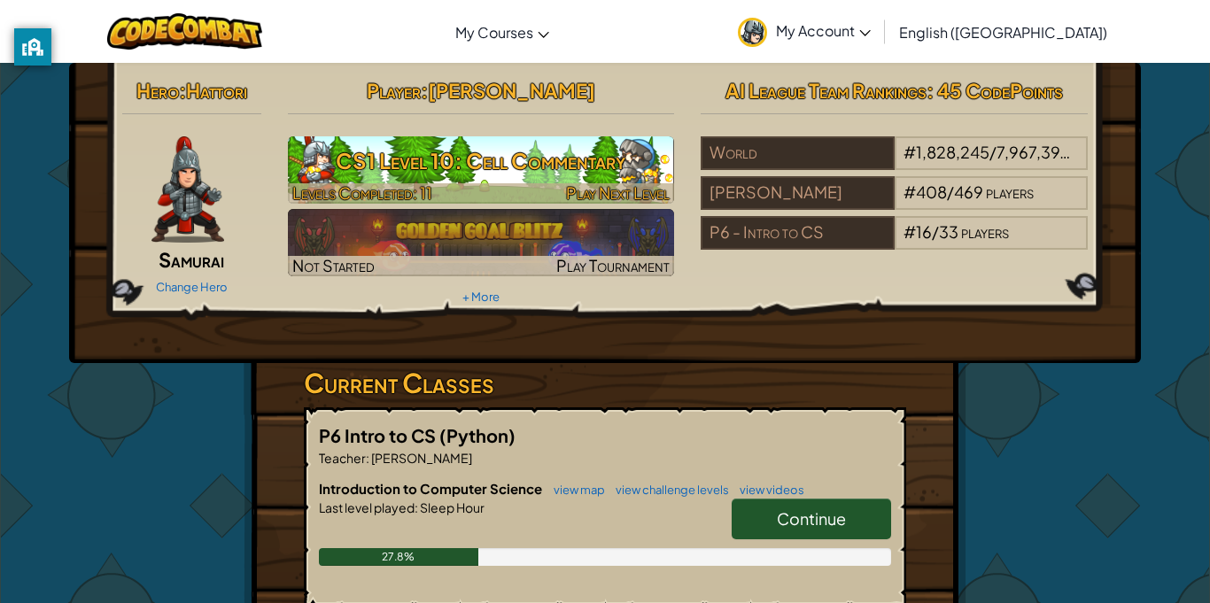
click at [431, 182] on img at bounding box center [481, 169] width 387 height 67
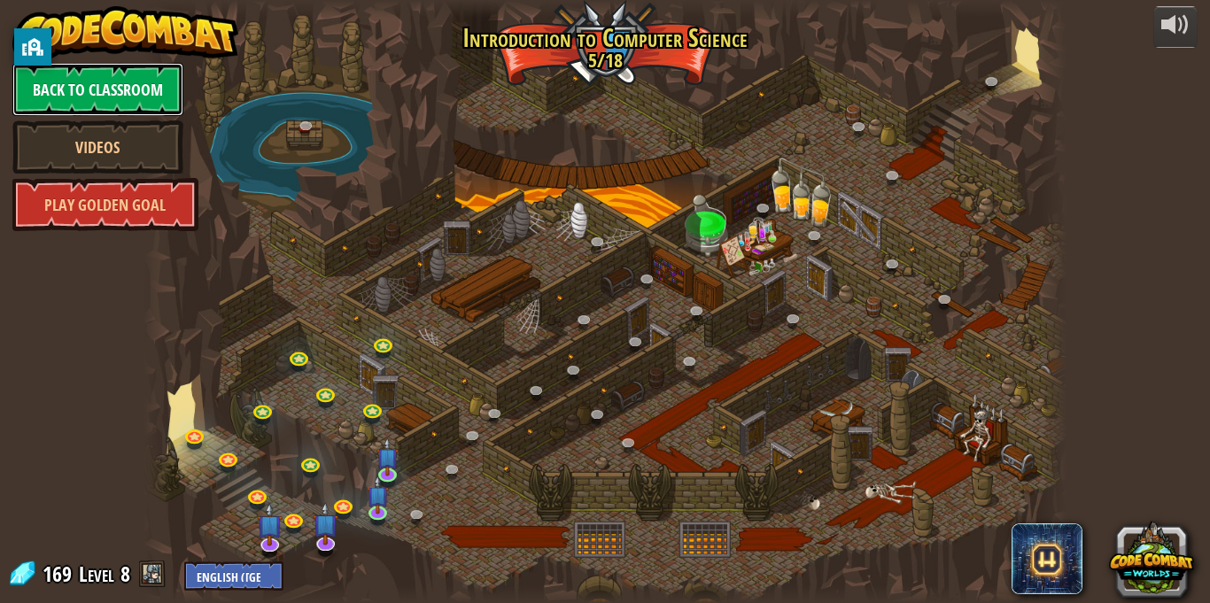
click at [136, 89] on link "Back to Classroom" at bounding box center [97, 89] width 171 height 53
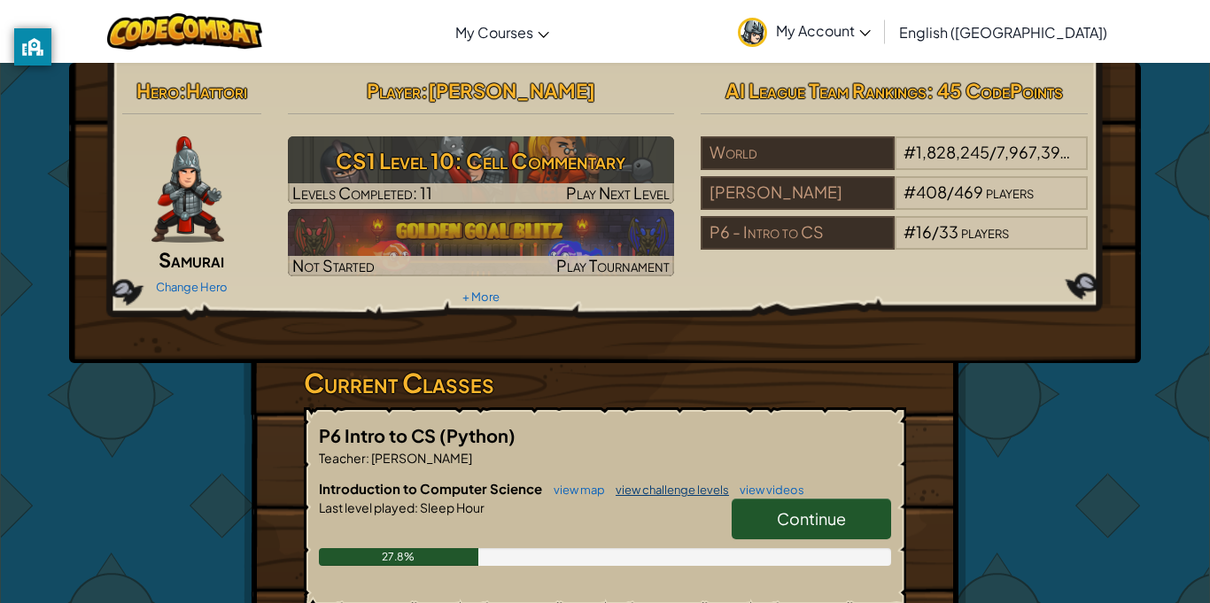
click at [653, 489] on link "view challenge levels" at bounding box center [668, 490] width 122 height 14
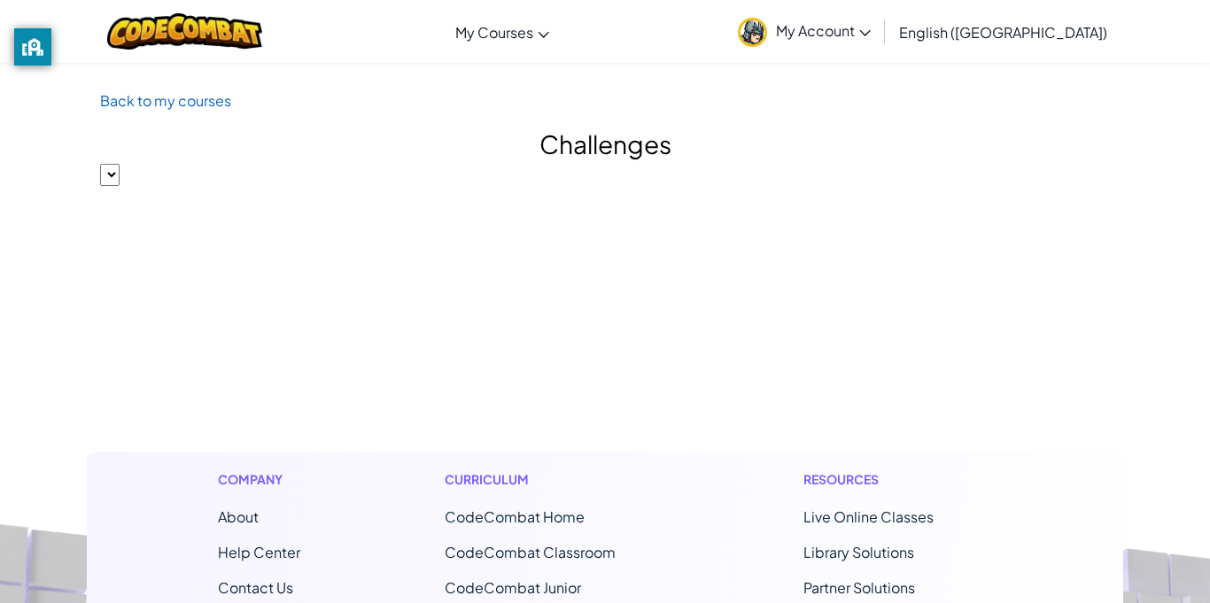
select select "560f1a9f22961295f9427742"
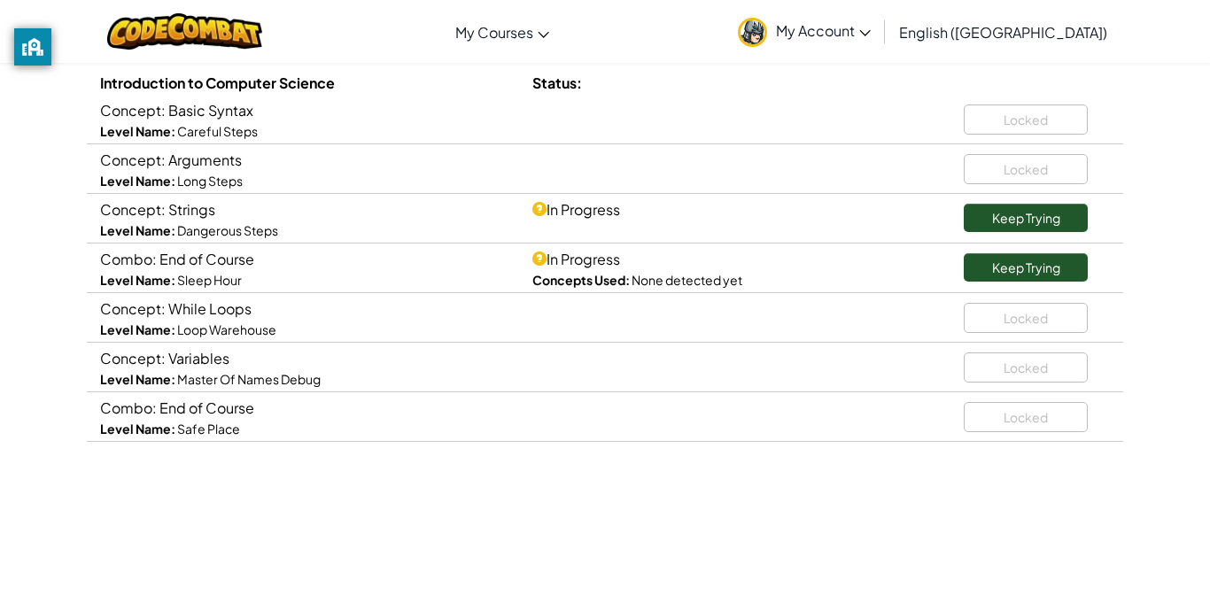
scroll to position [205, 0]
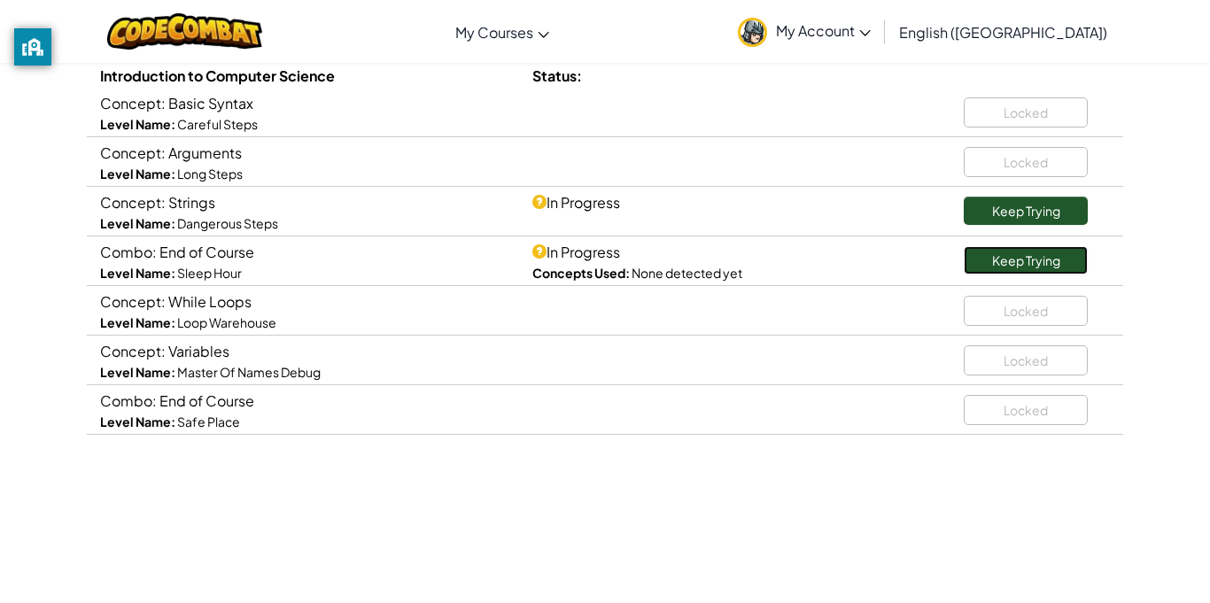
click at [1042, 256] on link "Keep Trying" at bounding box center [1026, 260] width 124 height 28
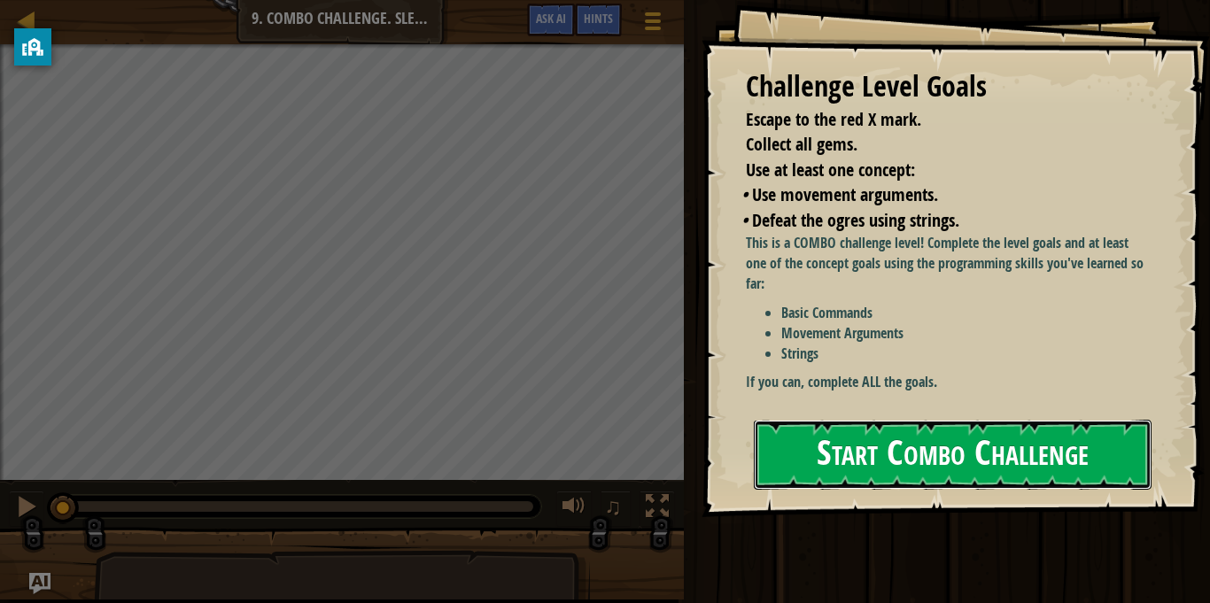
click at [876, 437] on button "Start Combo Challenge" at bounding box center [953, 455] width 398 height 70
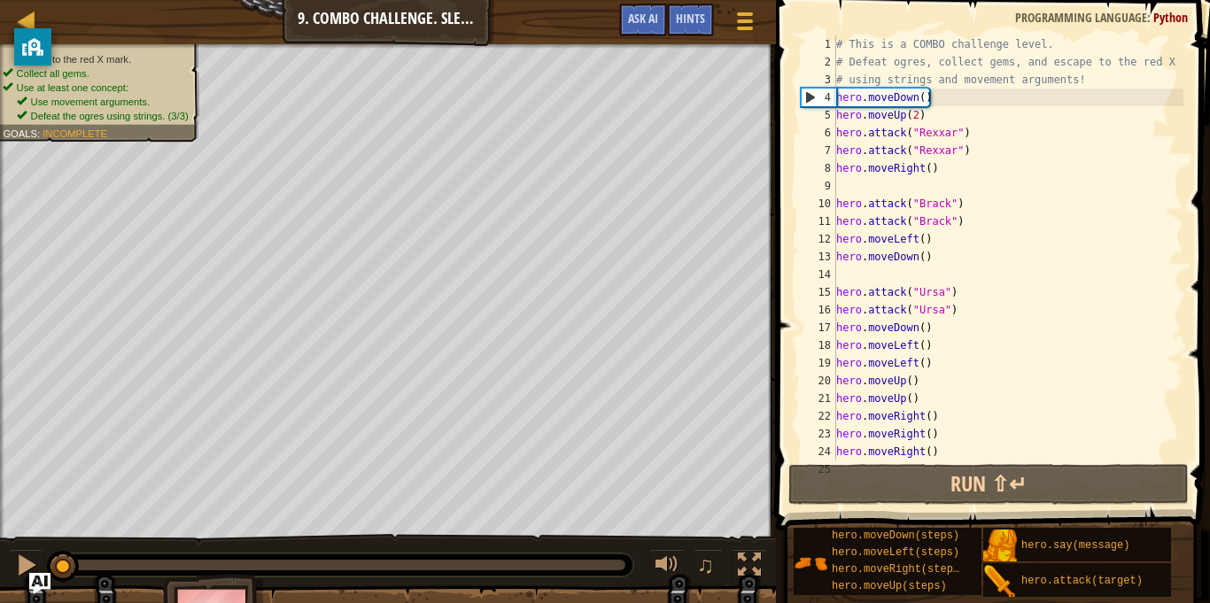
click at [892, 98] on div "# This is a COMBO challenge level. # Defeat [PERSON_NAME], collect gems, and es…" at bounding box center [1008, 265] width 351 height 461
drag, startPoint x: 892, startPoint y: 98, endPoint x: 905, endPoint y: 100, distance: 12.5
click at [905, 100] on div "# This is a COMBO challenge level. # Defeat [PERSON_NAME], collect gems, and es…" at bounding box center [1008, 265] width 351 height 461
click at [839, 99] on div "# This is a COMBO challenge level. # Defeat [PERSON_NAME], collect gems, and es…" at bounding box center [1008, 265] width 351 height 461
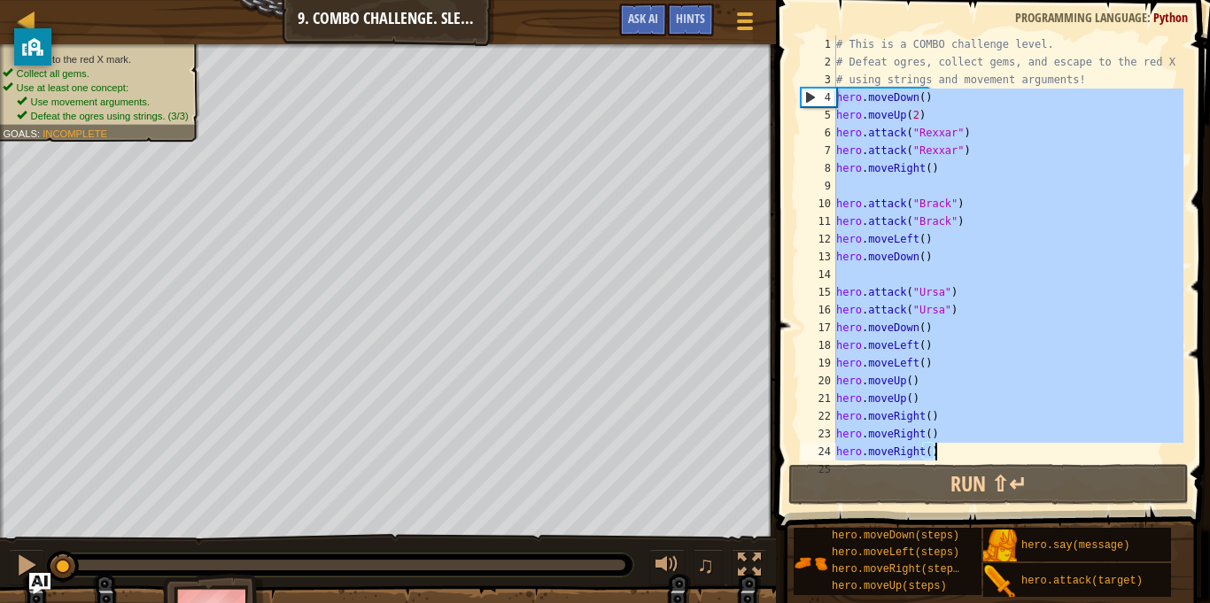
drag, startPoint x: 839, startPoint y: 99, endPoint x: 1187, endPoint y: 442, distance: 488.7
click at [1187, 442] on div "hero.moveDown() 1 2 3 4 5 6 7 8 9 10 11 12 13 14 15 16 17 18 19 20 21 22 23 24 …" at bounding box center [990, 300] width 439 height 583
type textarea "hero.moveRight() hero.moveRight()"
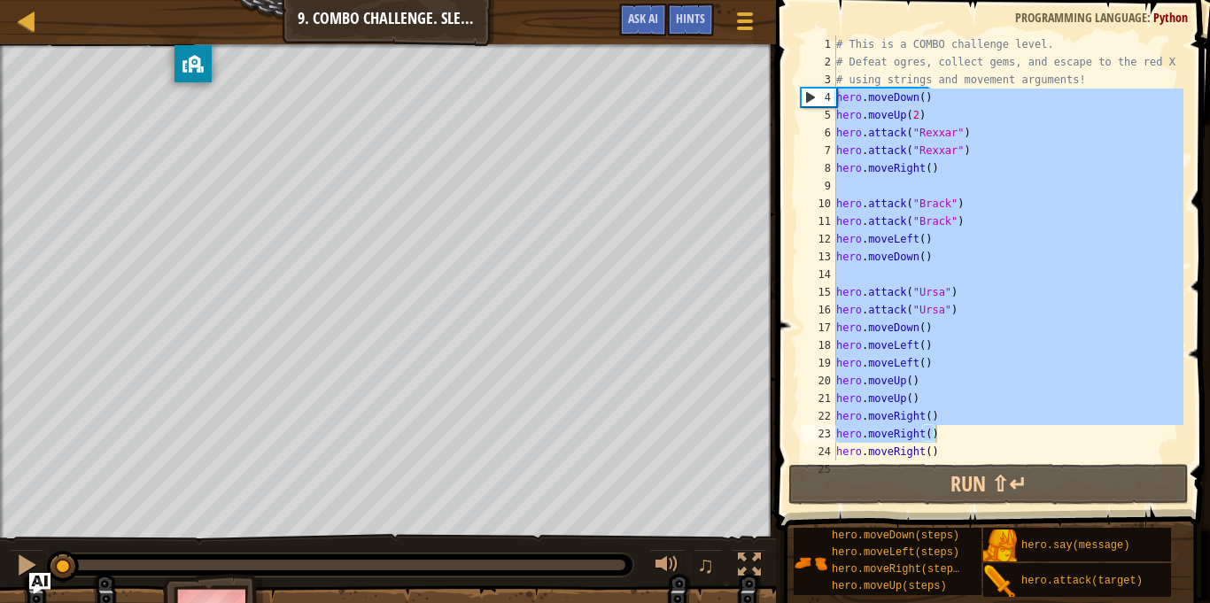
click at [264, 0] on body "Map Introduction to Computer Science 9. Combo Challenge. Sleep Hour Game Menu D…" at bounding box center [605, 0] width 1210 height 0
drag, startPoint x: 30, startPoint y: 60, endPoint x: 1203, endPoint y: 63, distance: 1173.1
click at [1203, 63] on div "privacy banner" at bounding box center [1208, 55] width 37 height 37
click at [29, 22] on div at bounding box center [27, 21] width 22 height 22
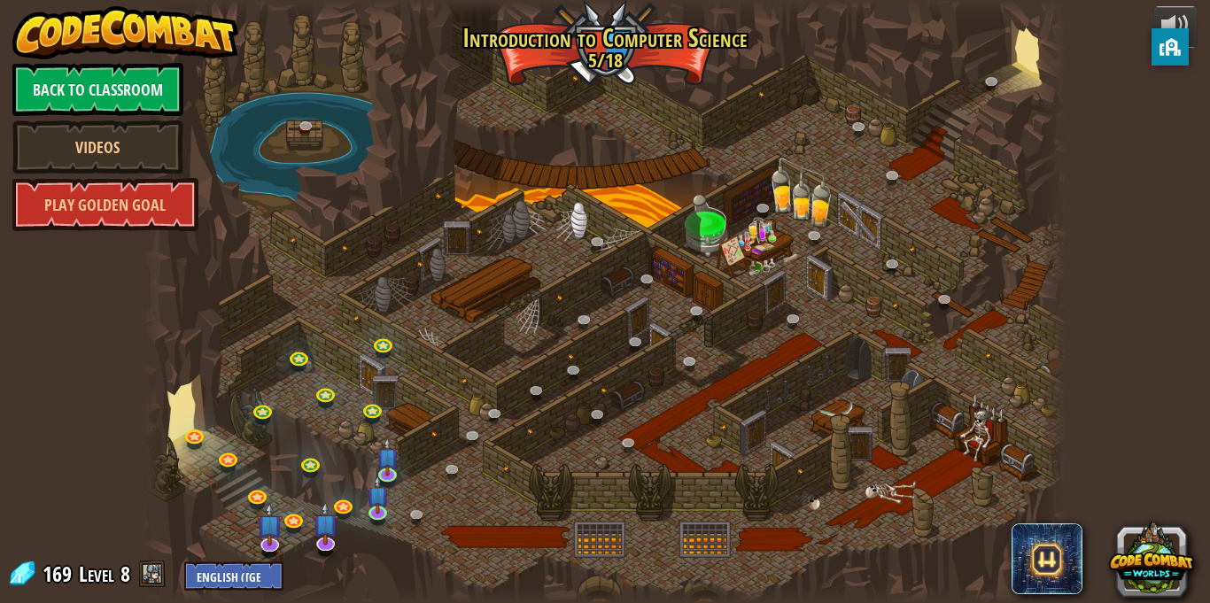
click at [463, 542] on div at bounding box center [605, 301] width 923 height 603
click at [383, 519] on link at bounding box center [379, 511] width 35 height 35
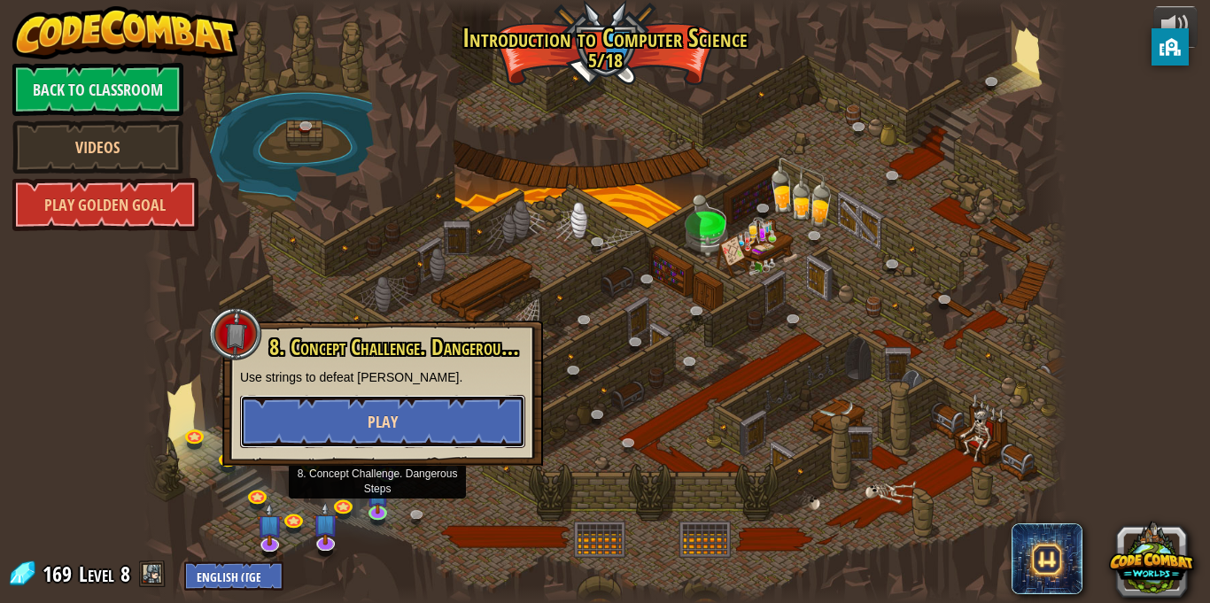
click at [296, 426] on button "Play" at bounding box center [382, 421] width 285 height 53
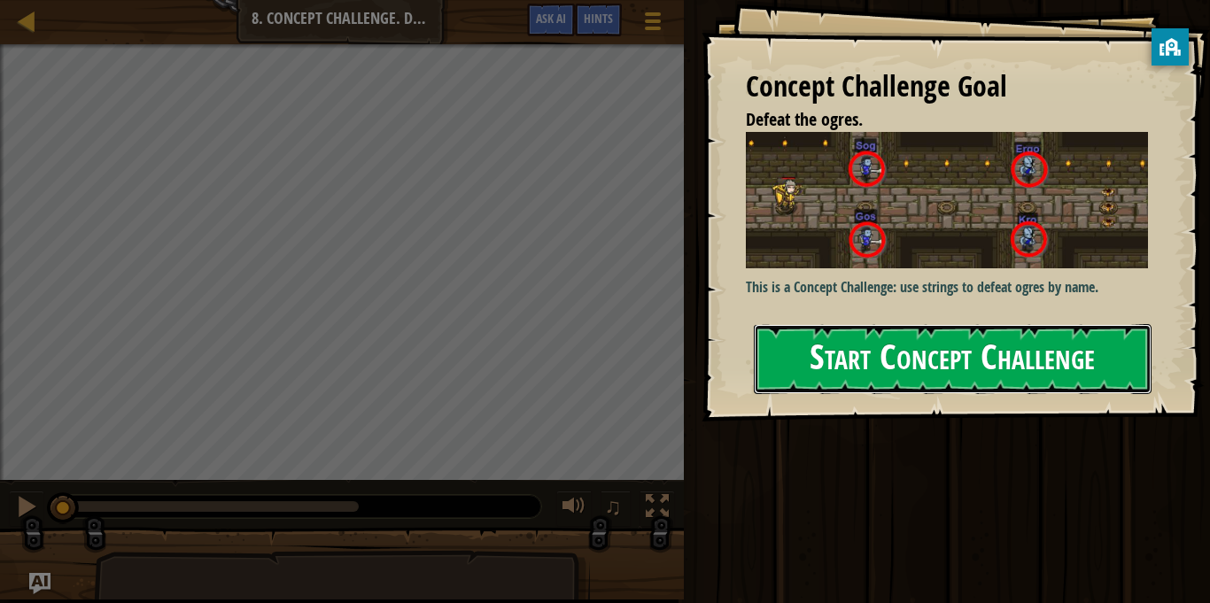
click at [828, 324] on button "Start Concept Challenge" at bounding box center [953, 359] width 398 height 70
